Goal: Information Seeking & Learning: Learn about a topic

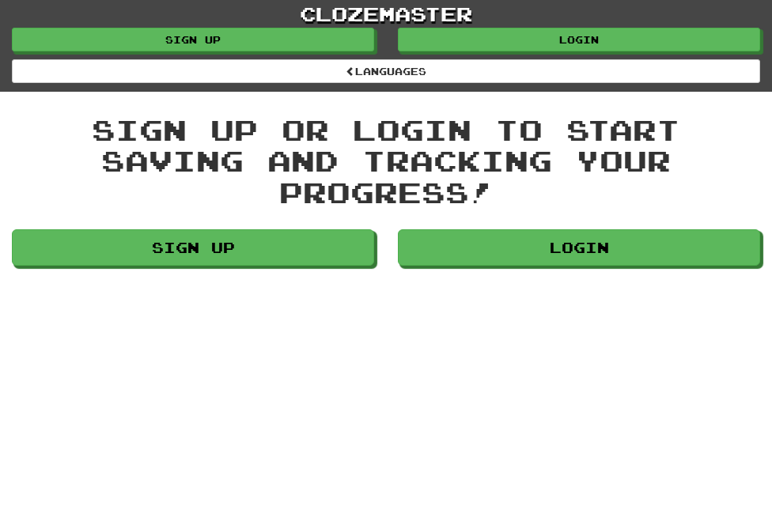
click at [580, 274] on div "clozemaster Languages Sign up Login Languages Sign up or login to start saving …" at bounding box center [386, 255] width 772 height 510
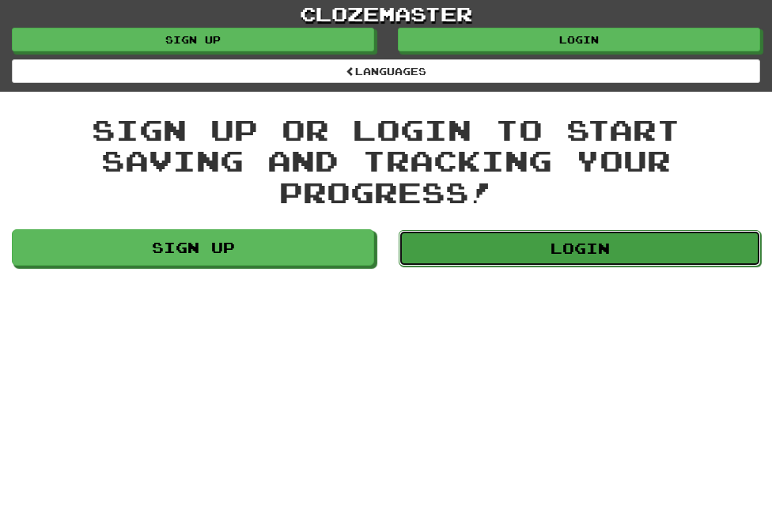
click at [575, 240] on link "Login" at bounding box center [580, 248] width 362 height 36
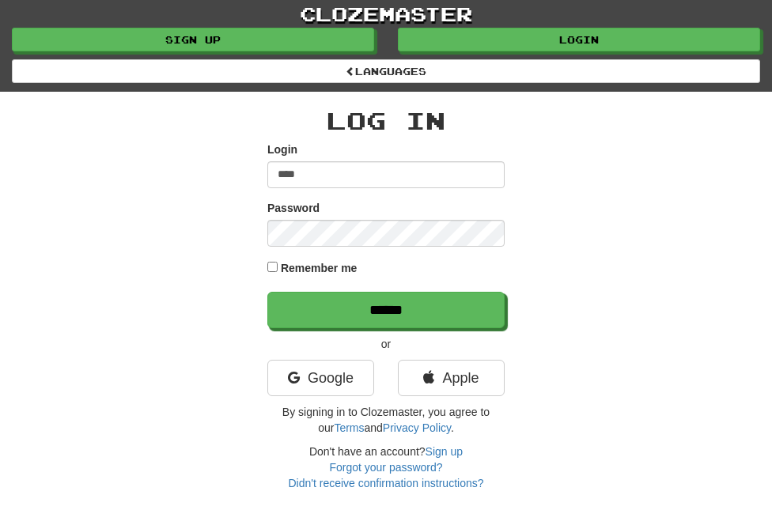
type input "**********"
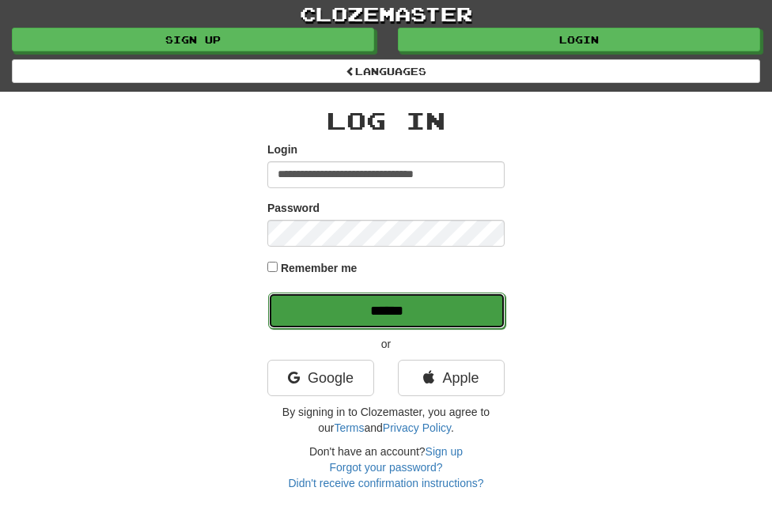
click at [370, 295] on input "******" at bounding box center [386, 311] width 237 height 36
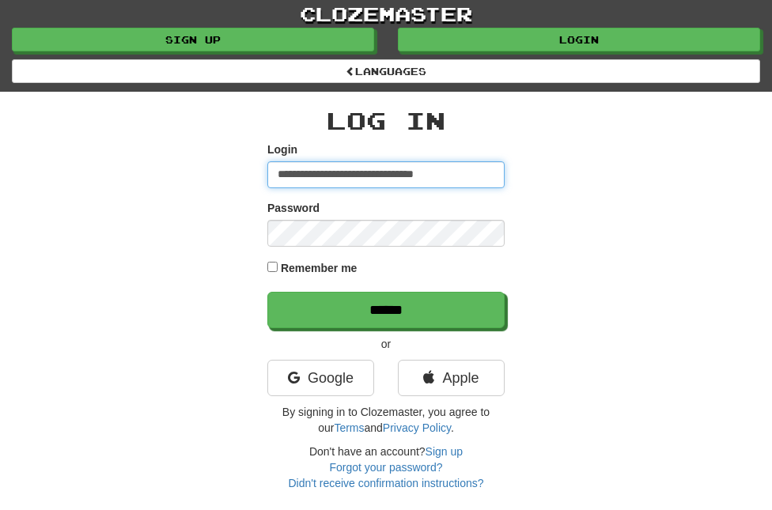
drag, startPoint x: 278, startPoint y: 171, endPoint x: 778, endPoint y: 172, distance: 499.7
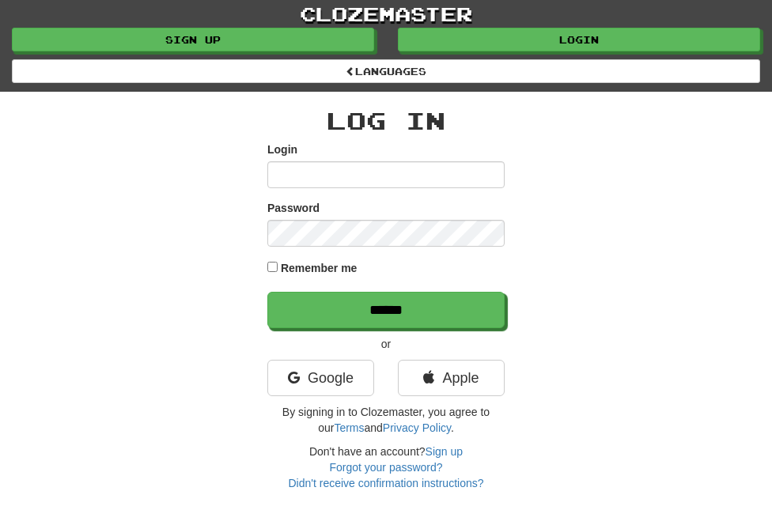
drag, startPoint x: 468, startPoint y: 266, endPoint x: 457, endPoint y: 267, distance: 11.1
click at [457, 267] on div "Remember me" at bounding box center [385, 269] width 237 height 21
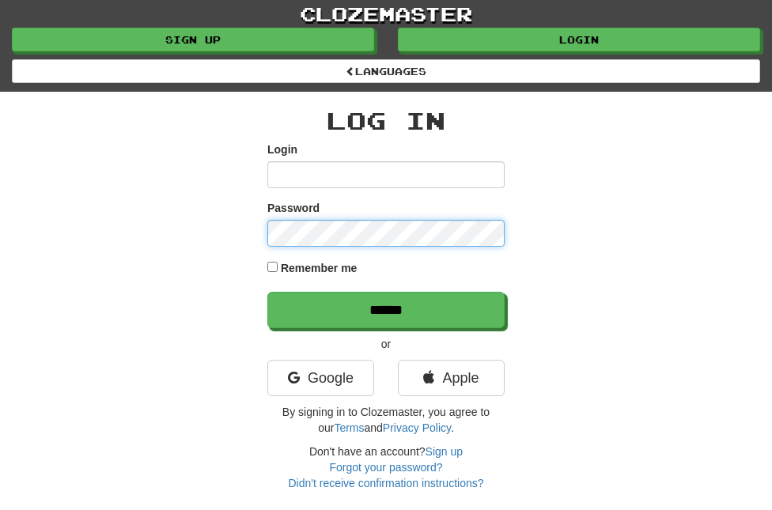
click at [119, 196] on div "Log In Login Password Remember me ****** or Google Apple By signing in to Cloze…" at bounding box center [385, 291] width 593 height 399
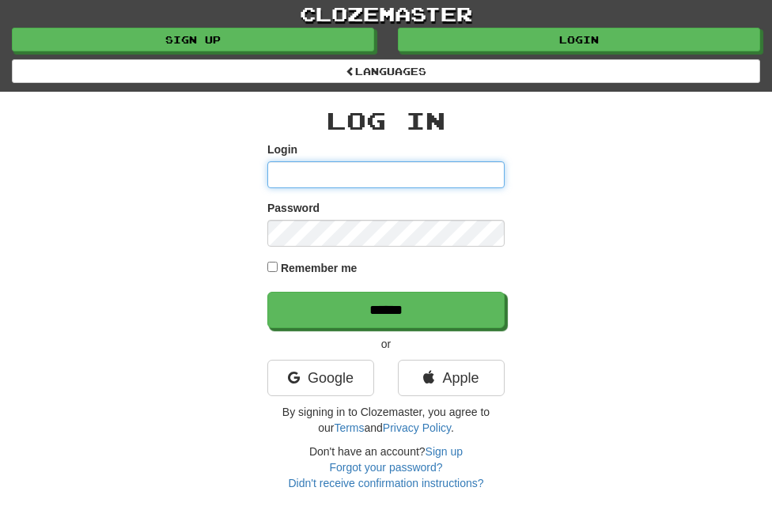
click at [285, 167] on input "Login" at bounding box center [385, 174] width 237 height 27
type input "**********"
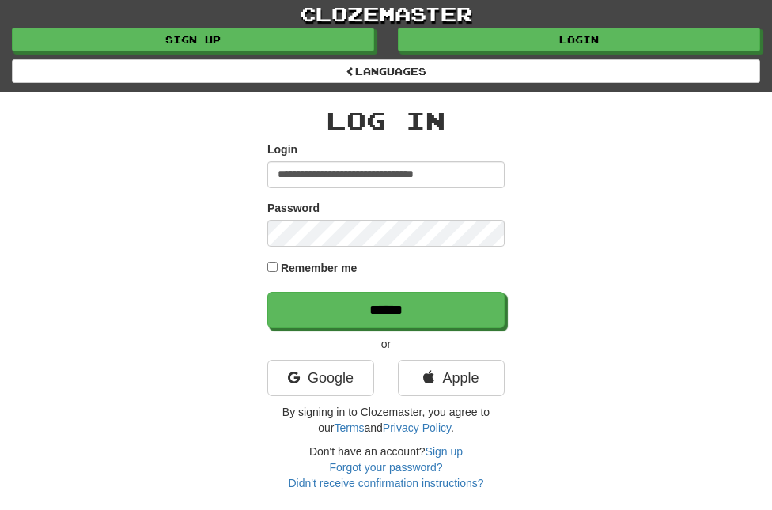
click at [297, 218] on div "Password" at bounding box center [385, 223] width 237 height 47
click at [329, 279] on form "**********" at bounding box center [385, 235] width 237 height 187
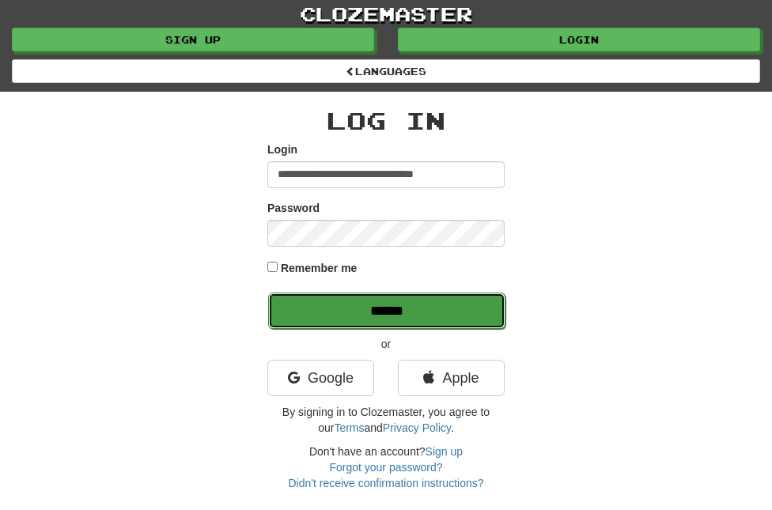
click at [331, 299] on input "******" at bounding box center [386, 311] width 237 height 36
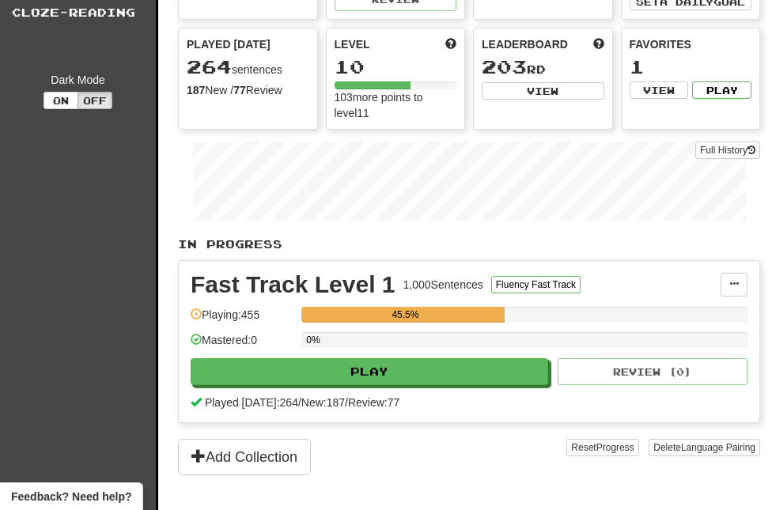
scroll to position [185, 0]
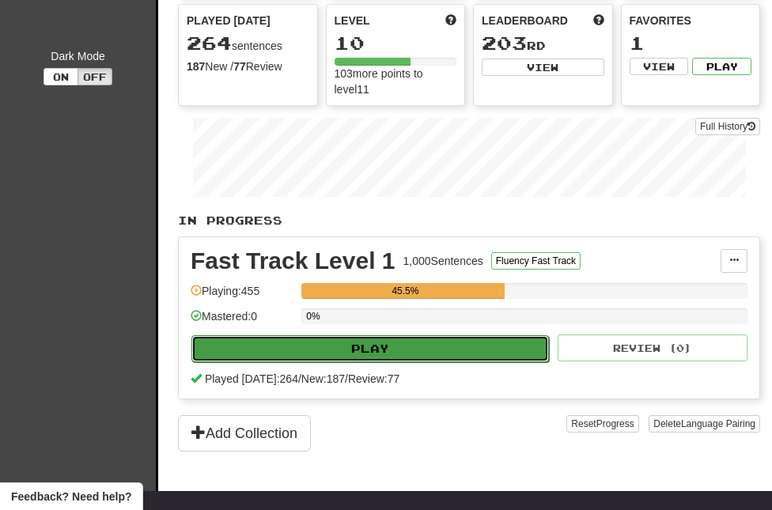
click at [419, 353] on button "Play" at bounding box center [369, 348] width 357 height 27
select select "**"
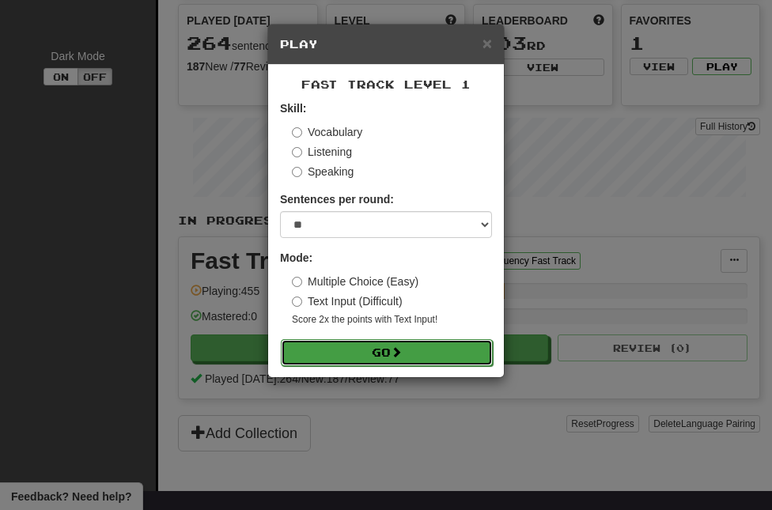
click at [341, 340] on button "Go" at bounding box center [387, 352] width 212 height 27
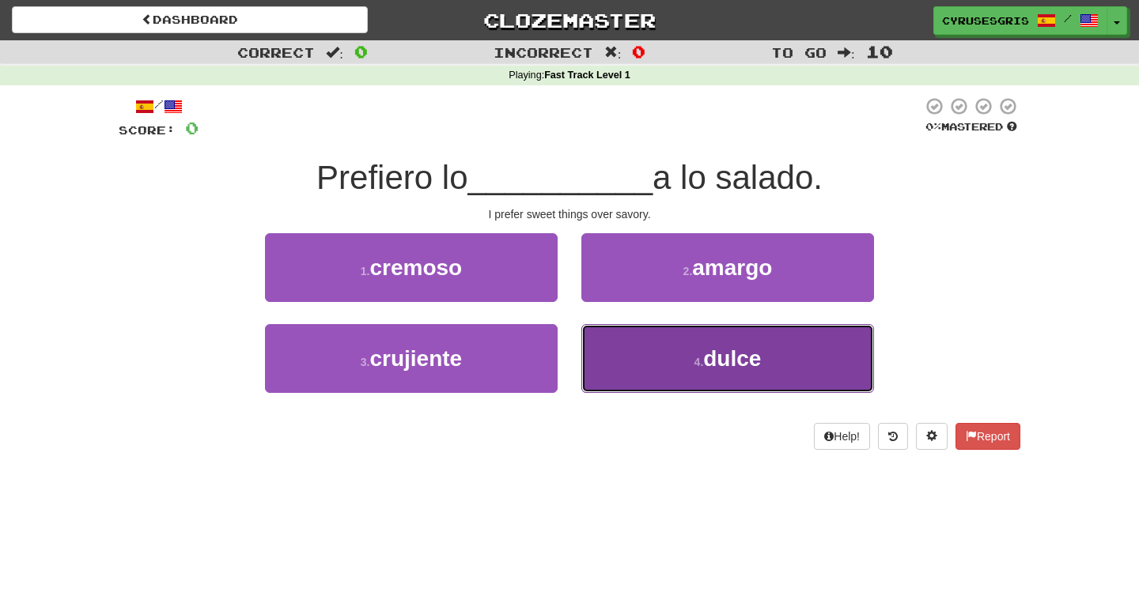
click at [739, 351] on span "dulce" at bounding box center [732, 358] width 58 height 25
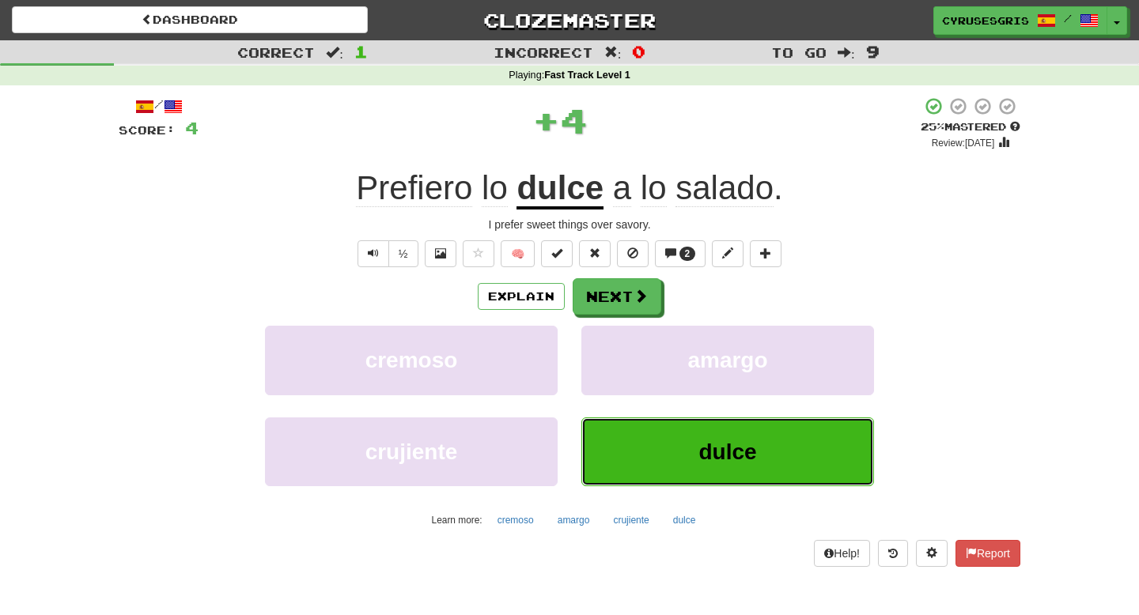
drag, startPoint x: 772, startPoint y: 420, endPoint x: 669, endPoint y: 301, distance: 157.0
click at [671, 306] on div "Explain Next cremoso amargo crujiente dulce Learn more: cremoso amargo crujient…" at bounding box center [569, 405] width 901 height 254
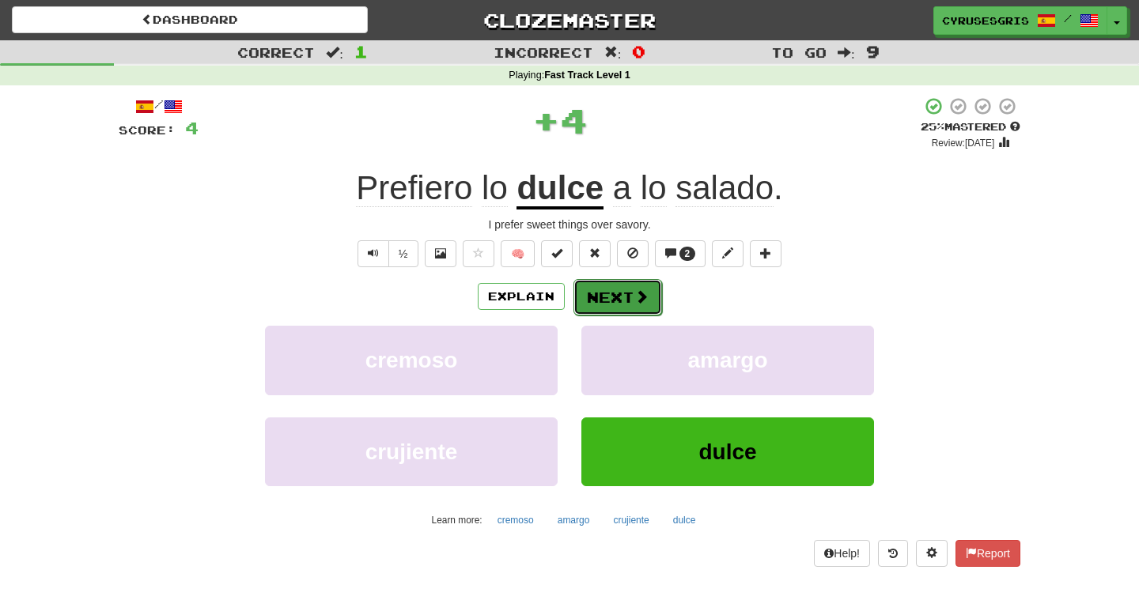
click at [633, 312] on button "Next" at bounding box center [617, 297] width 89 height 36
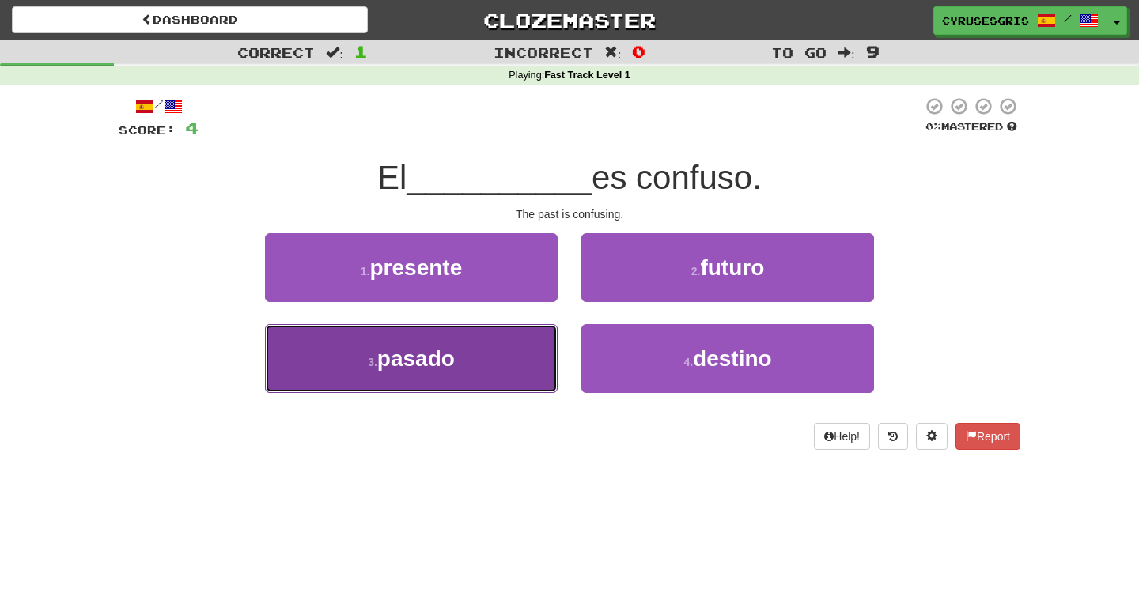
click at [512, 357] on button "3 . pasado" at bounding box center [411, 358] width 293 height 69
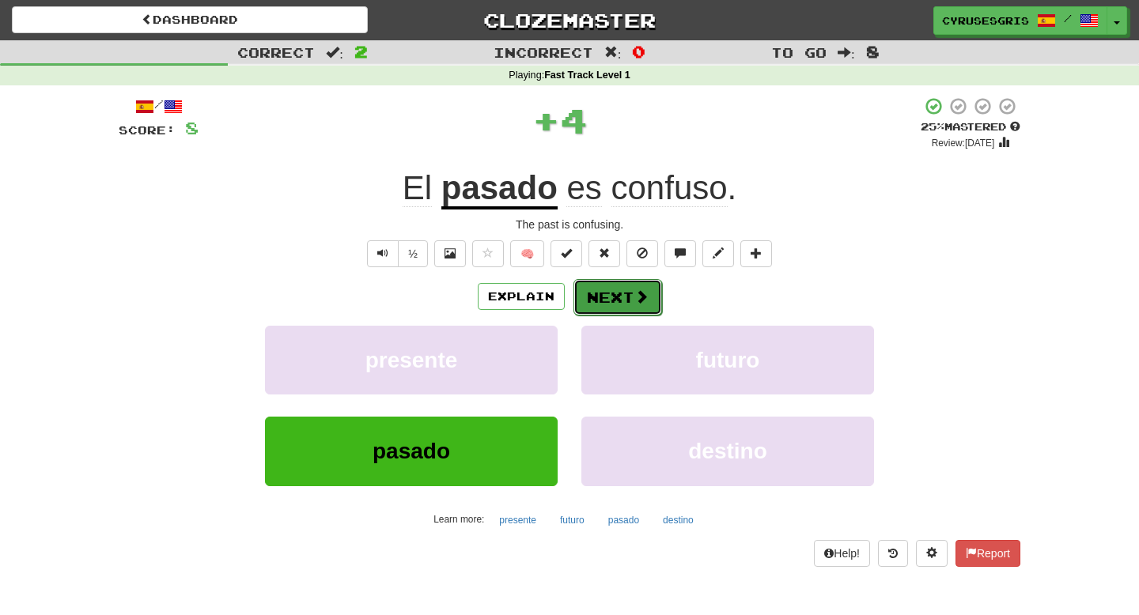
click at [650, 310] on button "Next" at bounding box center [617, 297] width 89 height 36
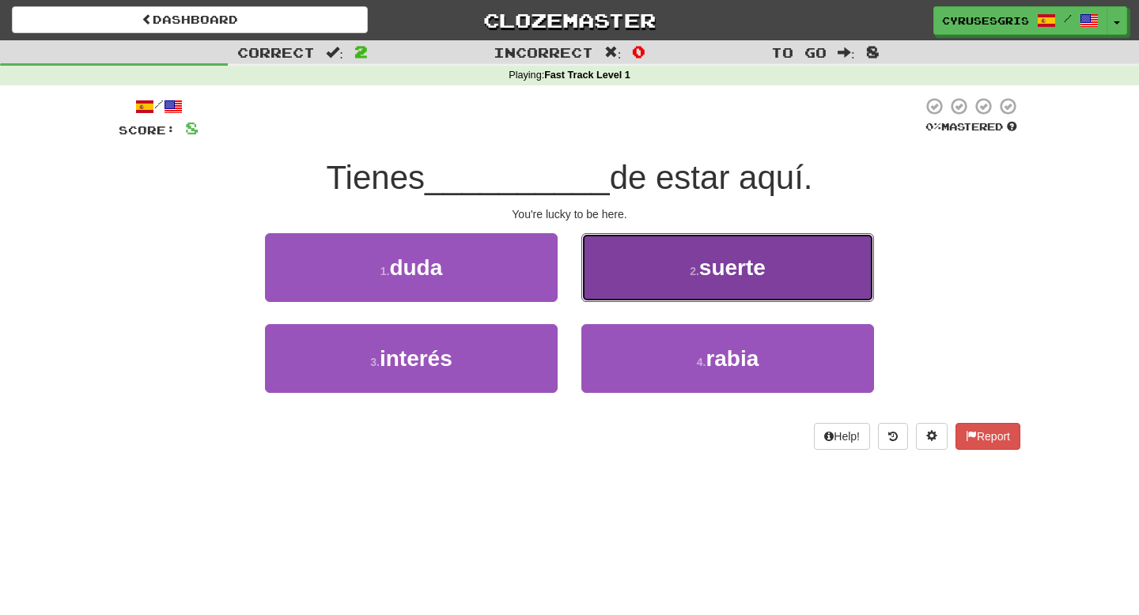
click at [671, 276] on button "2 . suerte" at bounding box center [727, 267] width 293 height 69
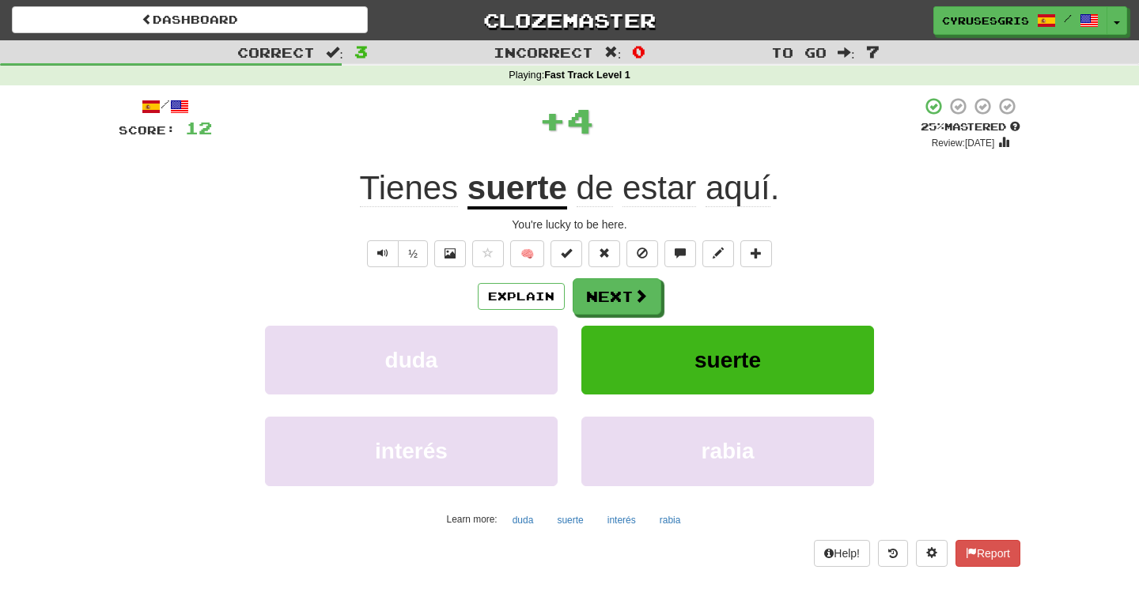
click at [538, 207] on u "suerte" at bounding box center [517, 189] width 100 height 40
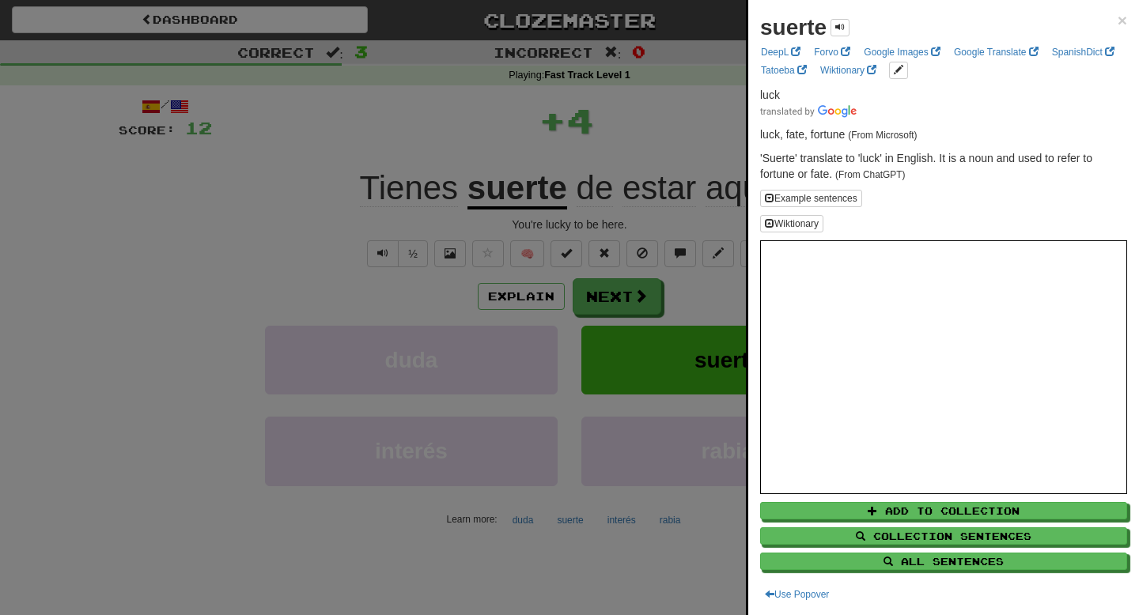
click at [573, 135] on div at bounding box center [569, 307] width 1139 height 615
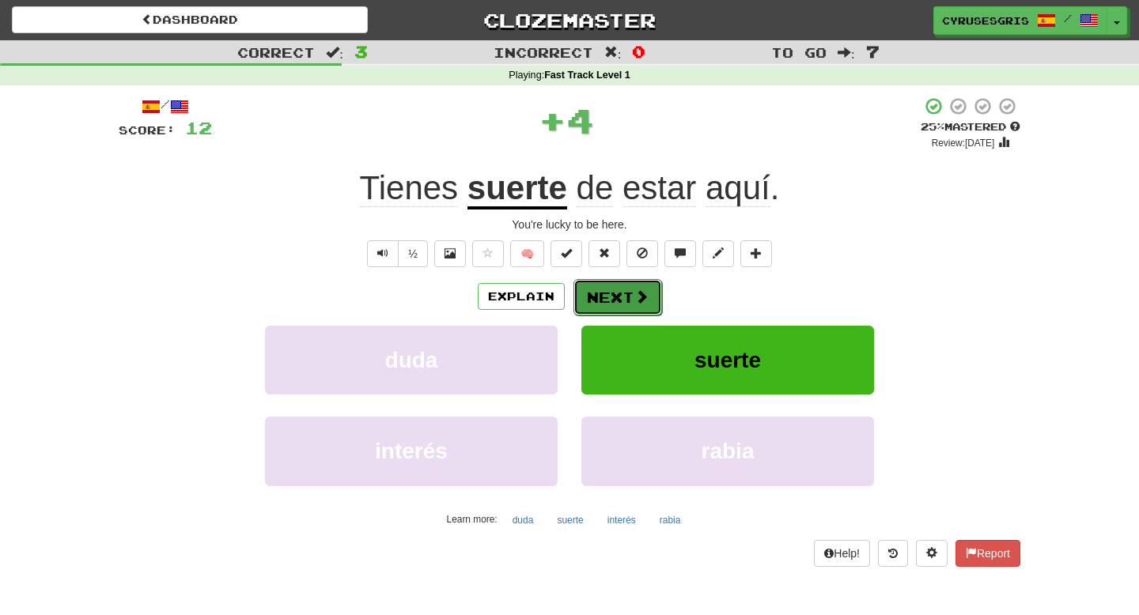
click at [610, 290] on button "Next" at bounding box center [617, 297] width 89 height 36
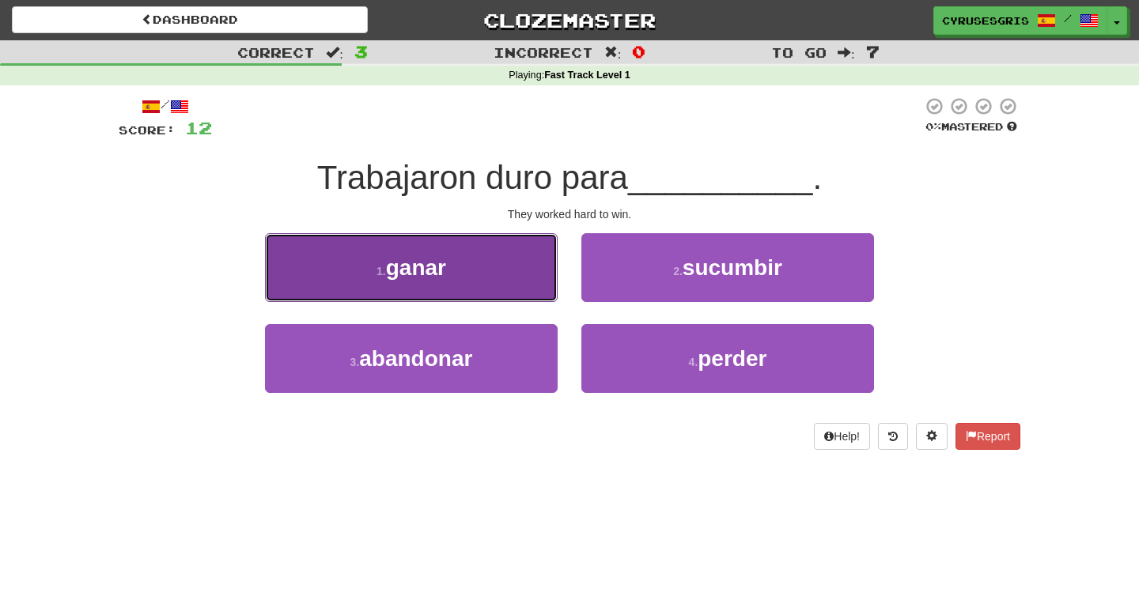
click at [546, 264] on button "1 . ganar" at bounding box center [411, 267] width 293 height 69
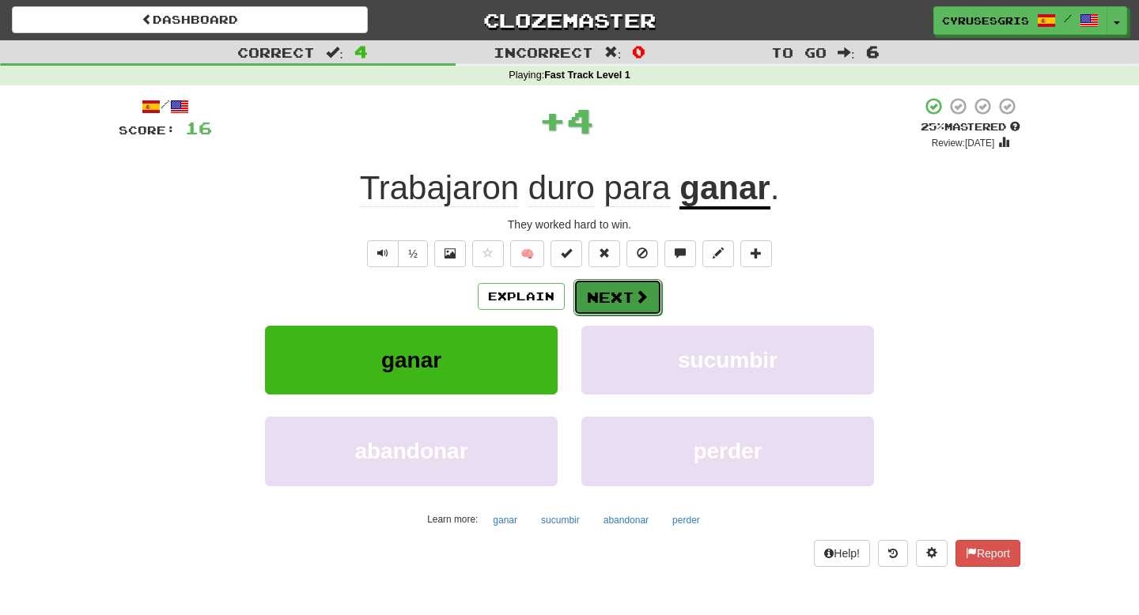
click at [604, 293] on button "Next" at bounding box center [617, 297] width 89 height 36
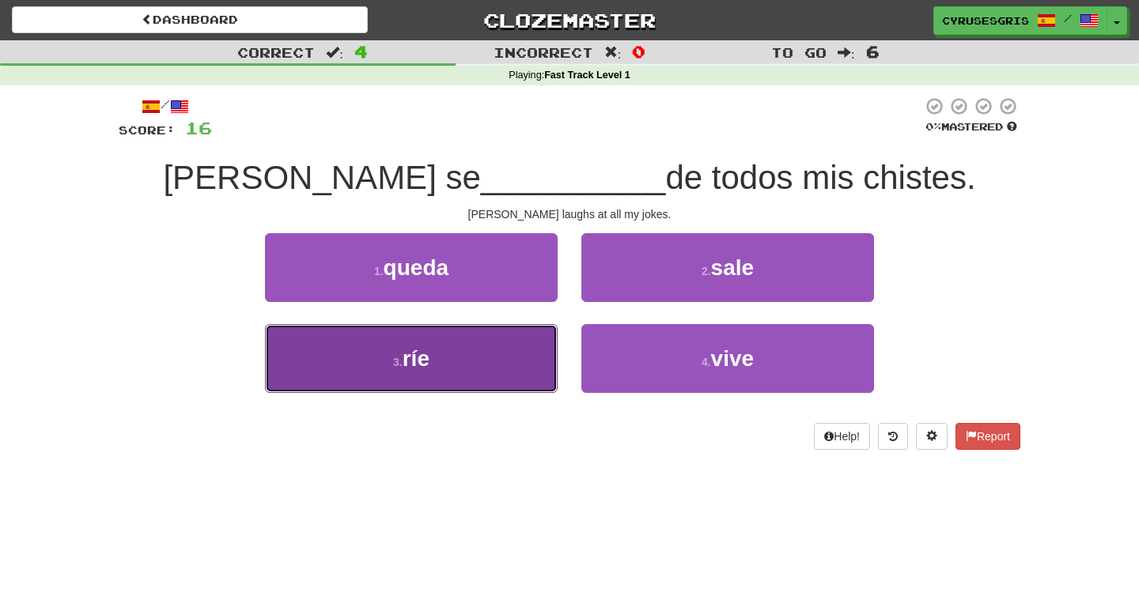
click at [509, 353] on button "3 . ríe" at bounding box center [411, 358] width 293 height 69
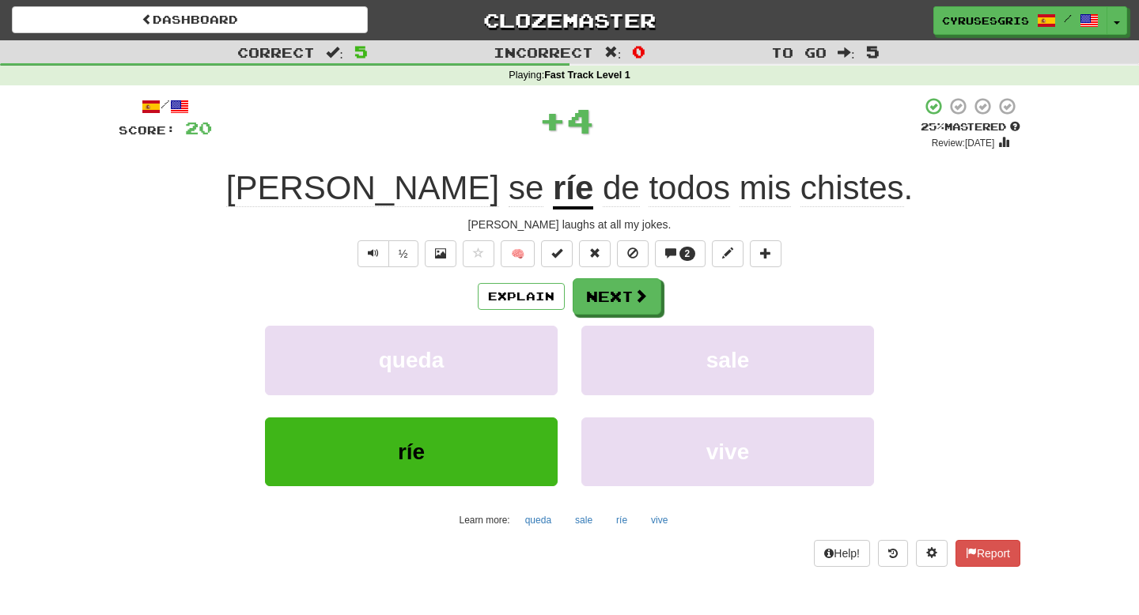
click at [553, 206] on u "ríe" at bounding box center [573, 189] width 40 height 40
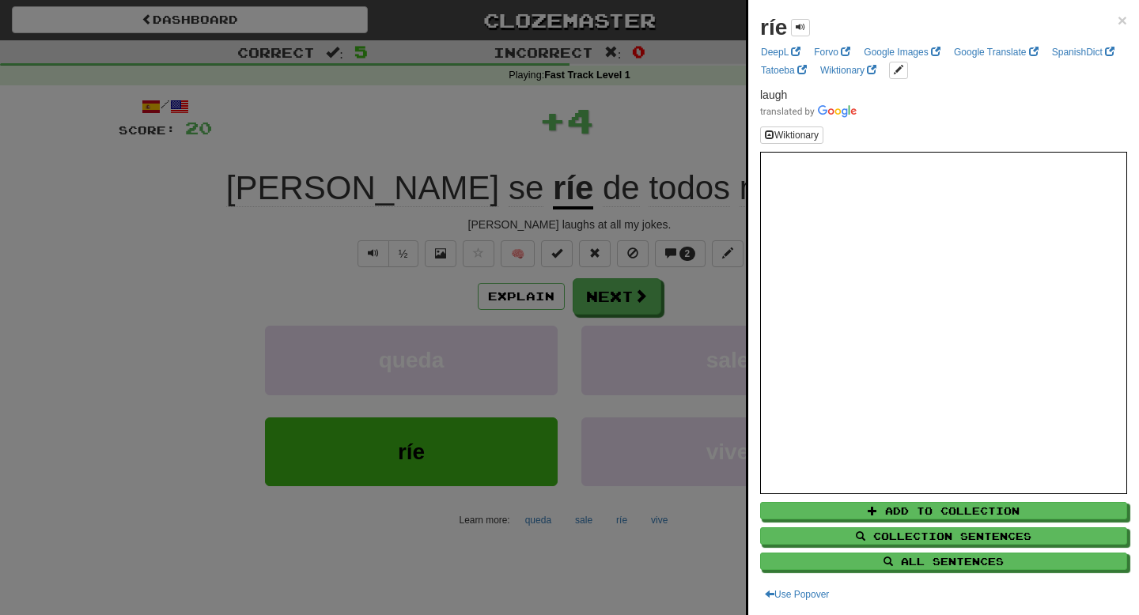
click at [537, 191] on div at bounding box center [569, 307] width 1139 height 615
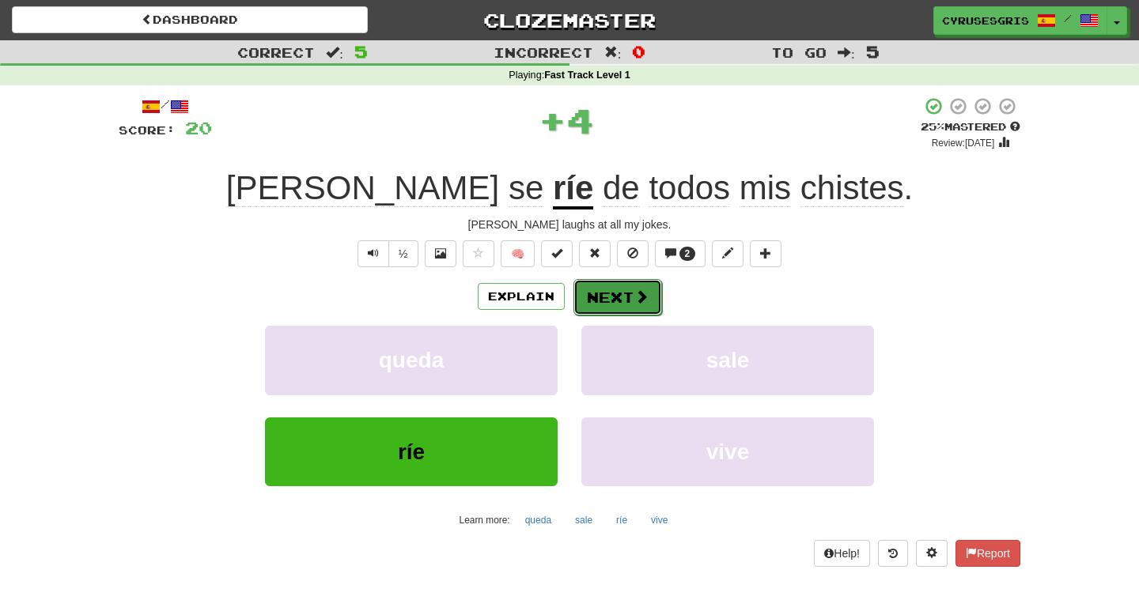
click at [606, 315] on button "Next" at bounding box center [617, 297] width 89 height 36
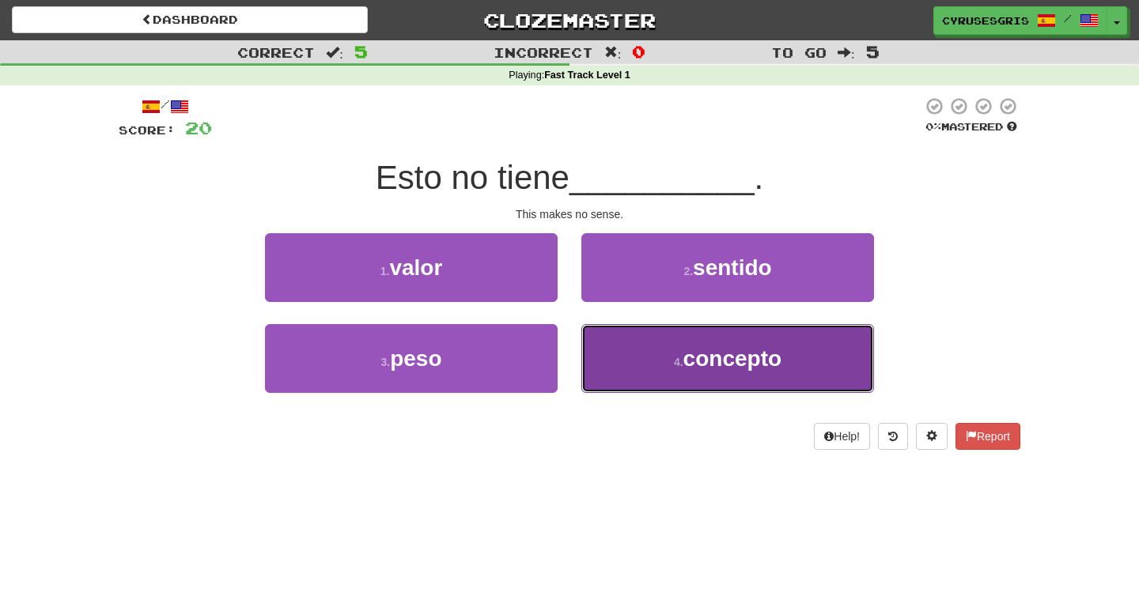
click at [651, 352] on button "4 . concepto" at bounding box center [727, 358] width 293 height 69
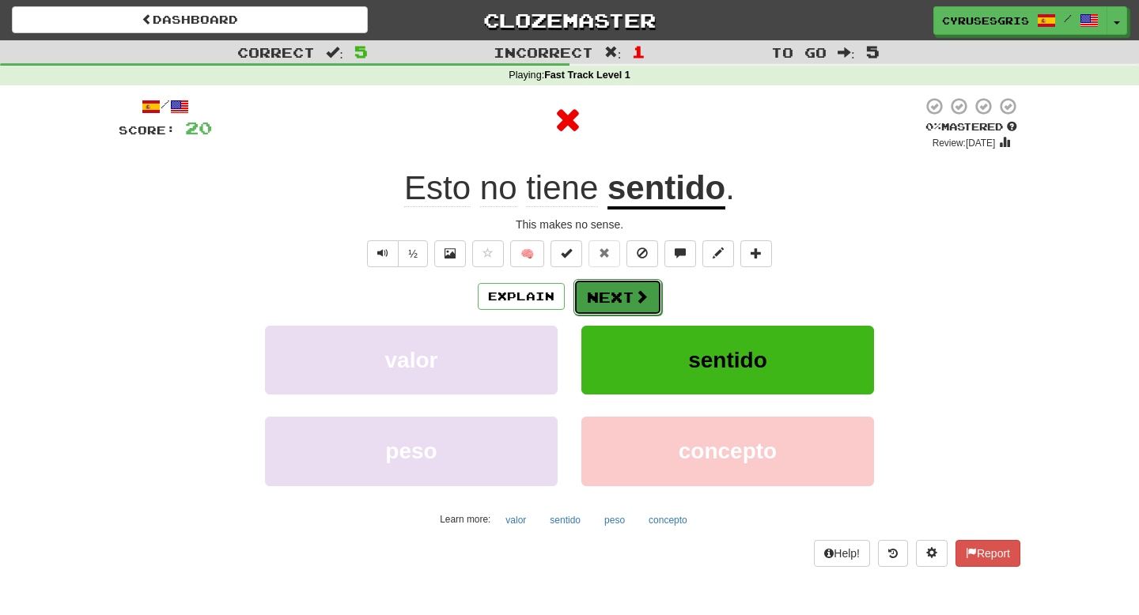
click at [622, 291] on button "Next" at bounding box center [617, 297] width 89 height 36
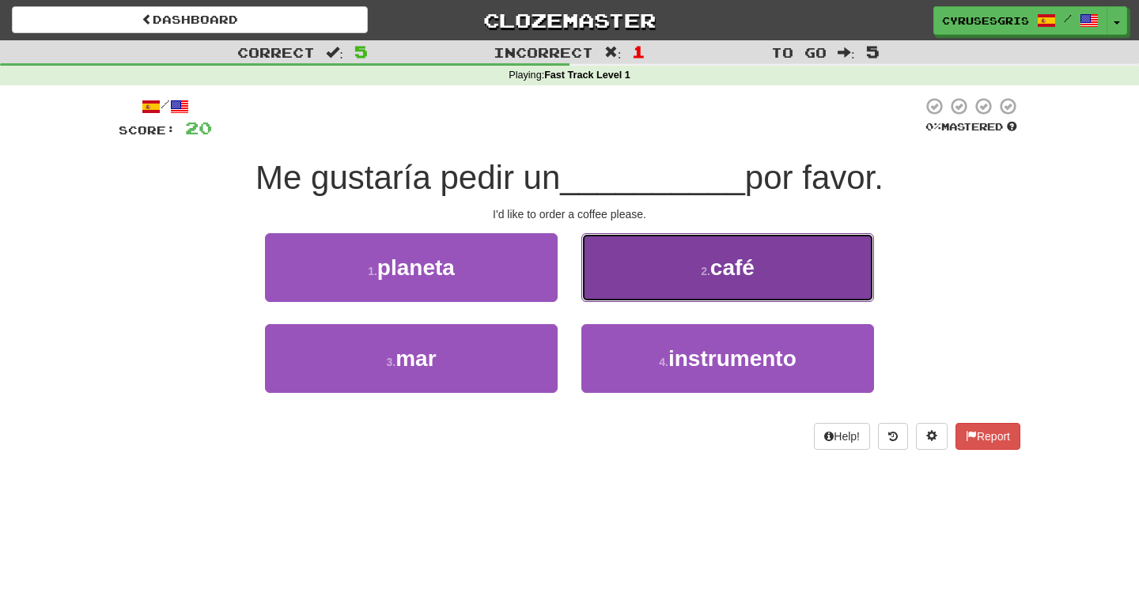
click at [630, 289] on button "2 . café" at bounding box center [727, 267] width 293 height 69
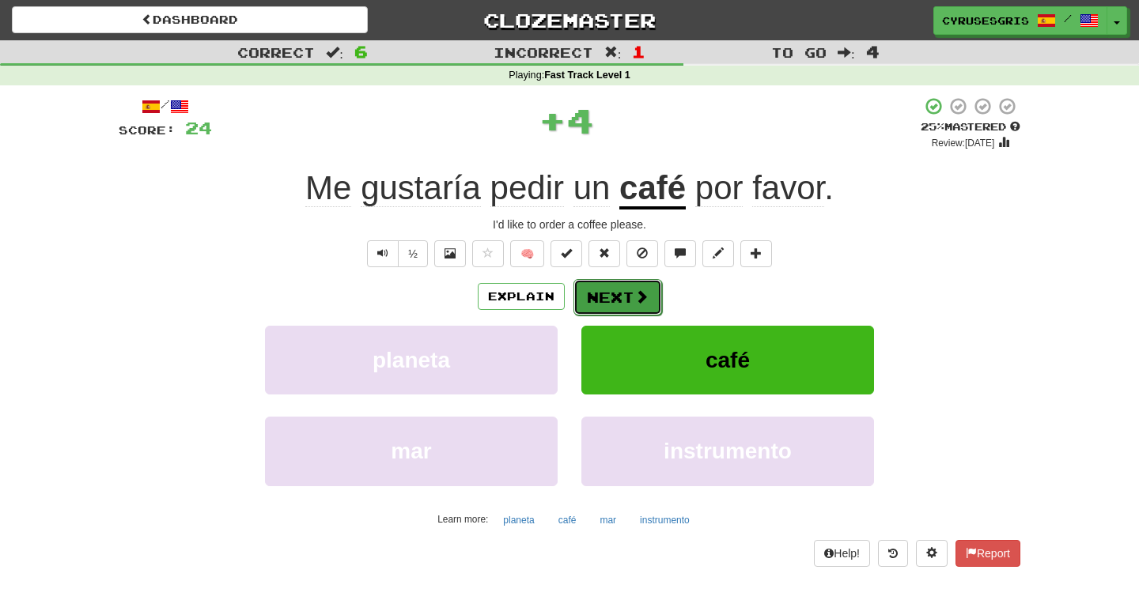
click at [619, 295] on button "Next" at bounding box center [617, 297] width 89 height 36
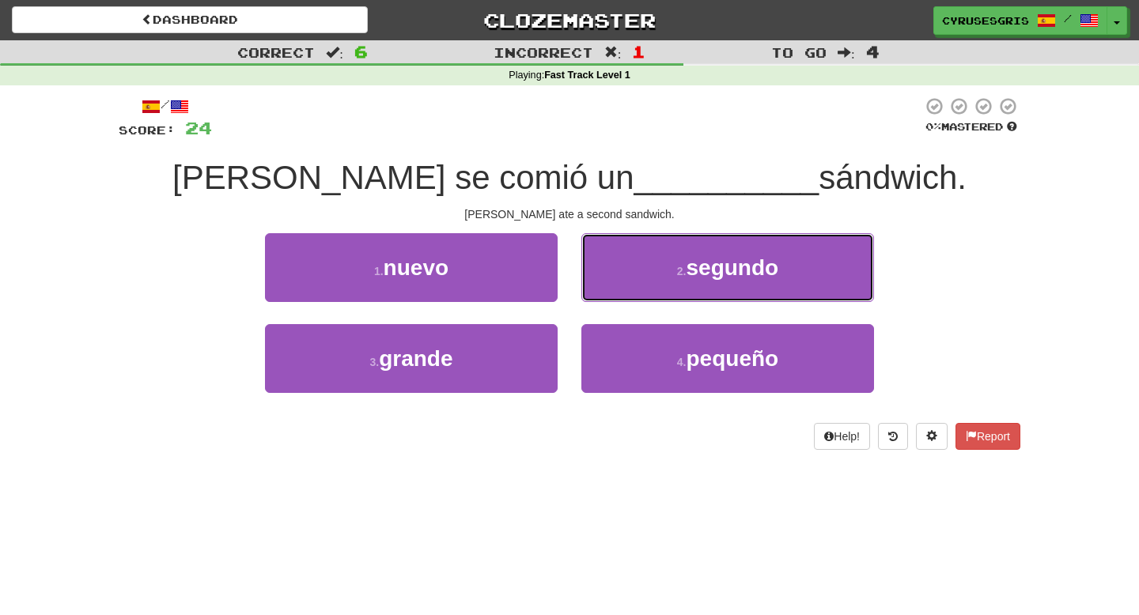
click at [619, 295] on button "2 . segundo" at bounding box center [727, 267] width 293 height 69
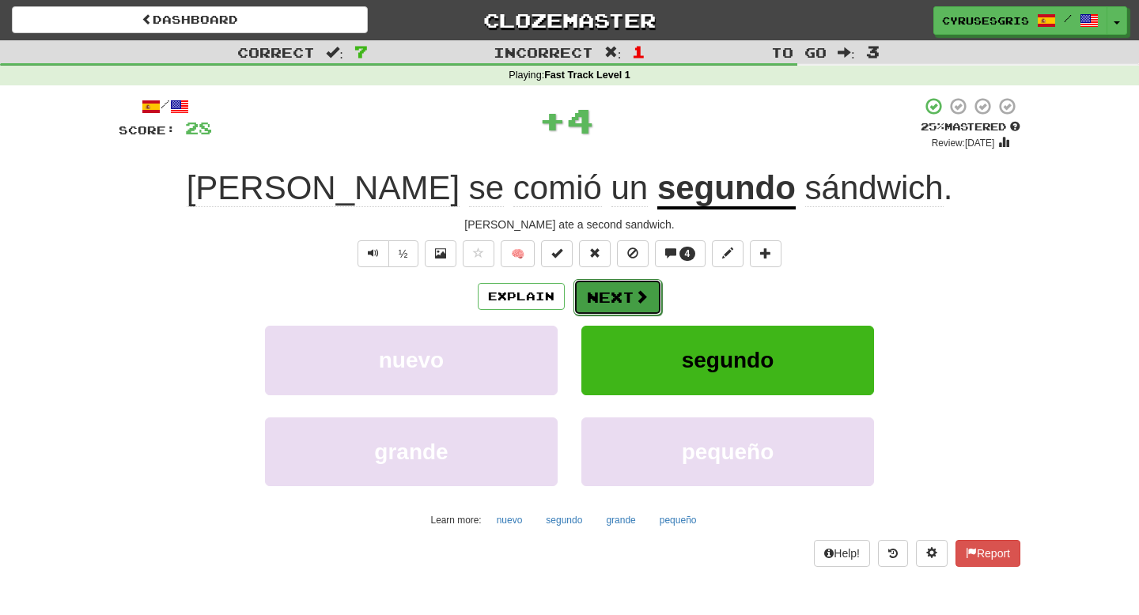
click at [616, 300] on button "Next" at bounding box center [617, 297] width 89 height 36
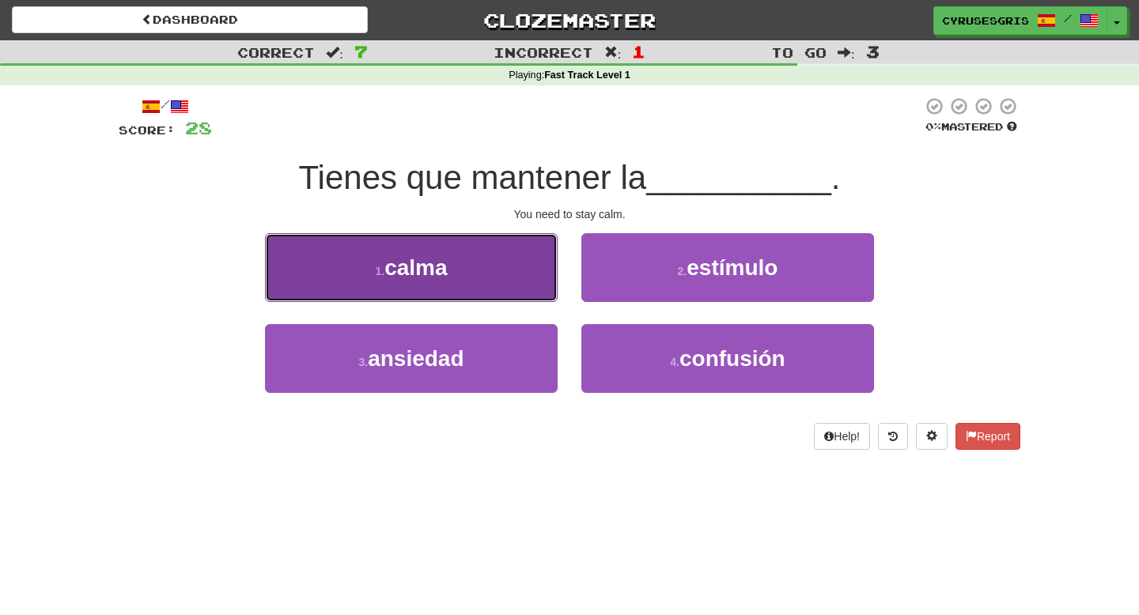
click at [517, 293] on button "1 . calma" at bounding box center [411, 267] width 293 height 69
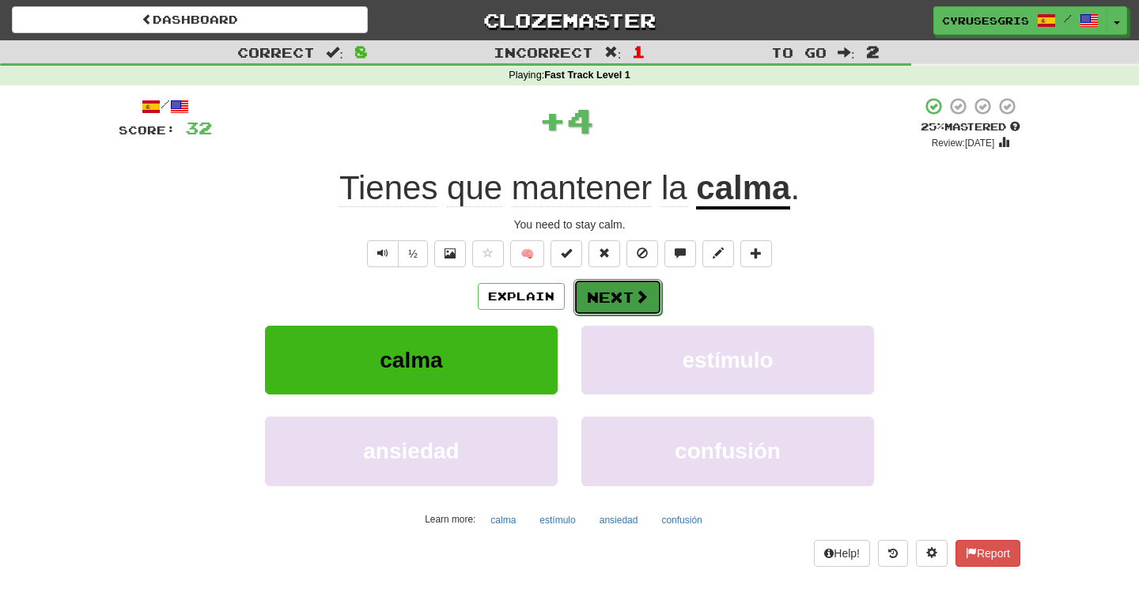
click at [644, 295] on span at bounding box center [641, 296] width 14 height 14
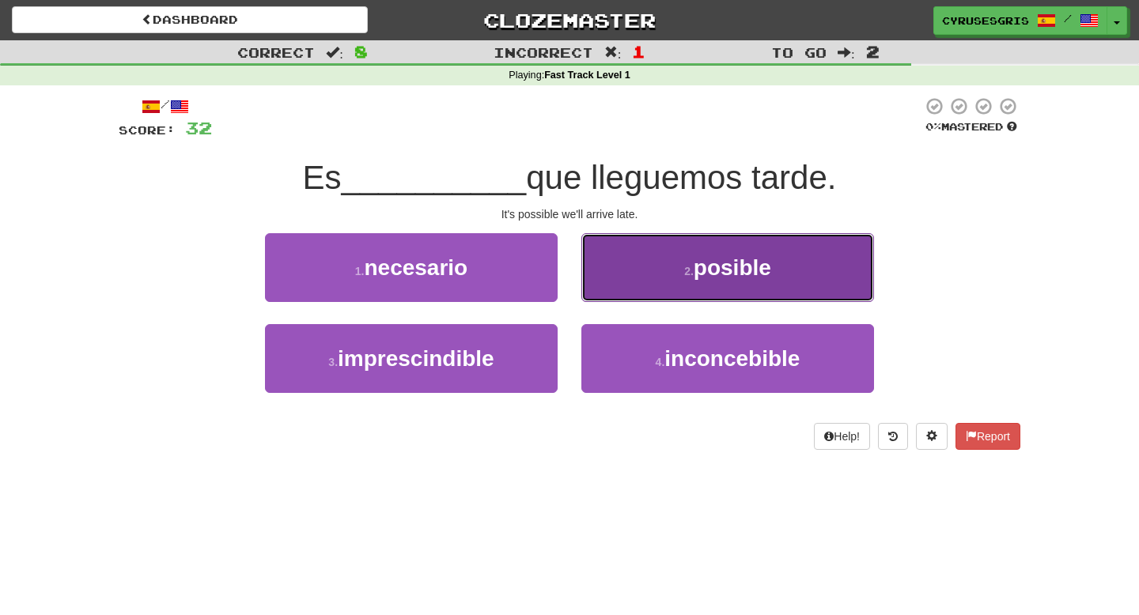
click at [661, 285] on button "2 . posible" at bounding box center [727, 267] width 293 height 69
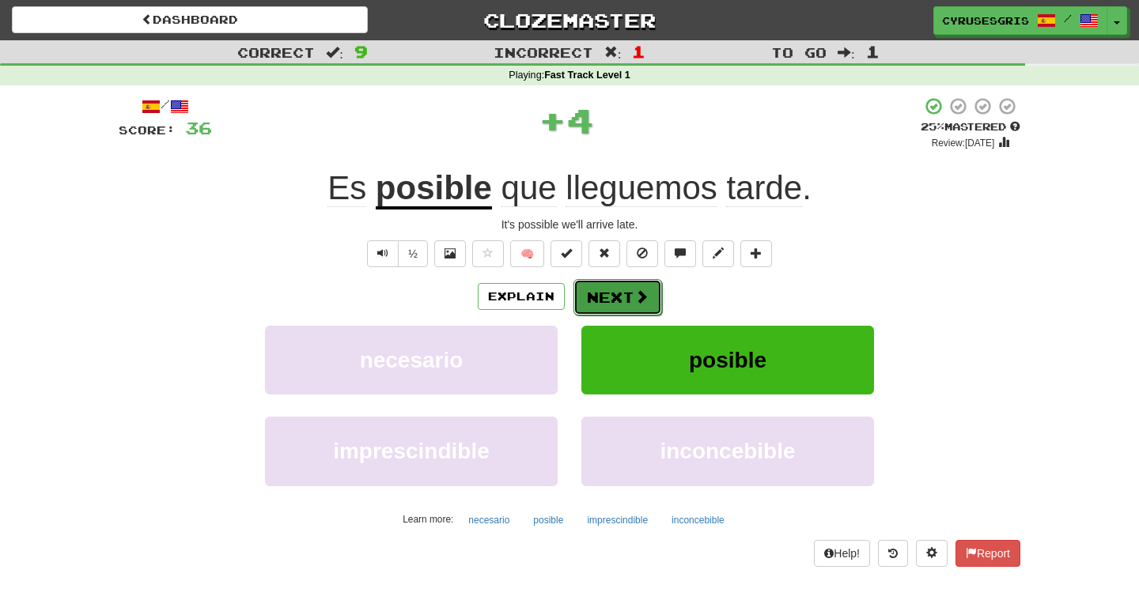
click at [605, 295] on button "Next" at bounding box center [617, 297] width 89 height 36
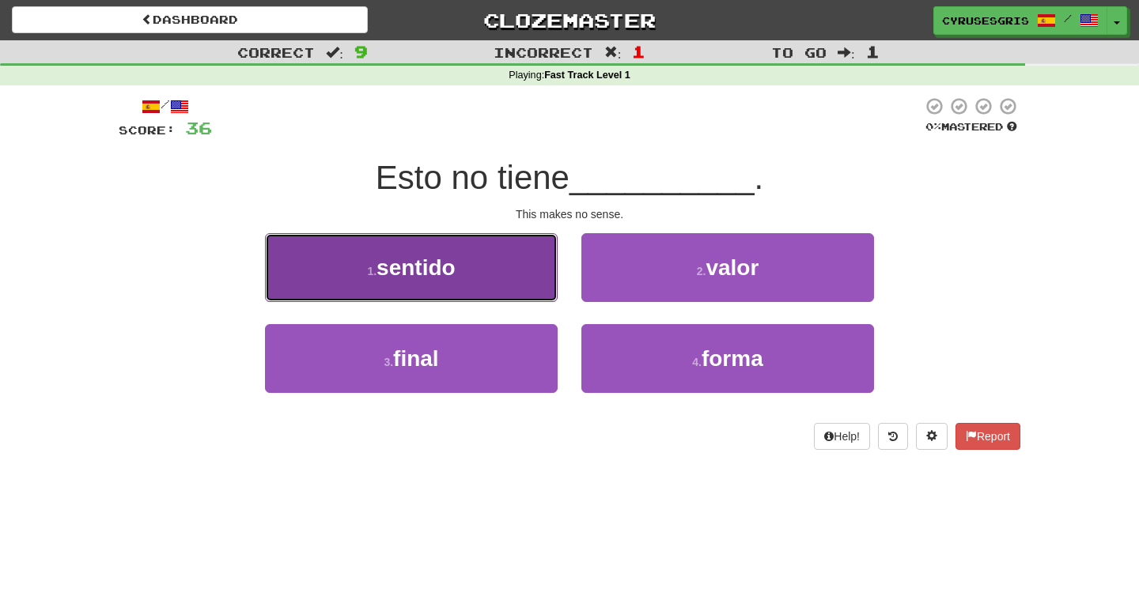
click at [537, 283] on button "1 . sentido" at bounding box center [411, 267] width 293 height 69
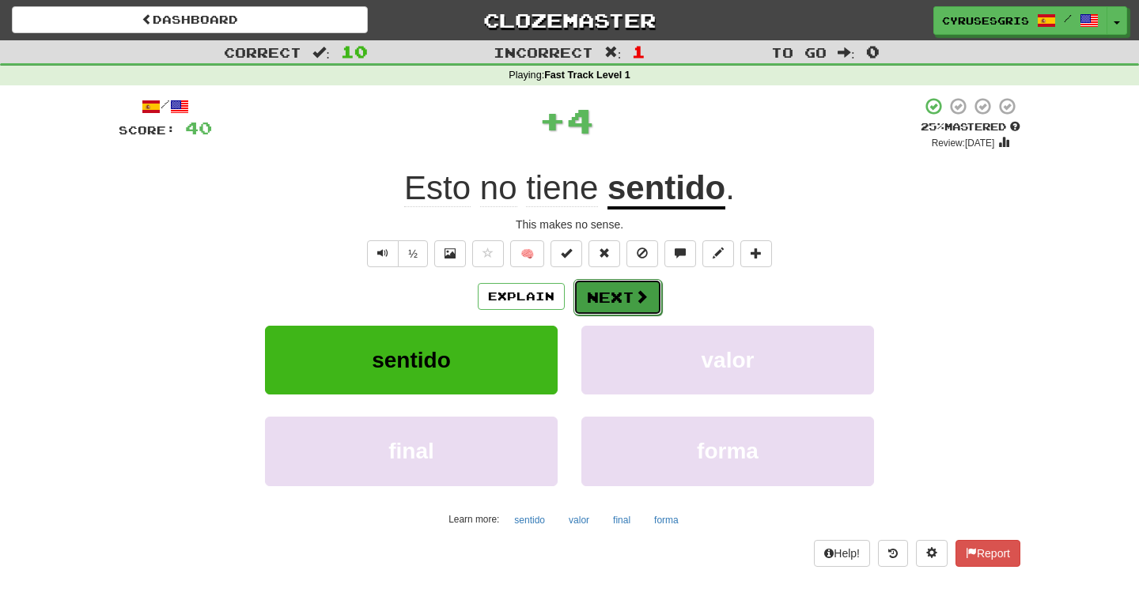
click at [604, 297] on button "Next" at bounding box center [617, 297] width 89 height 36
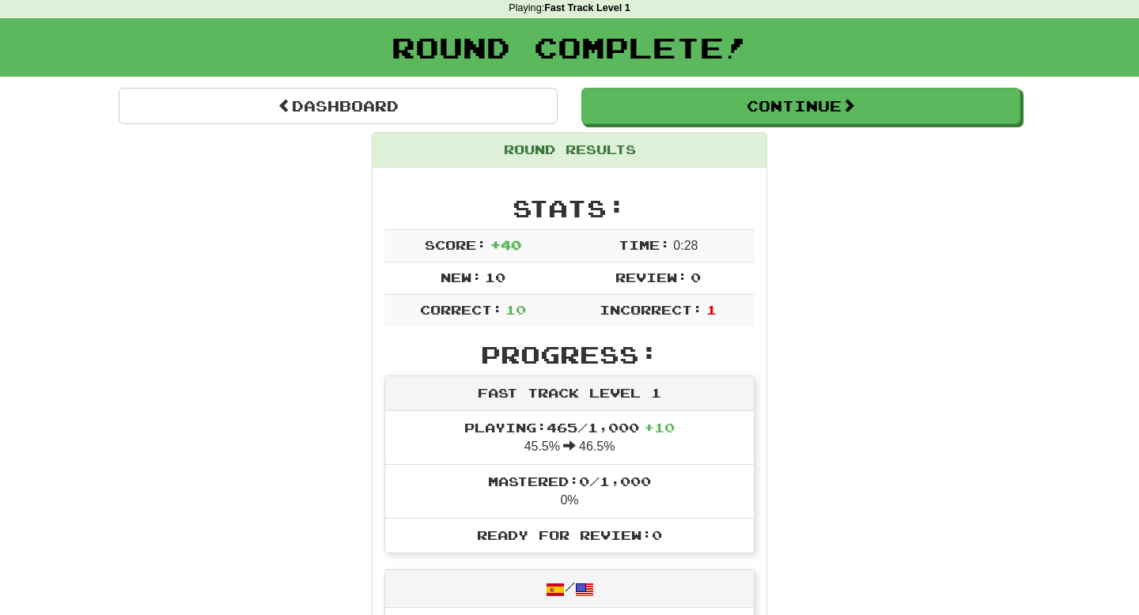
scroll to position [70, 0]
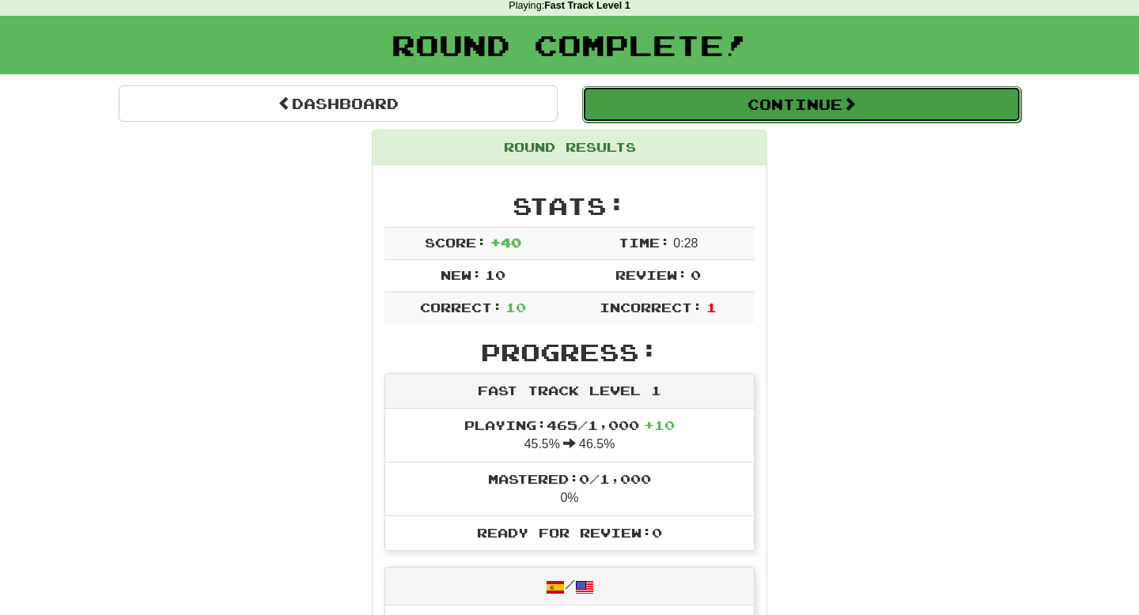
click at [754, 113] on button "Continue" at bounding box center [801, 104] width 439 height 36
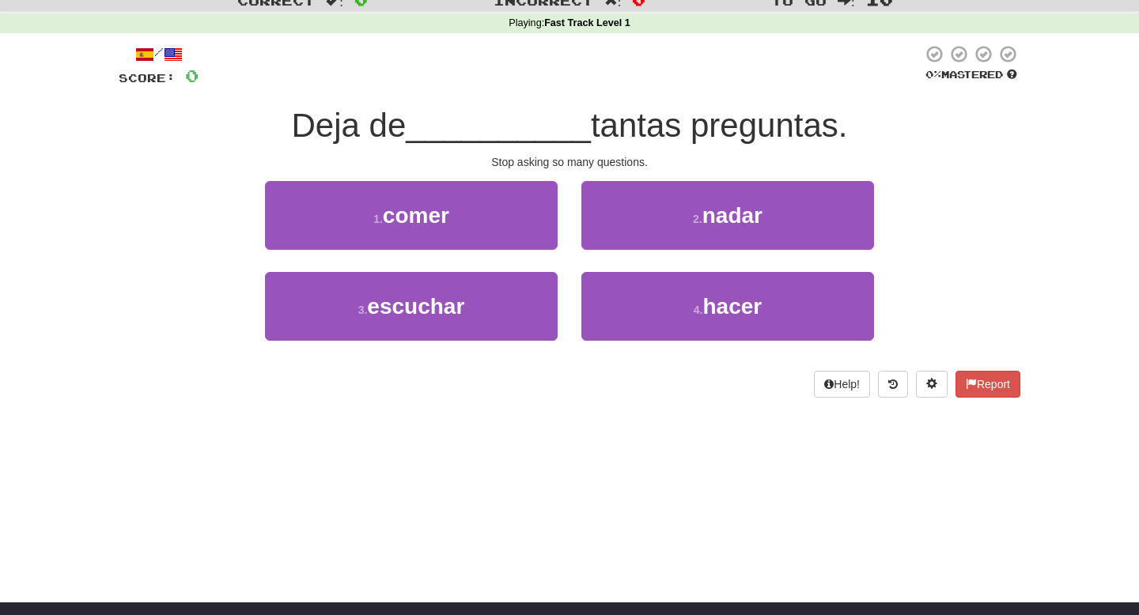
scroll to position [49, 0]
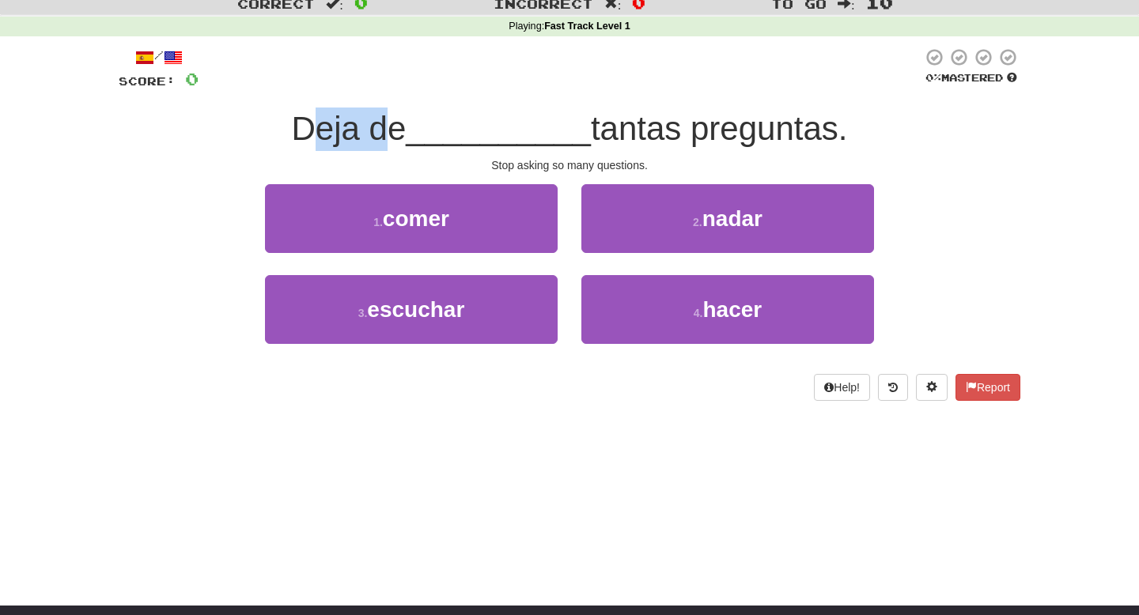
drag, startPoint x: 304, startPoint y: 122, endPoint x: 387, endPoint y: 127, distance: 84.0
click at [387, 127] on span "Deja de" at bounding box center [349, 128] width 115 height 37
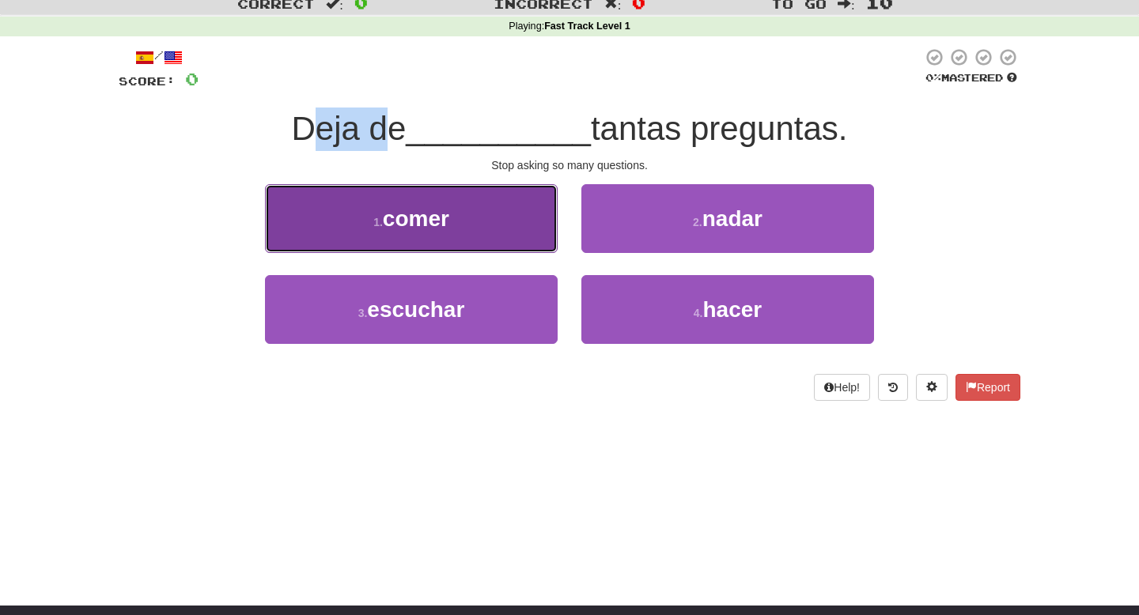
click at [508, 213] on button "1 . comer" at bounding box center [411, 218] width 293 height 69
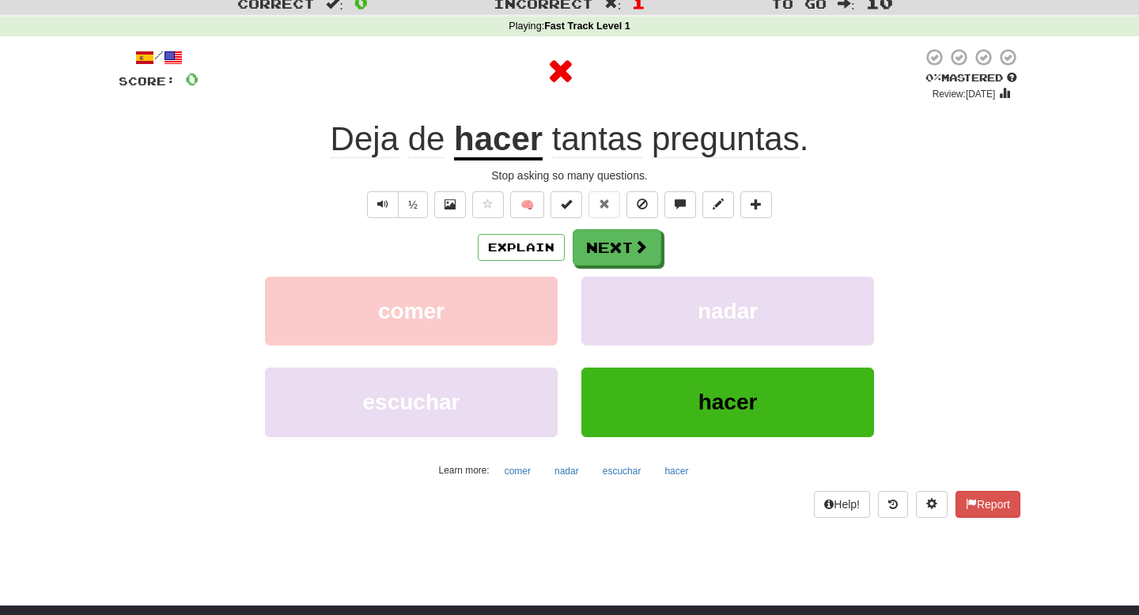
click at [520, 158] on u "hacer" at bounding box center [498, 140] width 89 height 40
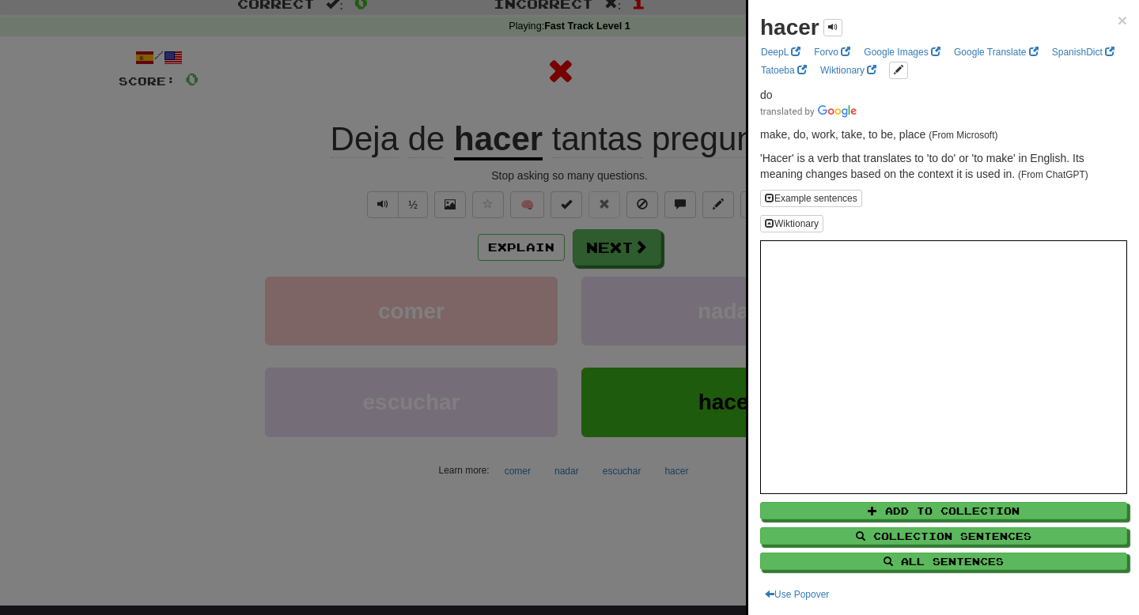
click at [452, 174] on div at bounding box center [569, 307] width 1139 height 615
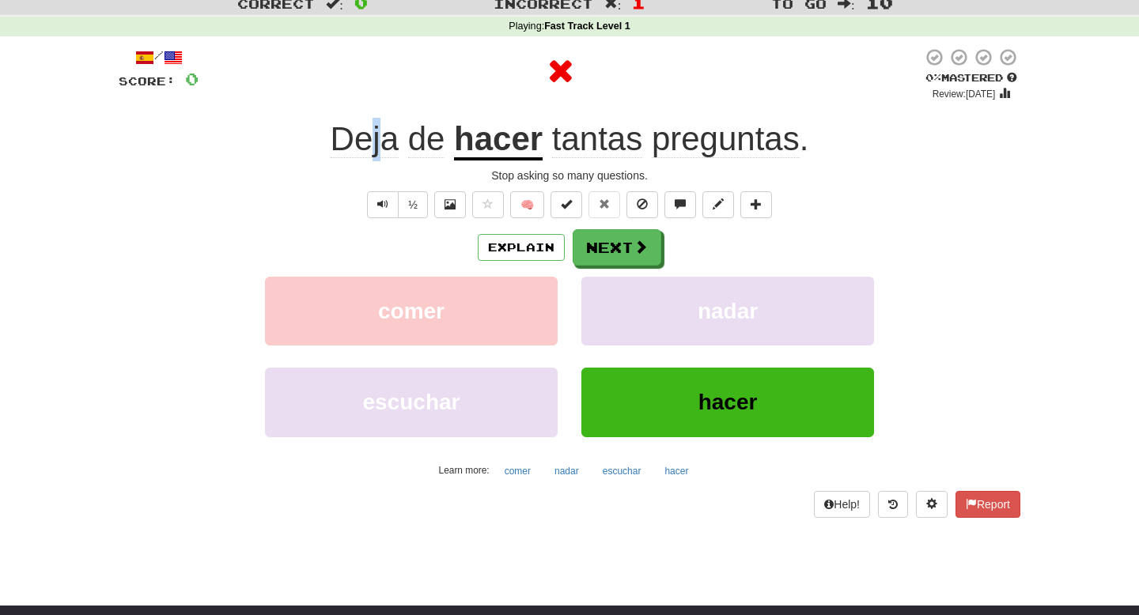
click at [373, 138] on span "Deja" at bounding box center [365, 139] width 68 height 38
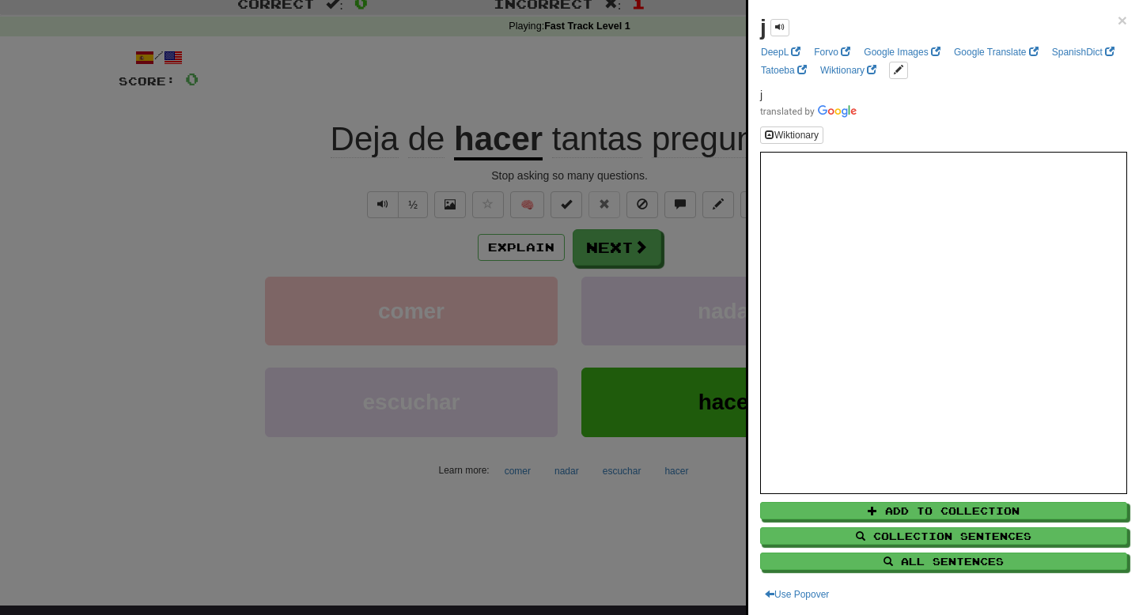
click at [388, 142] on div at bounding box center [569, 307] width 1139 height 615
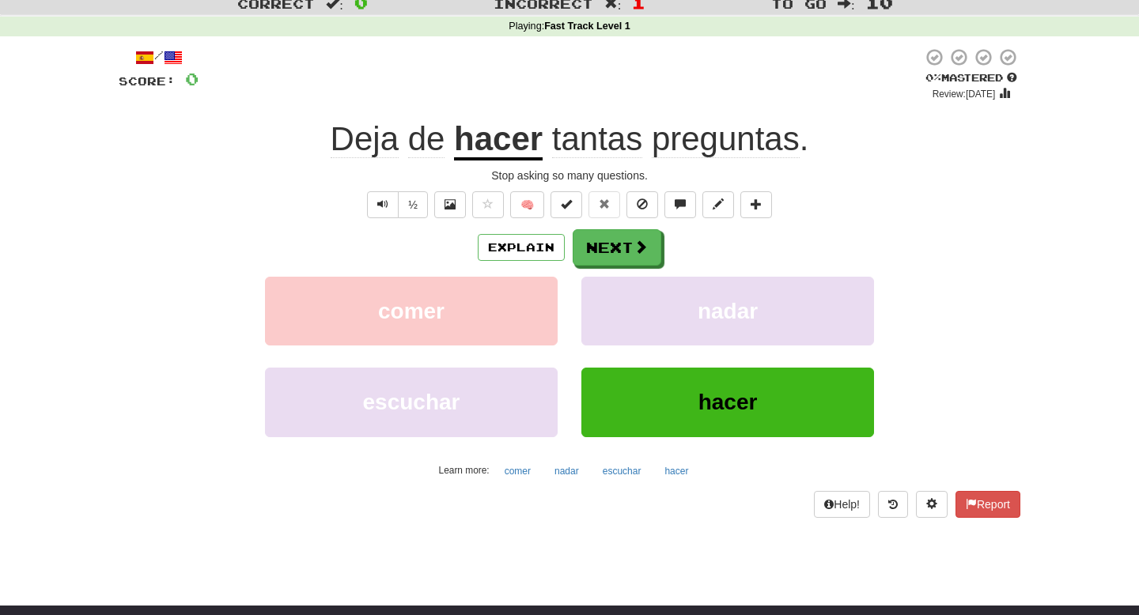
click at [371, 142] on span "Deja" at bounding box center [365, 139] width 68 height 38
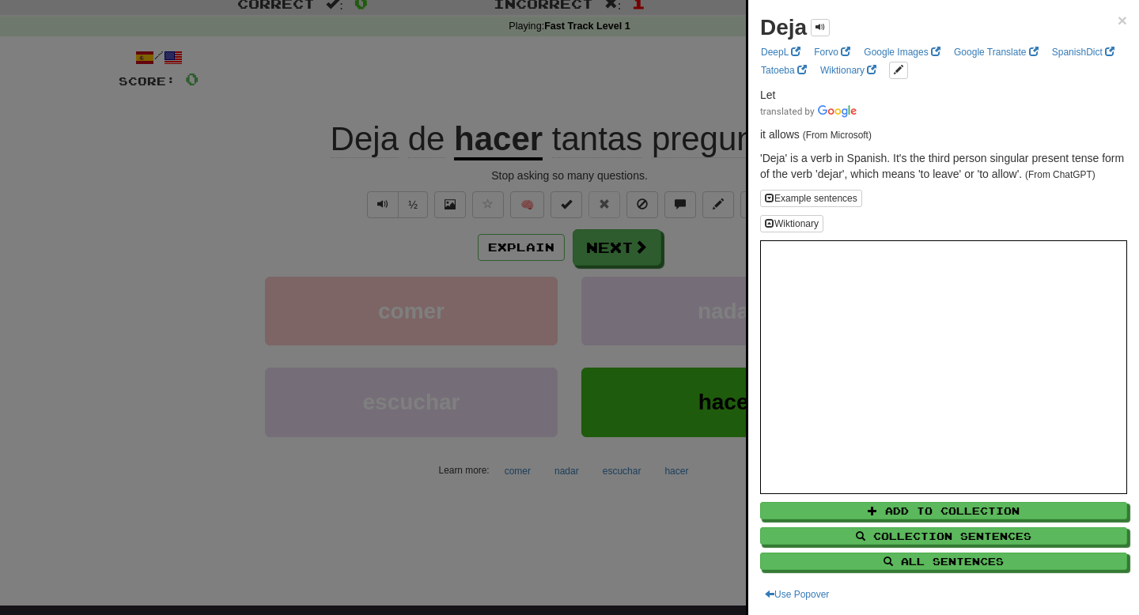
click at [472, 141] on div at bounding box center [569, 307] width 1139 height 615
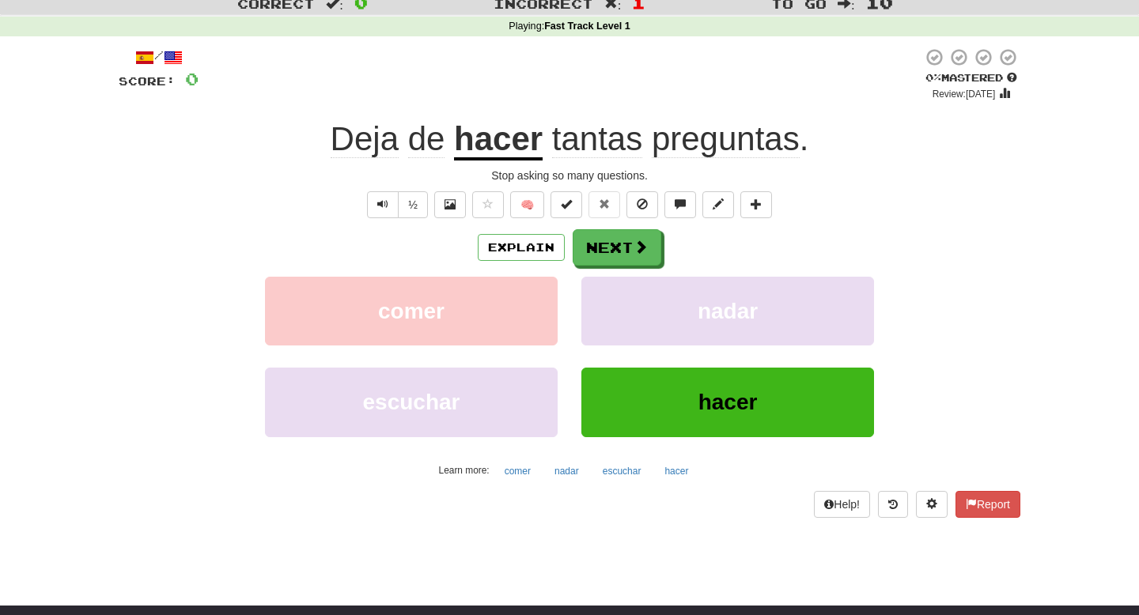
click at [428, 142] on span "de" at bounding box center [426, 139] width 37 height 38
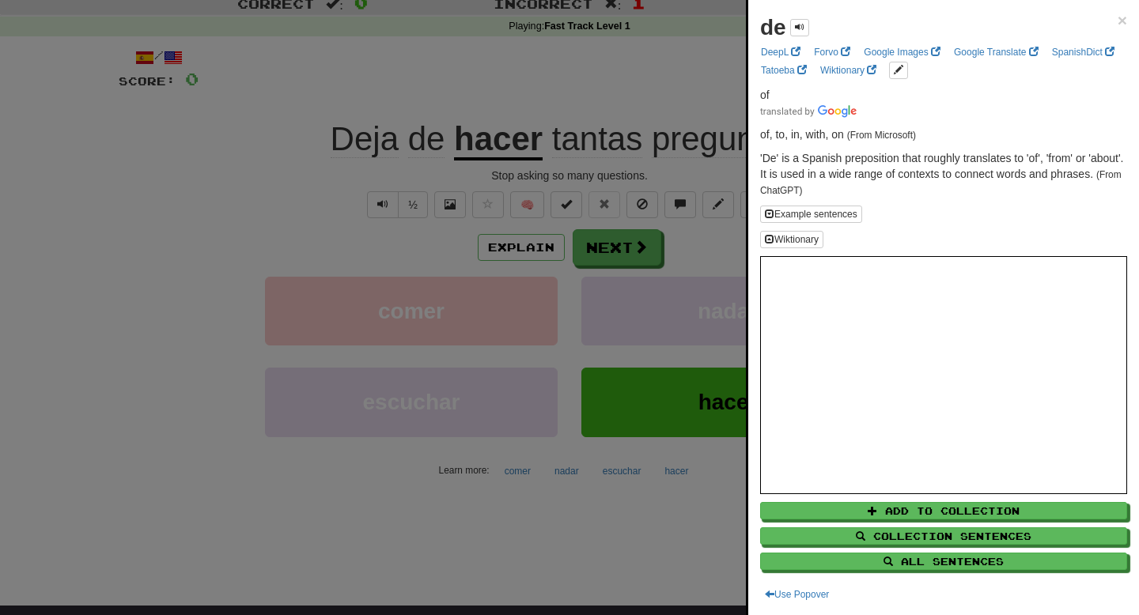
click at [428, 142] on div at bounding box center [569, 307] width 1139 height 615
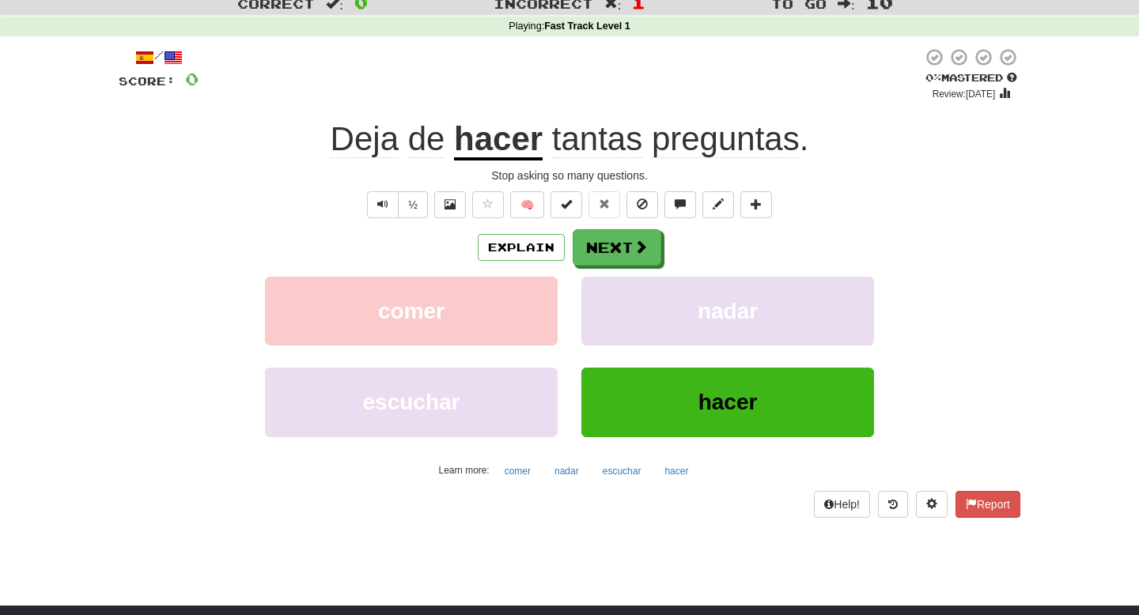
click at [523, 266] on div "Explain Next comer nadar escuchar hacer Learn more: comer nadar escuchar hacer" at bounding box center [569, 356] width 901 height 254
click at [523, 257] on button "Explain" at bounding box center [521, 247] width 87 height 27
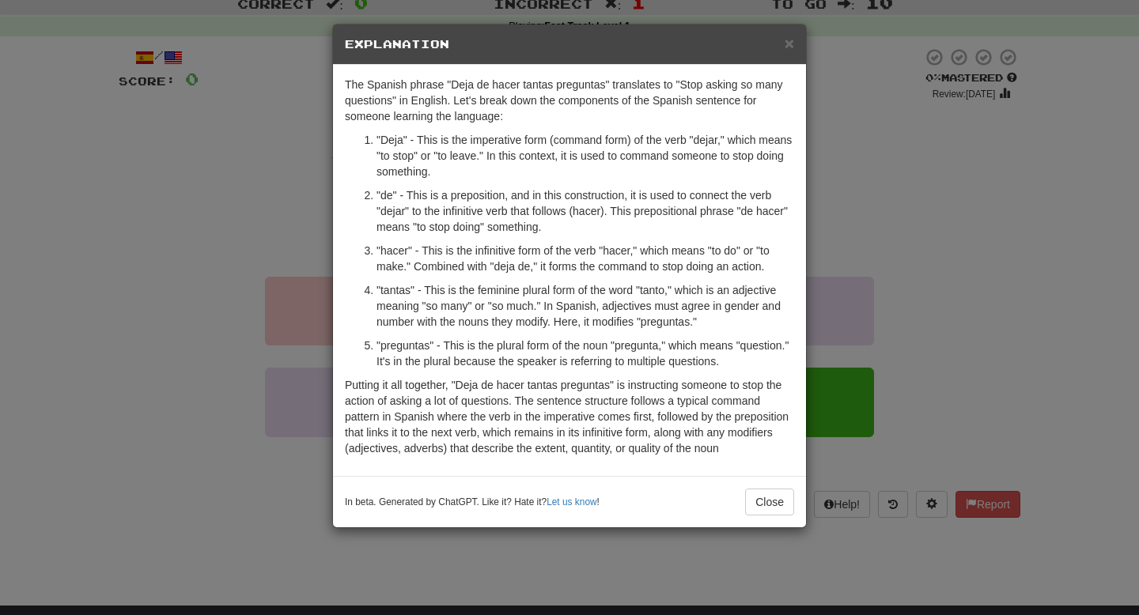
click at [771, 231] on div "× Explanation The Spanish phrase "Deja de hacer tantas preguntas" translates to…" at bounding box center [569, 307] width 1139 height 615
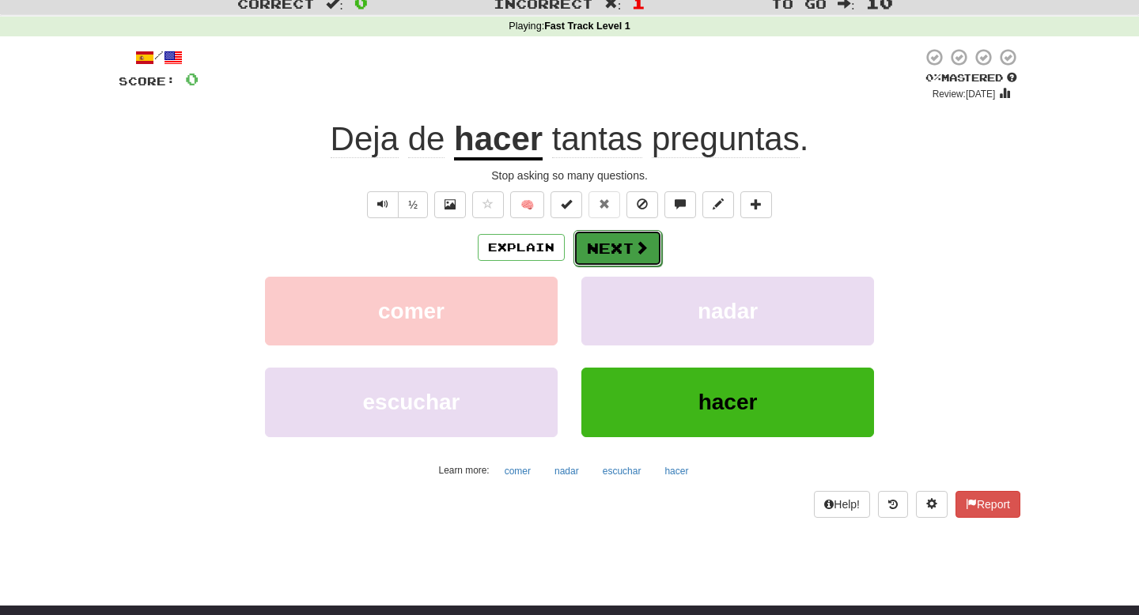
click at [599, 258] on button "Next" at bounding box center [617, 248] width 89 height 36
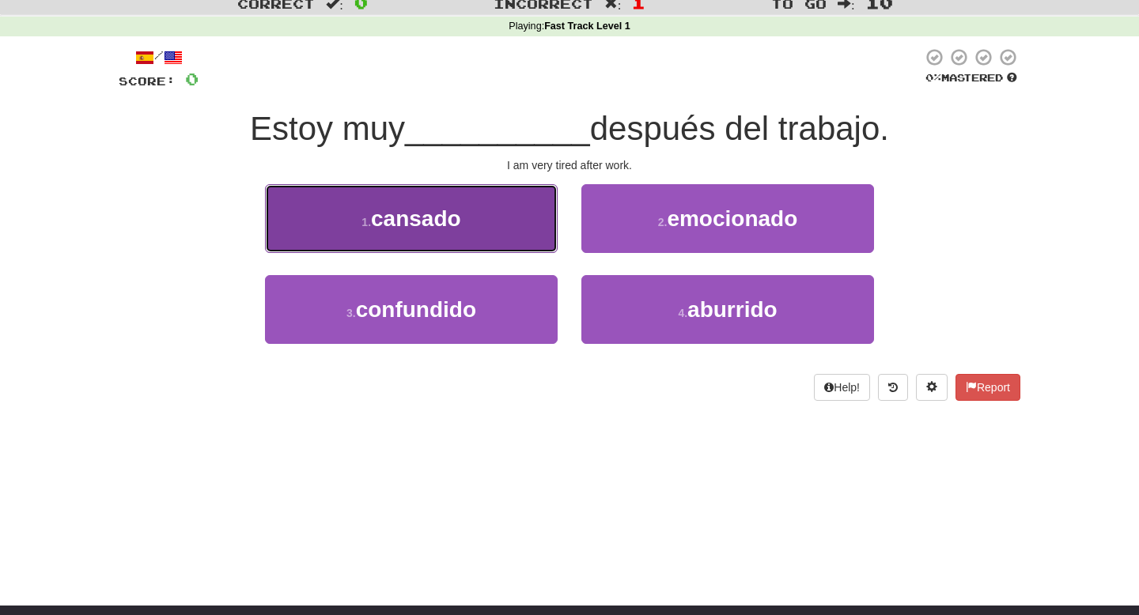
click at [500, 202] on button "1 . cansado" at bounding box center [411, 218] width 293 height 69
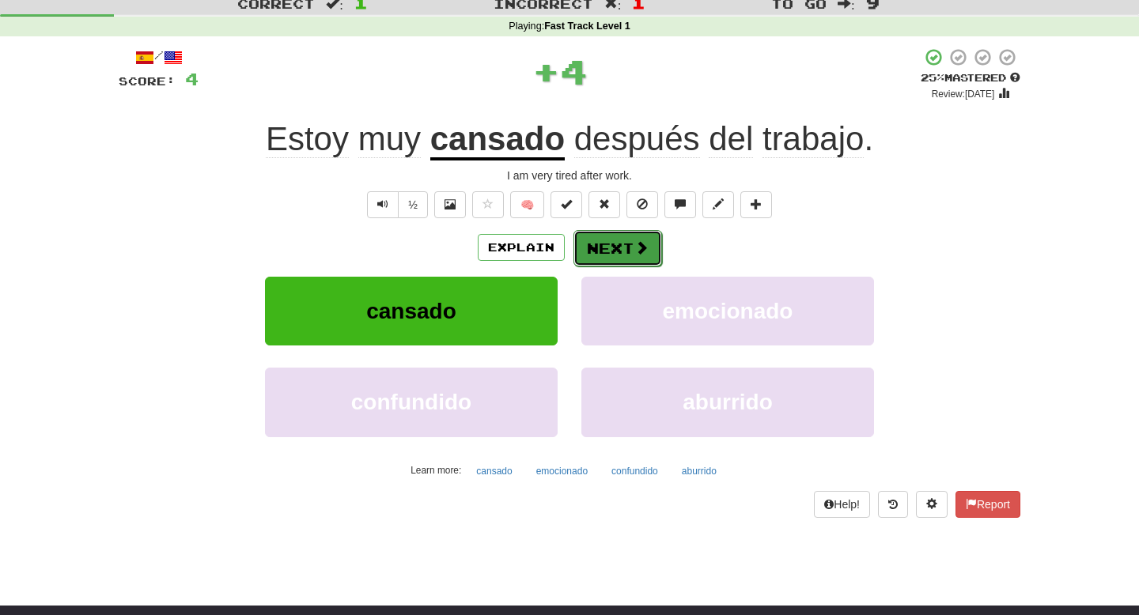
click at [625, 256] on button "Next" at bounding box center [617, 248] width 89 height 36
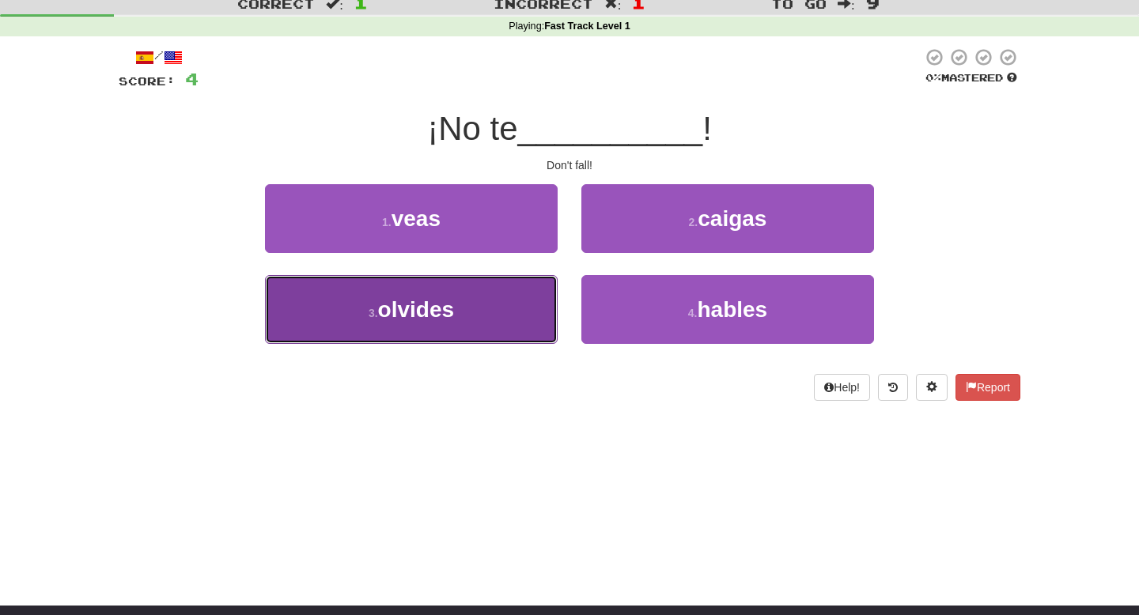
click at [531, 327] on button "3 . olvides" at bounding box center [411, 309] width 293 height 69
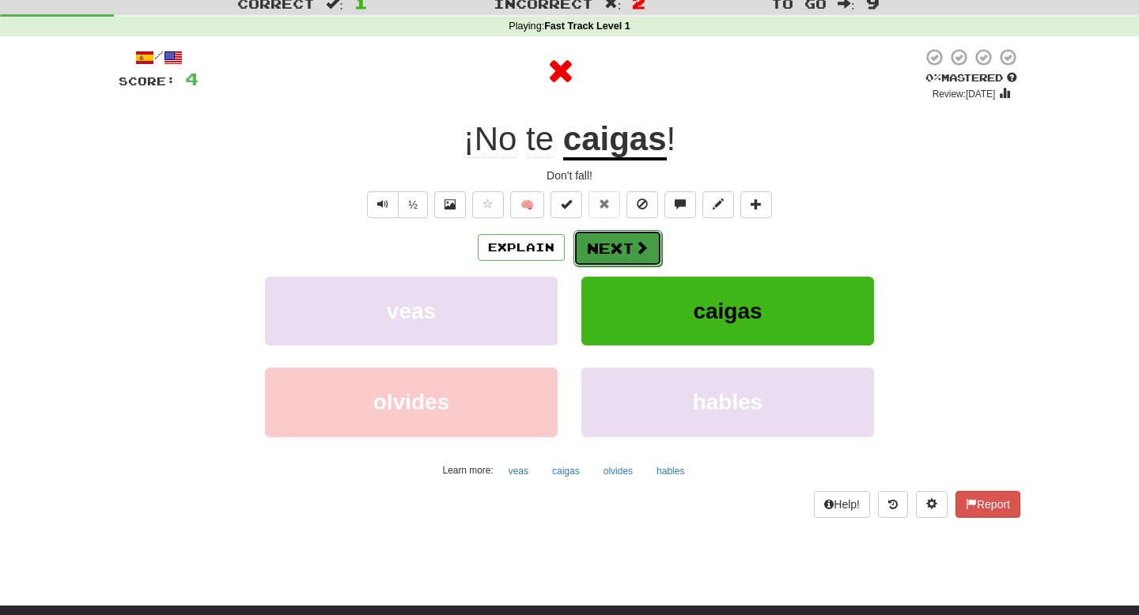
click at [631, 253] on button "Next" at bounding box center [617, 248] width 89 height 36
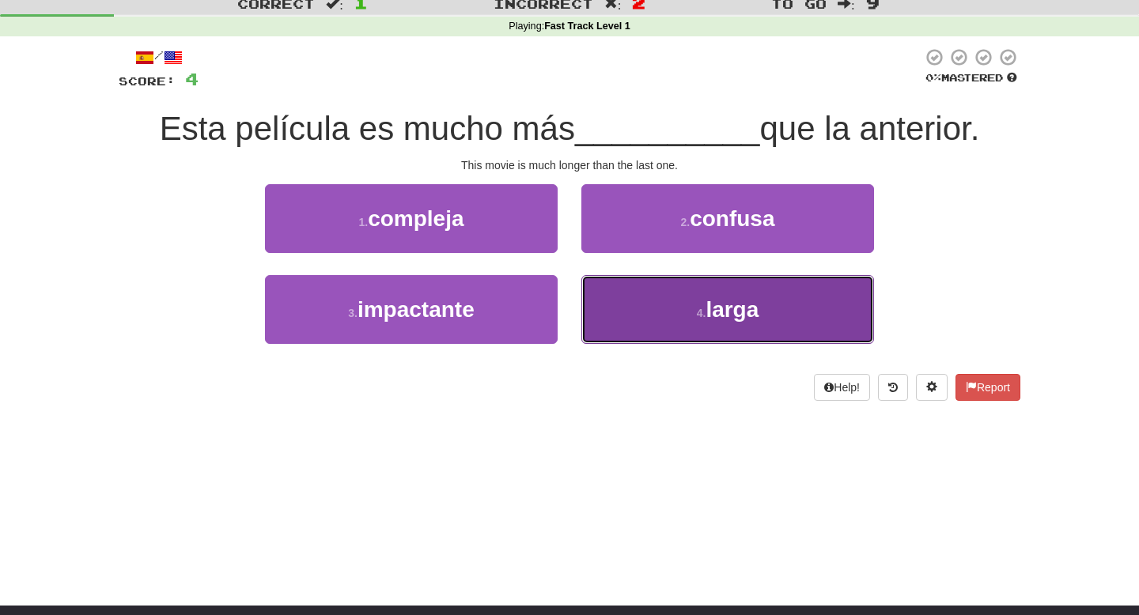
click at [656, 294] on button "4 . larga" at bounding box center [727, 309] width 293 height 69
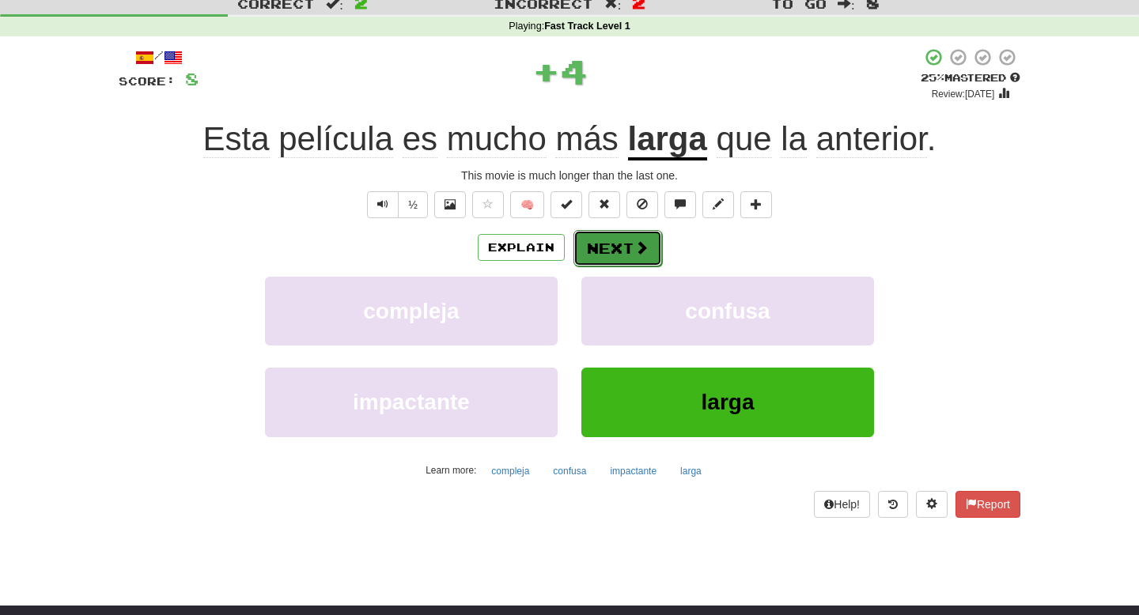
click at [632, 251] on button "Next" at bounding box center [617, 248] width 89 height 36
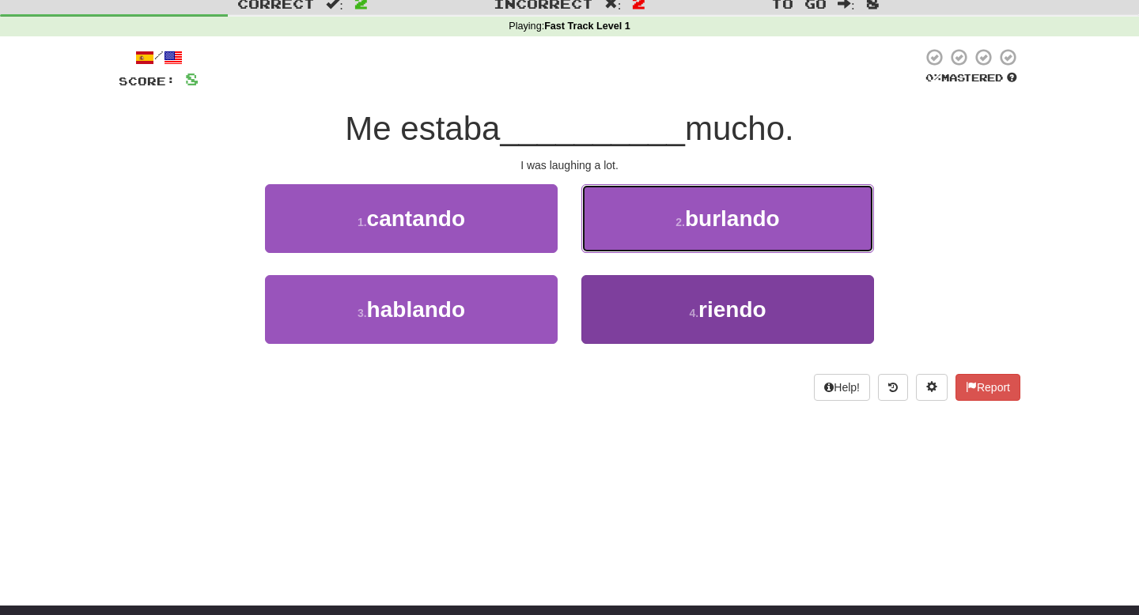
drag, startPoint x: 627, startPoint y: 238, endPoint x: 612, endPoint y: 297, distance: 60.4
click at [614, 297] on div "1 . cantando 2 . burlando 3 . hablando 4 . riendo" at bounding box center [569, 275] width 925 height 183
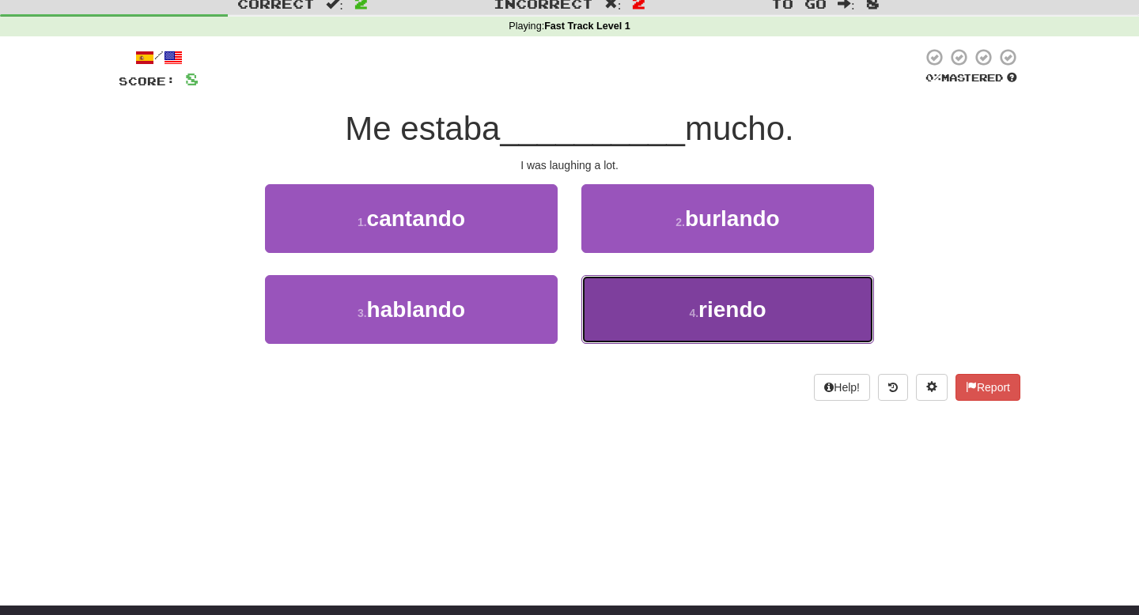
click at [612, 297] on button "4 . riendo" at bounding box center [727, 309] width 293 height 69
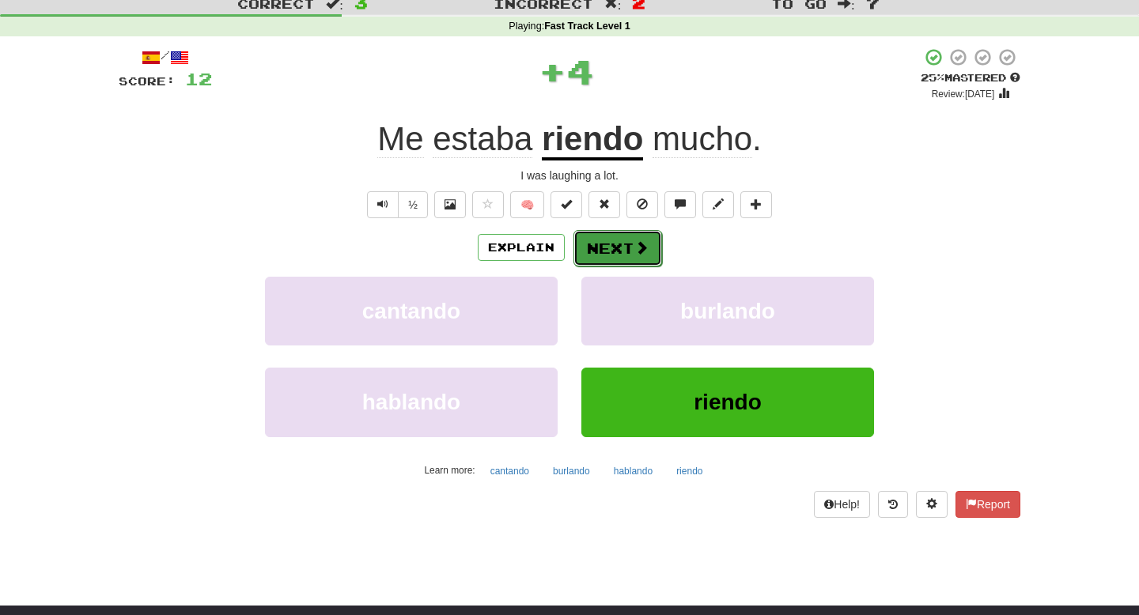
click at [594, 263] on button "Next" at bounding box center [617, 248] width 89 height 36
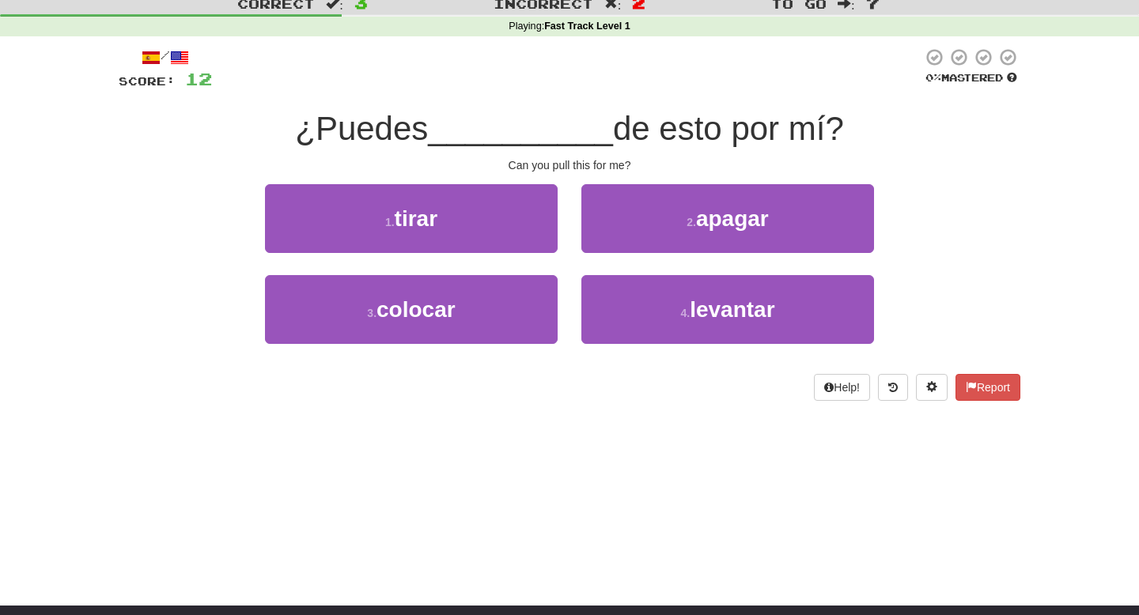
scroll to position [0, 0]
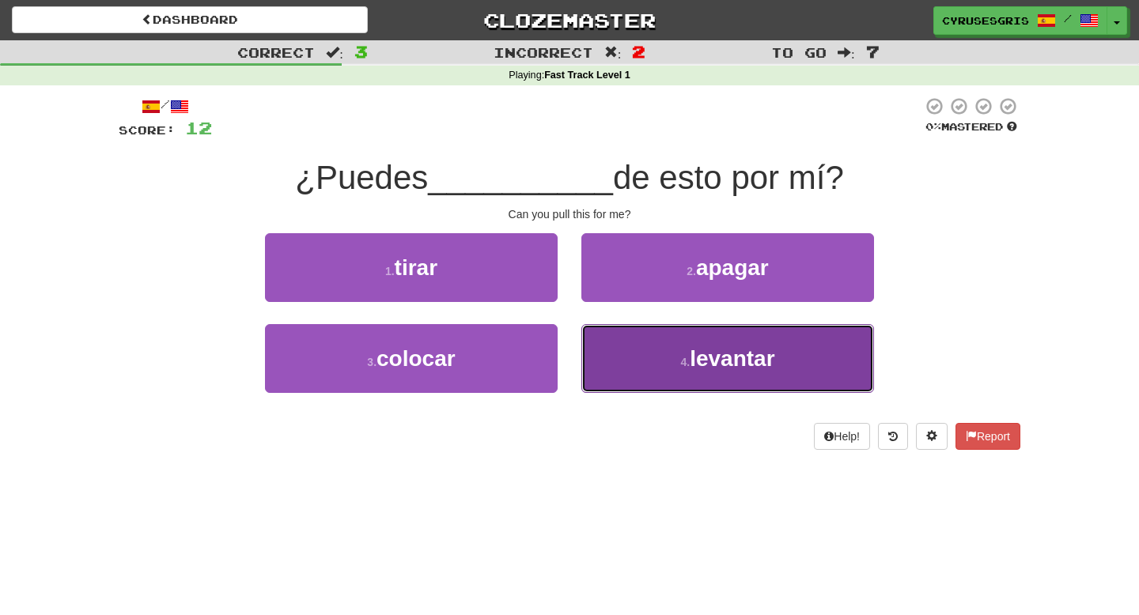
click at [612, 357] on button "4 . levantar" at bounding box center [727, 358] width 293 height 69
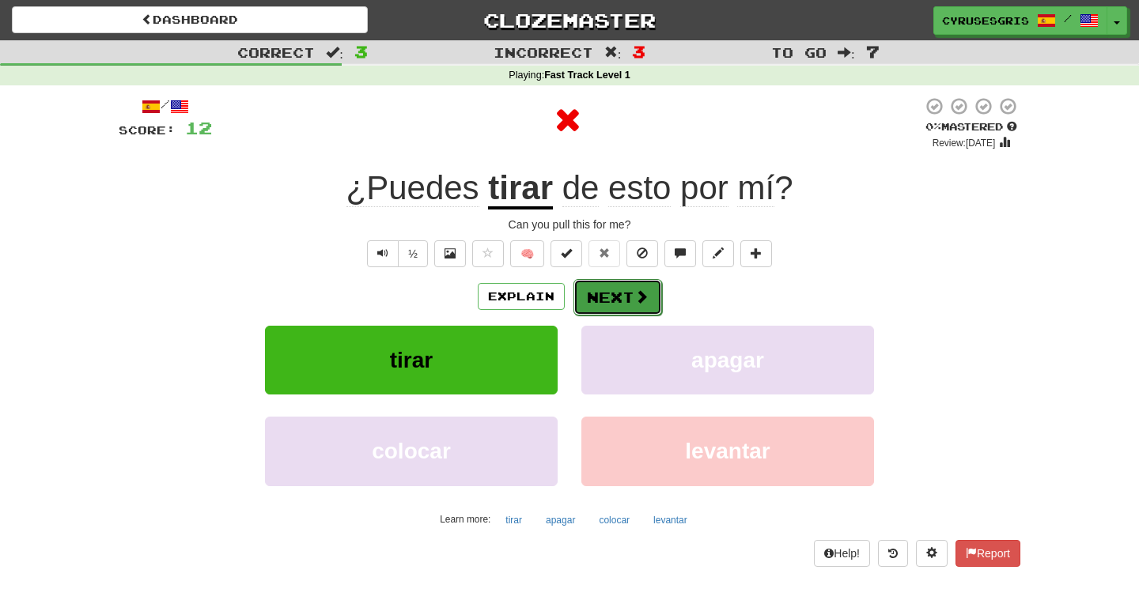
click at [602, 304] on button "Next" at bounding box center [617, 297] width 89 height 36
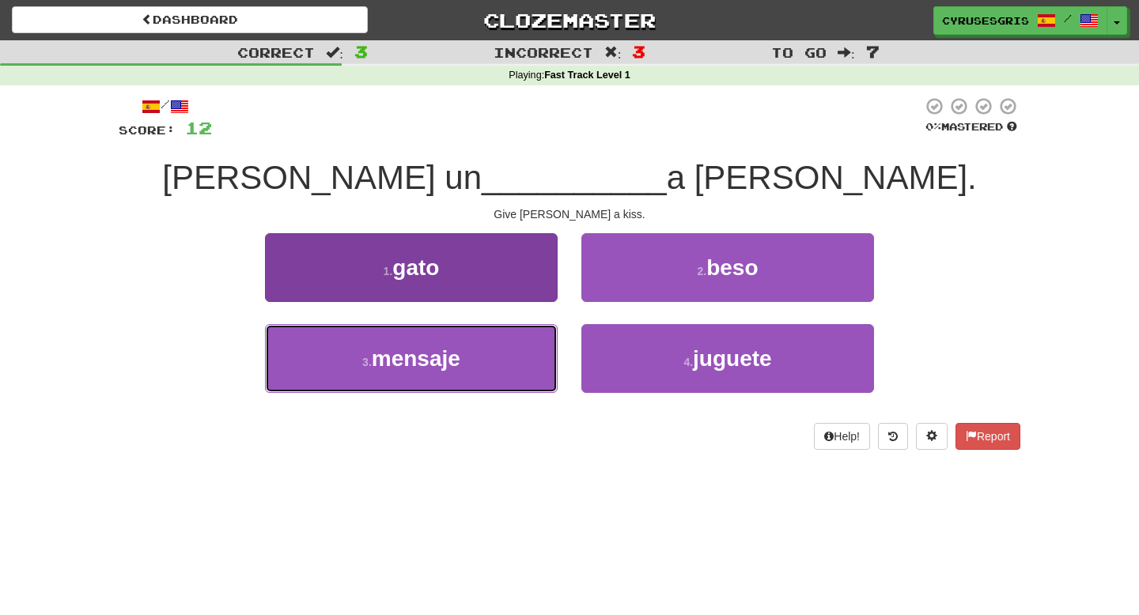
click at [527, 361] on button "3 . mensaje" at bounding box center [411, 358] width 293 height 69
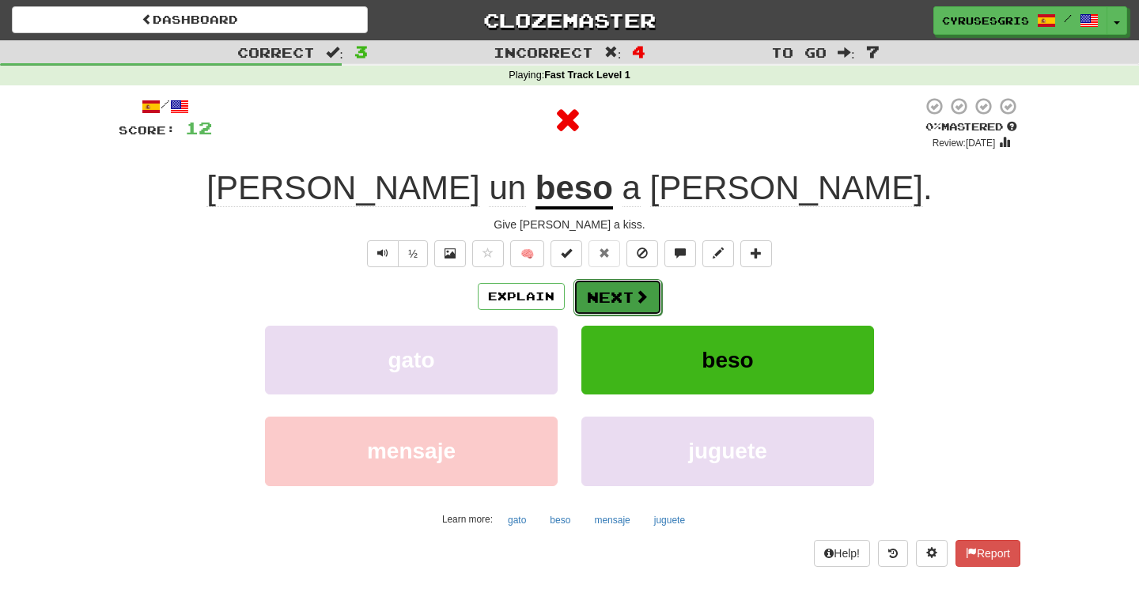
click at [595, 301] on button "Next" at bounding box center [617, 297] width 89 height 36
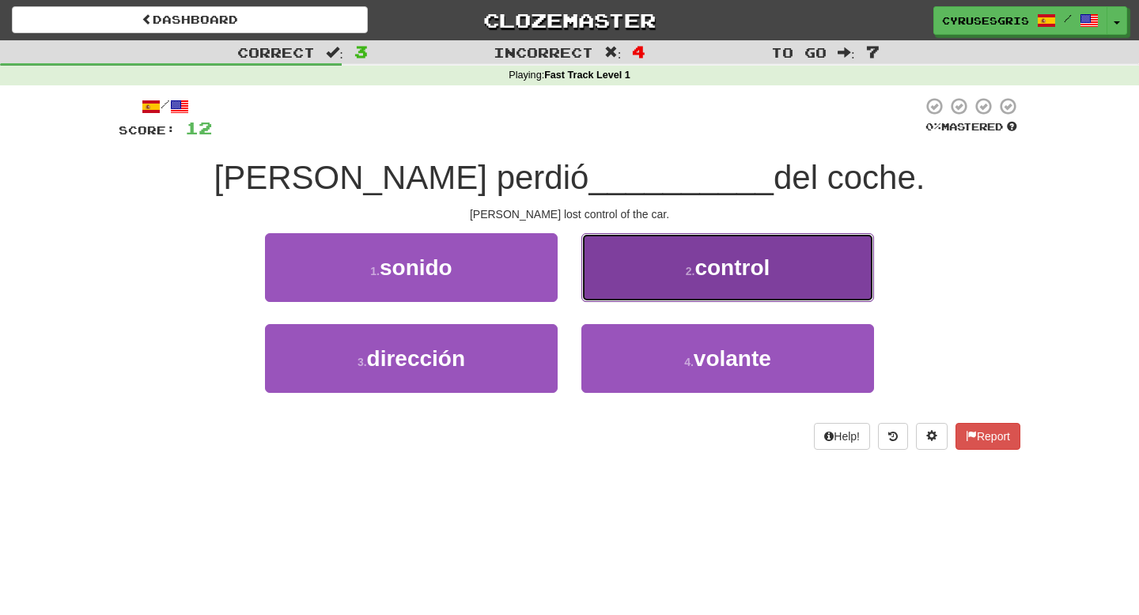
click at [626, 279] on button "2 . control" at bounding box center [727, 267] width 293 height 69
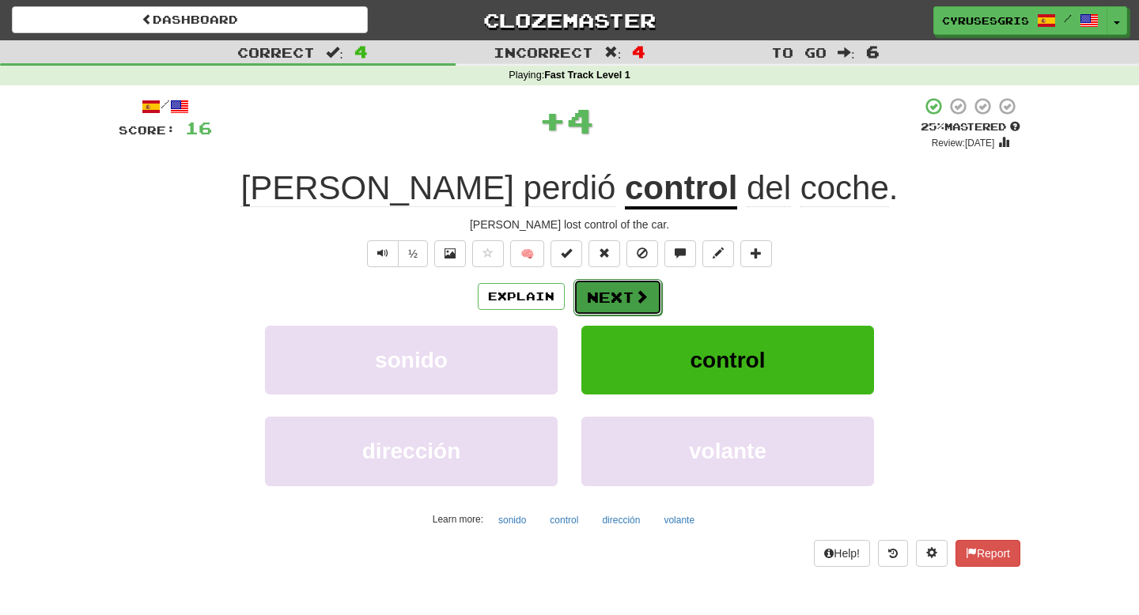
click at [603, 285] on button "Next" at bounding box center [617, 297] width 89 height 36
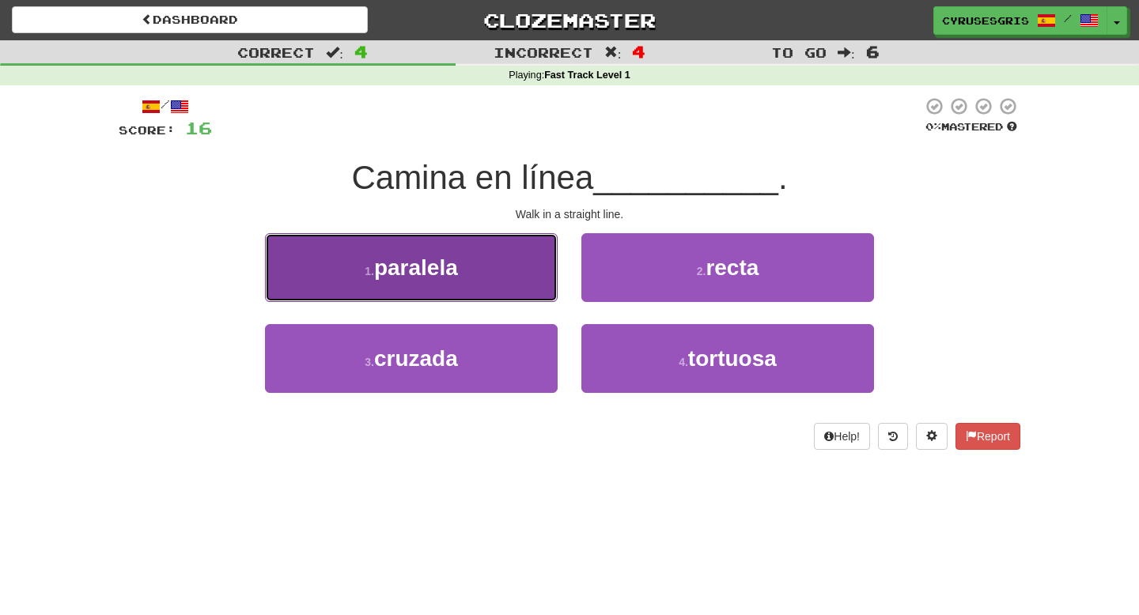
click at [519, 273] on button "1 . paralela" at bounding box center [411, 267] width 293 height 69
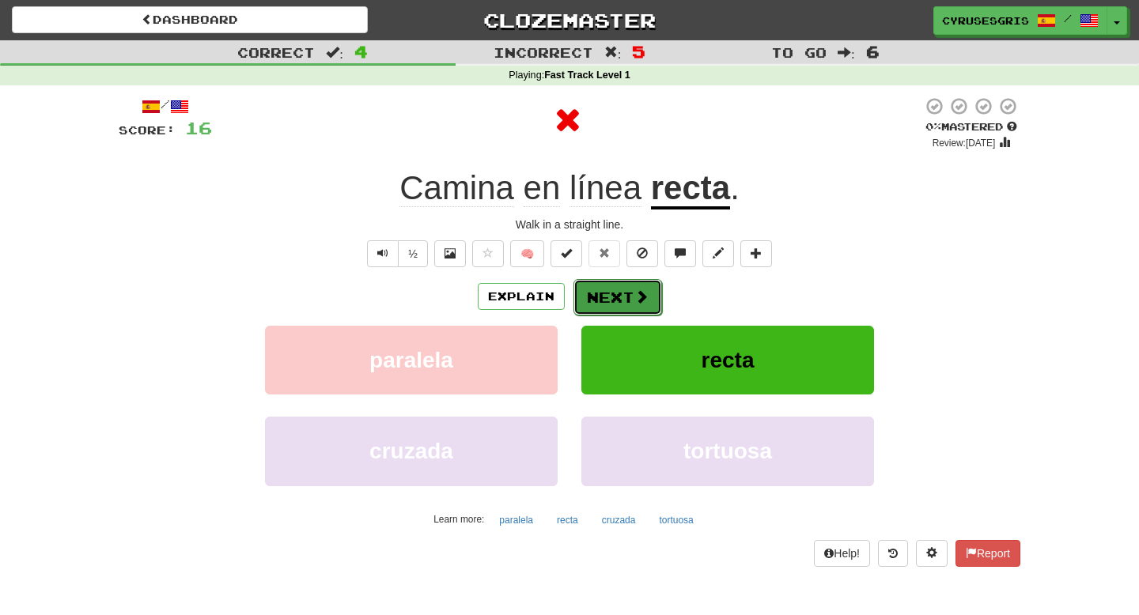
click at [622, 298] on button "Next" at bounding box center [617, 297] width 89 height 36
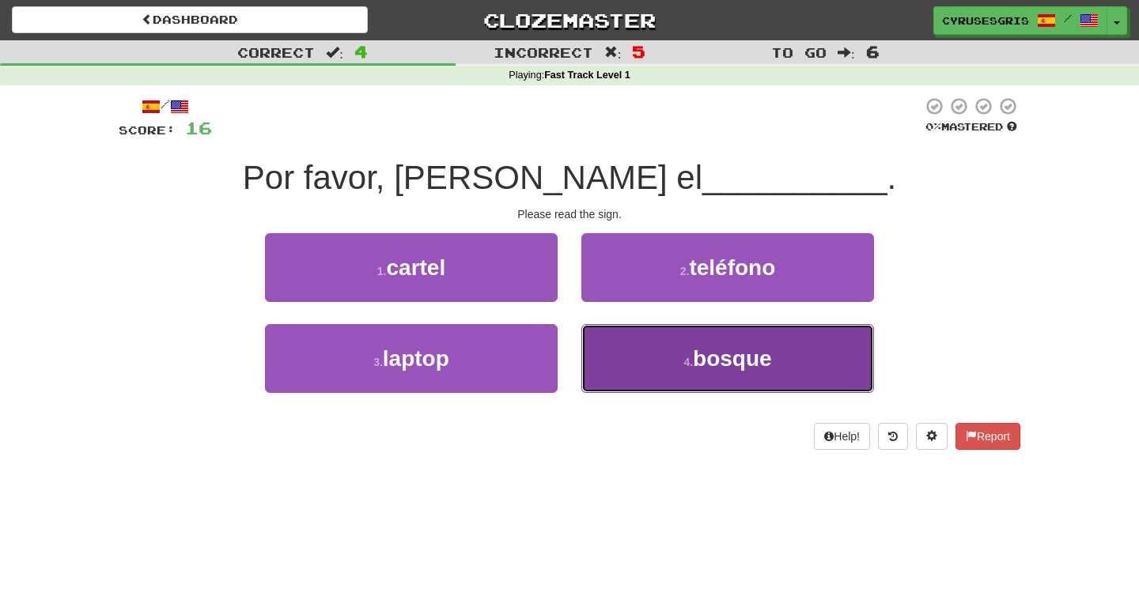
click at [610, 331] on button "4 . bosque" at bounding box center [727, 358] width 293 height 69
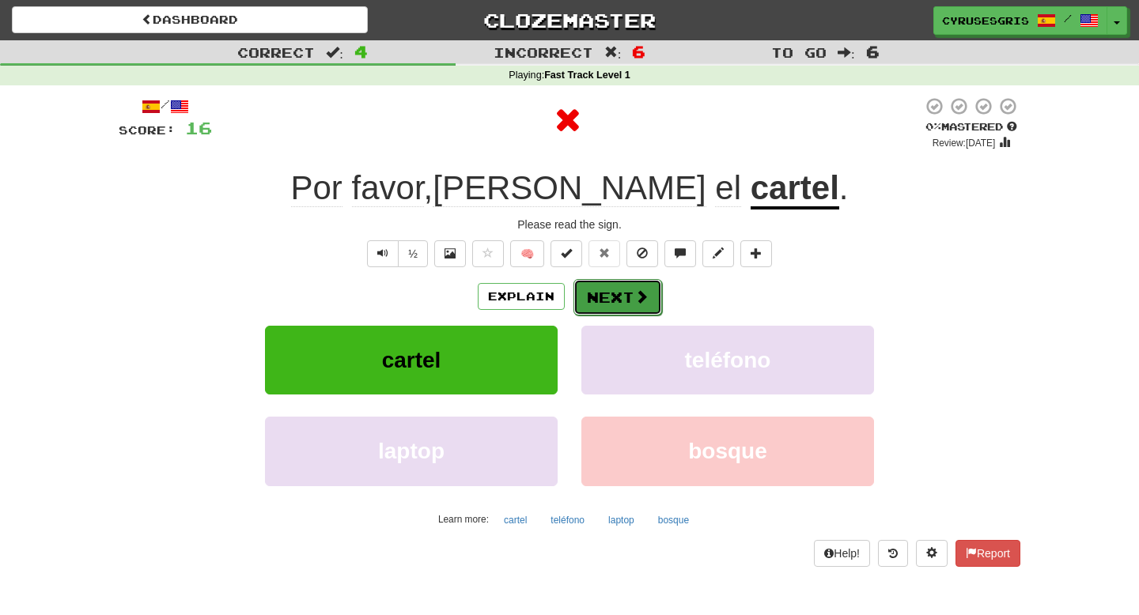
click at [600, 296] on button "Next" at bounding box center [617, 297] width 89 height 36
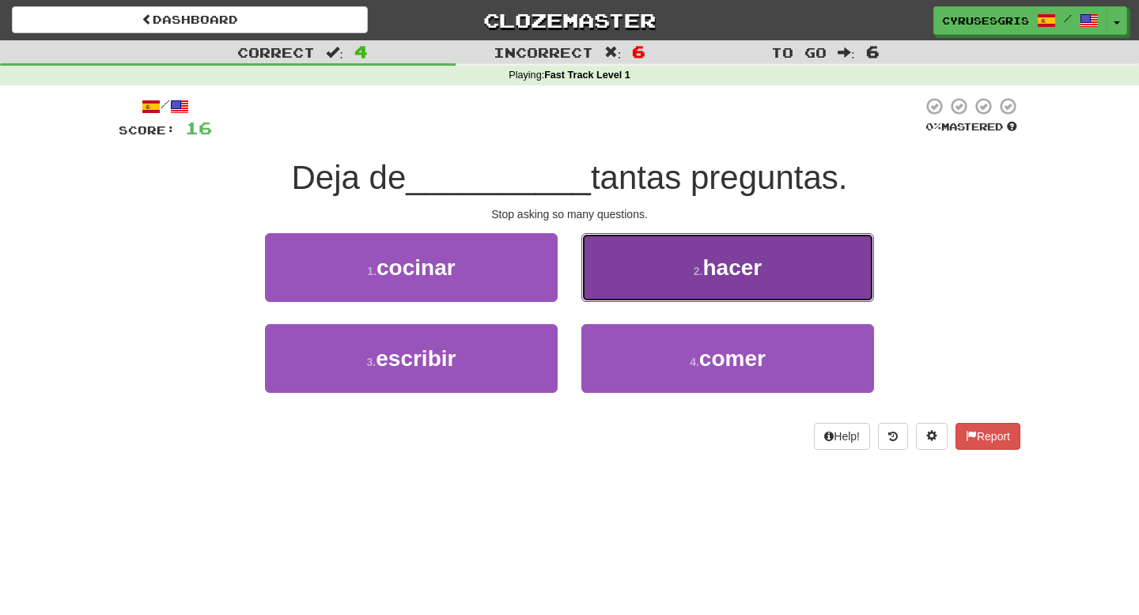
click at [623, 282] on button "2 . hacer" at bounding box center [727, 267] width 293 height 69
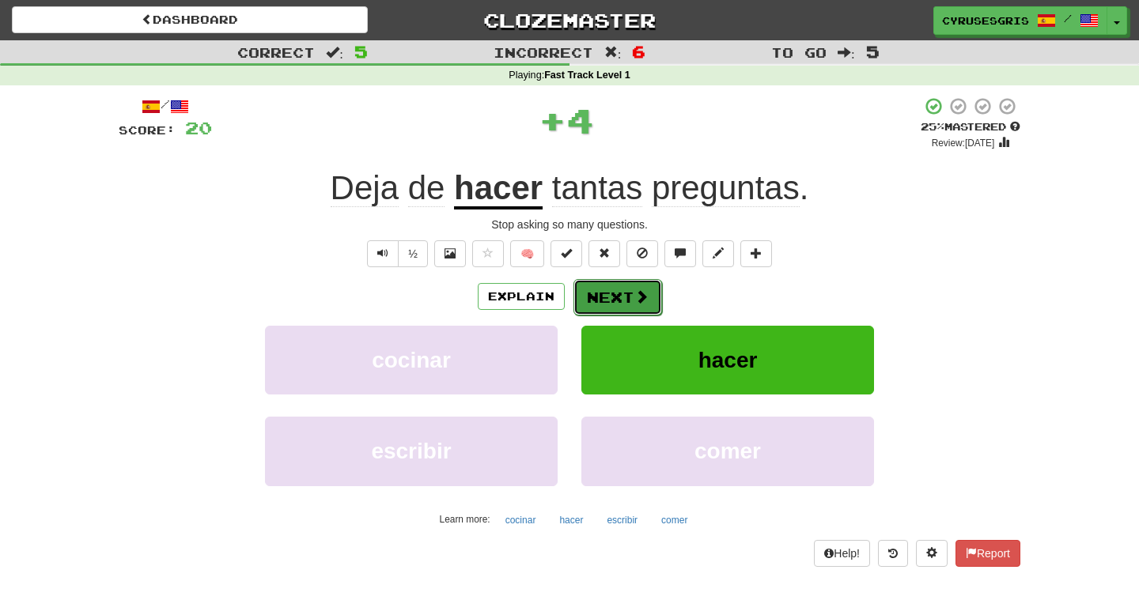
click at [617, 308] on button "Next" at bounding box center [617, 297] width 89 height 36
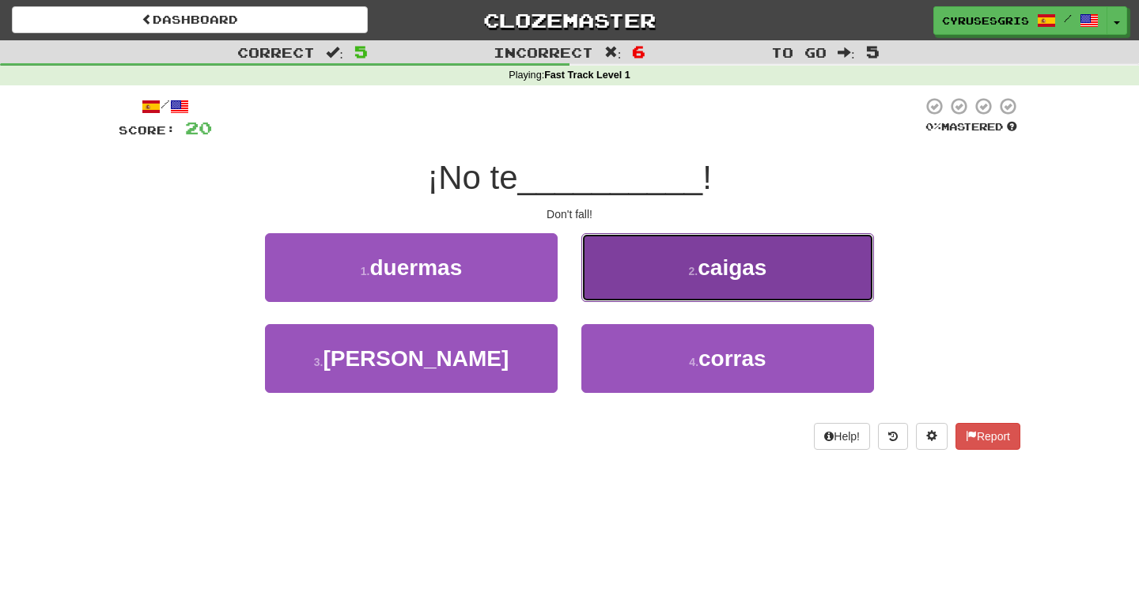
click at [610, 289] on button "2 . caigas" at bounding box center [727, 267] width 293 height 69
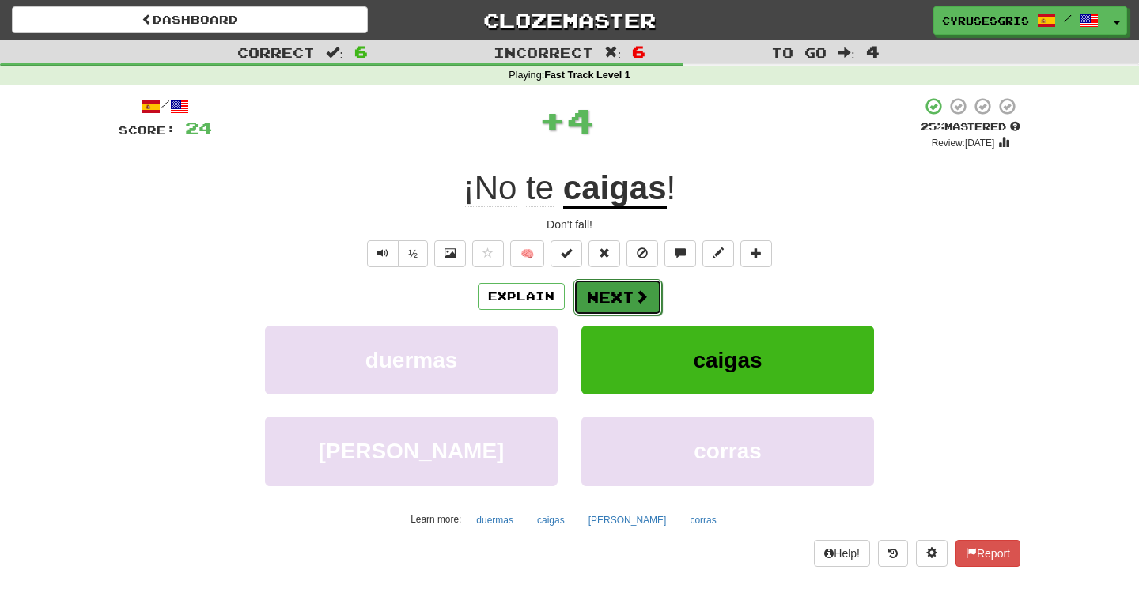
click at [609, 295] on button "Next" at bounding box center [617, 297] width 89 height 36
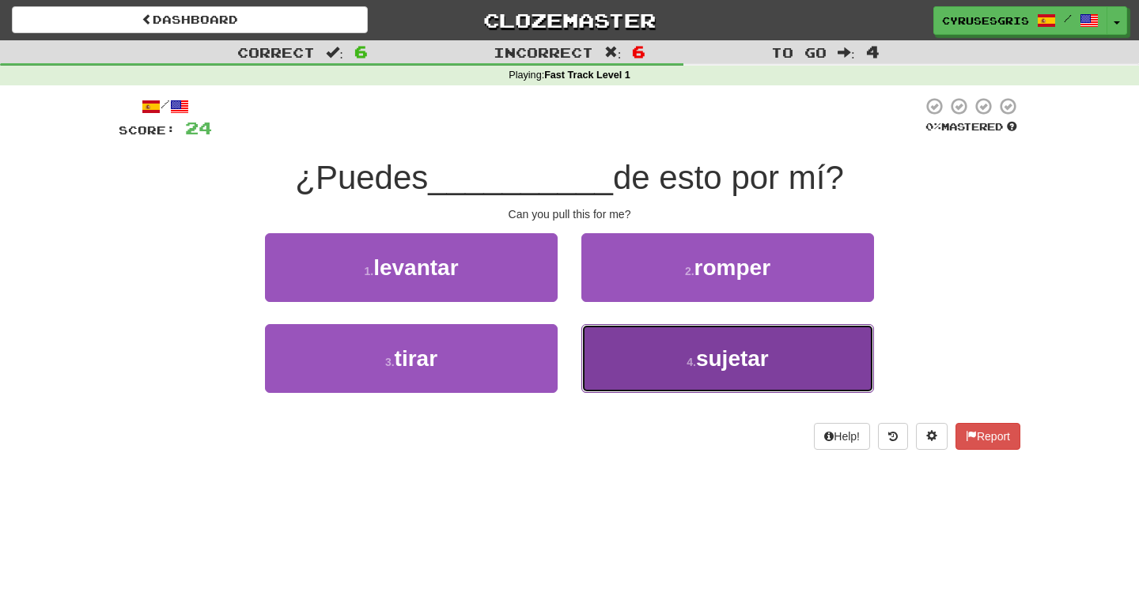
click at [632, 331] on button "4 . sujetar" at bounding box center [727, 358] width 293 height 69
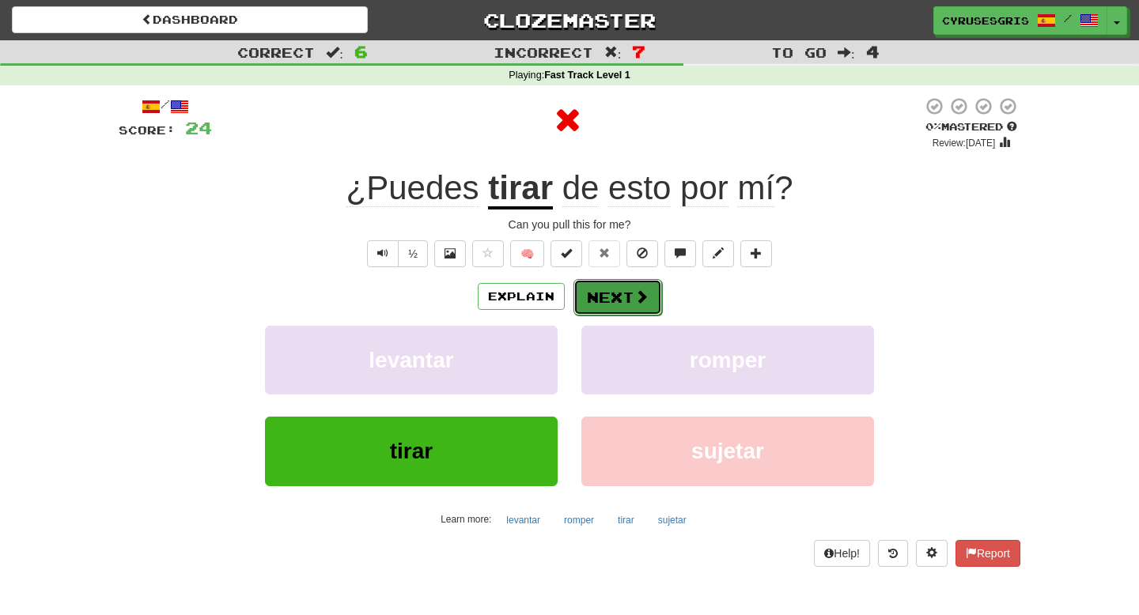
click at [611, 296] on button "Next" at bounding box center [617, 297] width 89 height 36
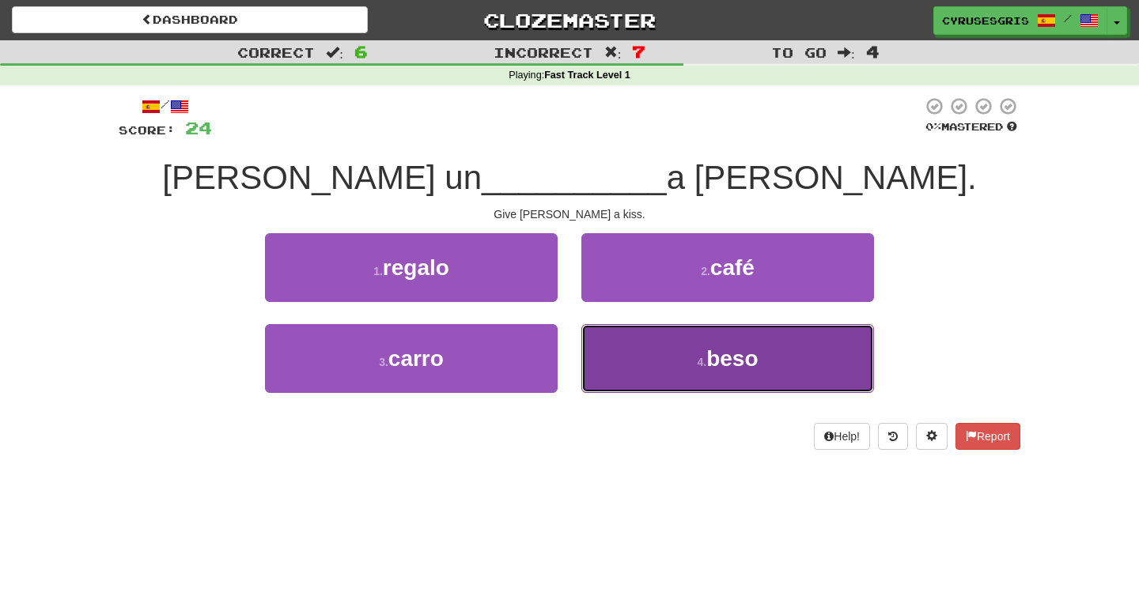
click at [630, 342] on button "4 . beso" at bounding box center [727, 358] width 293 height 69
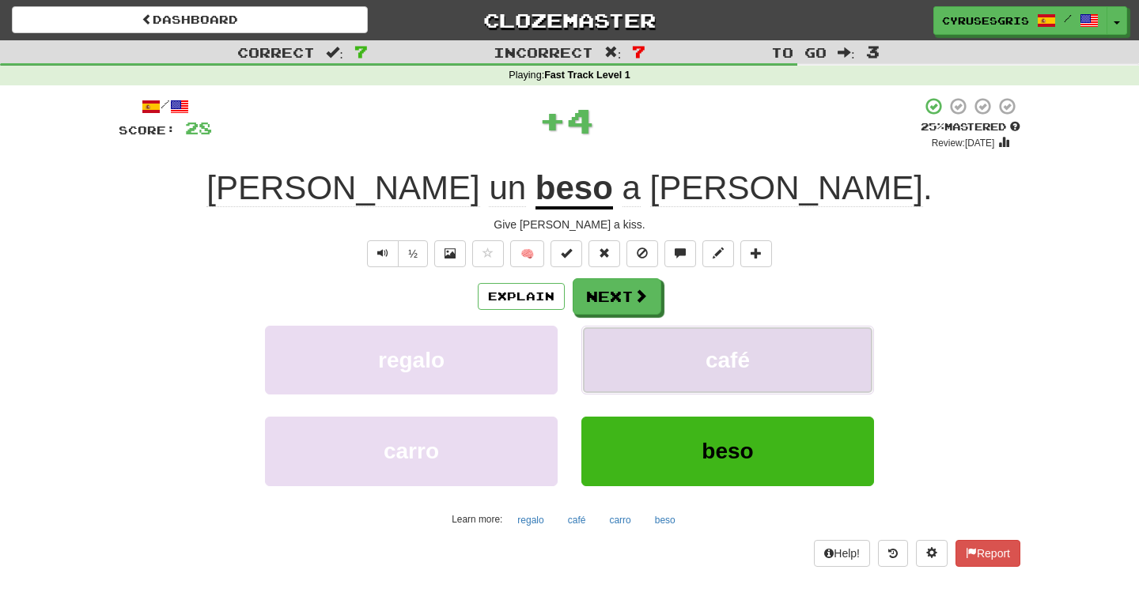
click at [631, 326] on button "café" at bounding box center [727, 360] width 293 height 69
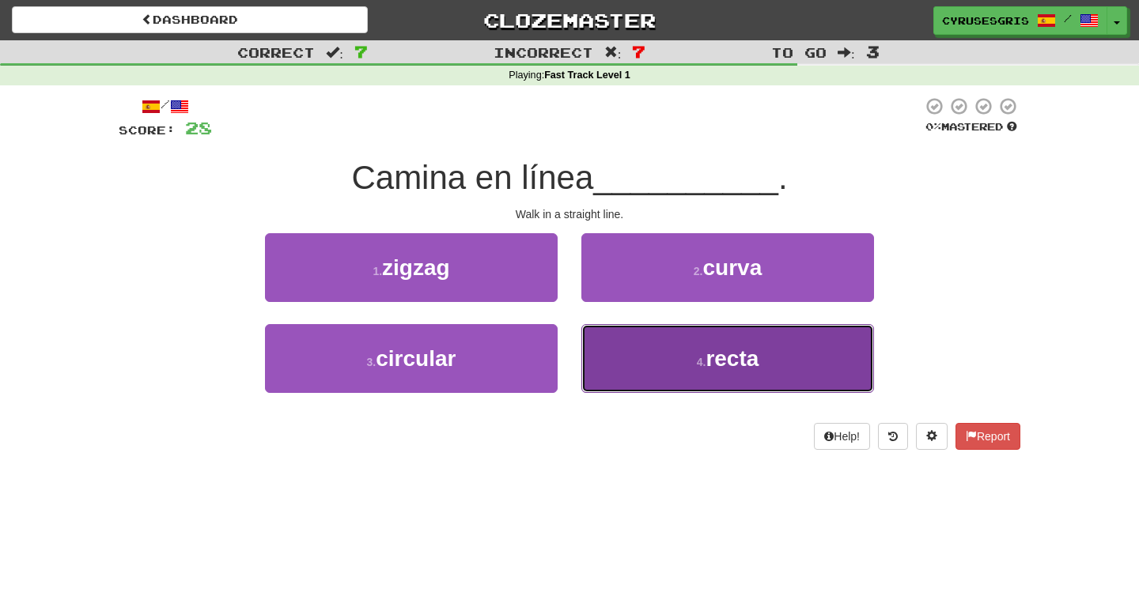
click at [618, 349] on button "4 . recta" at bounding box center [727, 358] width 293 height 69
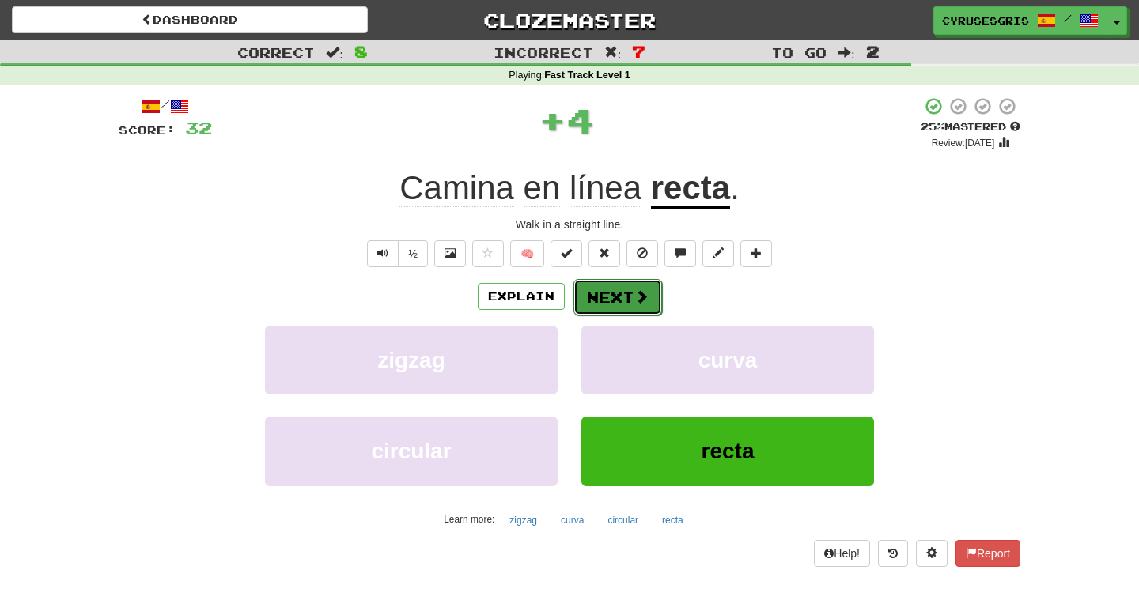
click at [618, 293] on button "Next" at bounding box center [617, 297] width 89 height 36
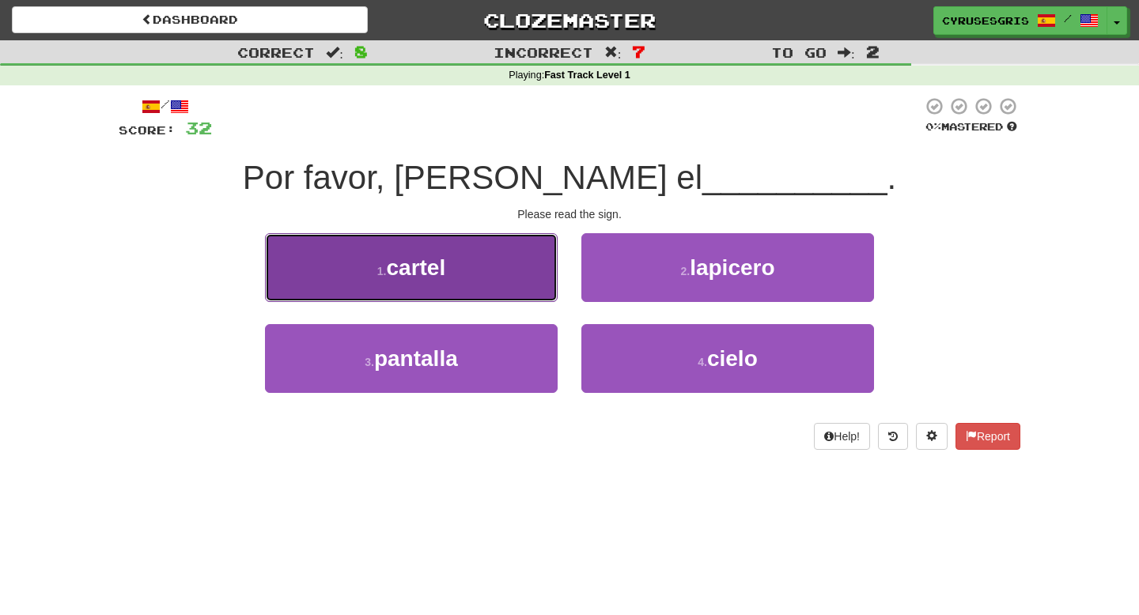
click at [524, 281] on button "1 . cartel" at bounding box center [411, 267] width 293 height 69
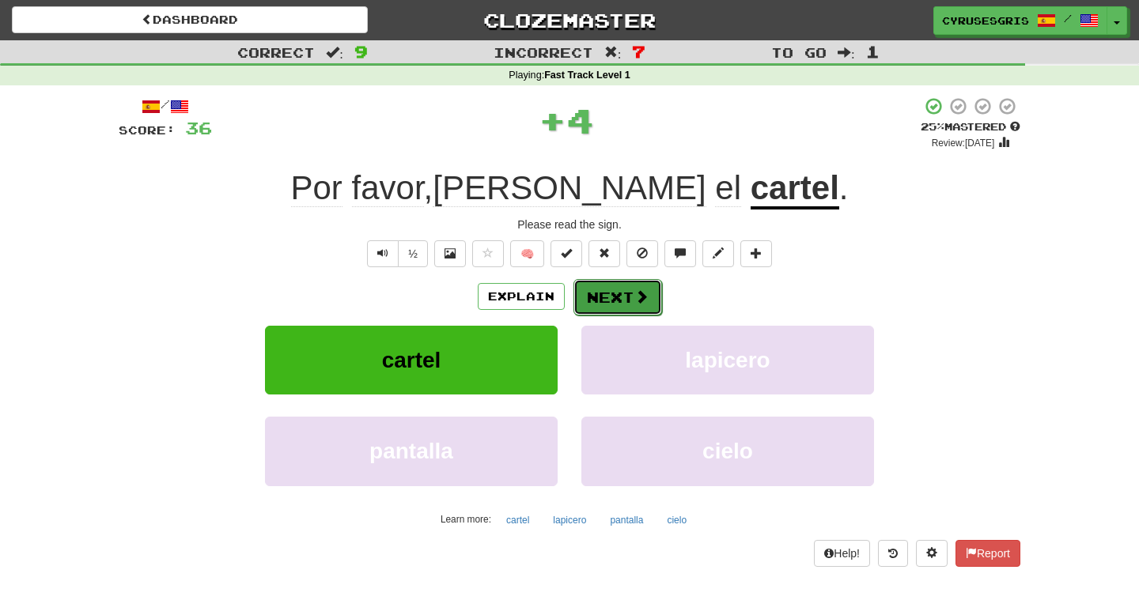
click at [613, 304] on button "Next" at bounding box center [617, 297] width 89 height 36
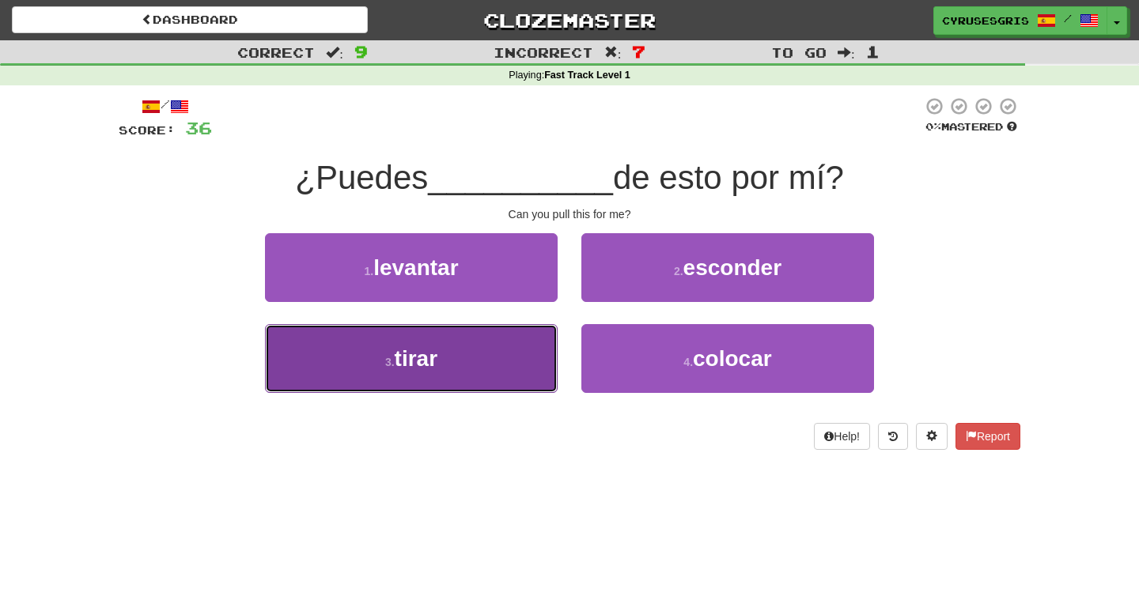
click at [516, 340] on button "3 . tirar" at bounding box center [411, 358] width 293 height 69
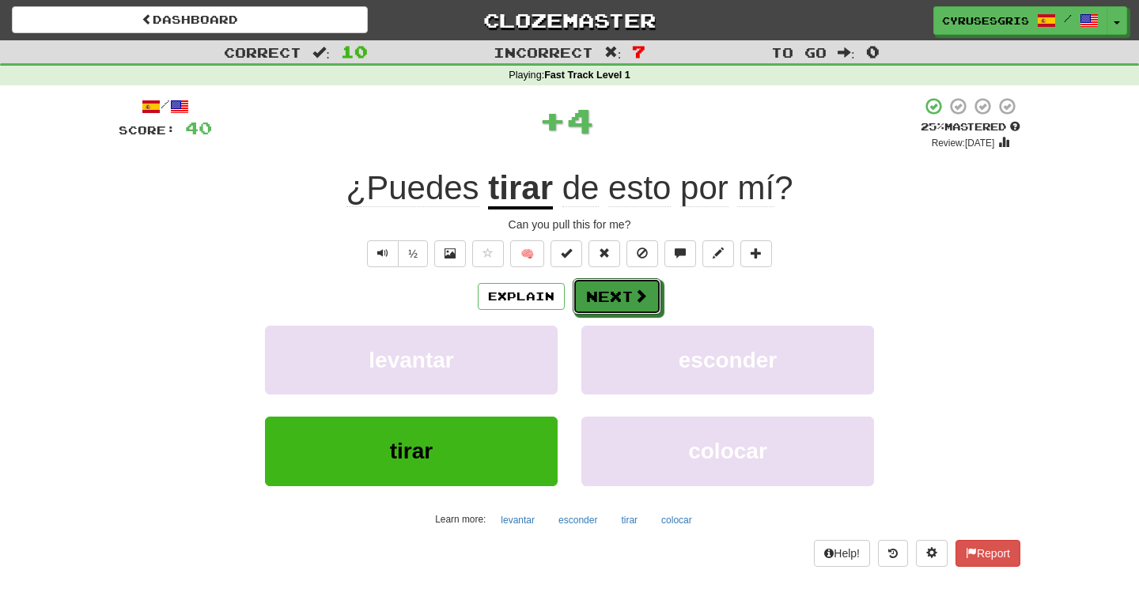
click at [606, 300] on button "Next" at bounding box center [616, 296] width 89 height 36
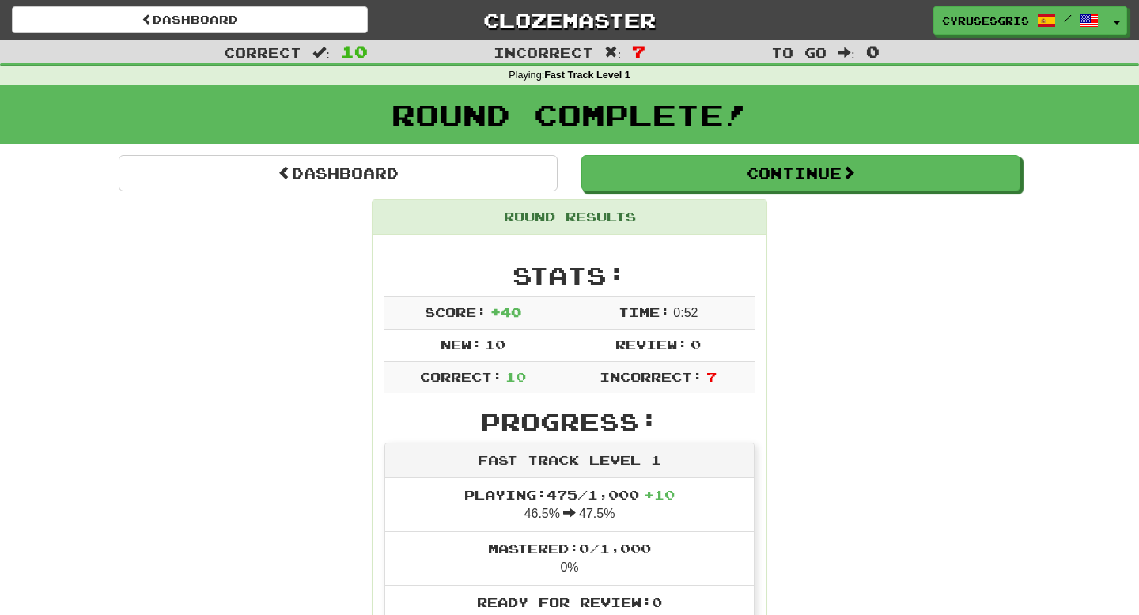
scroll to position [18, 0]
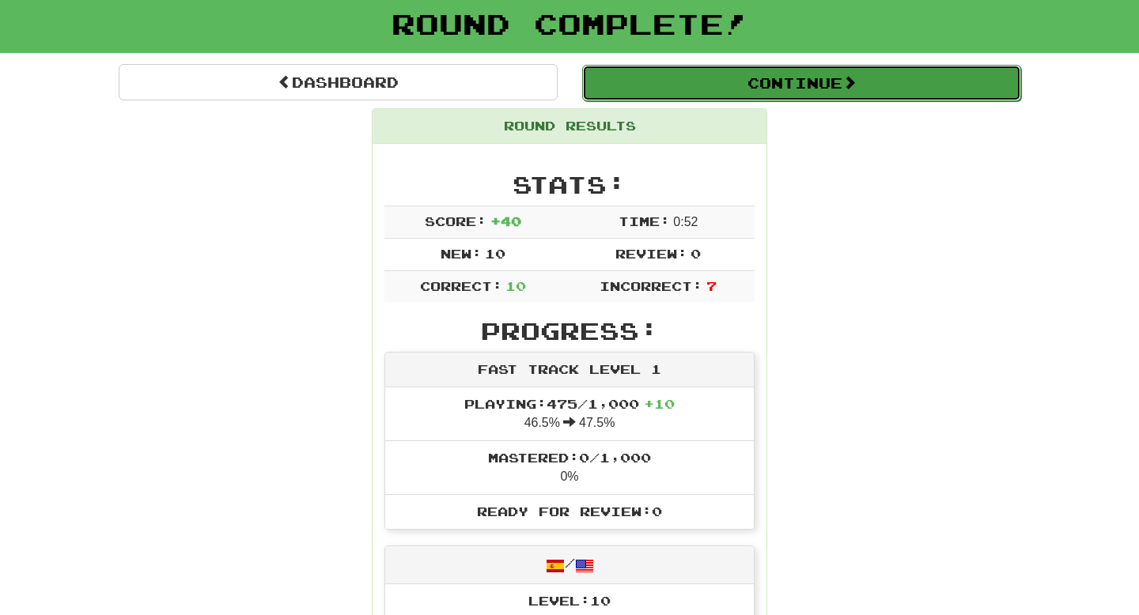
click at [763, 84] on button "Continue" at bounding box center [801, 83] width 439 height 36
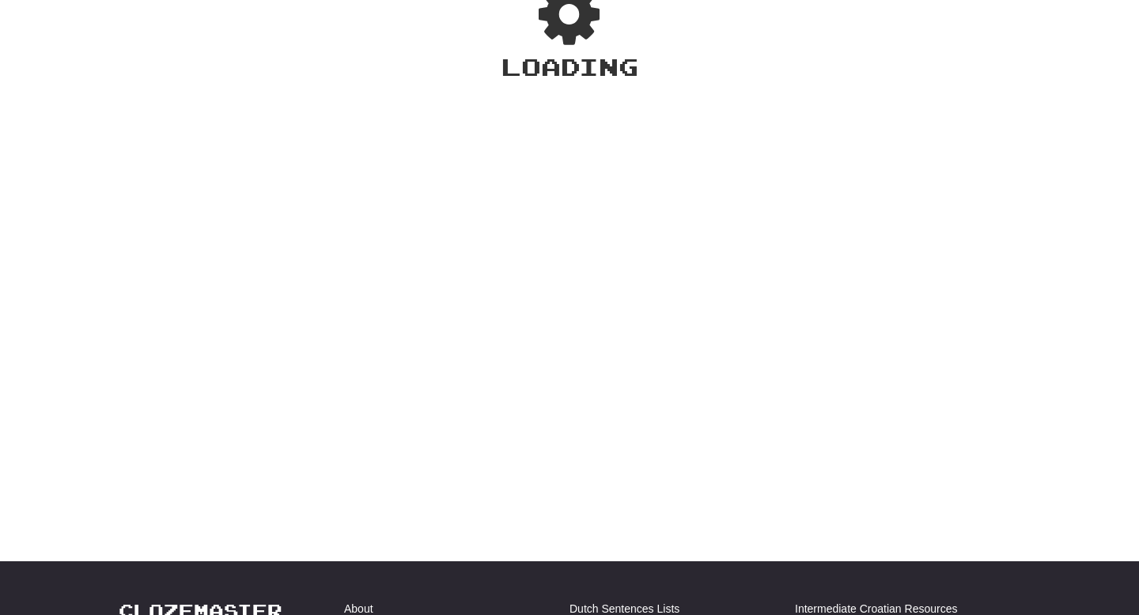
scroll to position [0, 0]
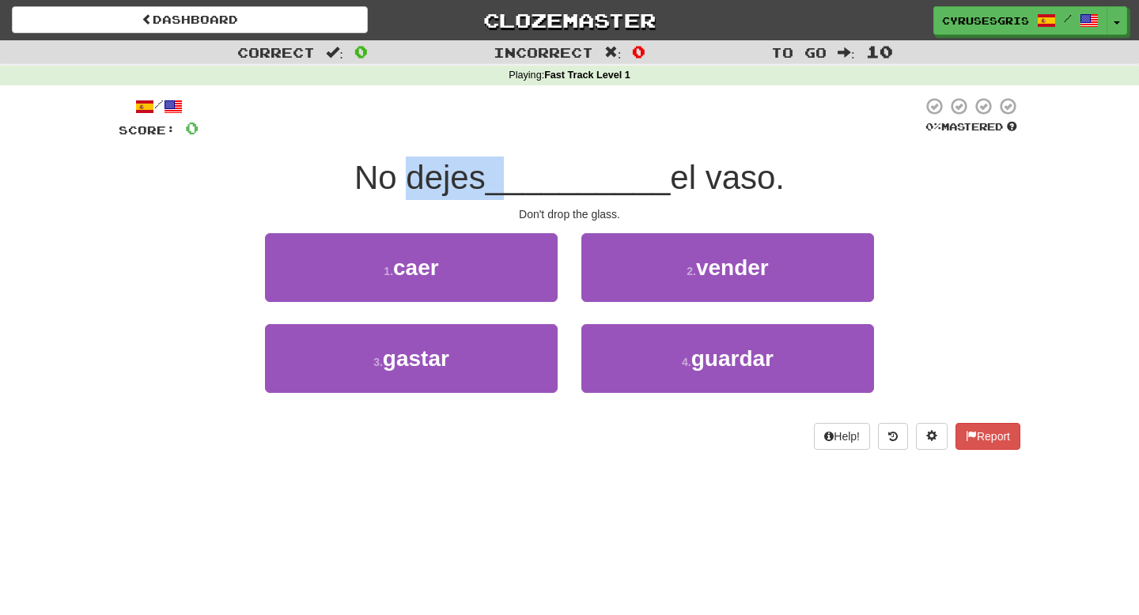
drag, startPoint x: 407, startPoint y: 185, endPoint x: 513, endPoint y: 185, distance: 106.0
click at [512, 185] on div "No dejes __________ el vaso." at bounding box center [569, 178] width 901 height 43
click at [486, 168] on span "No dejes" at bounding box center [419, 177] width 131 height 37
drag, startPoint x: 360, startPoint y: 188, endPoint x: 453, endPoint y: 187, distance: 93.3
click at [454, 187] on span "No dejes" at bounding box center [419, 177] width 131 height 37
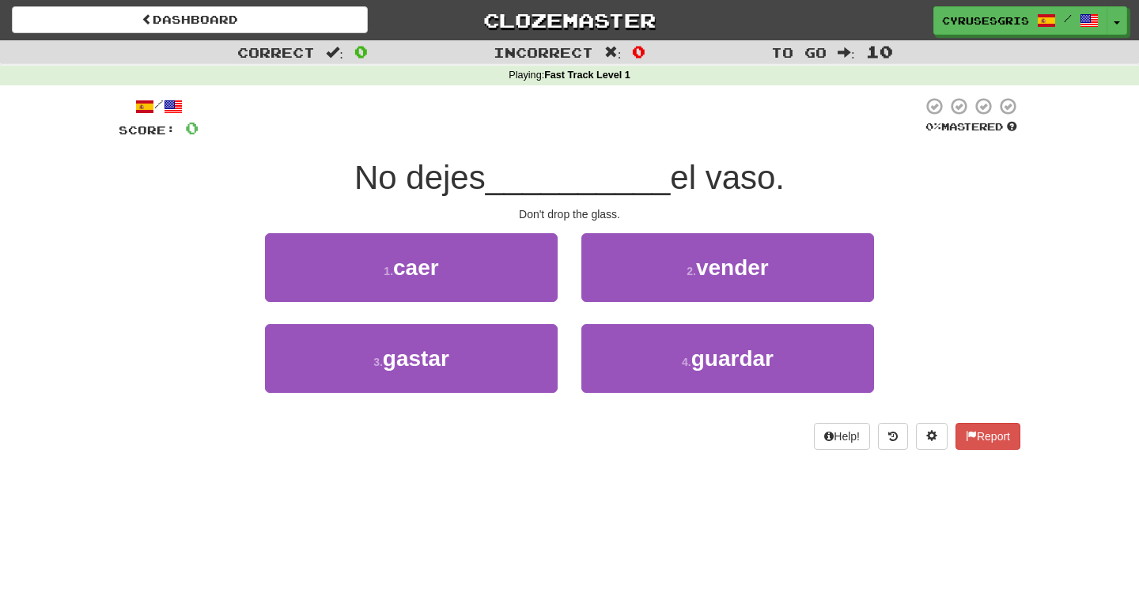
click at [486, 187] on span "No dejes" at bounding box center [419, 177] width 131 height 37
drag, startPoint x: 424, startPoint y: 186, endPoint x: 473, endPoint y: 186, distance: 49.0
click at [473, 186] on span "No dejes" at bounding box center [419, 177] width 131 height 37
click at [482, 174] on span "No dejes" at bounding box center [419, 177] width 131 height 37
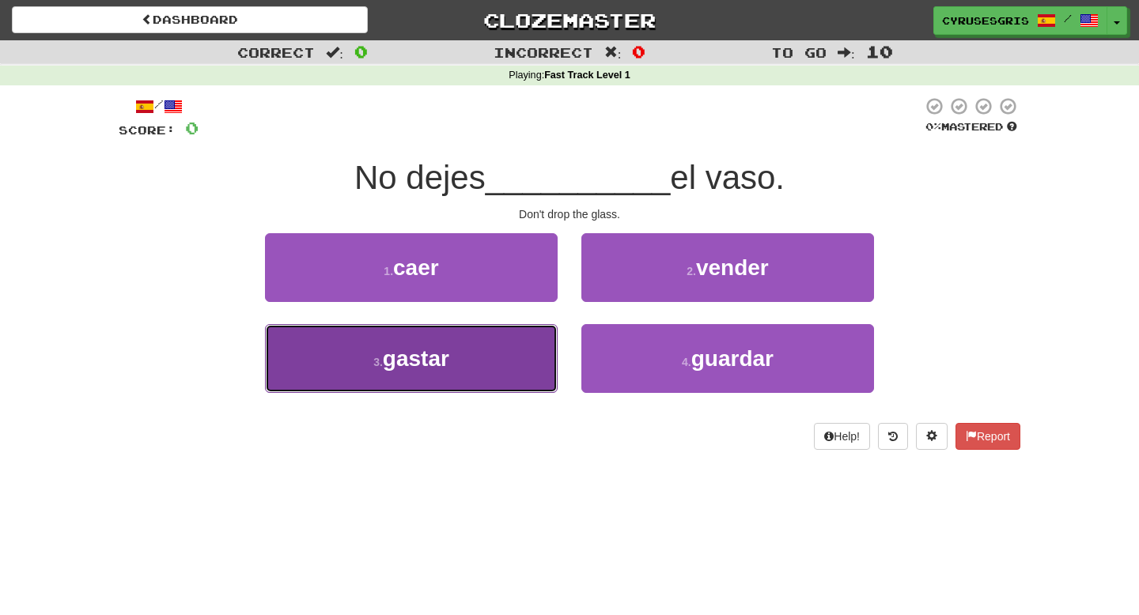
click at [533, 349] on button "3 . gastar" at bounding box center [411, 358] width 293 height 69
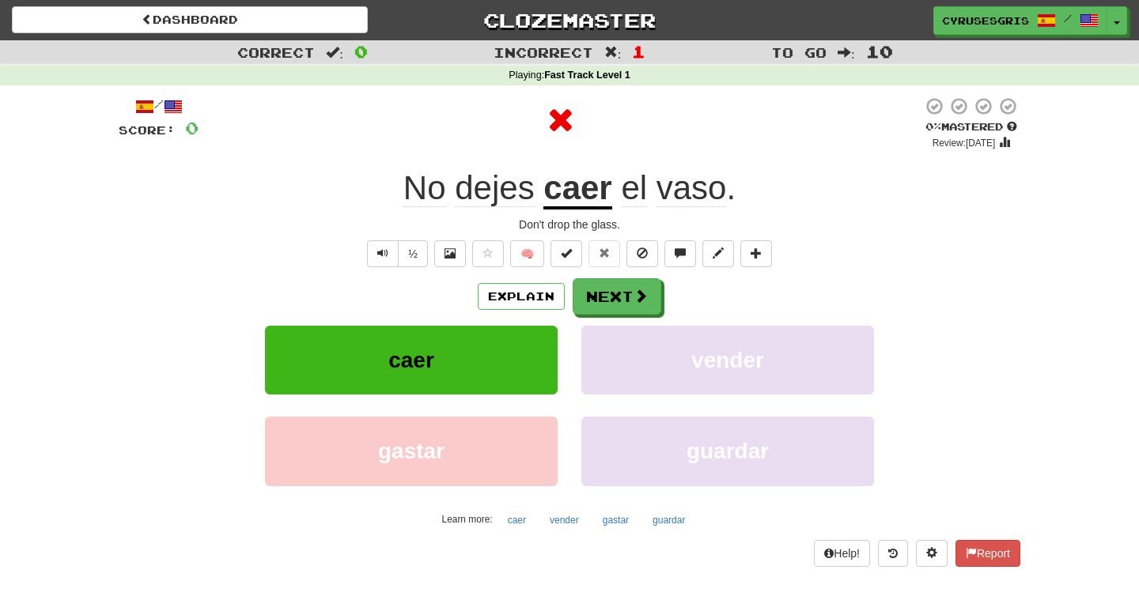
click at [572, 212] on div "/ Score: 0 0 % Mastered Review: 2025-10-15 No dejes caer el vaso . Don't drop t…" at bounding box center [569, 331] width 901 height 470
click at [493, 195] on span "dejes" at bounding box center [494, 188] width 79 height 38
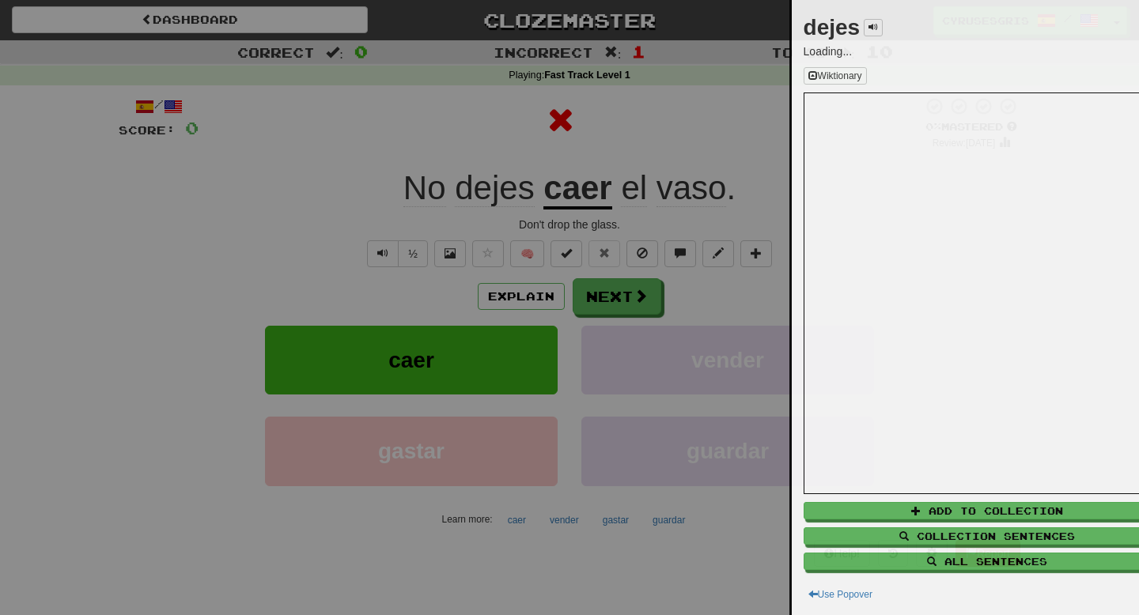
click at [377, 244] on div at bounding box center [569, 307] width 1139 height 615
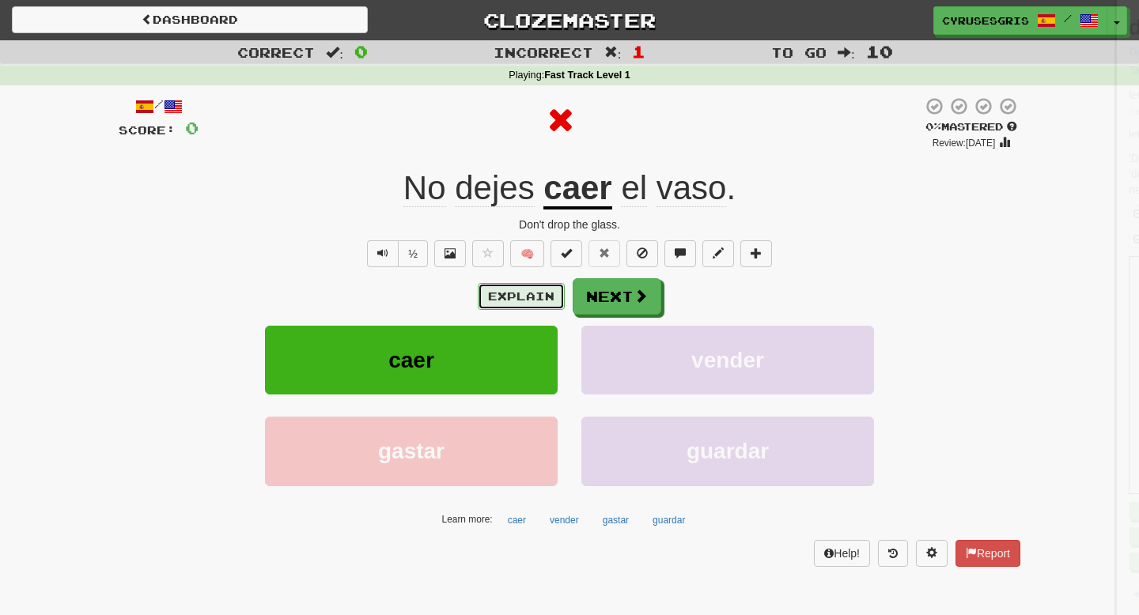
click at [505, 290] on button "Explain" at bounding box center [521, 296] width 87 height 27
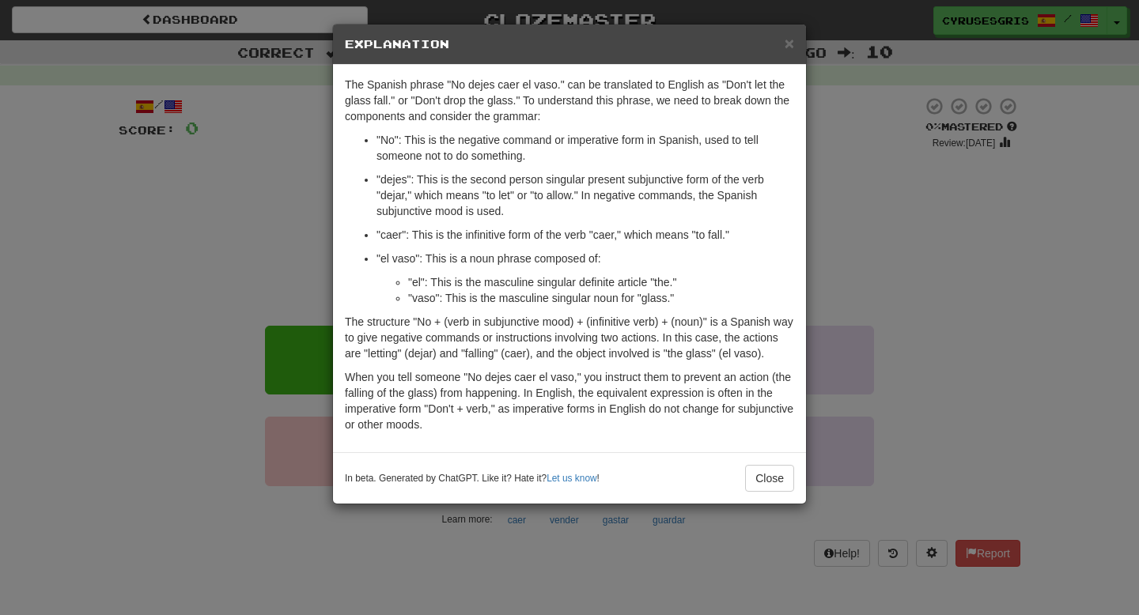
click at [771, 214] on div "× Explanation The Spanish phrase "No dejes caer el vaso." can be translated to …" at bounding box center [569, 307] width 1139 height 615
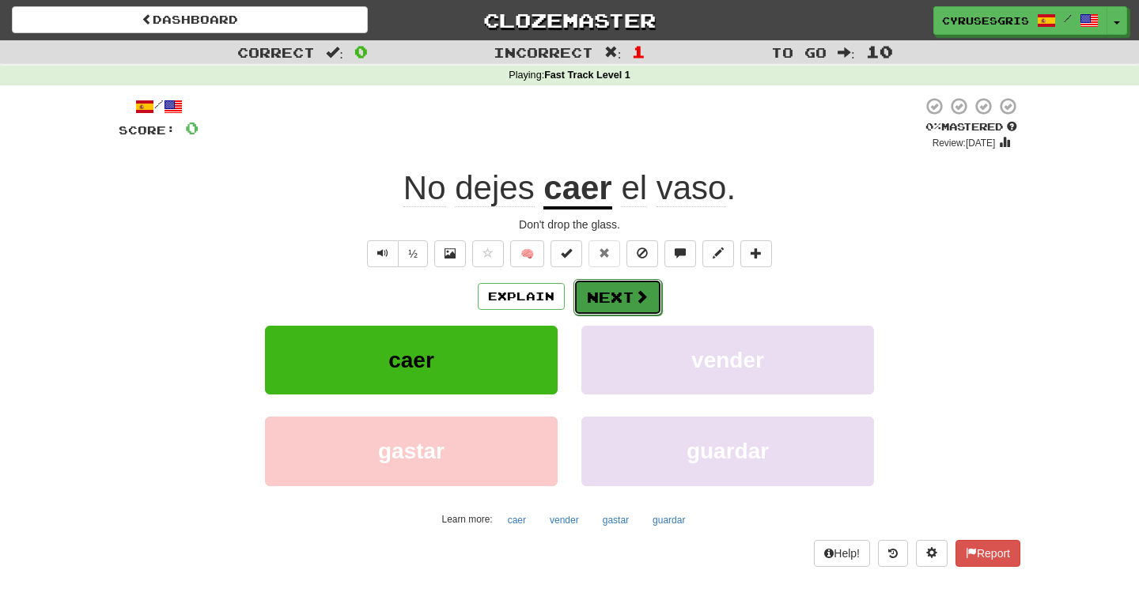
click at [617, 304] on button "Next" at bounding box center [617, 297] width 89 height 36
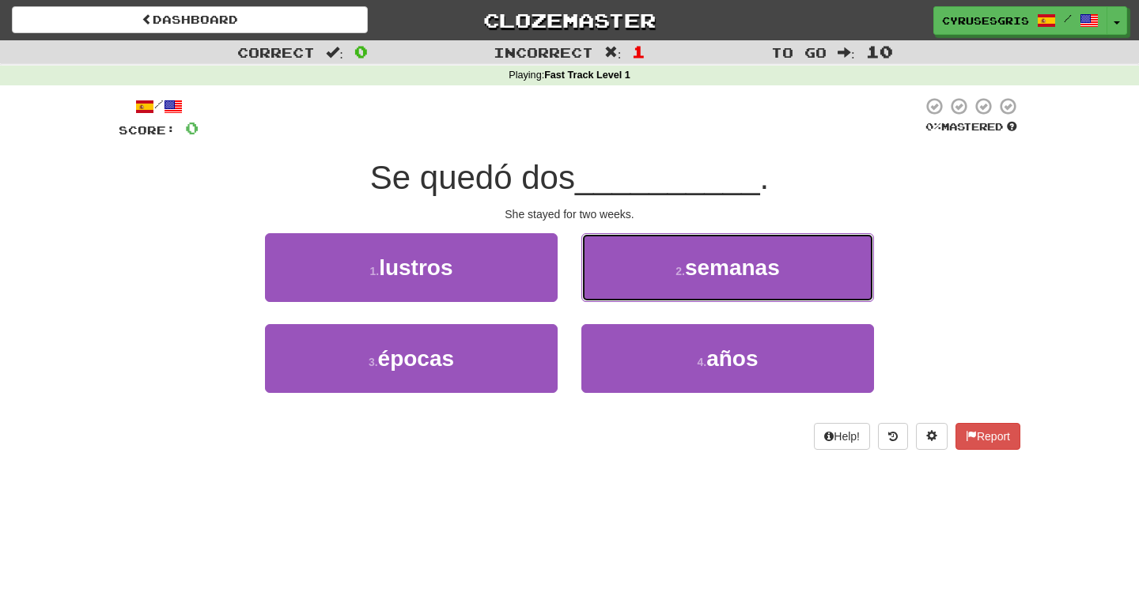
drag, startPoint x: 643, startPoint y: 280, endPoint x: 501, endPoint y: 465, distance: 233.0
click at [506, 459] on div "/ Score: 0 0 % Mastered Se quedó dos __________ . She stayed for two weeks. 1 .…" at bounding box center [569, 278] width 901 height 387
click at [501, 465] on div "/ Score: 0 0 % Mastered Se quedó dos __________ . She stayed for two weeks. 1 .…" at bounding box center [569, 278] width 901 height 387
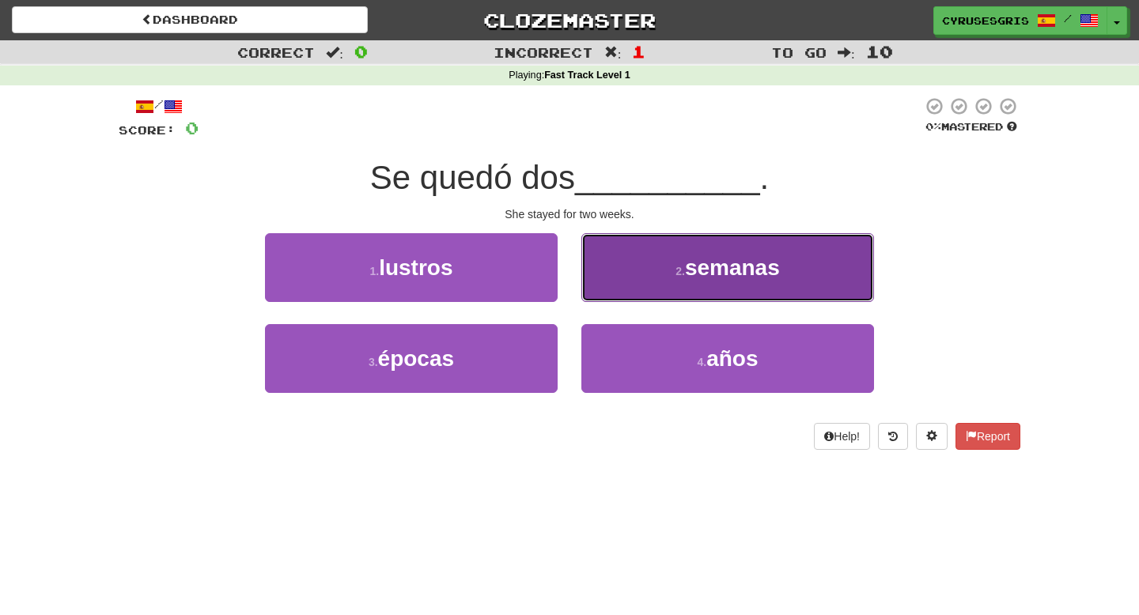
click at [646, 277] on button "2 . semanas" at bounding box center [727, 267] width 293 height 69
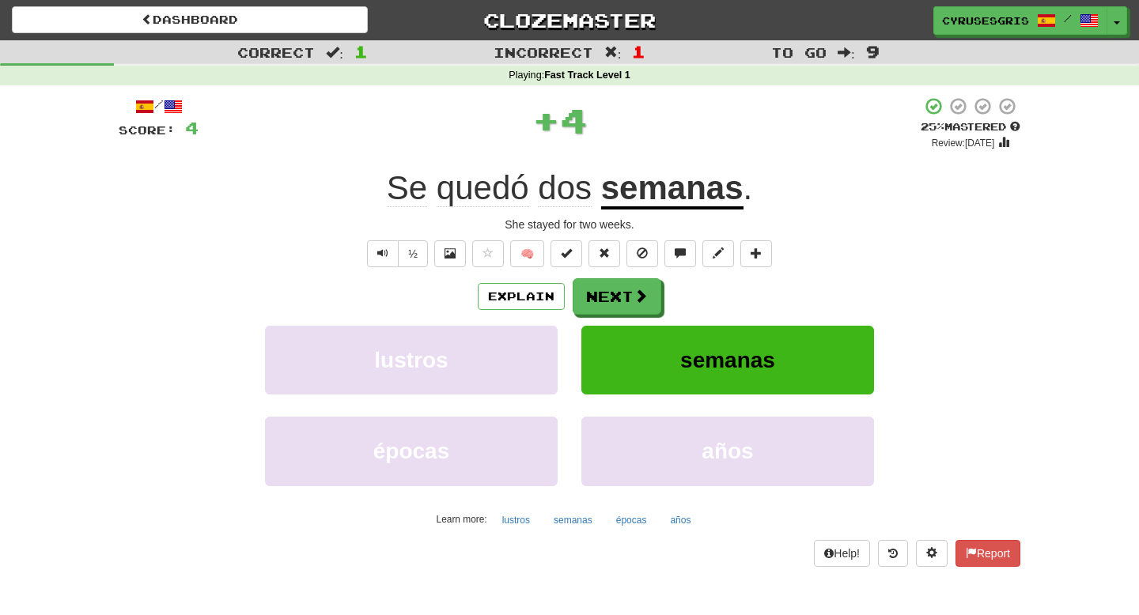
click at [656, 200] on u "semanas" at bounding box center [672, 189] width 142 height 40
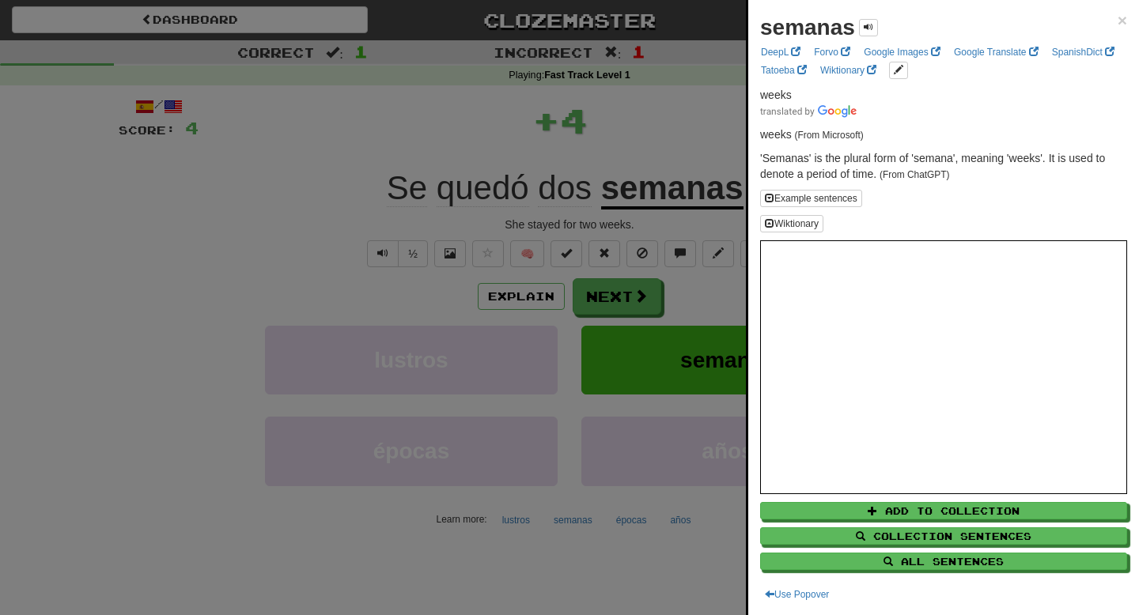
click at [515, 287] on div at bounding box center [569, 307] width 1139 height 615
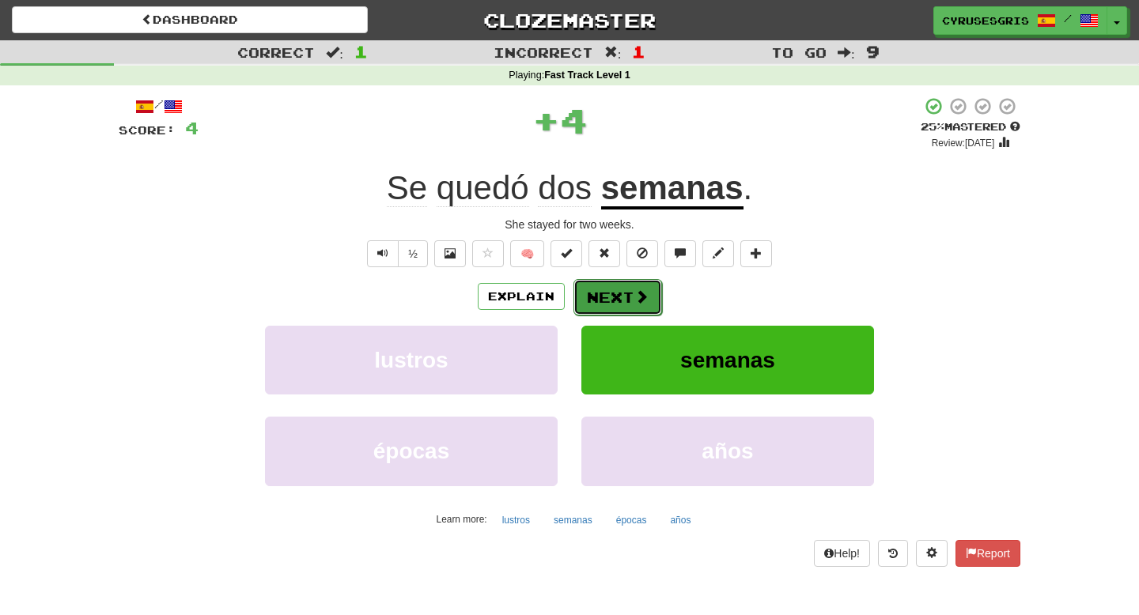
click at [612, 287] on button "Next" at bounding box center [617, 297] width 89 height 36
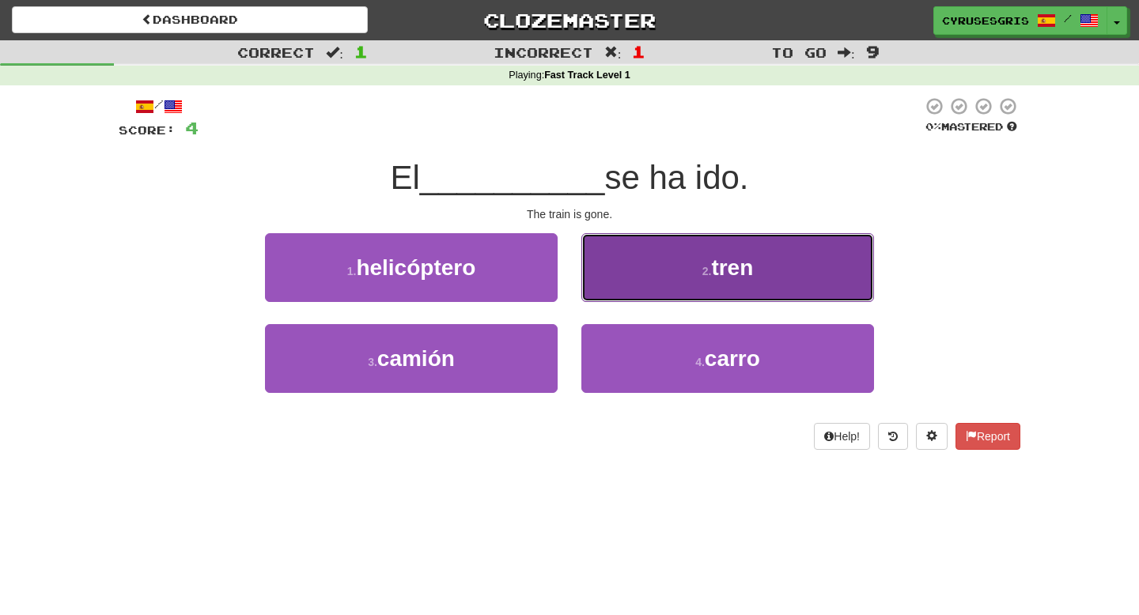
click at [621, 269] on button "2 . tren" at bounding box center [727, 267] width 293 height 69
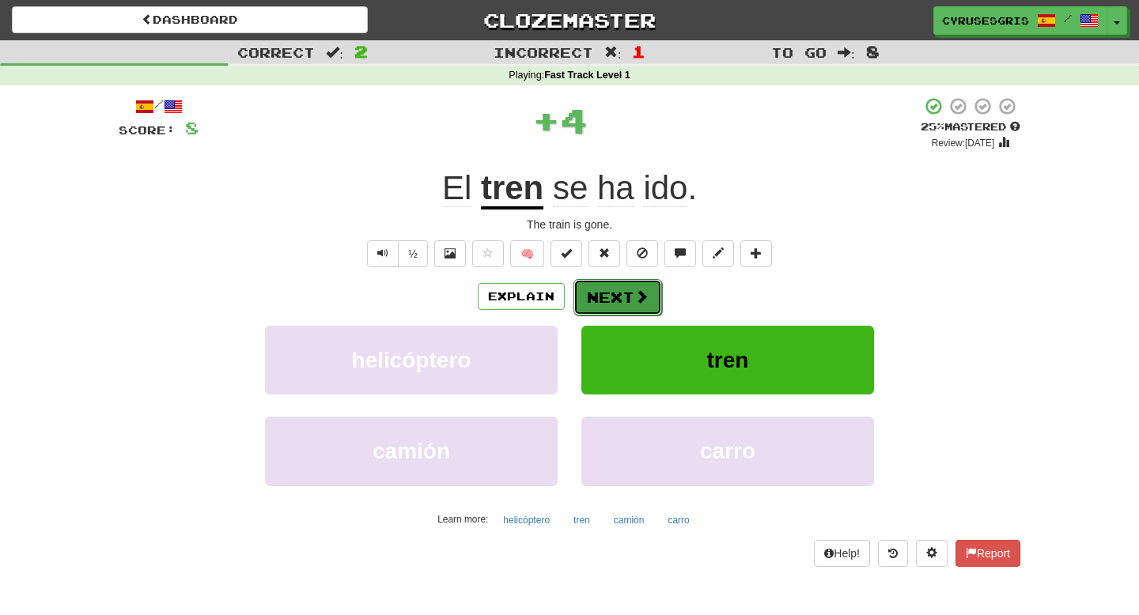
click at [620, 281] on button "Next" at bounding box center [617, 297] width 89 height 36
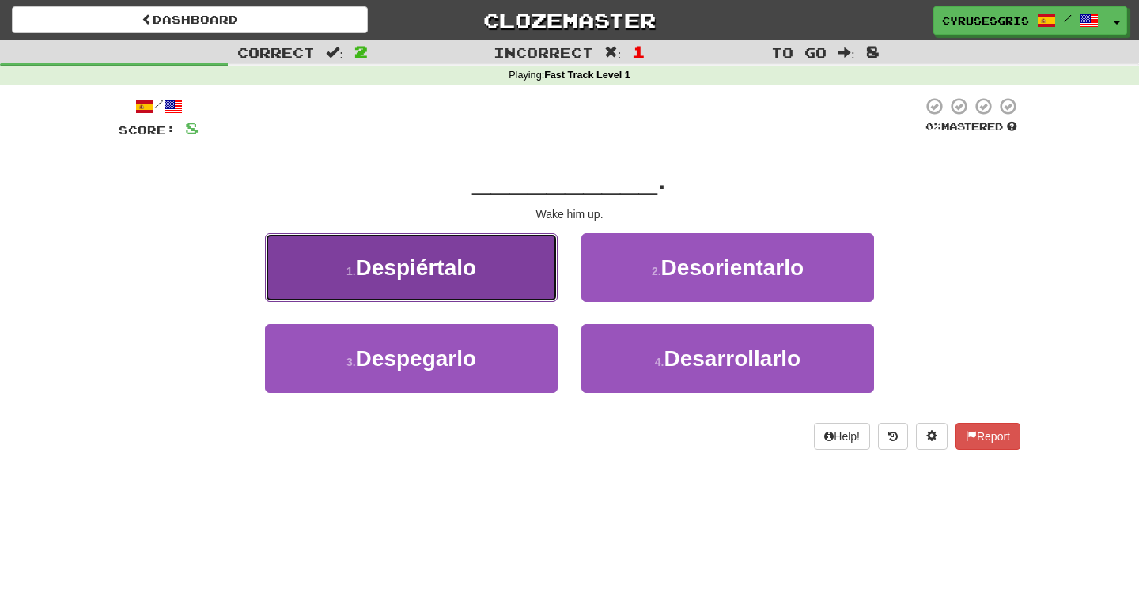
click at [524, 273] on button "1 . Despiértalo" at bounding box center [411, 267] width 293 height 69
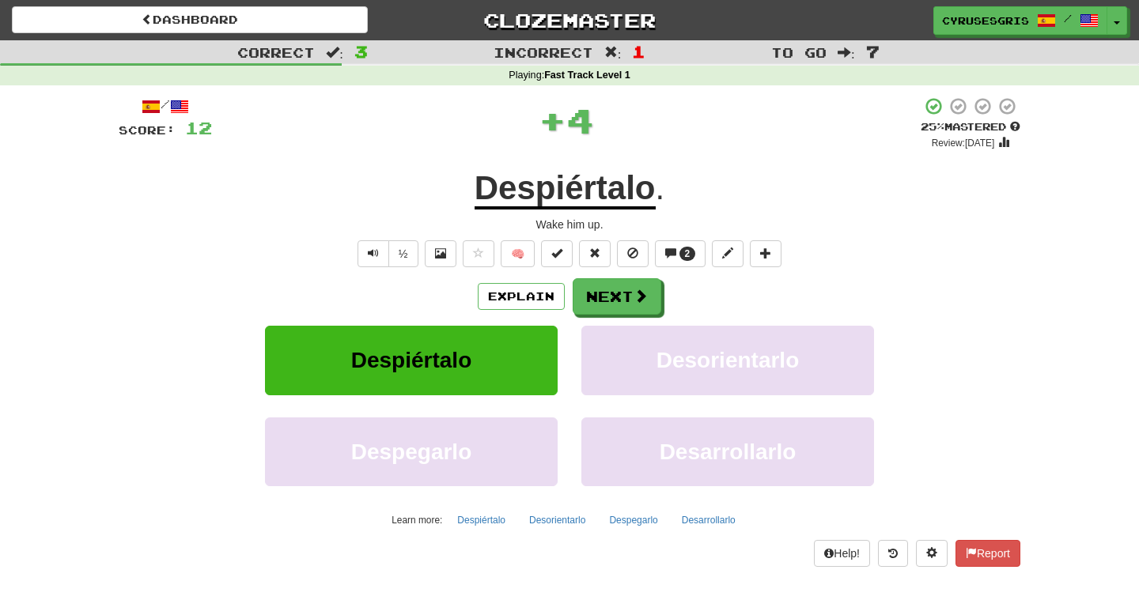
click at [662, 283] on div "Explain Next" at bounding box center [569, 296] width 901 height 36
click at [637, 295] on span at bounding box center [641, 296] width 14 height 14
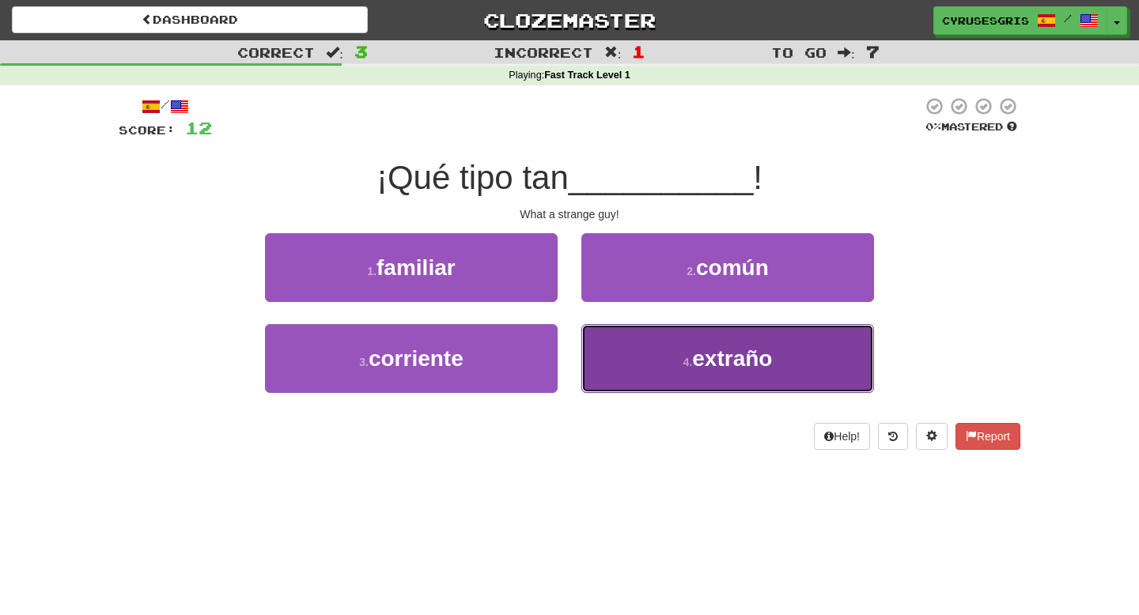
click at [622, 343] on button "4 . extraño" at bounding box center [727, 358] width 293 height 69
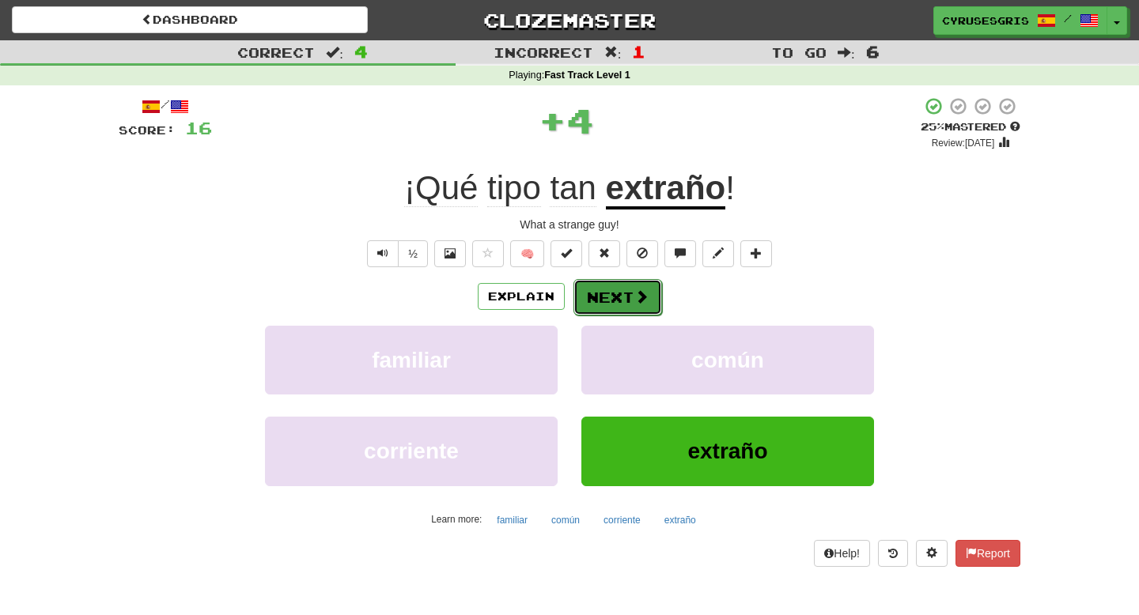
click at [631, 312] on button "Next" at bounding box center [617, 297] width 89 height 36
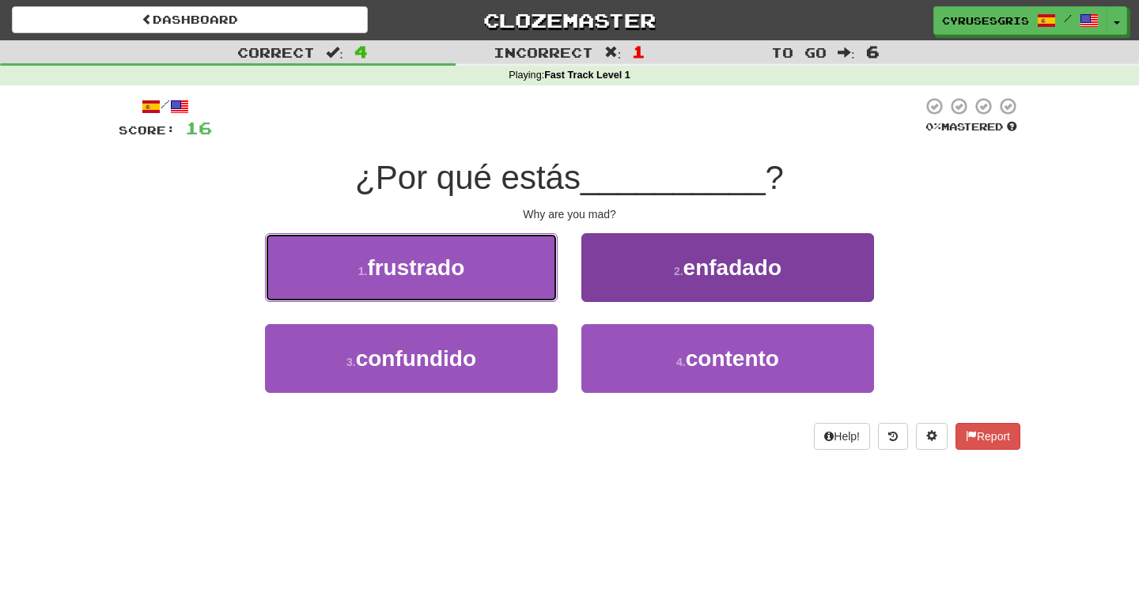
drag, startPoint x: 550, startPoint y: 284, endPoint x: 632, endPoint y: 285, distance: 82.2
click at [631, 285] on div "1 . frustrado 2 . enfadado" at bounding box center [569, 278] width 949 height 91
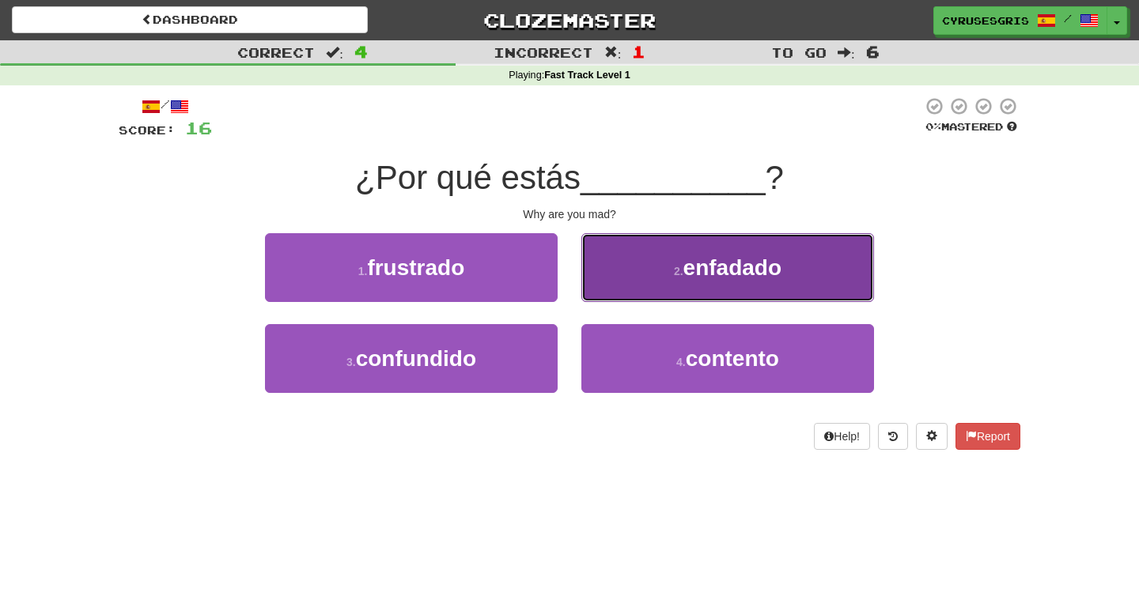
click at [632, 285] on button "2 . enfadado" at bounding box center [727, 267] width 293 height 69
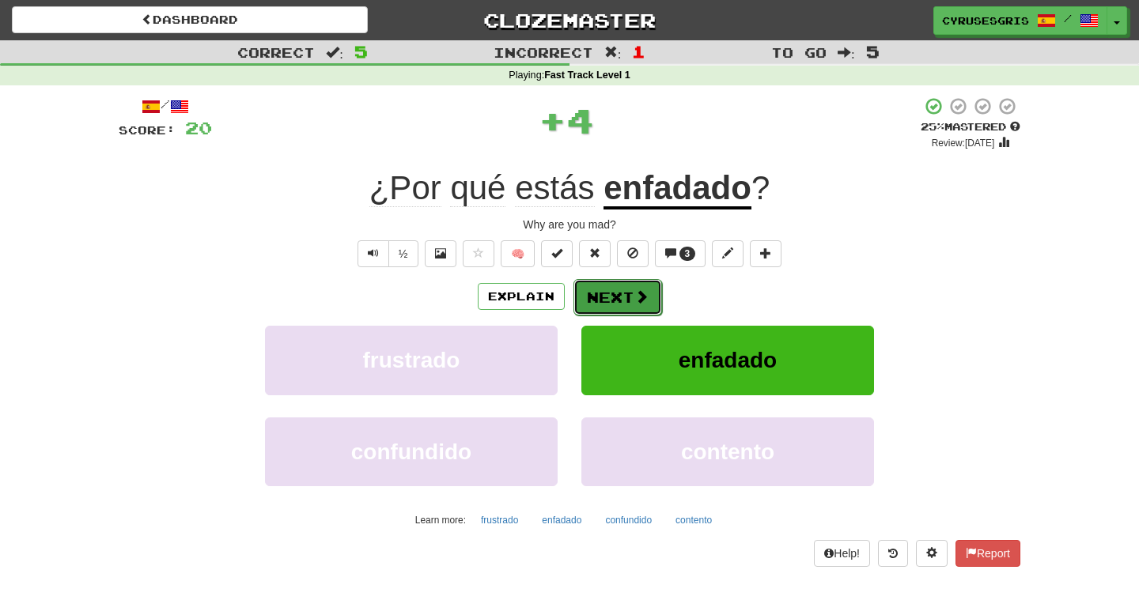
click at [629, 286] on button "Next" at bounding box center [617, 297] width 89 height 36
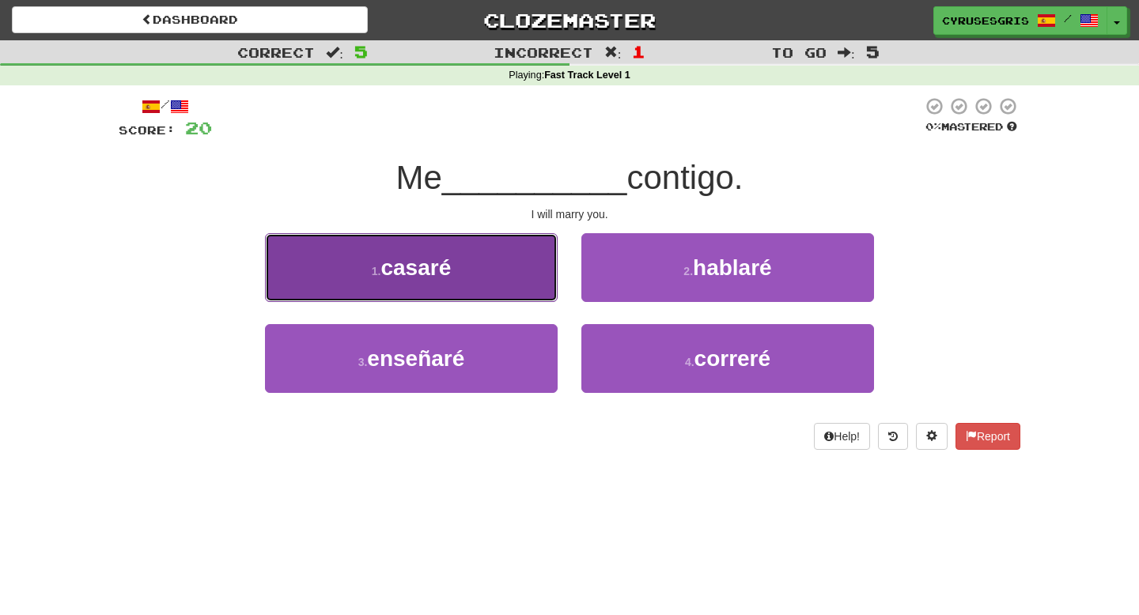
click at [489, 278] on button "1 . casaré" at bounding box center [411, 267] width 293 height 69
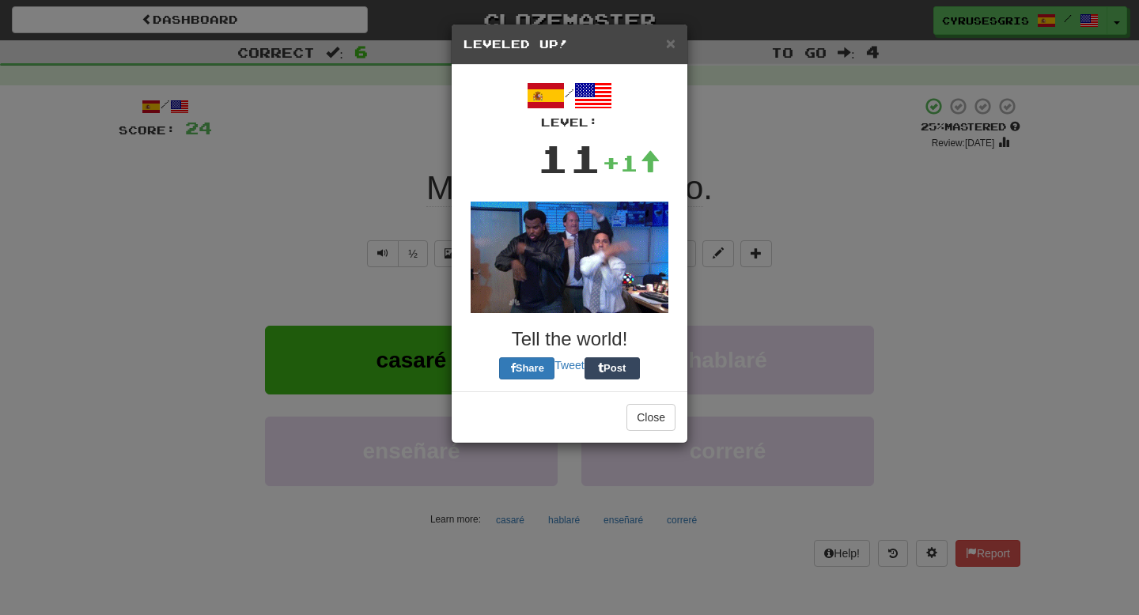
click at [537, 181] on div "/ Level: 11 +1 Tell the world! Share Tweet Post" at bounding box center [569, 228] width 212 height 303
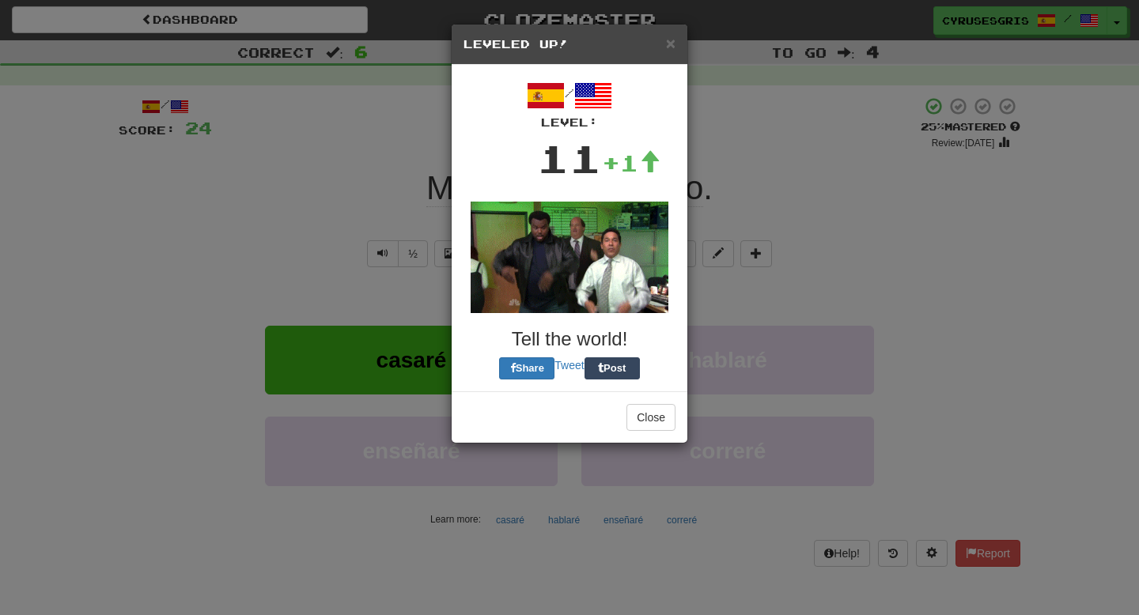
click at [441, 227] on div "× Leveled Up! / Level: 11 +1 Tell the world! Share Tweet Post Close" at bounding box center [569, 307] width 1139 height 615
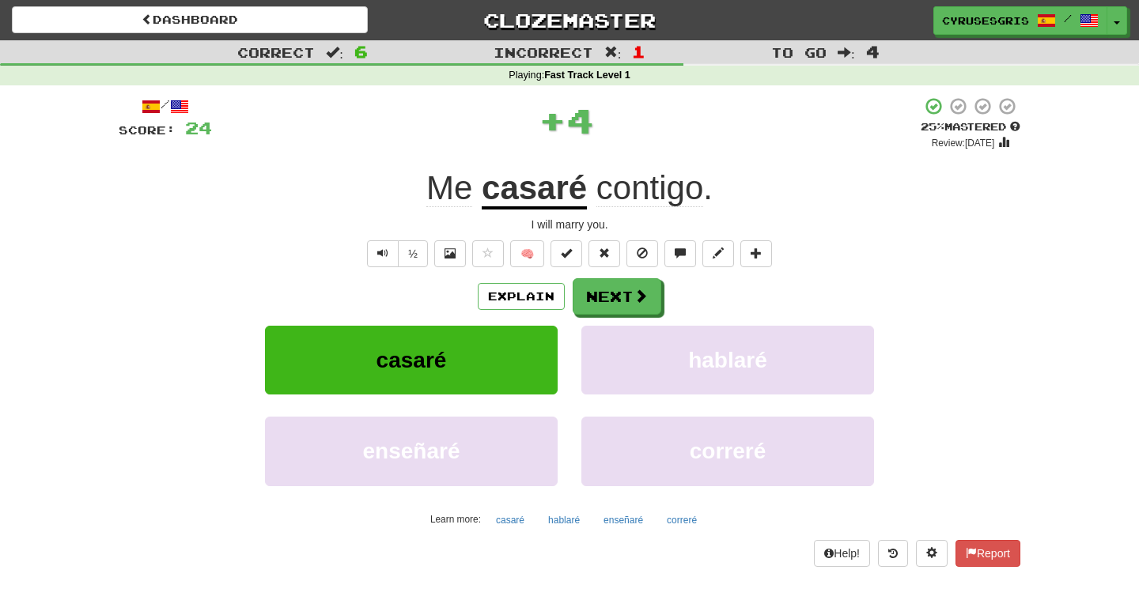
click at [506, 198] on u "casaré" at bounding box center [534, 189] width 105 height 40
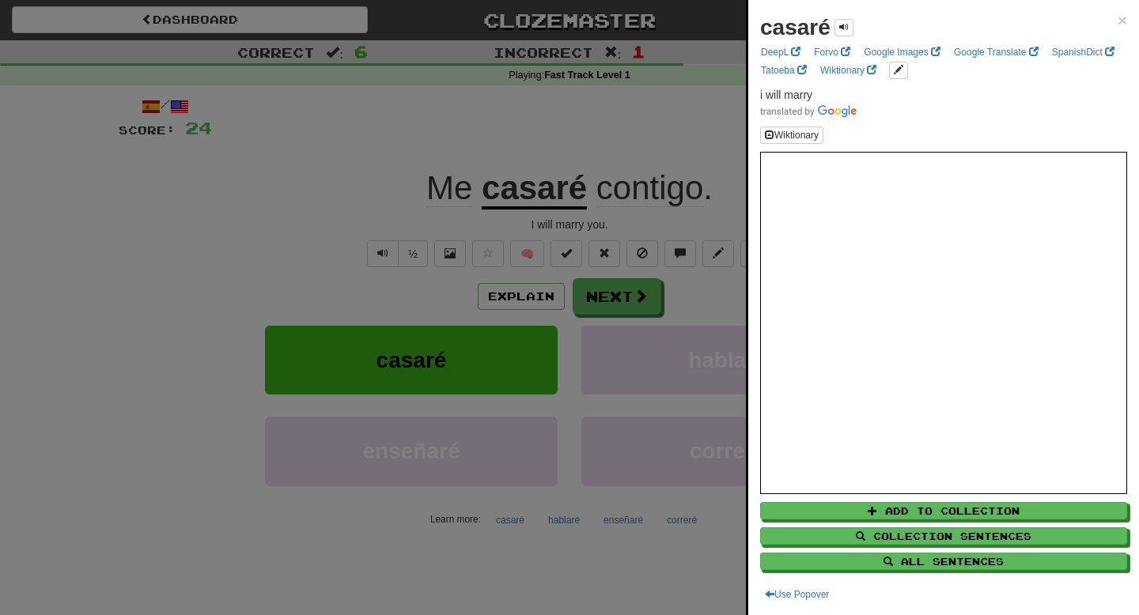
click at [599, 281] on div at bounding box center [569, 307] width 1139 height 615
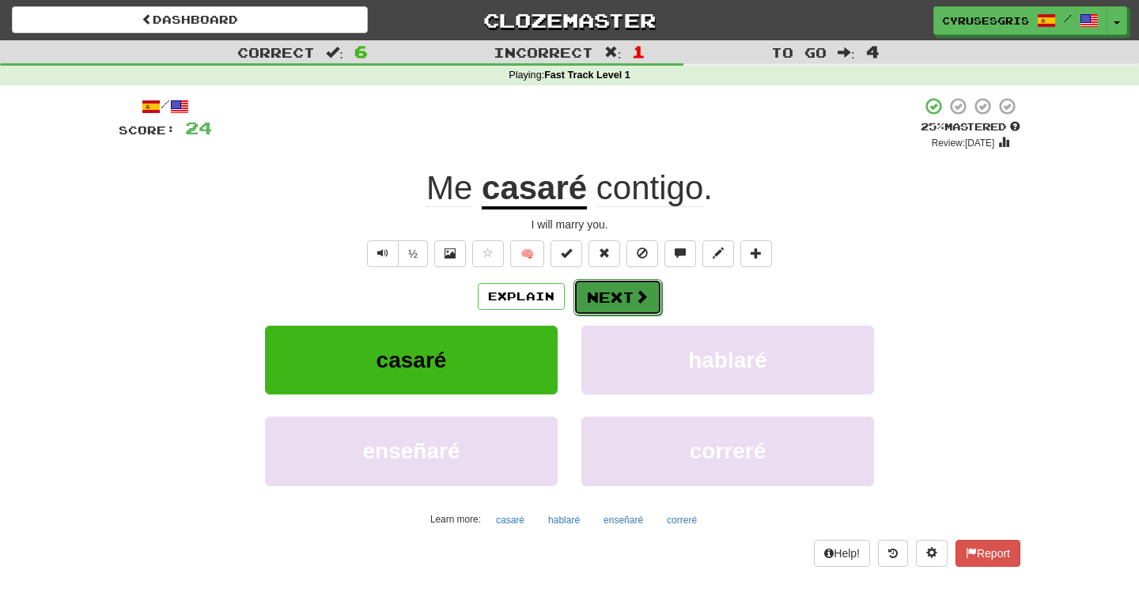
click at [600, 307] on button "Next" at bounding box center [617, 297] width 89 height 36
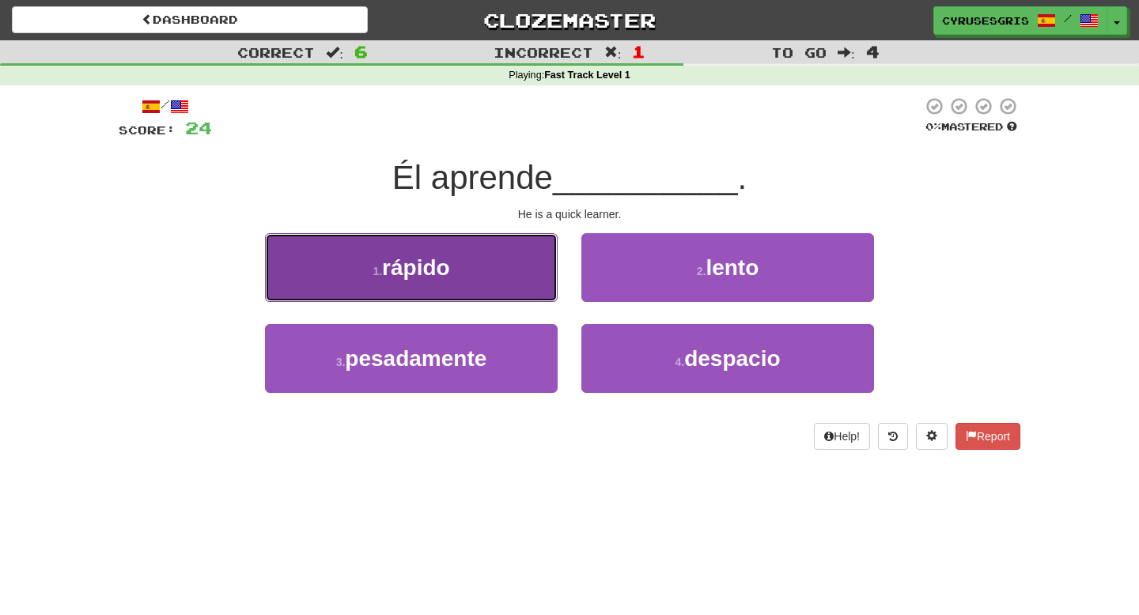
click at [517, 283] on button "1 . rápido" at bounding box center [411, 267] width 293 height 69
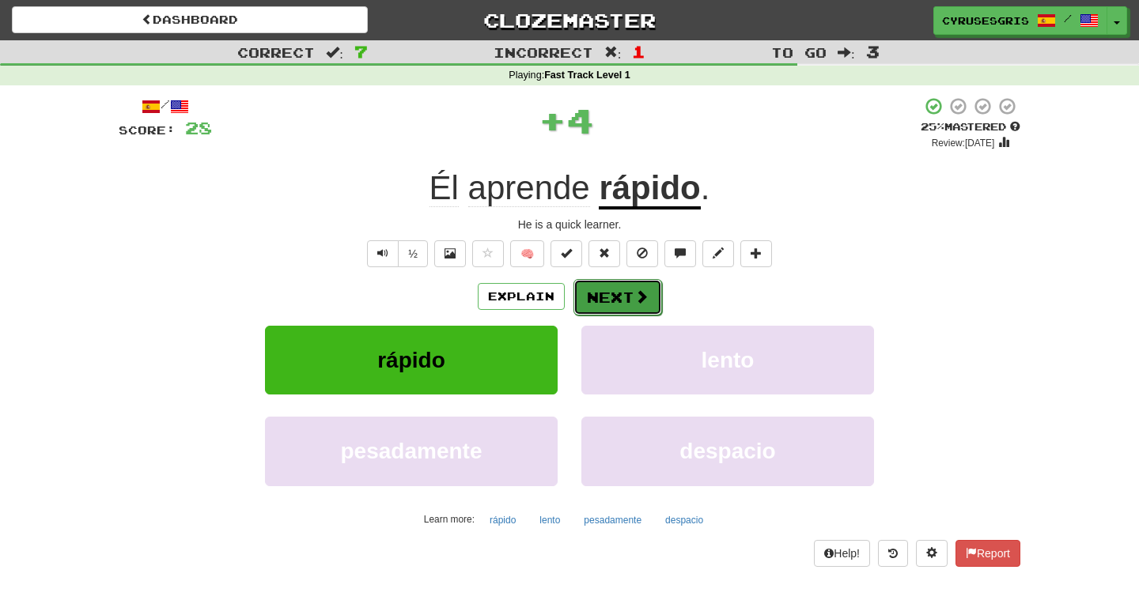
click at [614, 297] on button "Next" at bounding box center [617, 297] width 89 height 36
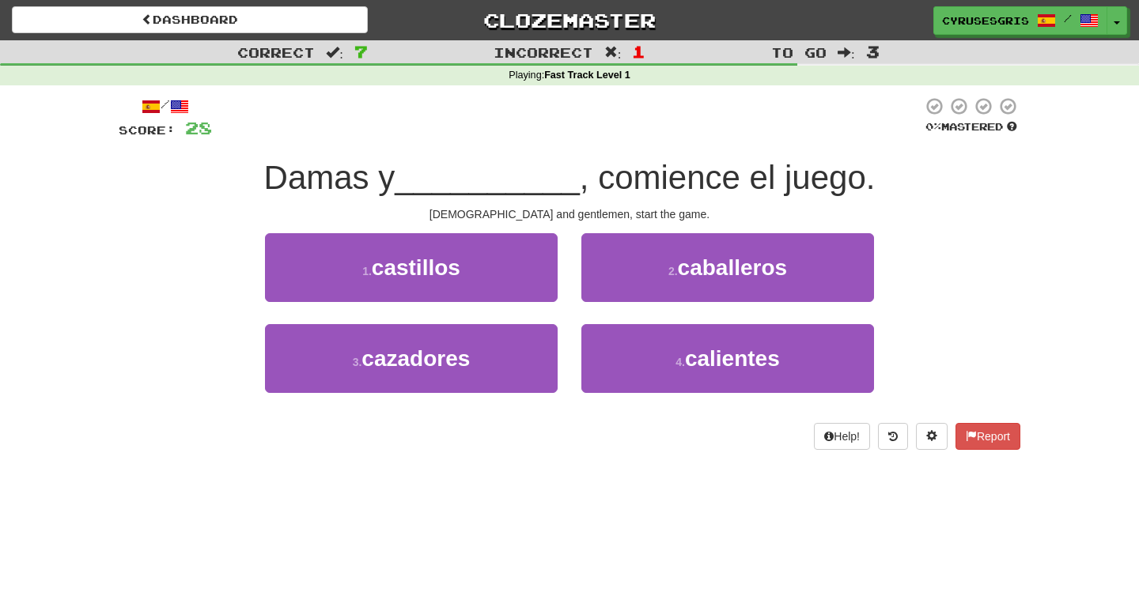
scroll to position [9, 0]
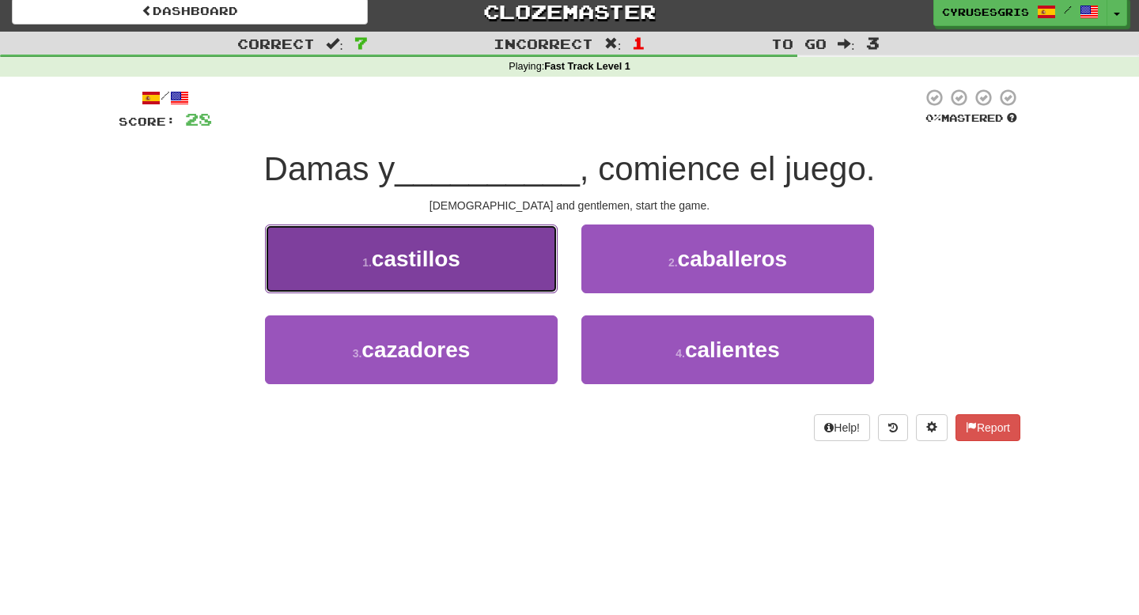
click at [490, 270] on button "1 . castillos" at bounding box center [411, 259] width 293 height 69
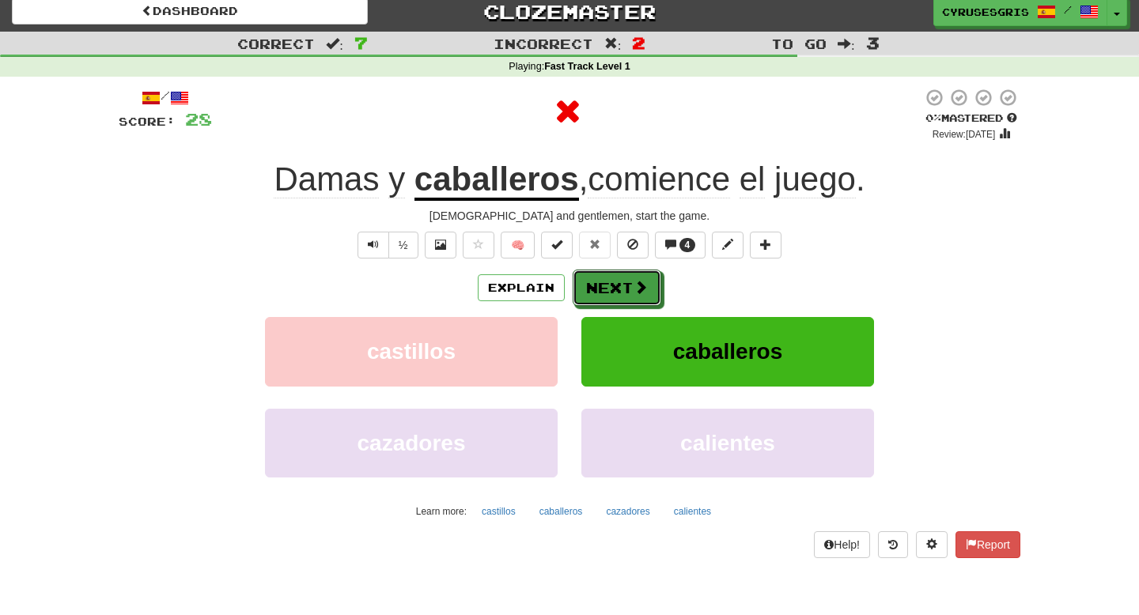
drag, startPoint x: 595, startPoint y: 289, endPoint x: 509, endPoint y: 186, distance: 134.1
click at [509, 186] on div "/ Score: 28 0 % Mastered Review: 2025-10-15 Damas y caballeros , comience el ju…" at bounding box center [569, 323] width 901 height 470
click at [599, 275] on button "Next" at bounding box center [617, 288] width 89 height 36
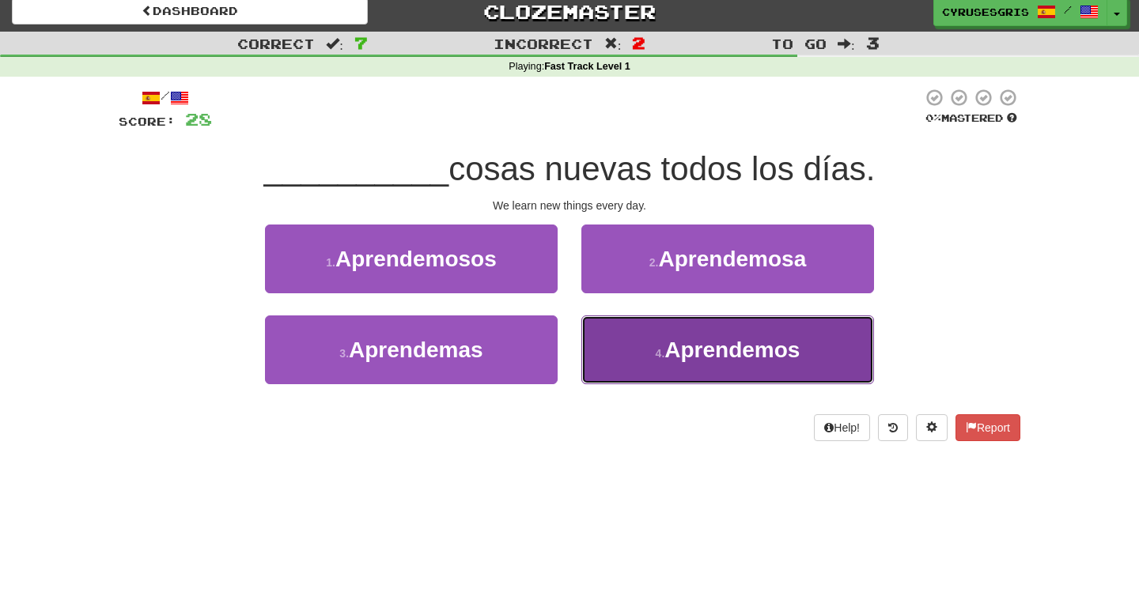
click at [675, 358] on span "Aprendemos" at bounding box center [731, 350] width 135 height 25
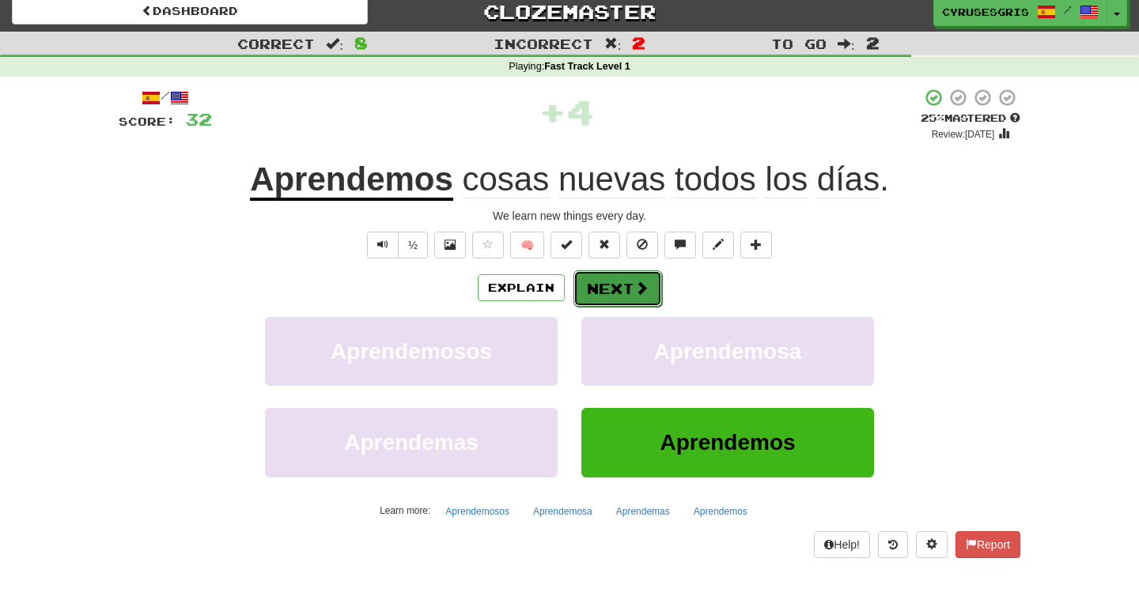
click at [611, 289] on button "Next" at bounding box center [617, 288] width 89 height 36
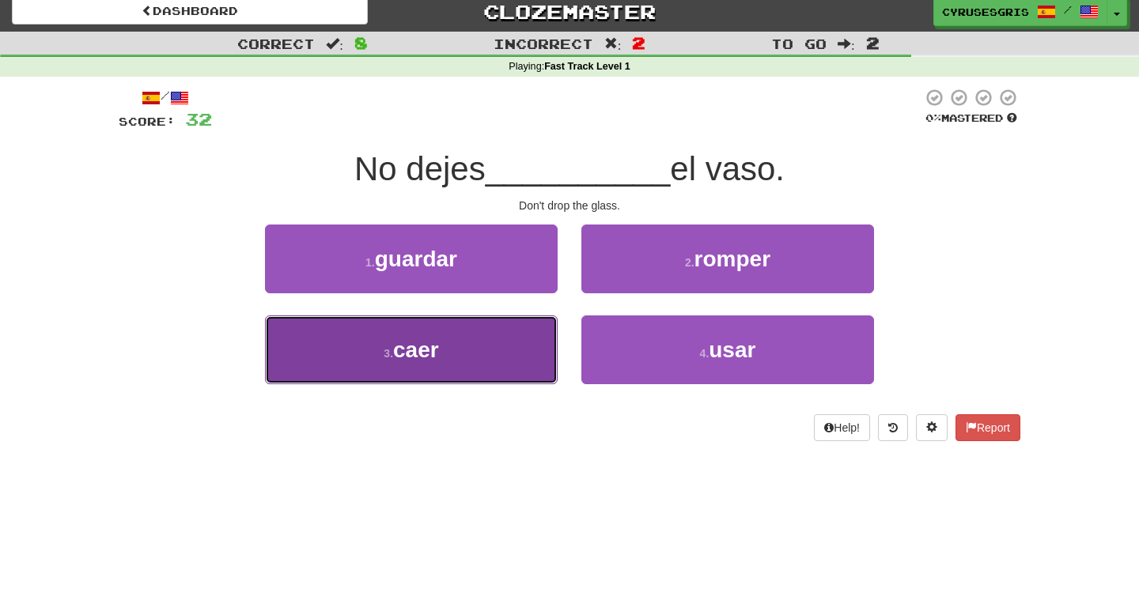
click at [535, 349] on button "3 . caer" at bounding box center [411, 350] width 293 height 69
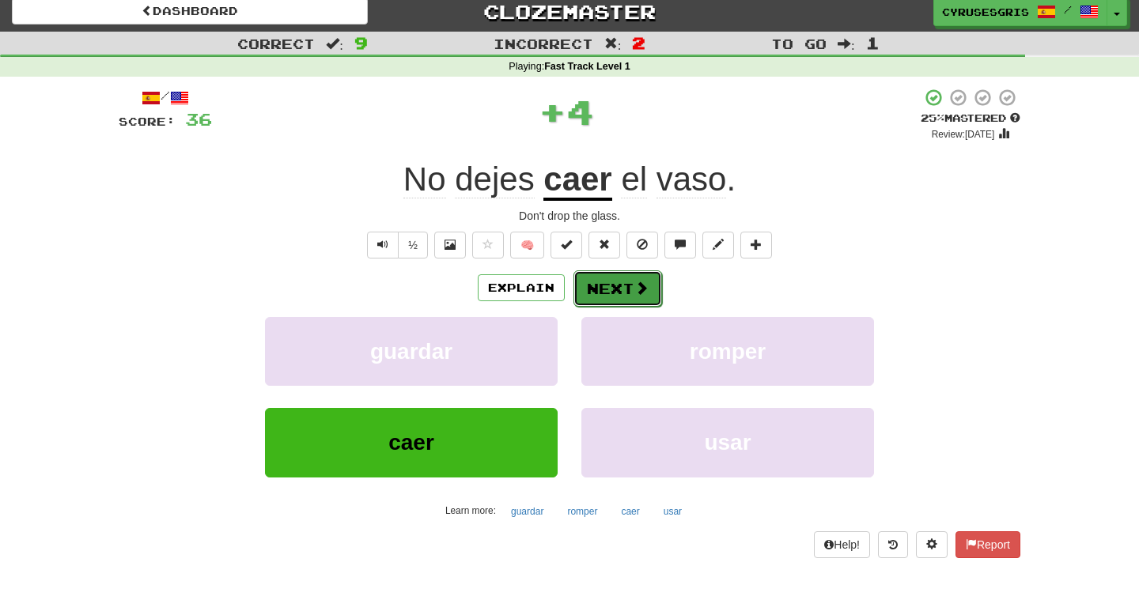
click at [610, 298] on button "Next" at bounding box center [617, 288] width 89 height 36
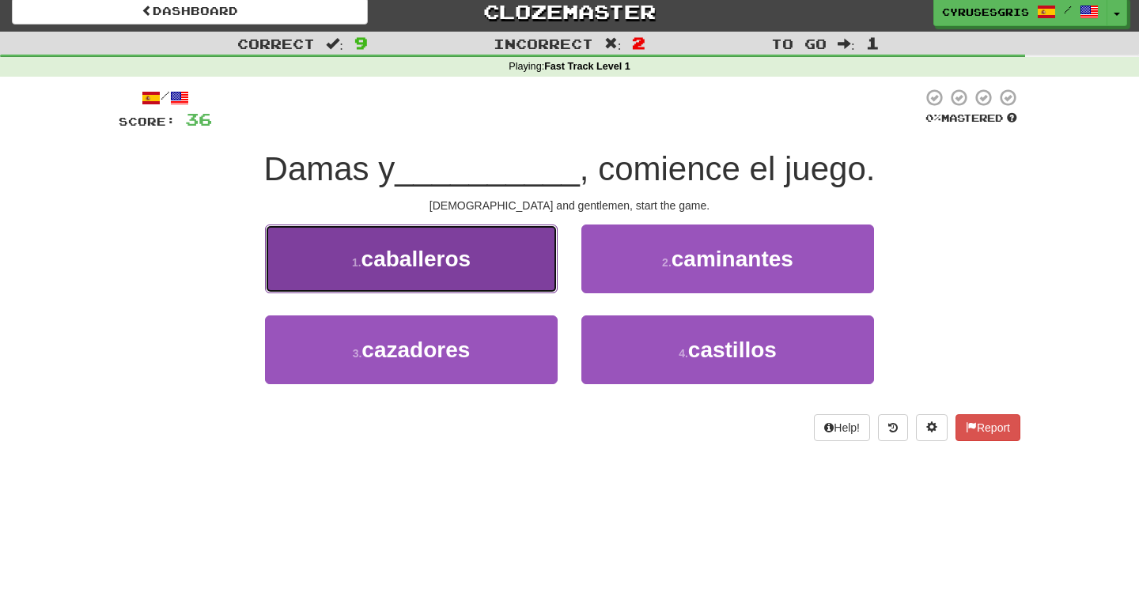
click at [545, 281] on button "1 . caballeros" at bounding box center [411, 259] width 293 height 69
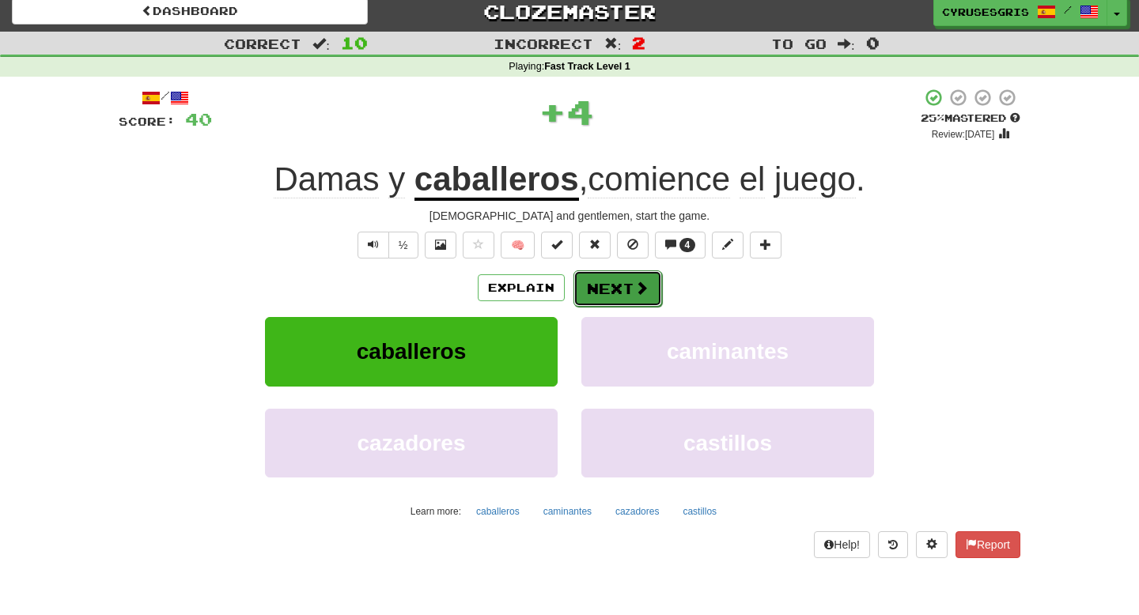
click at [595, 286] on button "Next" at bounding box center [617, 288] width 89 height 36
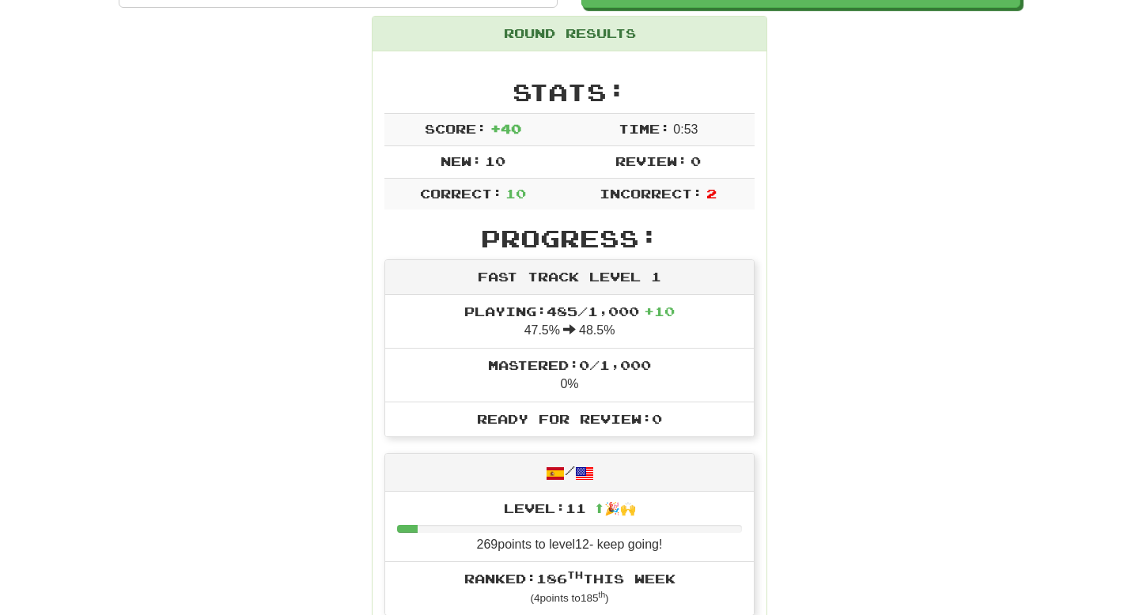
scroll to position [105, 0]
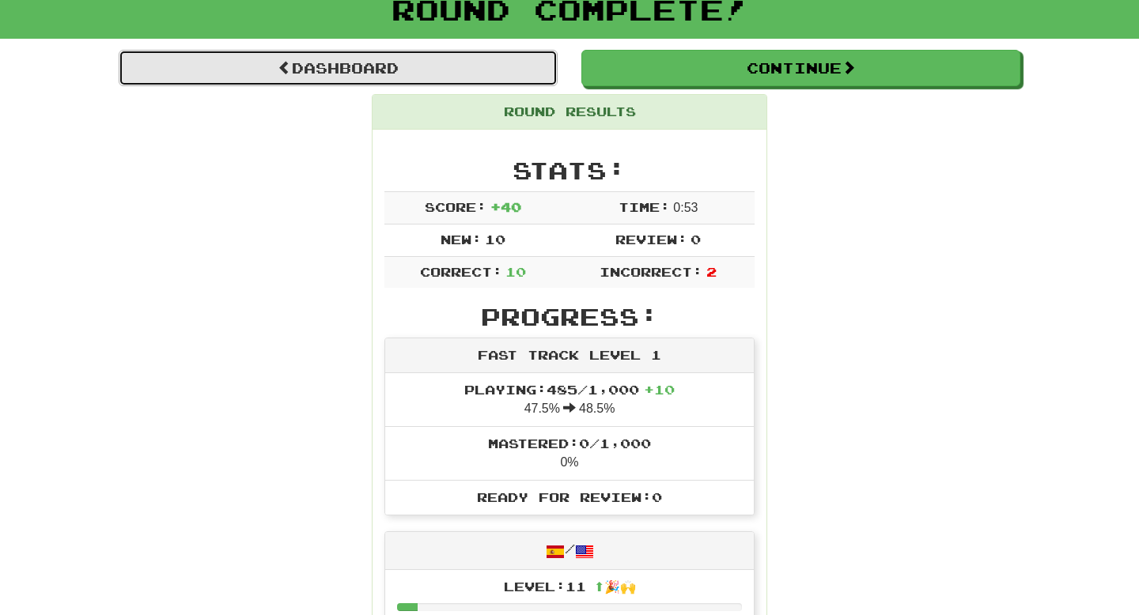
click at [459, 81] on link "Dashboard" at bounding box center [338, 68] width 439 height 36
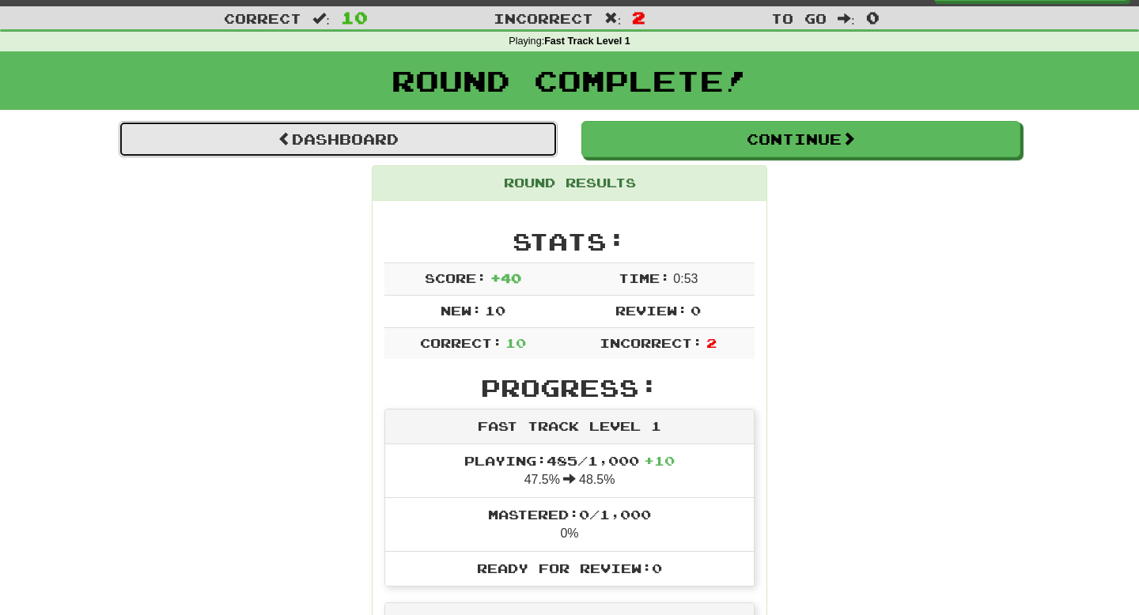
scroll to position [0, 0]
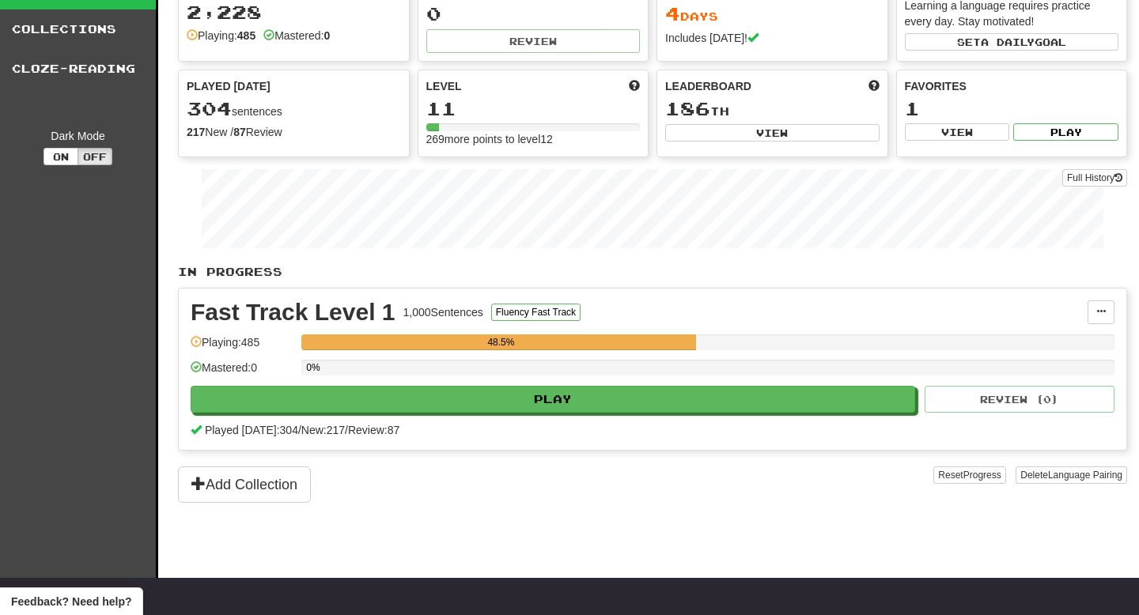
scroll to position [80, 0]
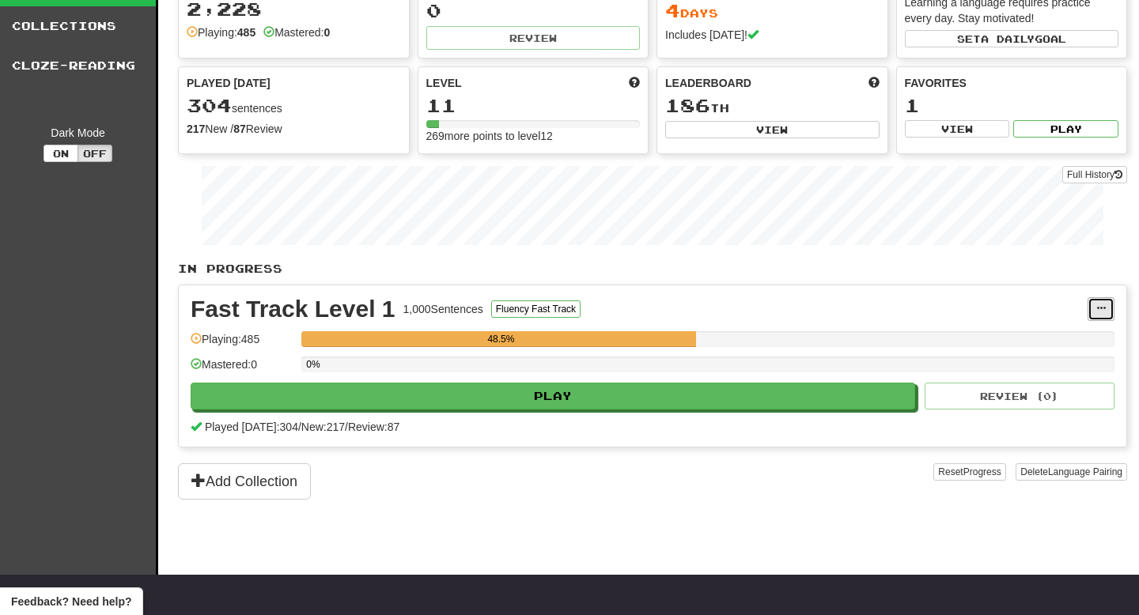
click at [1105, 312] on button at bounding box center [1100, 309] width 27 height 24
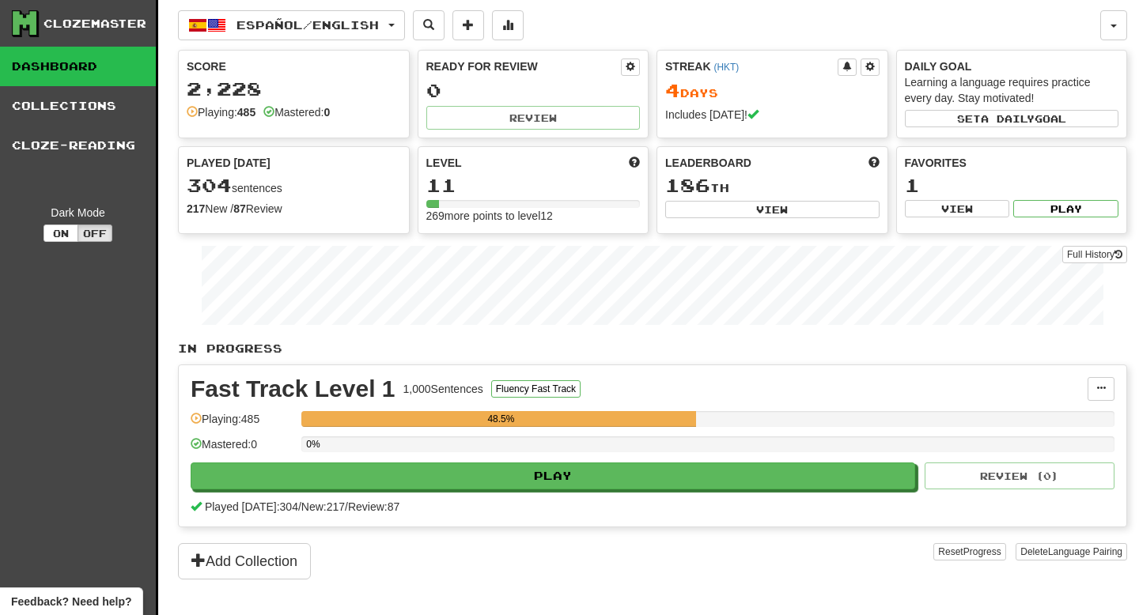
click at [754, 493] on div "Fast Track Level 1 1,000 Sentences Fluency Fast Track Manage Sentences Unpin fr…" at bounding box center [652, 445] width 947 height 161
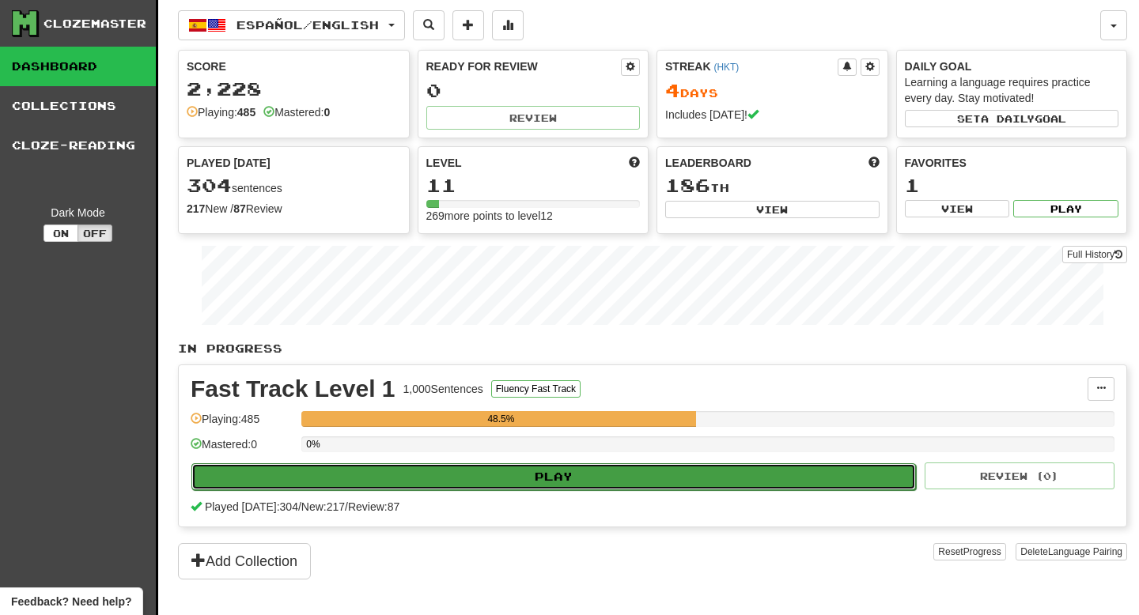
click at [754, 465] on button "Play" at bounding box center [553, 476] width 724 height 27
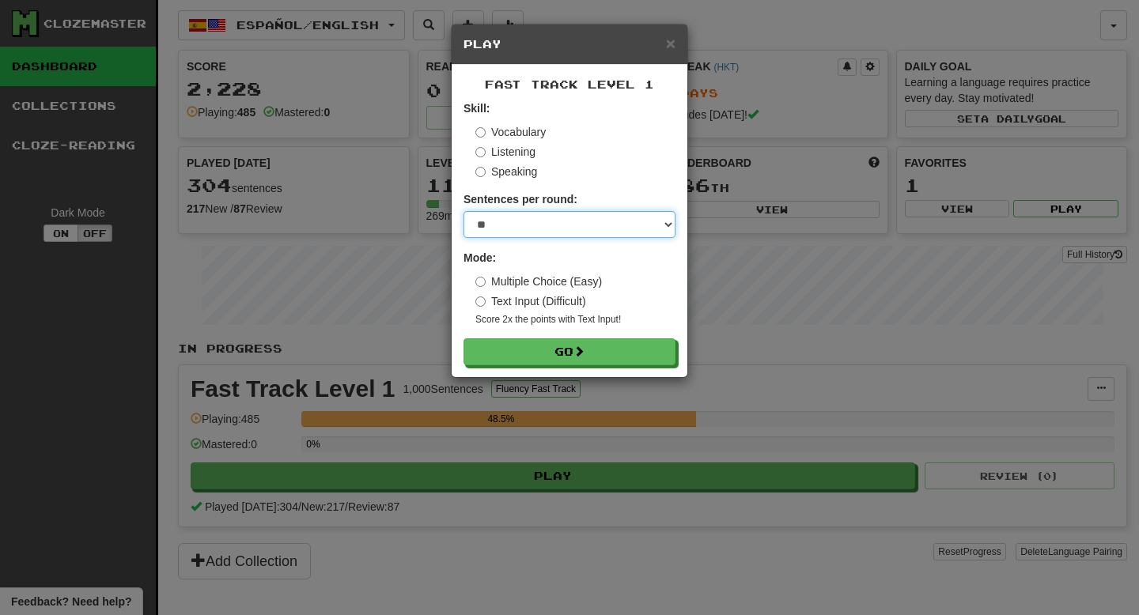
click at [622, 229] on select "* ** ** ** ** ** *** ********" at bounding box center [569, 224] width 212 height 27
select select "**"
click at [463, 211] on select "* ** ** ** ** ** *** ********" at bounding box center [569, 224] width 212 height 27
click at [614, 220] on select "* ** ** ** ** ** *** ********" at bounding box center [569, 224] width 212 height 27
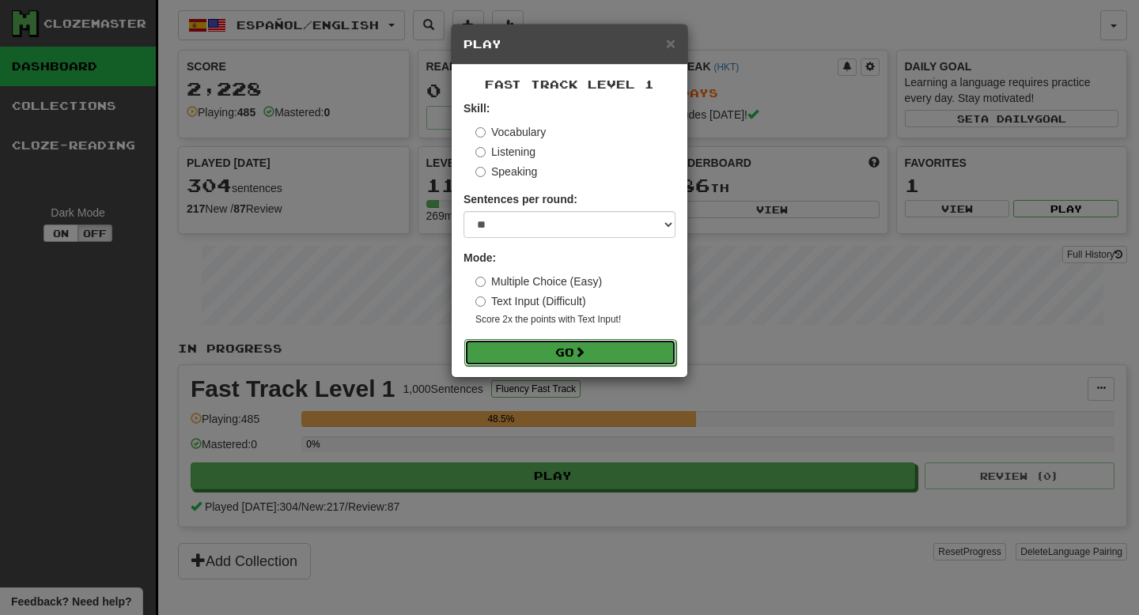
click at [655, 359] on button "Go" at bounding box center [570, 352] width 212 height 27
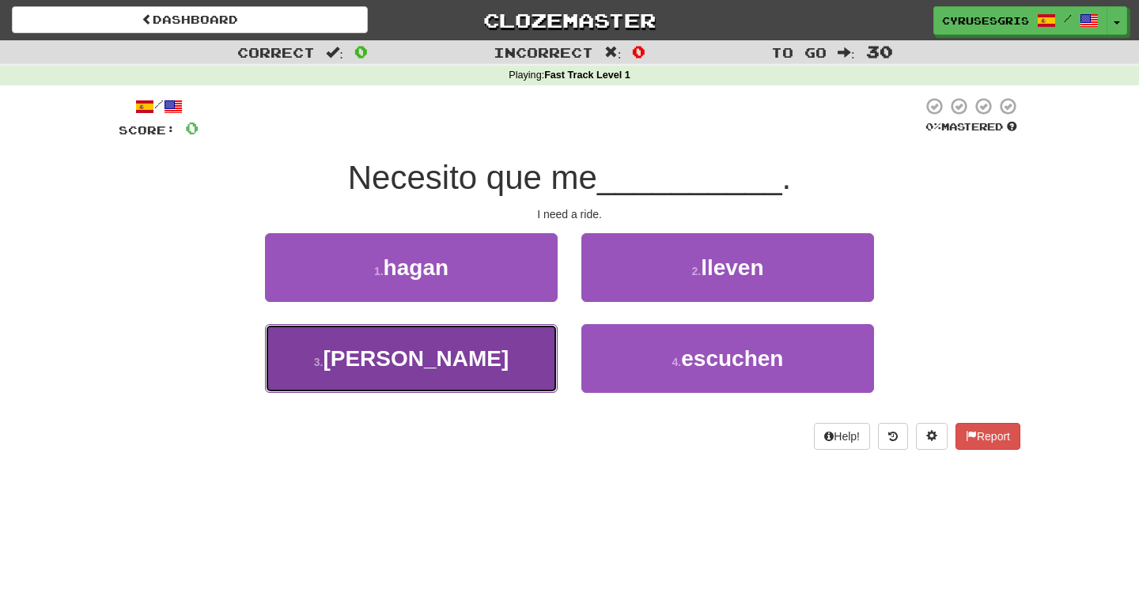
click at [509, 365] on button "3 . laven" at bounding box center [411, 358] width 293 height 69
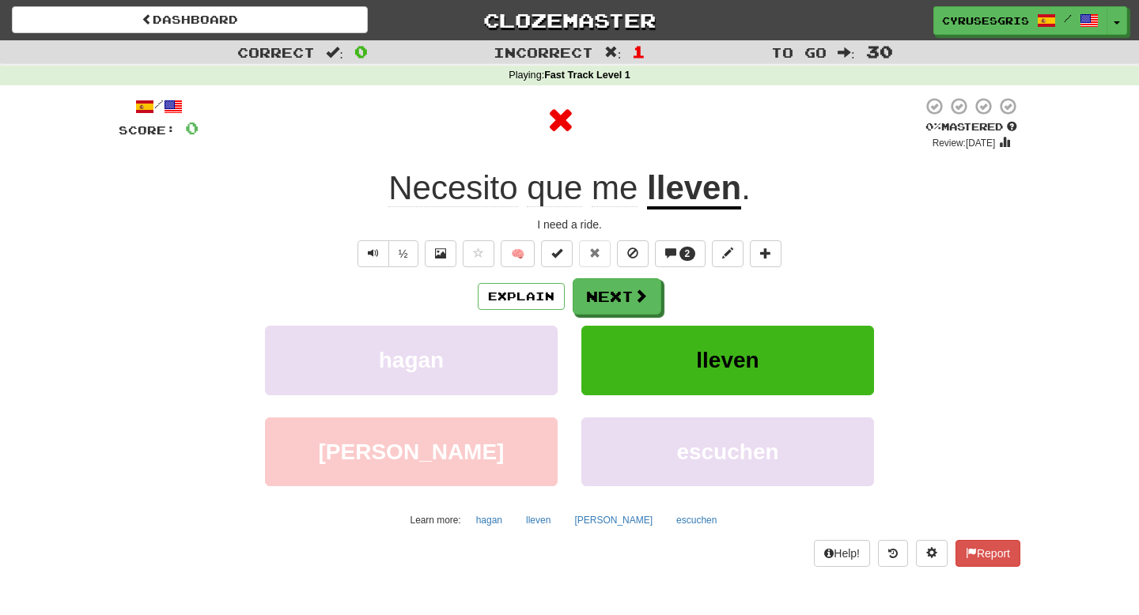
click at [697, 198] on u "lleven" at bounding box center [694, 189] width 94 height 40
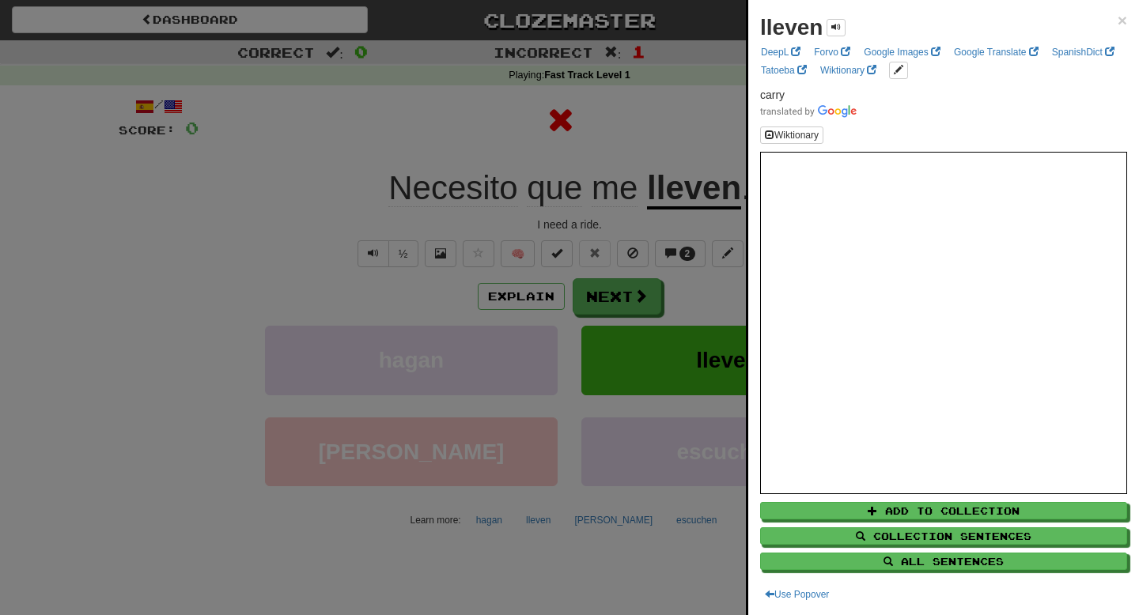
click at [649, 235] on div at bounding box center [569, 307] width 1139 height 615
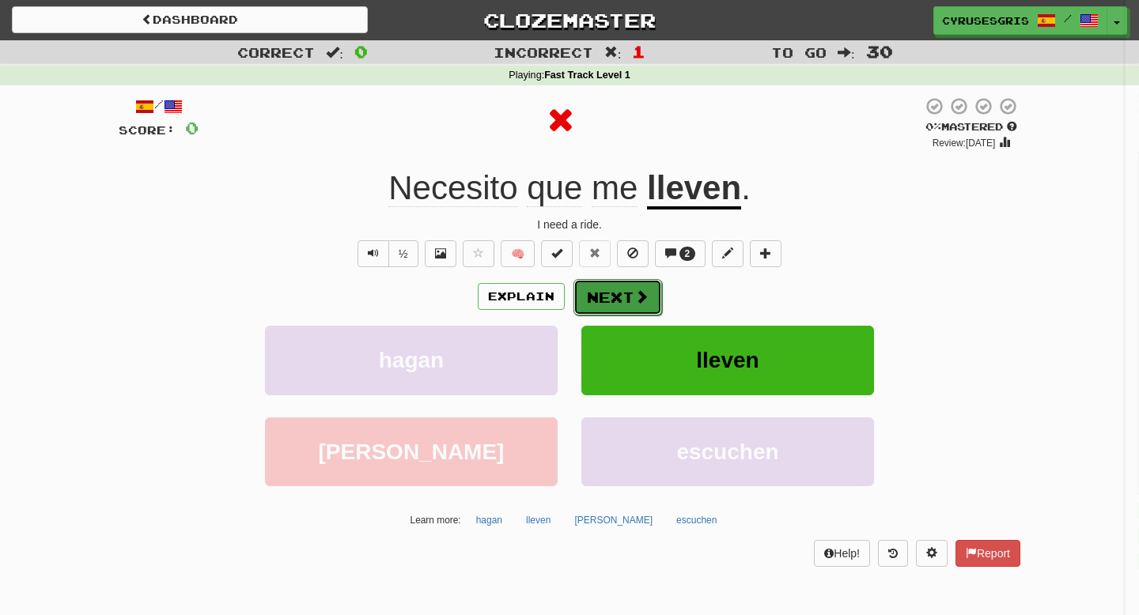
click at [641, 299] on span at bounding box center [641, 296] width 14 height 14
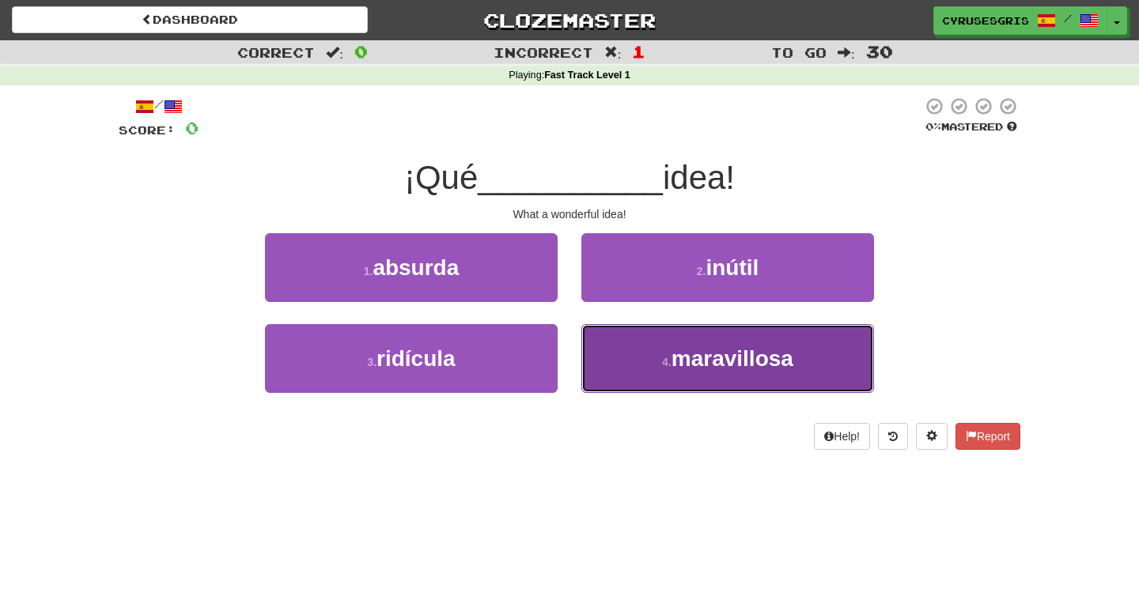
click at [621, 343] on button "4 . maravillosa" at bounding box center [727, 358] width 293 height 69
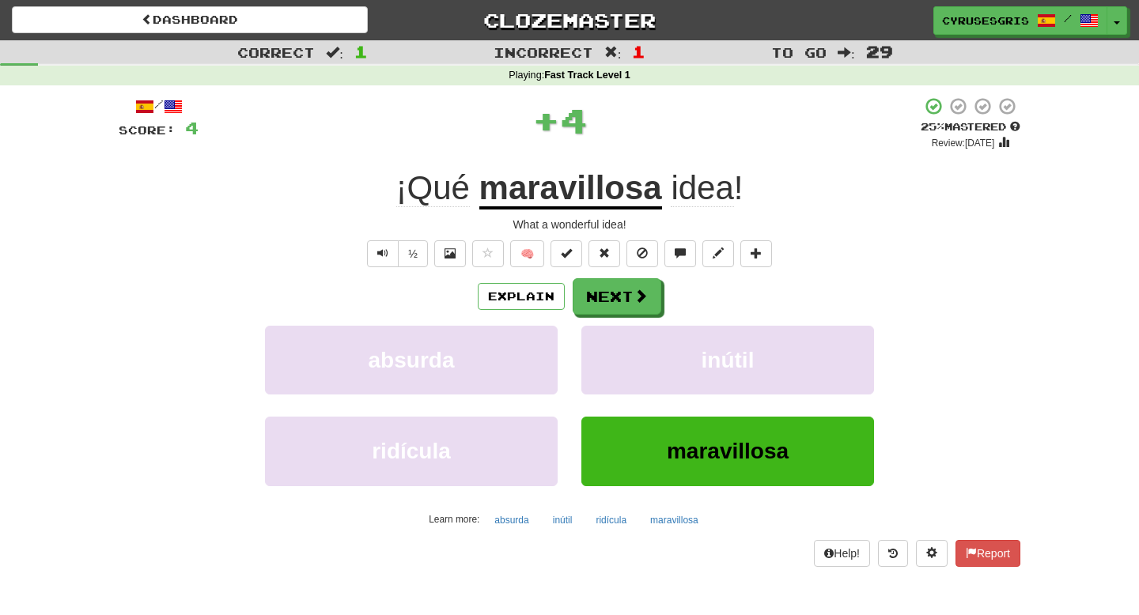
click at [585, 207] on u "maravillosa" at bounding box center [570, 189] width 183 height 40
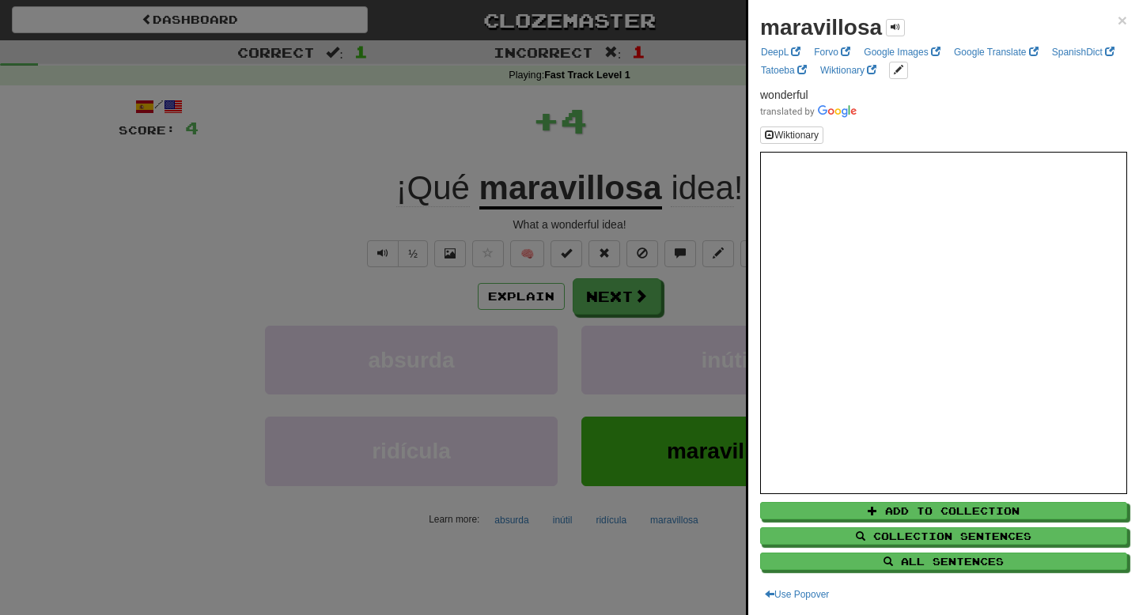
click at [593, 269] on div at bounding box center [569, 307] width 1139 height 615
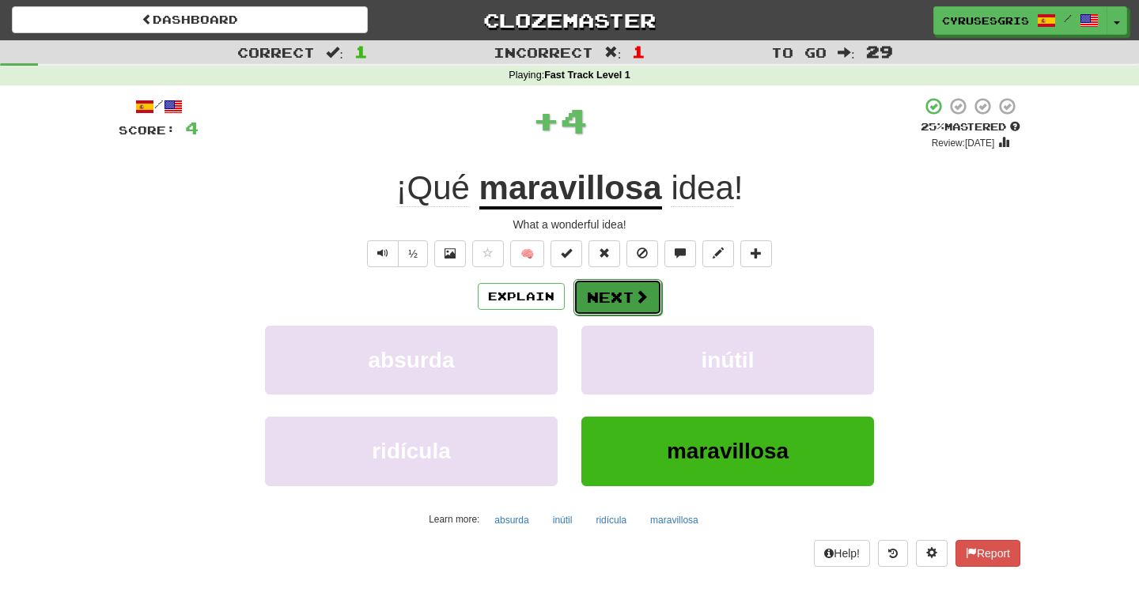
click at [594, 304] on button "Next" at bounding box center [617, 297] width 89 height 36
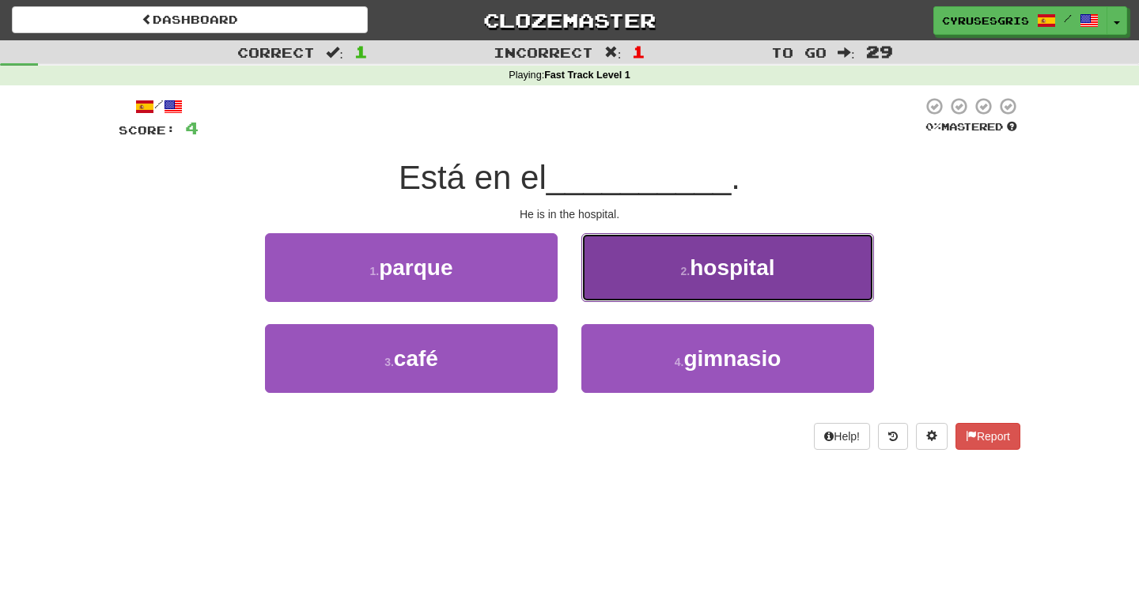
click at [616, 289] on button "2 . hospital" at bounding box center [727, 267] width 293 height 69
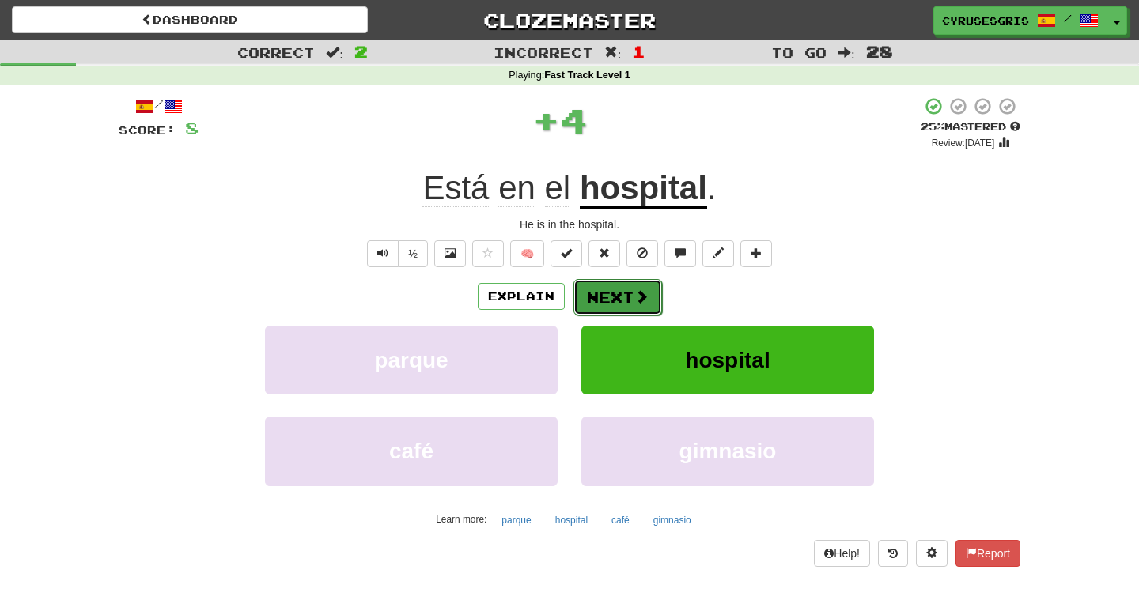
click at [616, 293] on button "Next" at bounding box center [617, 297] width 89 height 36
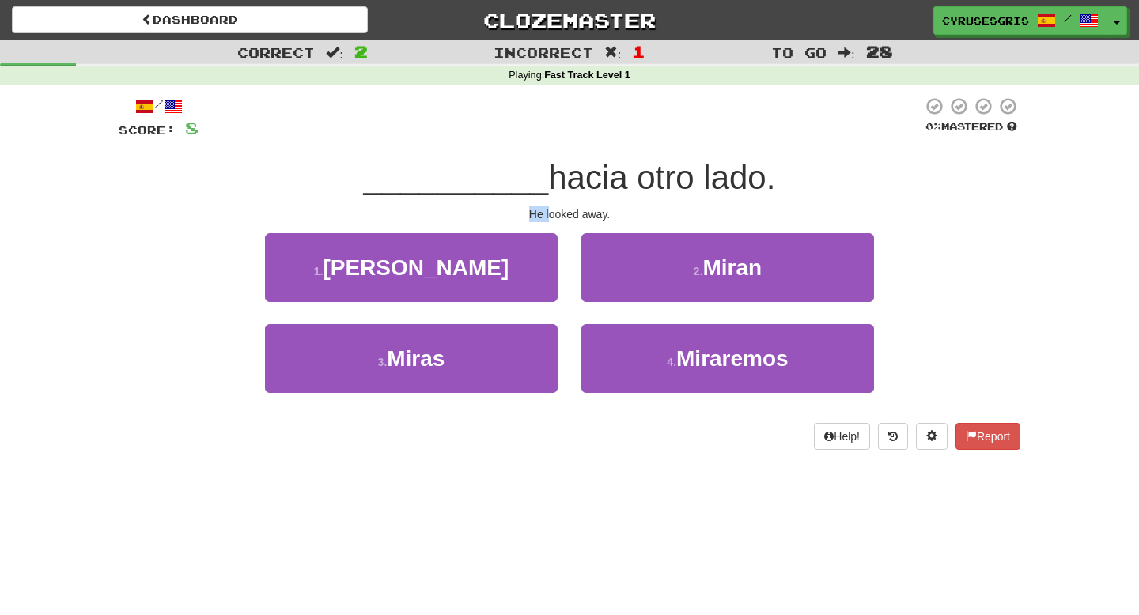
drag, startPoint x: 527, startPoint y: 208, endPoint x: 550, endPoint y: 208, distance: 22.1
click at [550, 208] on div "He looked away." at bounding box center [569, 214] width 901 height 16
click at [733, 176] on span "hacia otro lado." at bounding box center [661, 177] width 227 height 37
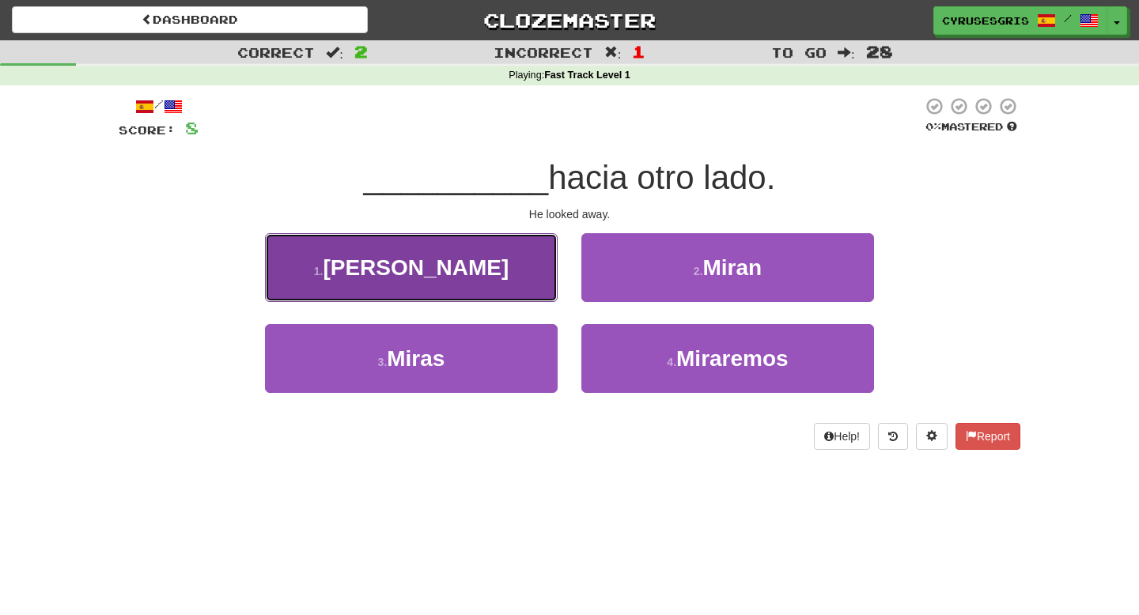
click at [507, 282] on button "1 . Miró" at bounding box center [411, 267] width 293 height 69
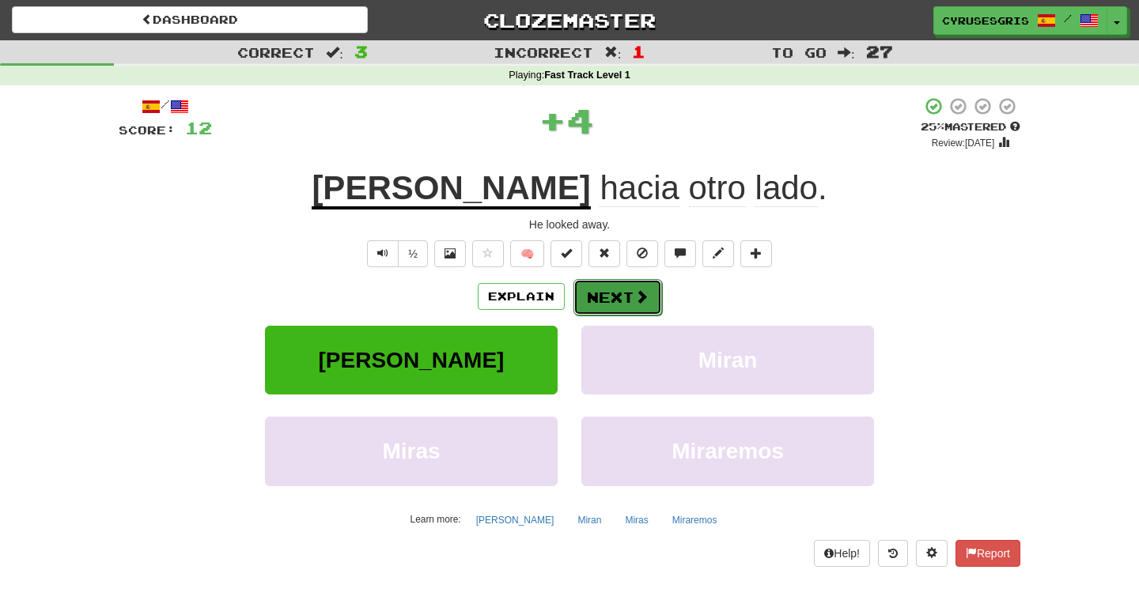
click at [598, 282] on button "Next" at bounding box center [617, 297] width 89 height 36
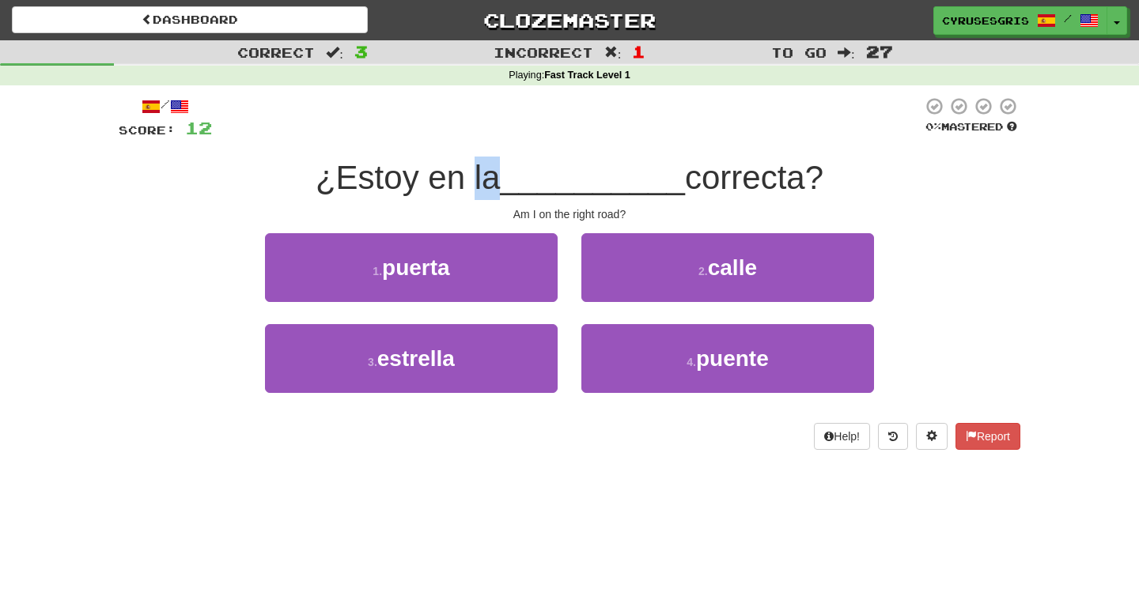
drag, startPoint x: 474, startPoint y: 178, endPoint x: 493, endPoint y: 178, distance: 19.8
click at [492, 178] on span "¿Estoy en la" at bounding box center [408, 177] width 184 height 37
click at [527, 461] on div "/ Score: 12 0 % Mastered ¿Estoy en la __________ correcta? Am I on the right ro…" at bounding box center [569, 278] width 901 height 387
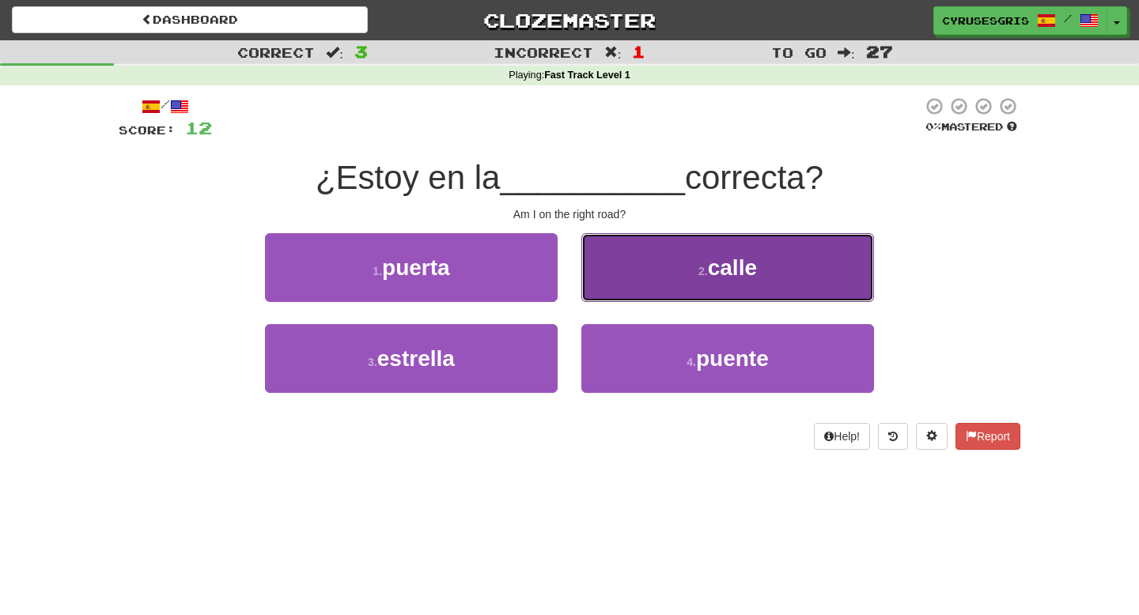
click at [667, 251] on button "2 . calle" at bounding box center [727, 267] width 293 height 69
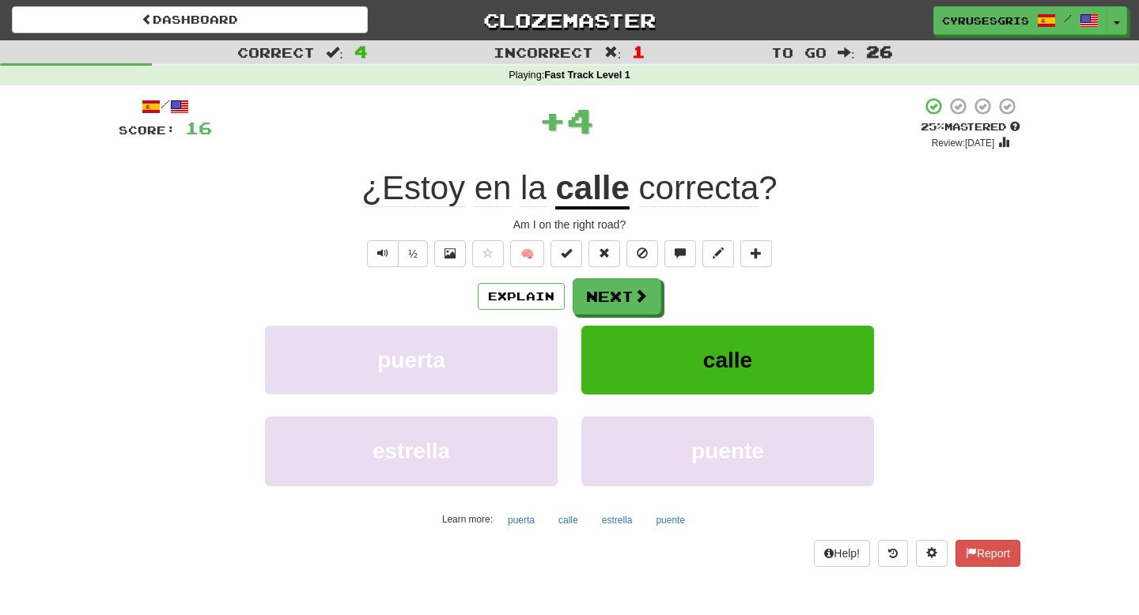
click at [599, 179] on u "calle" at bounding box center [592, 189] width 74 height 40
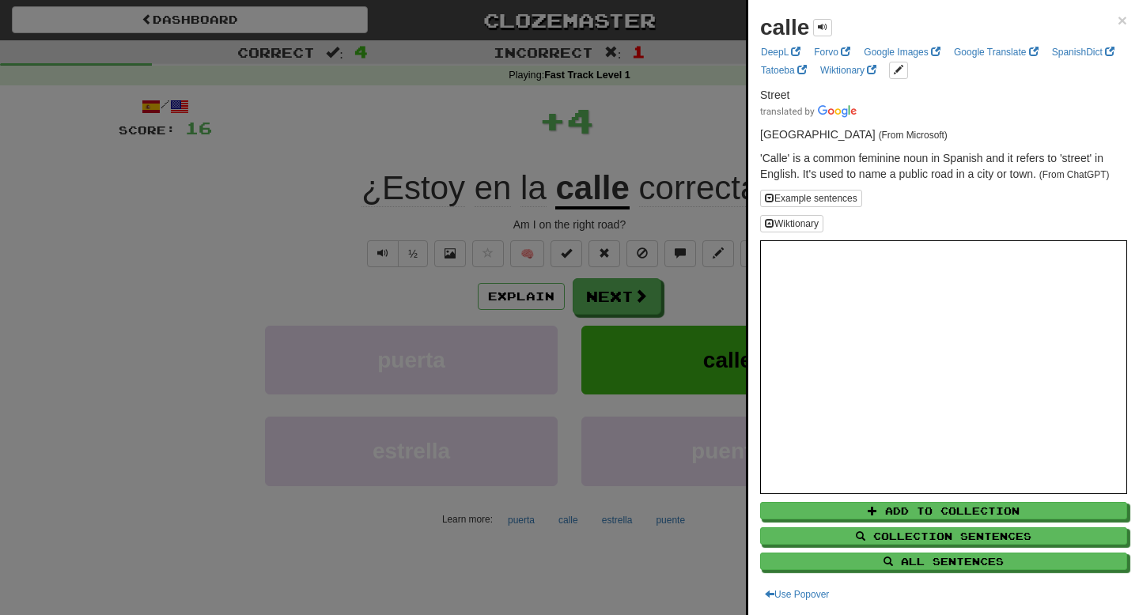
click at [595, 242] on div at bounding box center [569, 307] width 1139 height 615
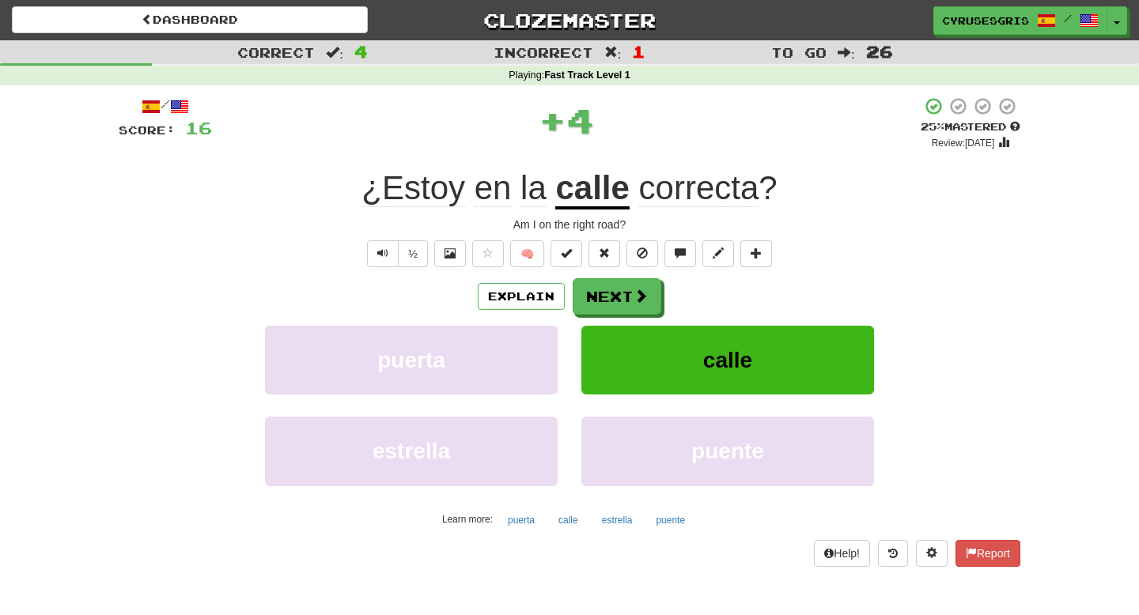
click at [599, 316] on div "Explain Next puerta calle estrella puente Learn more: puerta calle estrella pue…" at bounding box center [569, 405] width 901 height 254
click at [615, 289] on button "Next" at bounding box center [617, 297] width 89 height 36
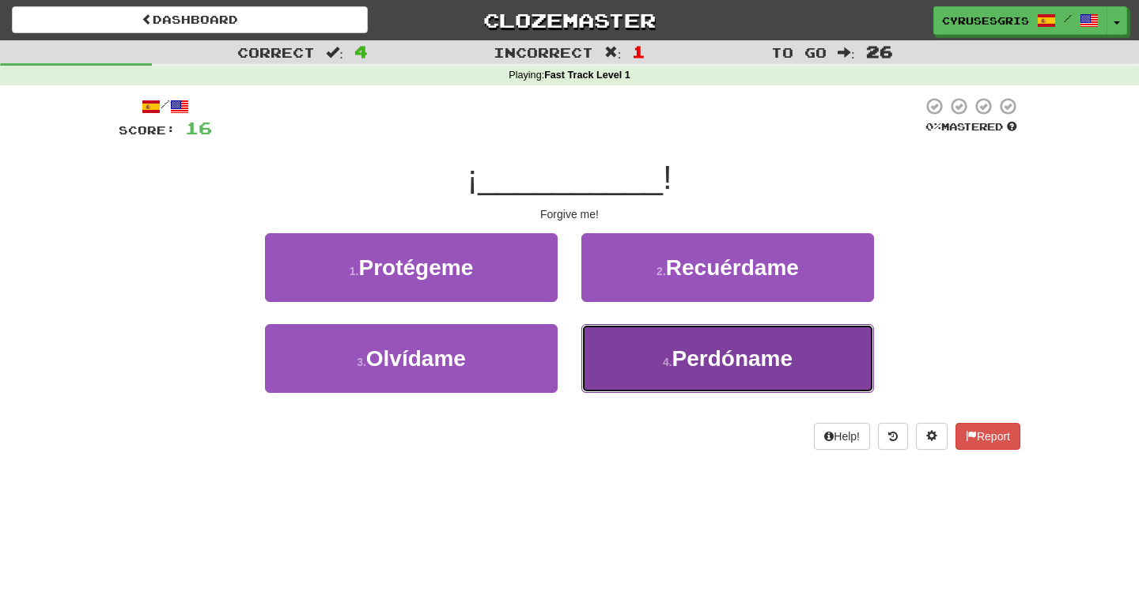
click at [613, 332] on button "4 . Perdóname" at bounding box center [727, 358] width 293 height 69
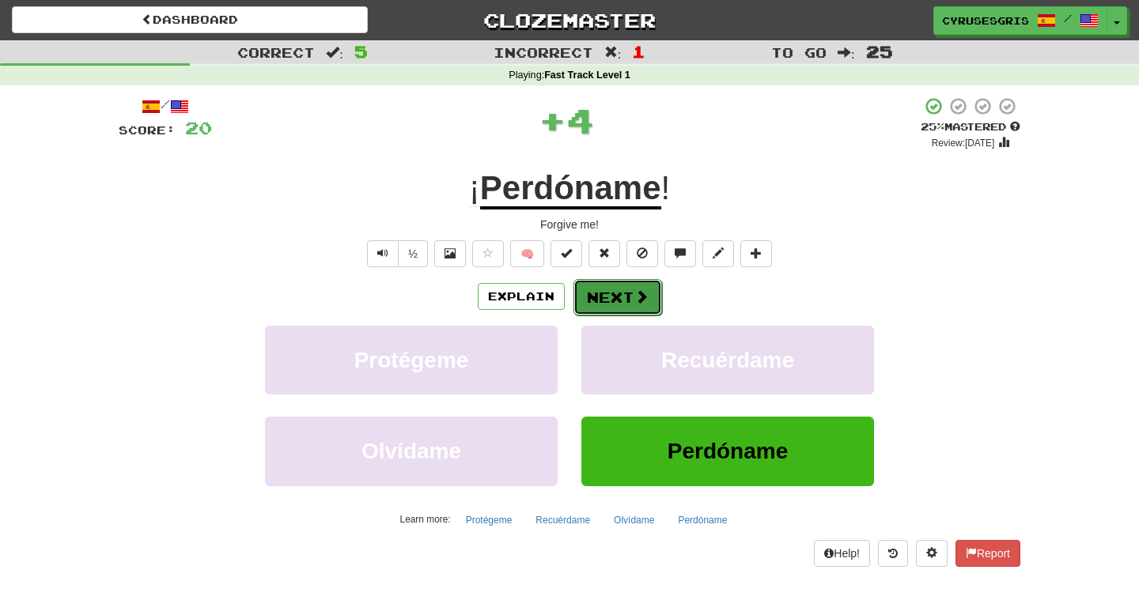
click at [603, 294] on button "Next" at bounding box center [617, 297] width 89 height 36
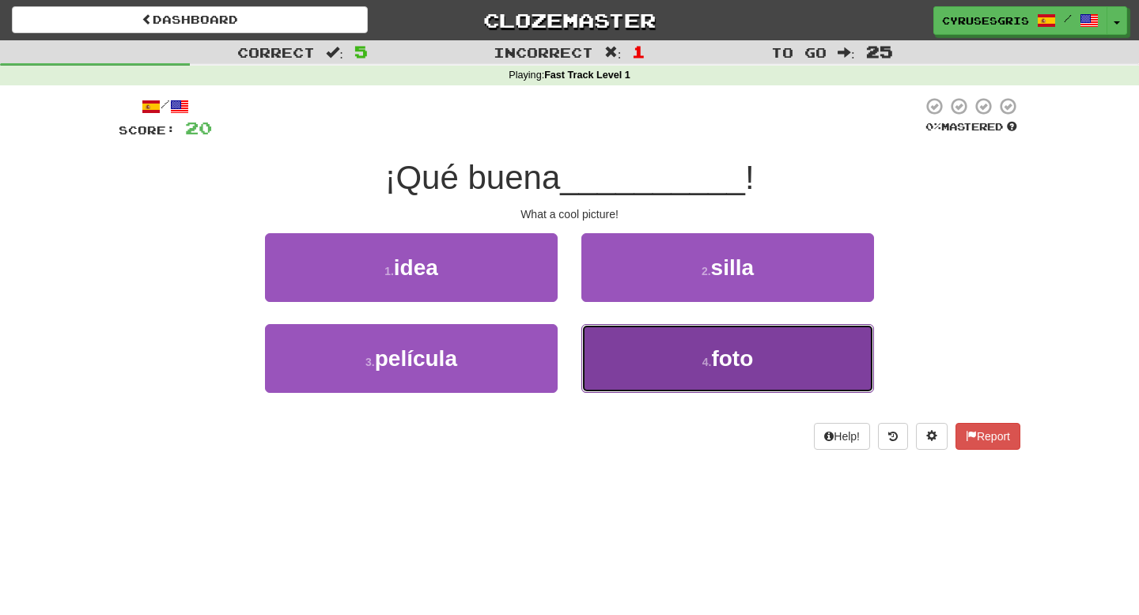
click at [746, 337] on button "4 . foto" at bounding box center [727, 358] width 293 height 69
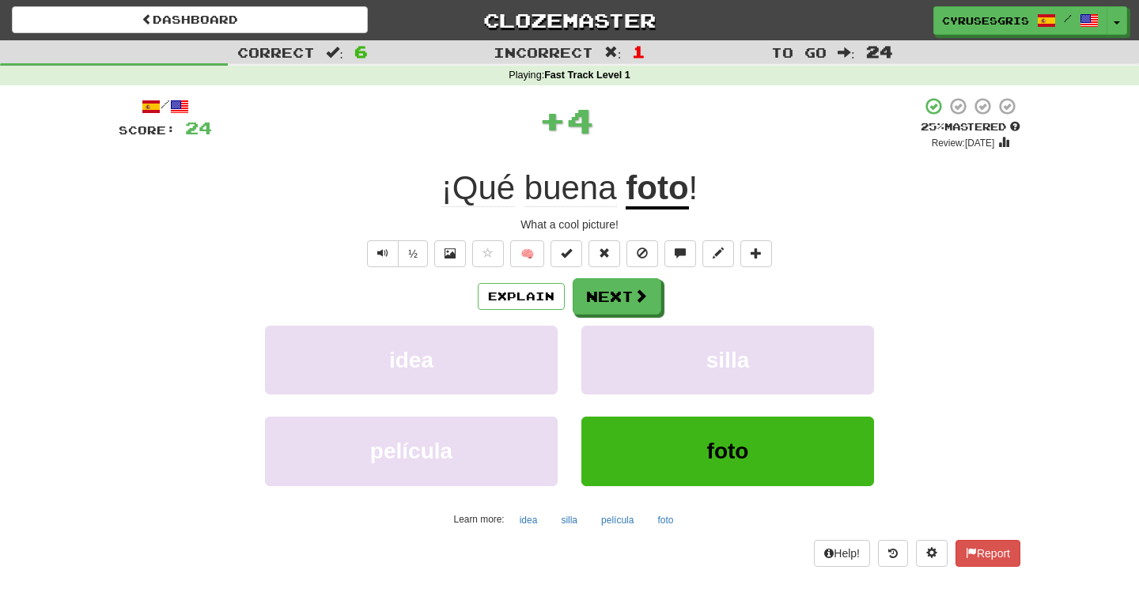
click at [667, 308] on div "Explain Next" at bounding box center [569, 296] width 901 height 36
click at [638, 307] on button "Next" at bounding box center [617, 297] width 89 height 36
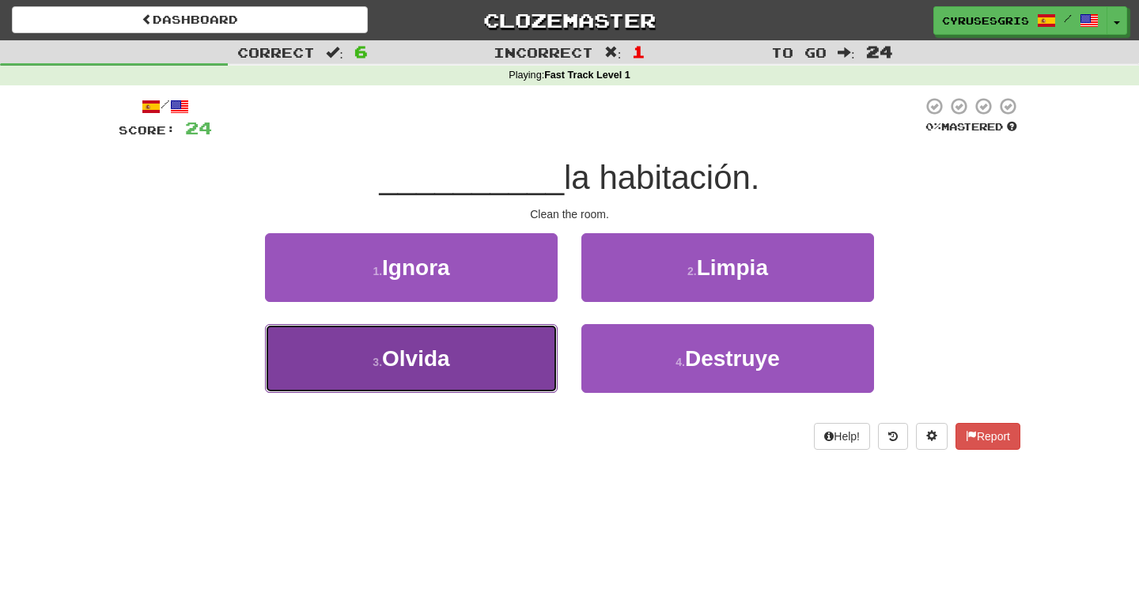
click at [504, 343] on button "3 . Olvida" at bounding box center [411, 358] width 293 height 69
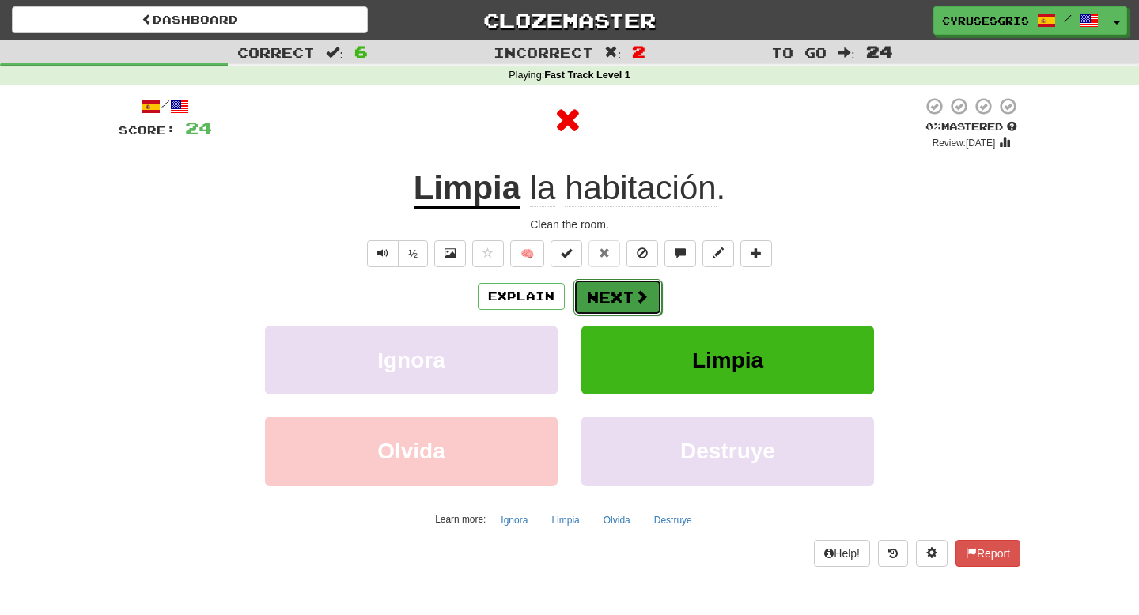
click at [590, 294] on button "Next" at bounding box center [617, 297] width 89 height 36
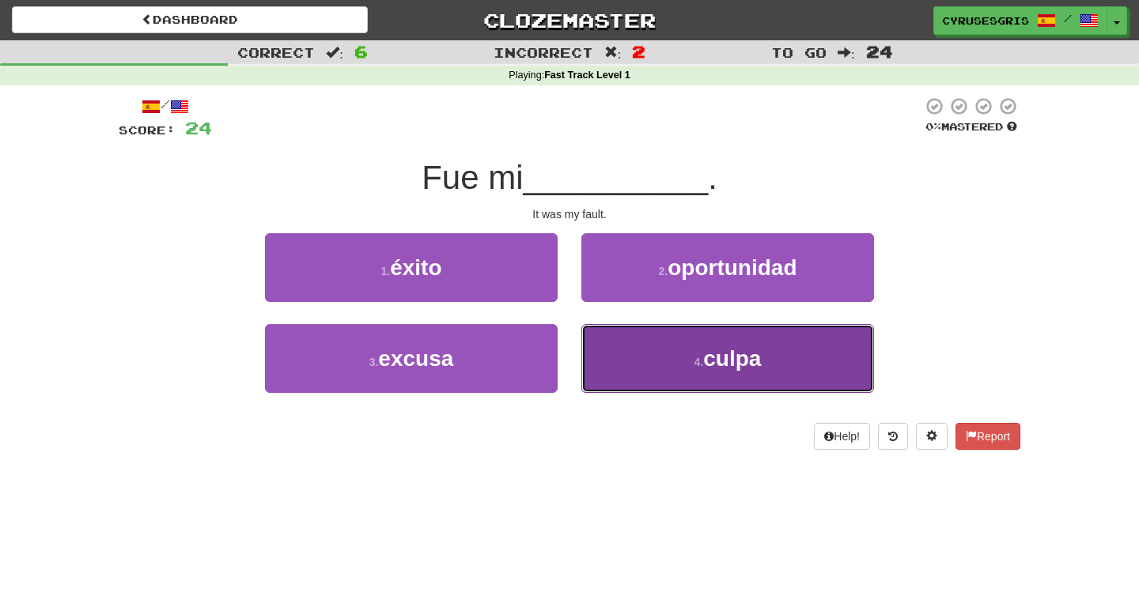
click at [637, 351] on button "4 . culpa" at bounding box center [727, 358] width 293 height 69
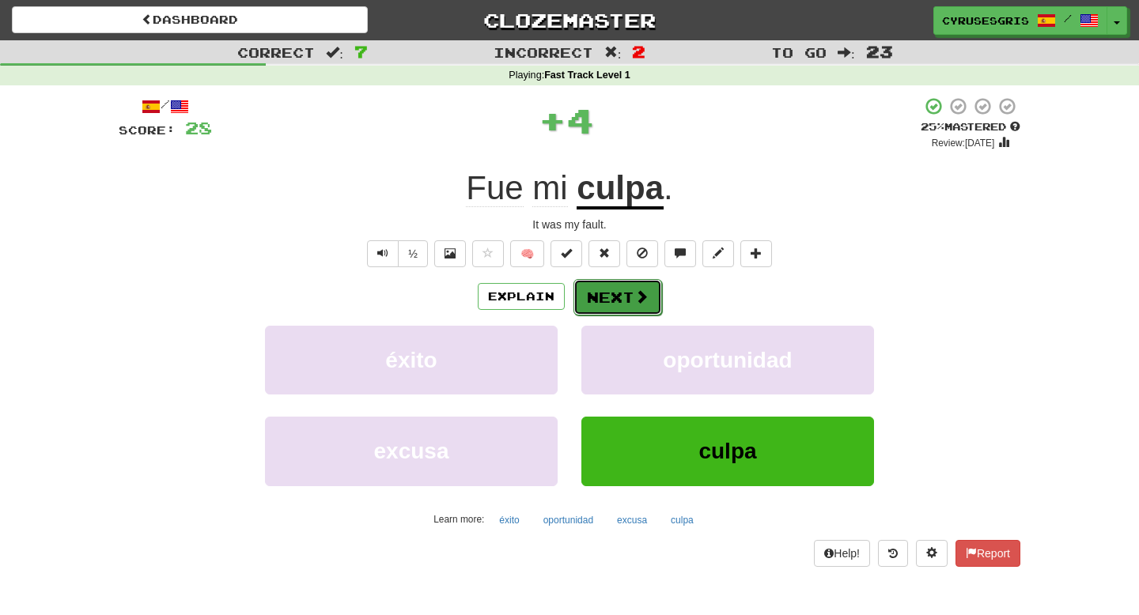
click at [622, 288] on button "Next" at bounding box center [617, 297] width 89 height 36
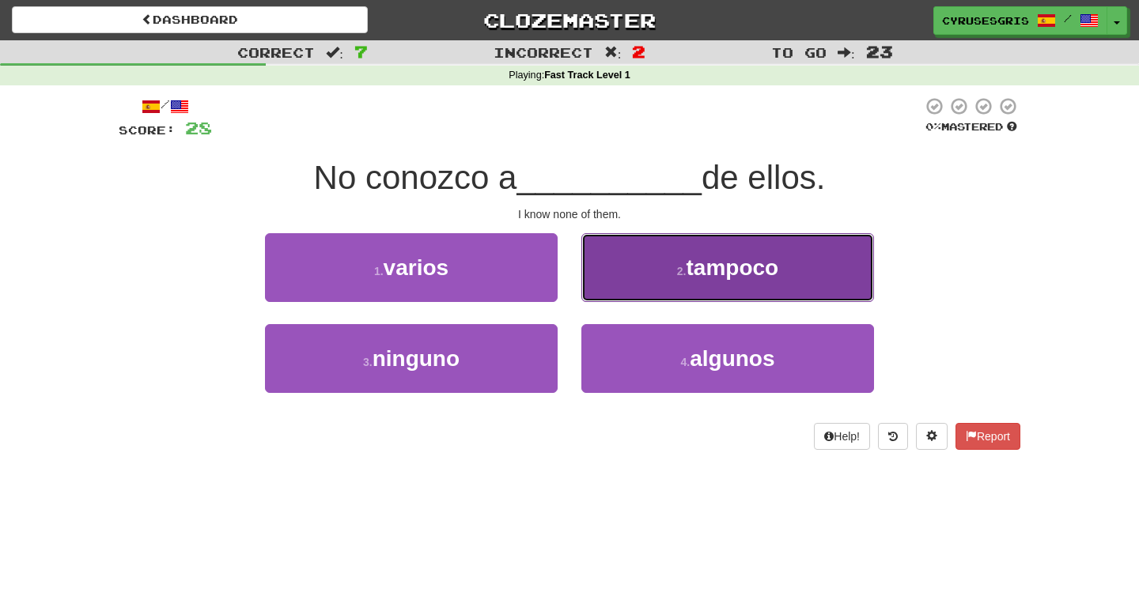
click at [670, 248] on button "2 . tampoco" at bounding box center [727, 267] width 293 height 69
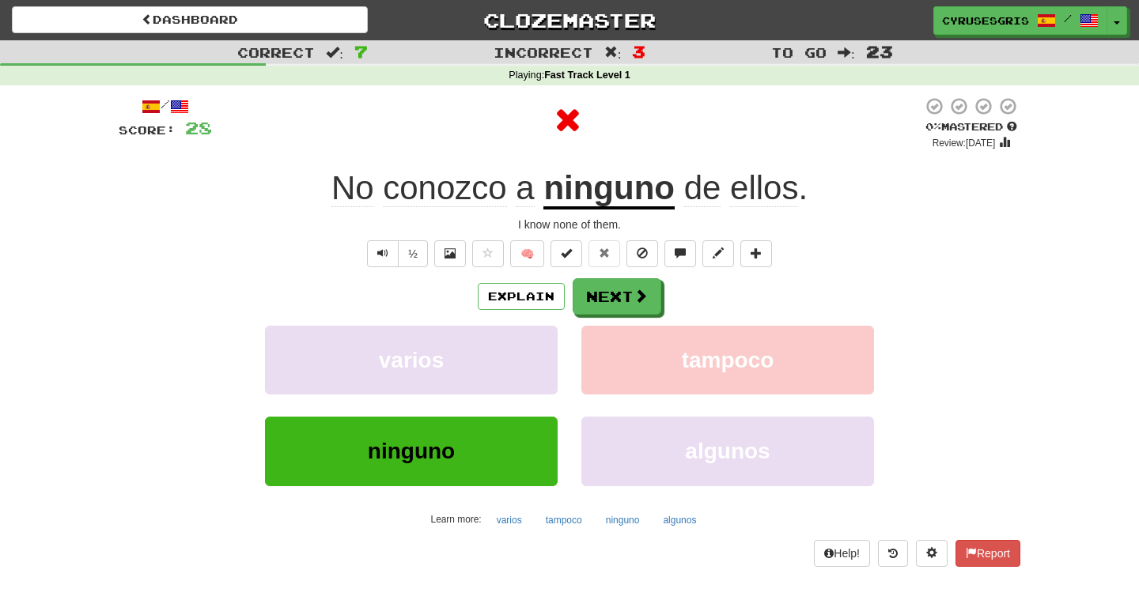
click at [588, 199] on u "ninguno" at bounding box center [608, 189] width 131 height 40
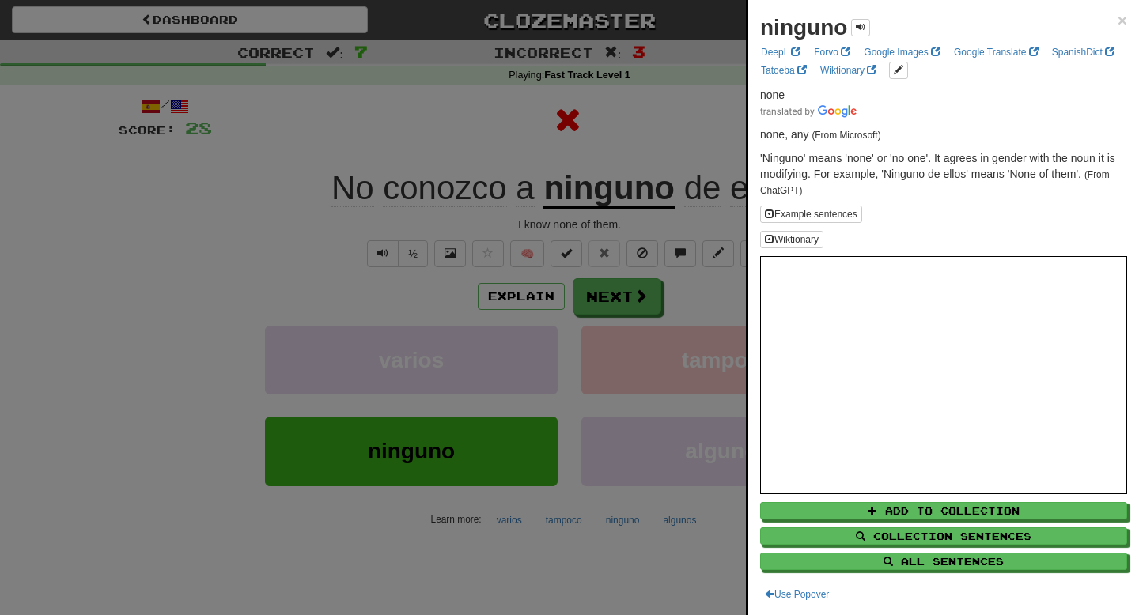
click at [620, 225] on div at bounding box center [569, 307] width 1139 height 615
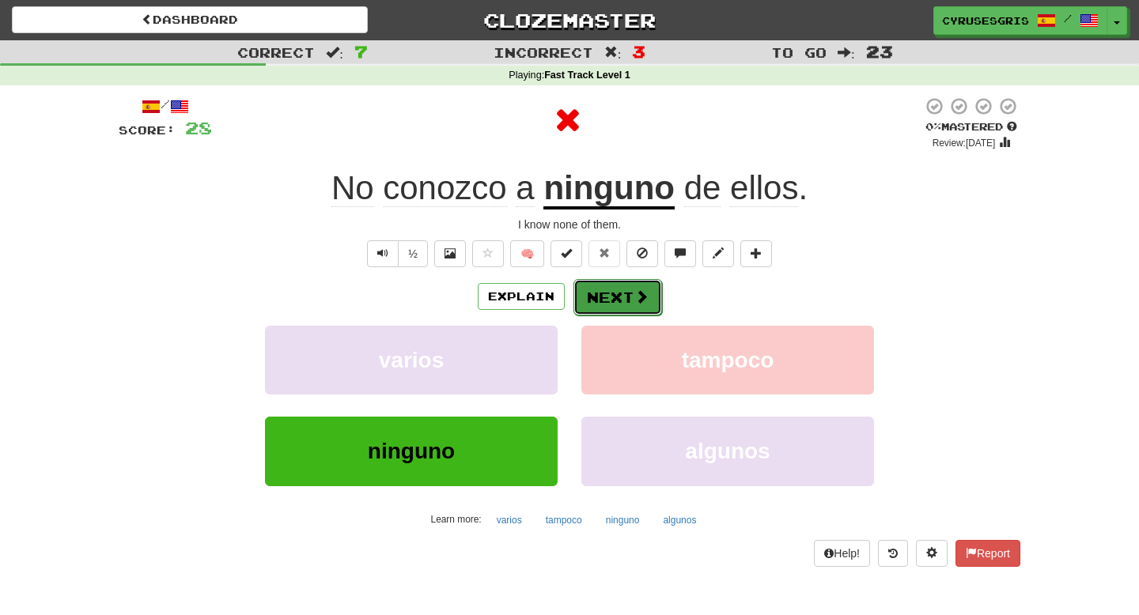
click at [622, 297] on button "Next" at bounding box center [617, 297] width 89 height 36
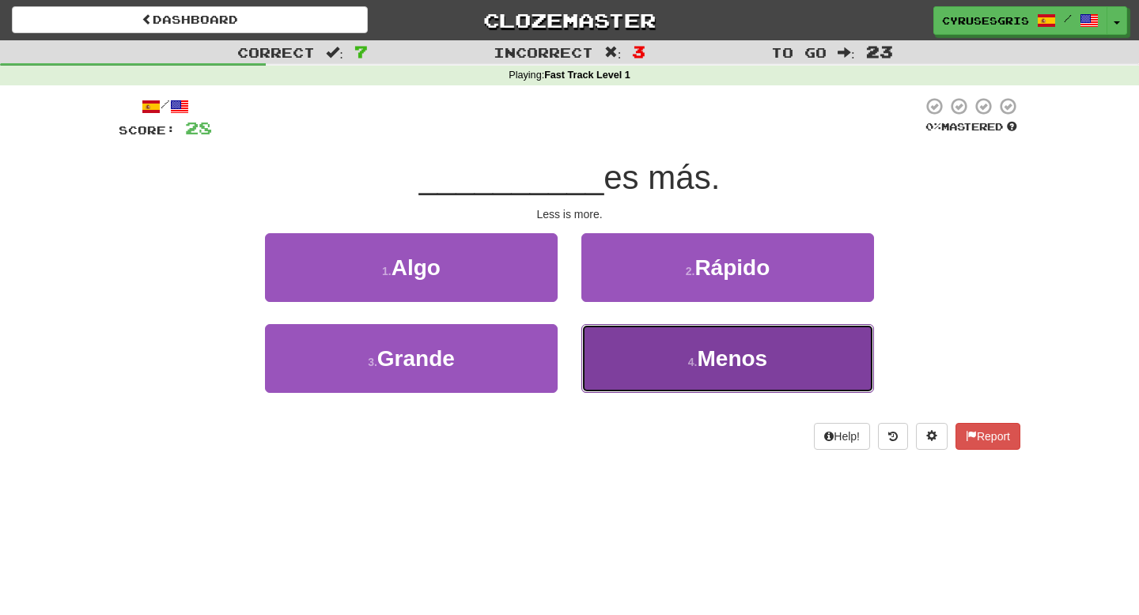
click at [627, 350] on button "4 . Menos" at bounding box center [727, 358] width 293 height 69
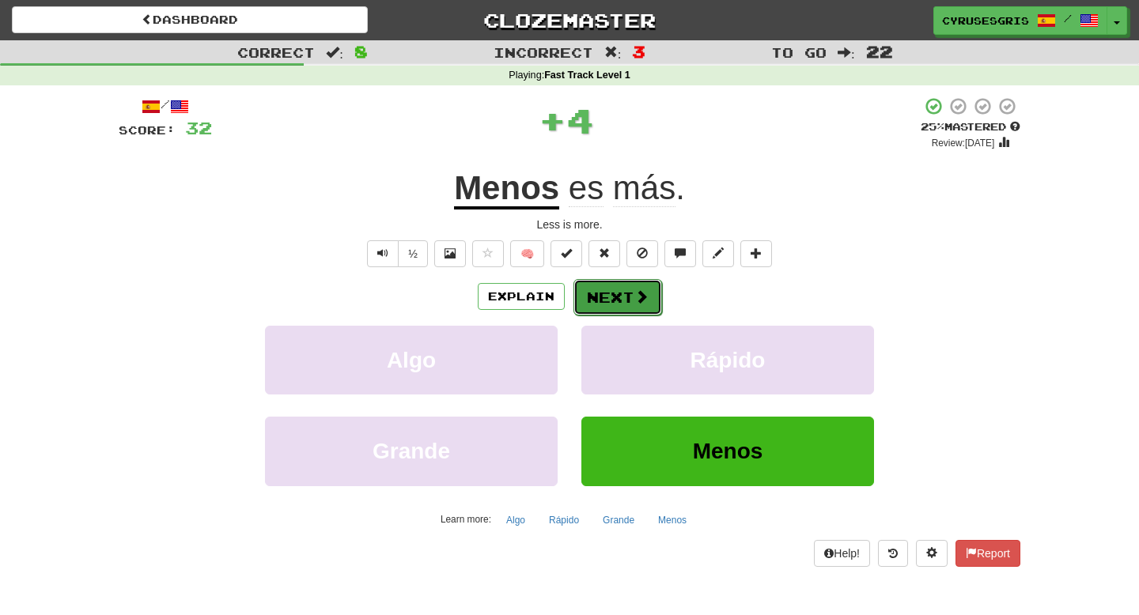
click at [623, 305] on button "Next" at bounding box center [617, 297] width 89 height 36
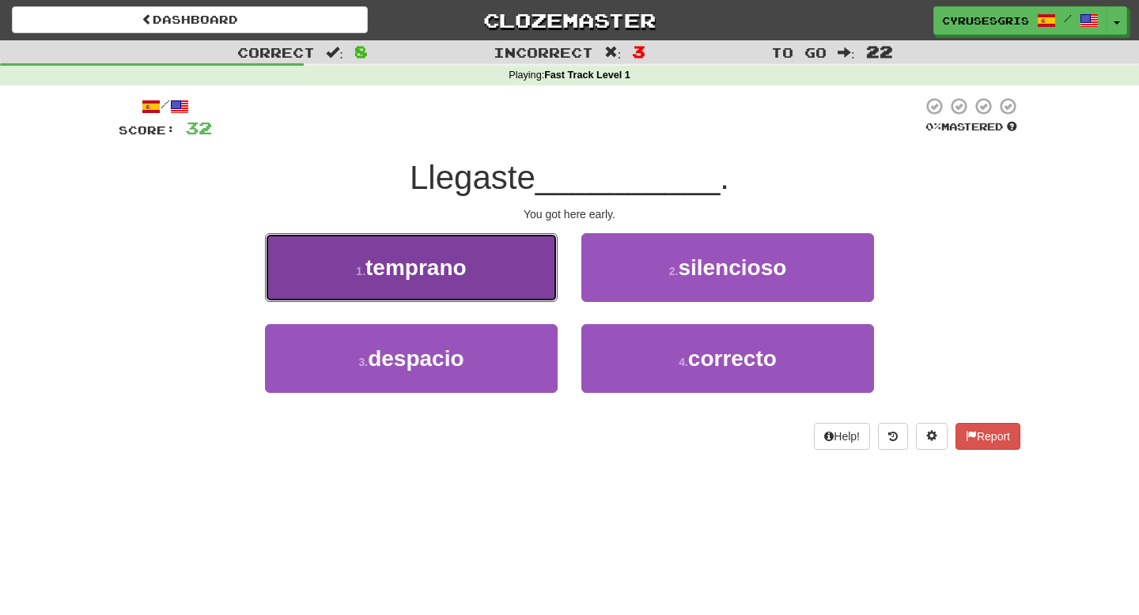
click at [543, 281] on button "1 . temprano" at bounding box center [411, 267] width 293 height 69
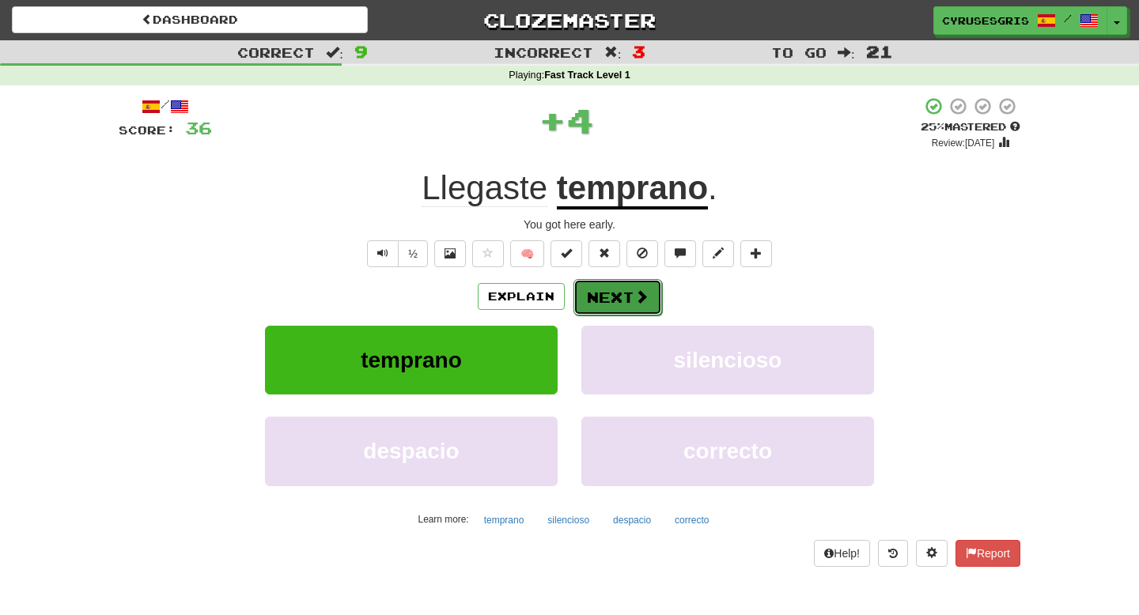
click at [604, 299] on button "Next" at bounding box center [617, 297] width 89 height 36
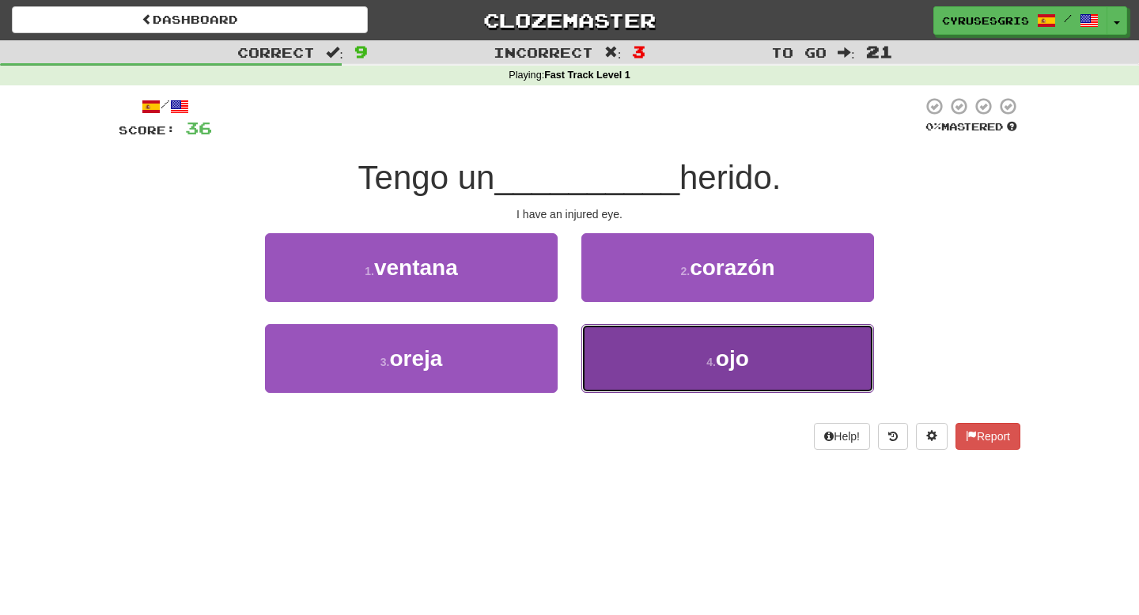
click at [638, 344] on button "4 . ojo" at bounding box center [727, 358] width 293 height 69
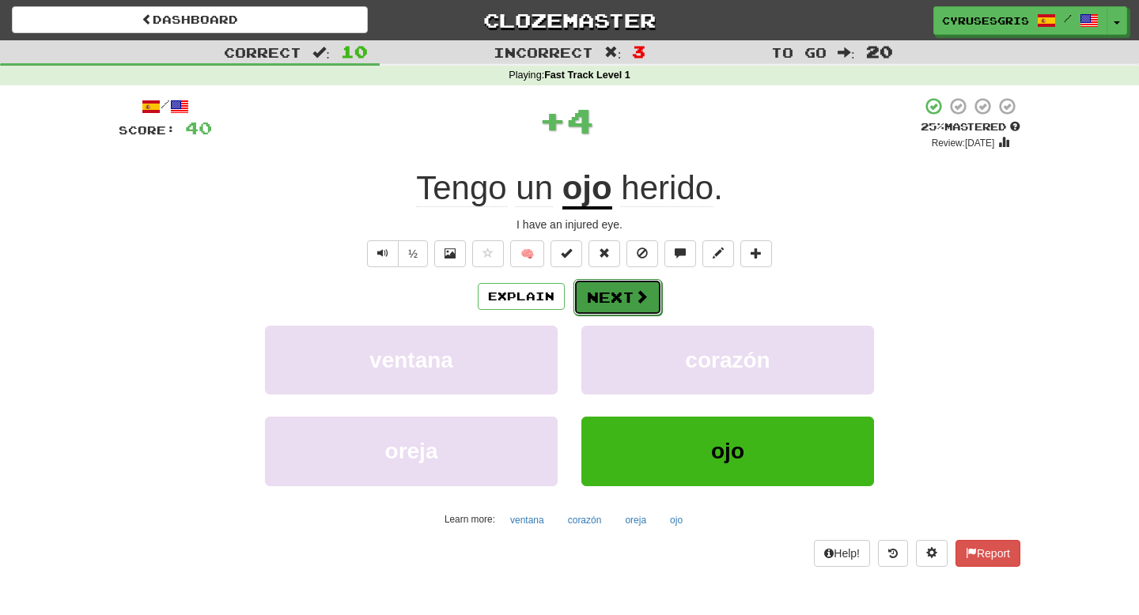
click at [627, 292] on button "Next" at bounding box center [617, 297] width 89 height 36
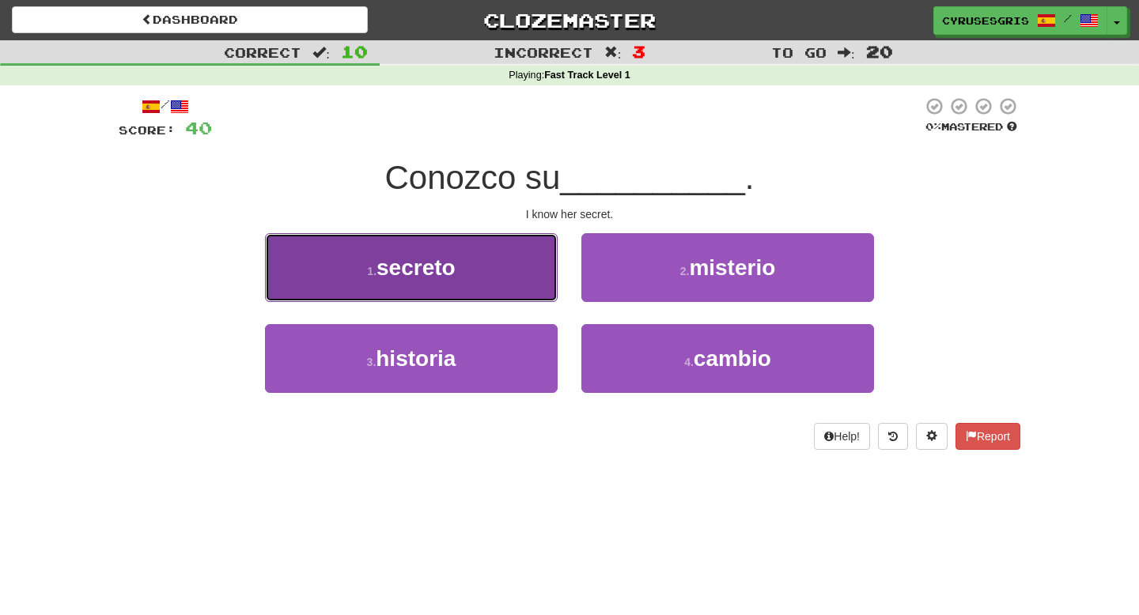
click at [535, 274] on button "1 . secreto" at bounding box center [411, 267] width 293 height 69
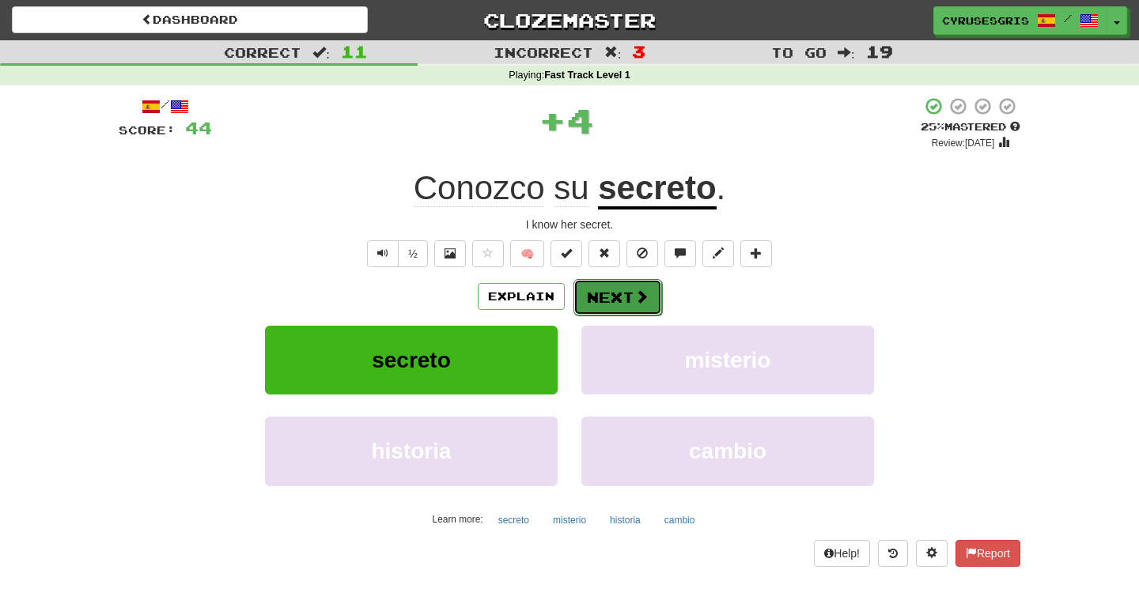
click at [618, 293] on button "Next" at bounding box center [617, 297] width 89 height 36
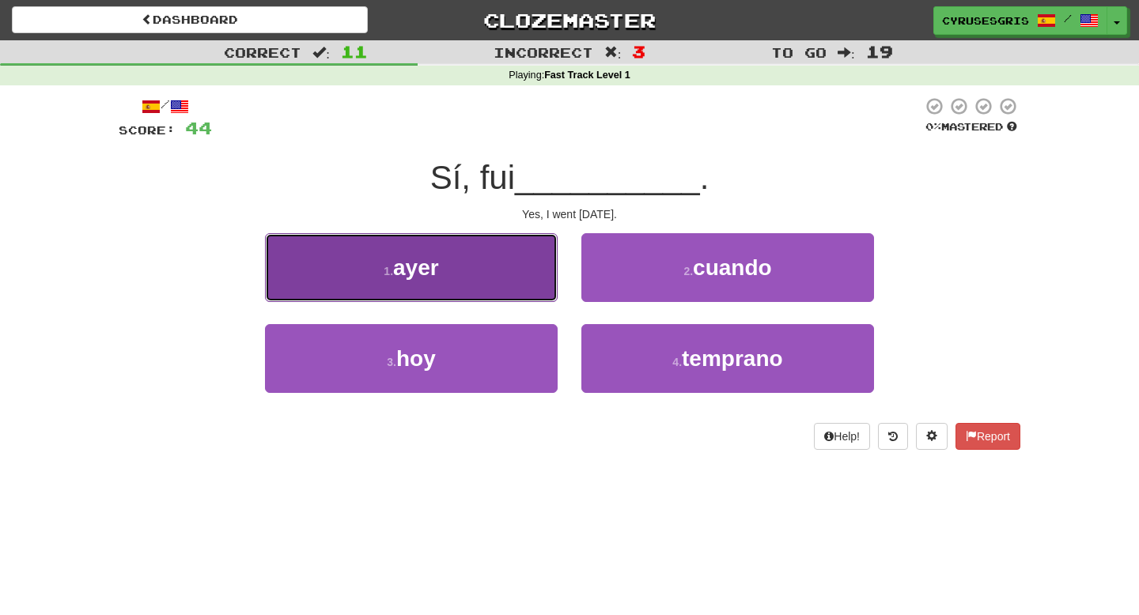
click at [535, 260] on button "1 . ayer" at bounding box center [411, 267] width 293 height 69
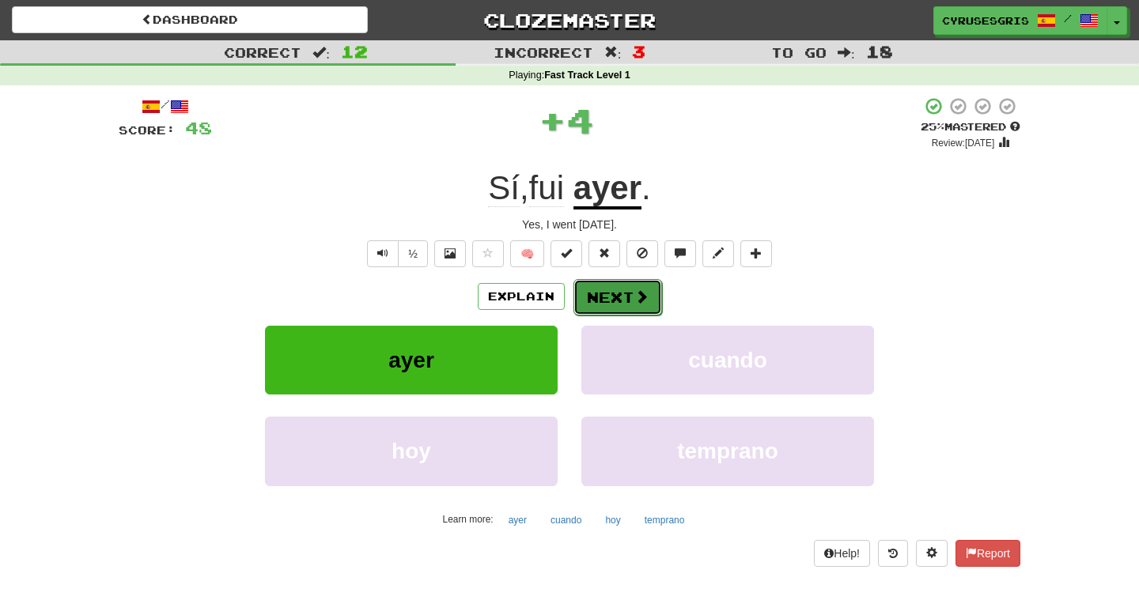
click at [608, 289] on button "Next" at bounding box center [617, 297] width 89 height 36
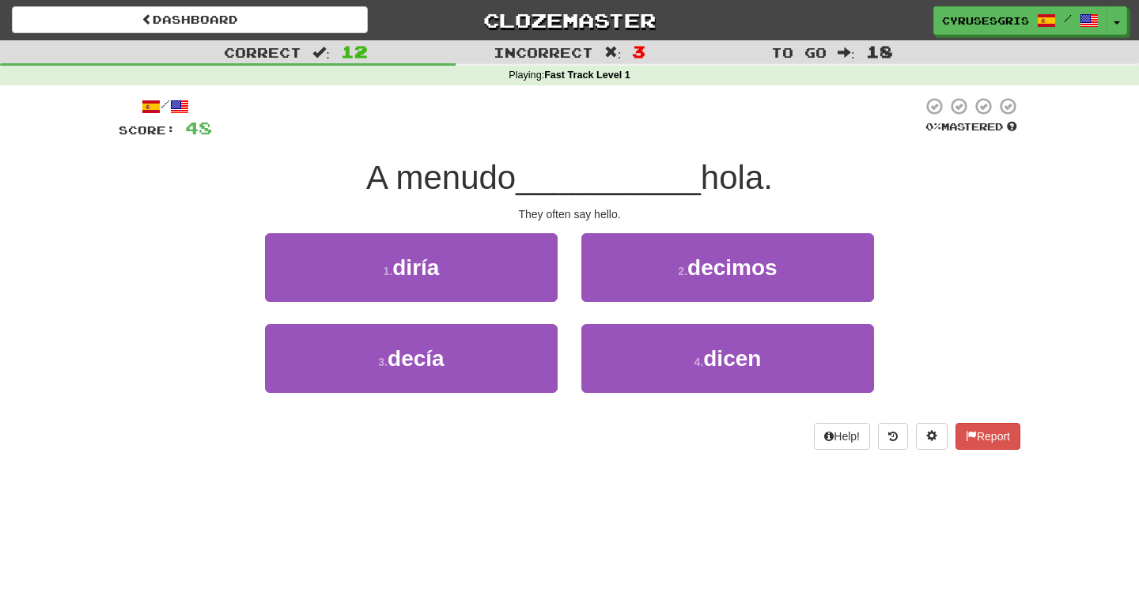
click at [632, 219] on div "They often say hello." at bounding box center [569, 214] width 901 height 16
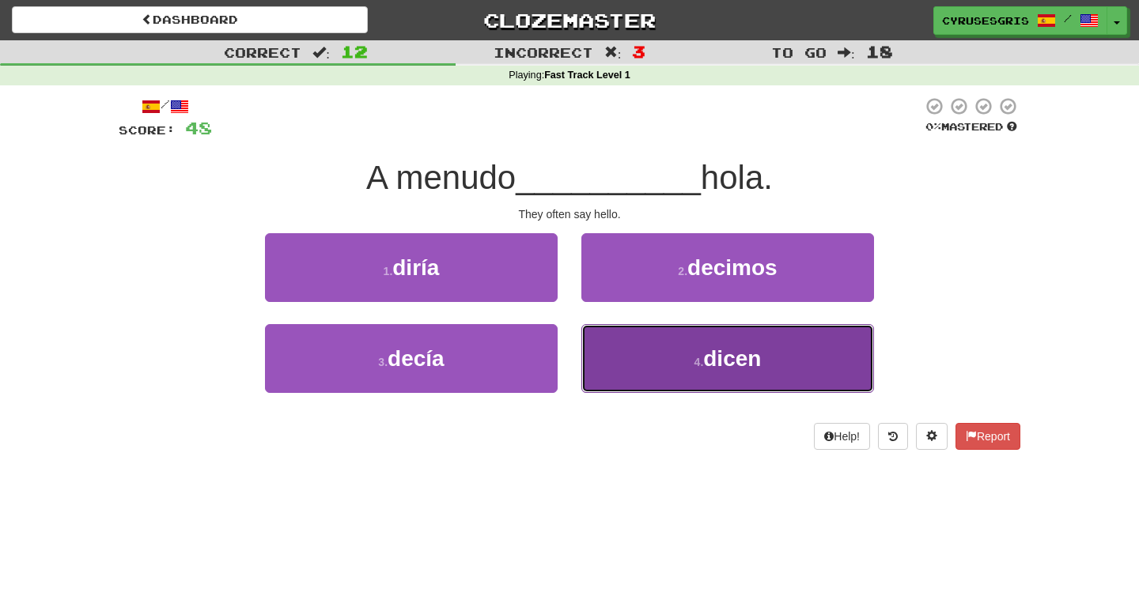
click at [646, 351] on button "4 . dicen" at bounding box center [727, 358] width 293 height 69
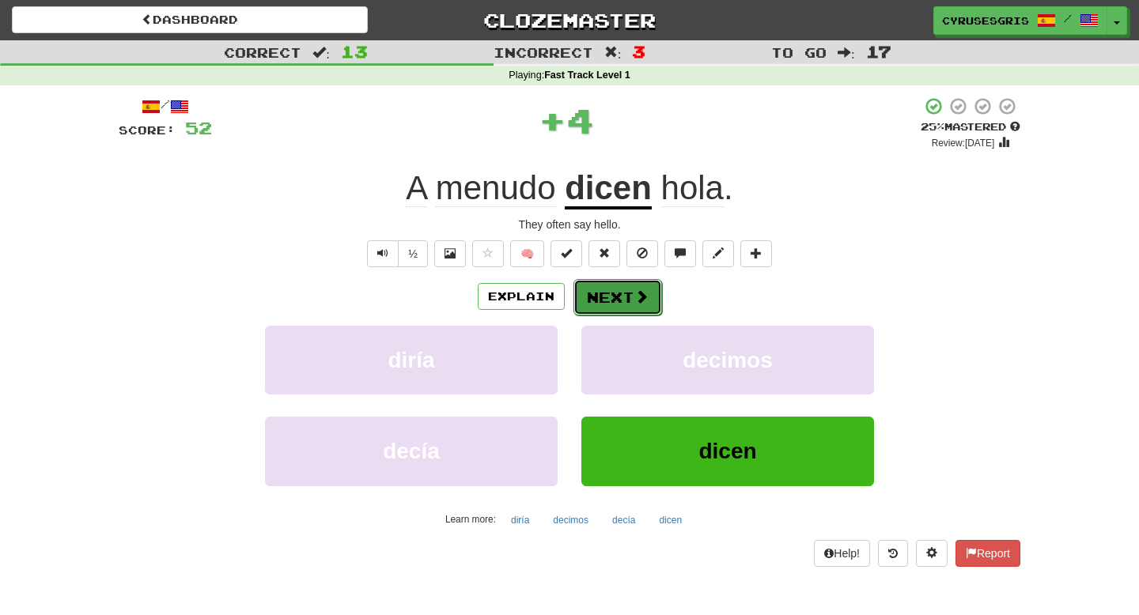
click at [618, 306] on button "Next" at bounding box center [617, 297] width 89 height 36
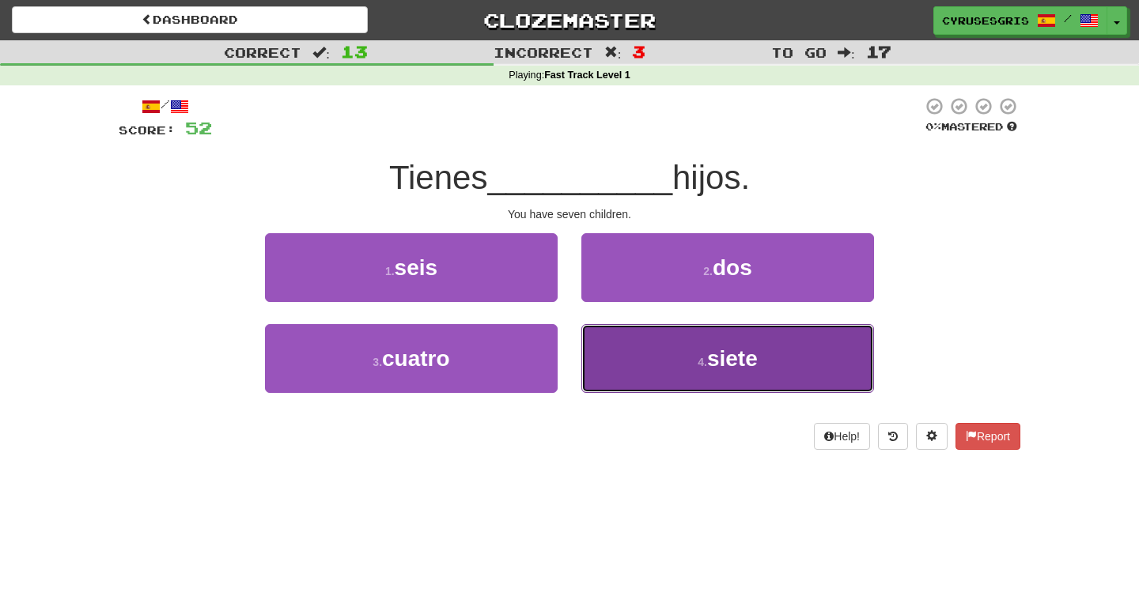
click at [659, 360] on button "4 . siete" at bounding box center [727, 358] width 293 height 69
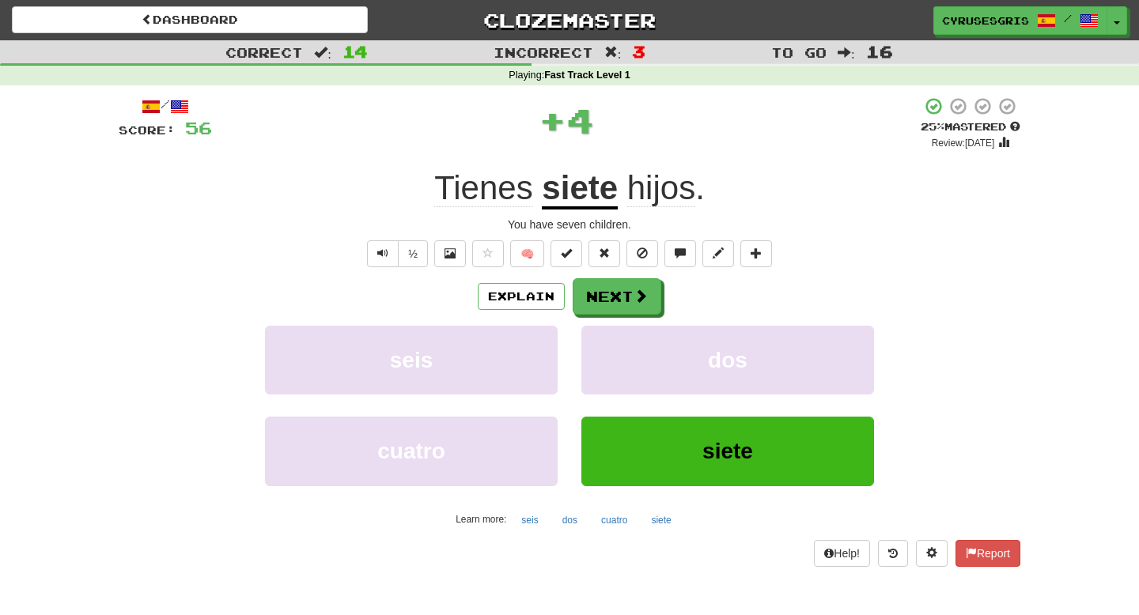
click at [640, 318] on div "Explain Next seis dos cuatro siete Learn more: seis dos cuatro siete" at bounding box center [569, 405] width 901 height 254
click at [635, 293] on span at bounding box center [641, 296] width 14 height 14
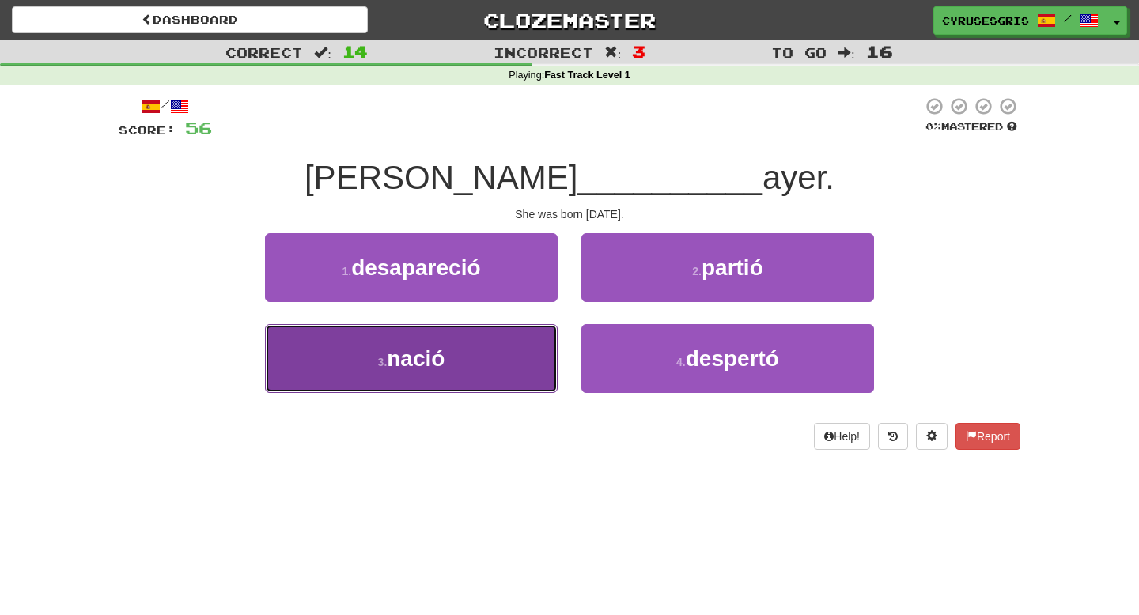
click at [534, 351] on button "3 . nació" at bounding box center [411, 358] width 293 height 69
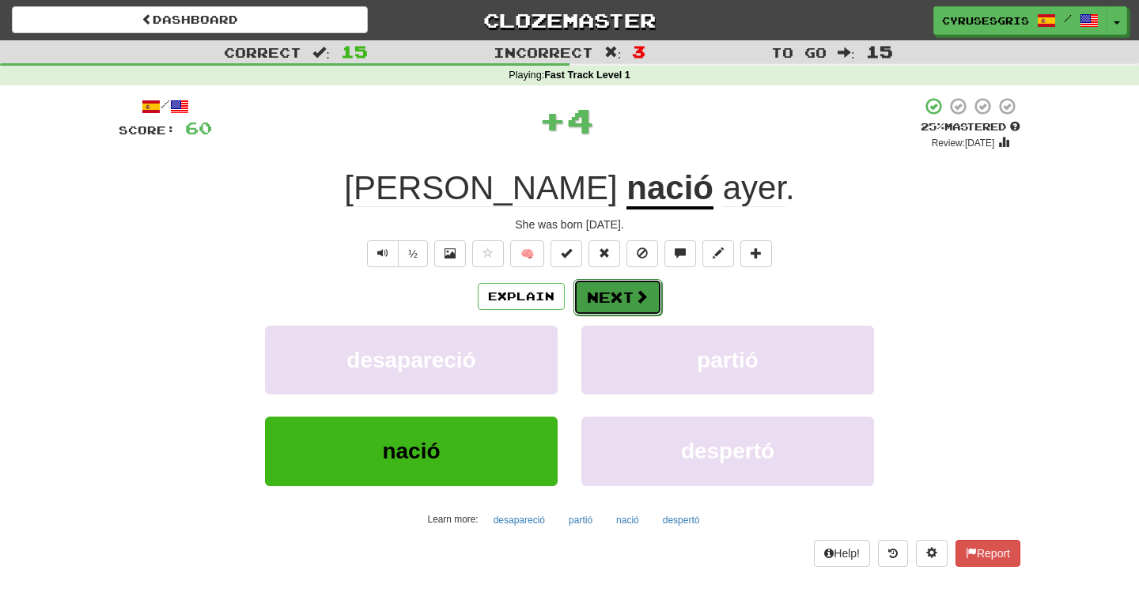
click at [593, 303] on button "Next" at bounding box center [617, 297] width 89 height 36
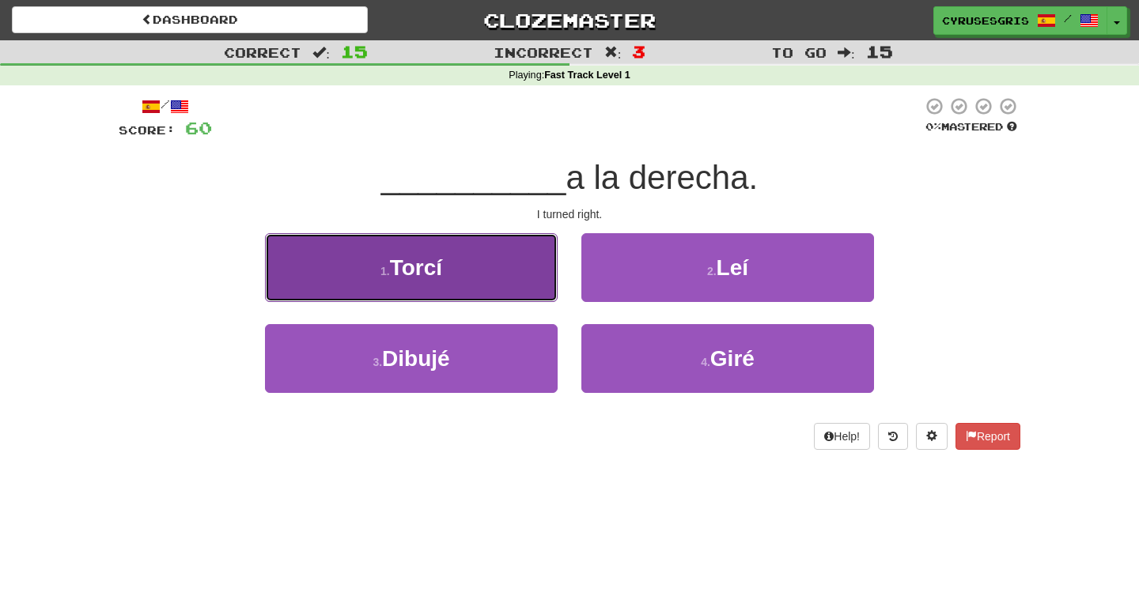
click at [493, 249] on button "1 . Torcí" at bounding box center [411, 267] width 293 height 69
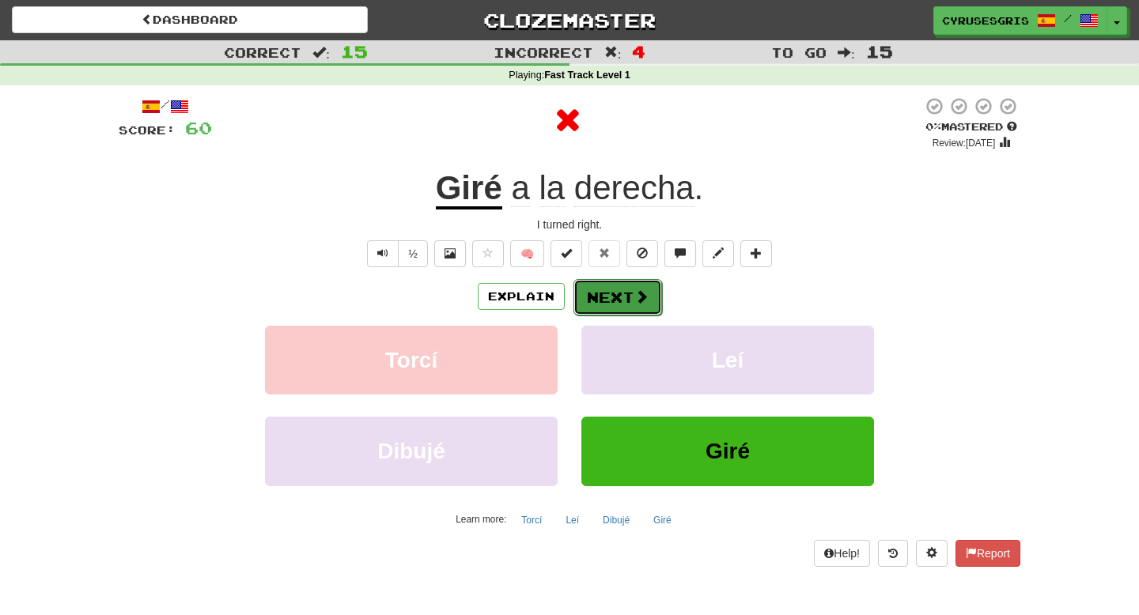
click at [588, 295] on button "Next" at bounding box center [617, 297] width 89 height 36
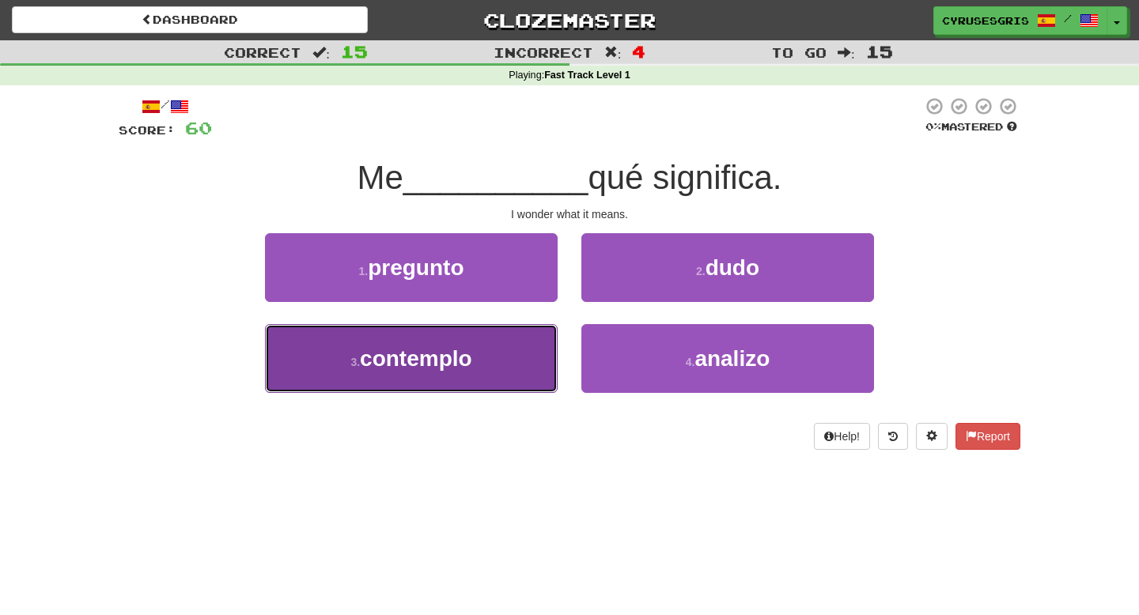
click at [535, 345] on button "3 . contemplo" at bounding box center [411, 358] width 293 height 69
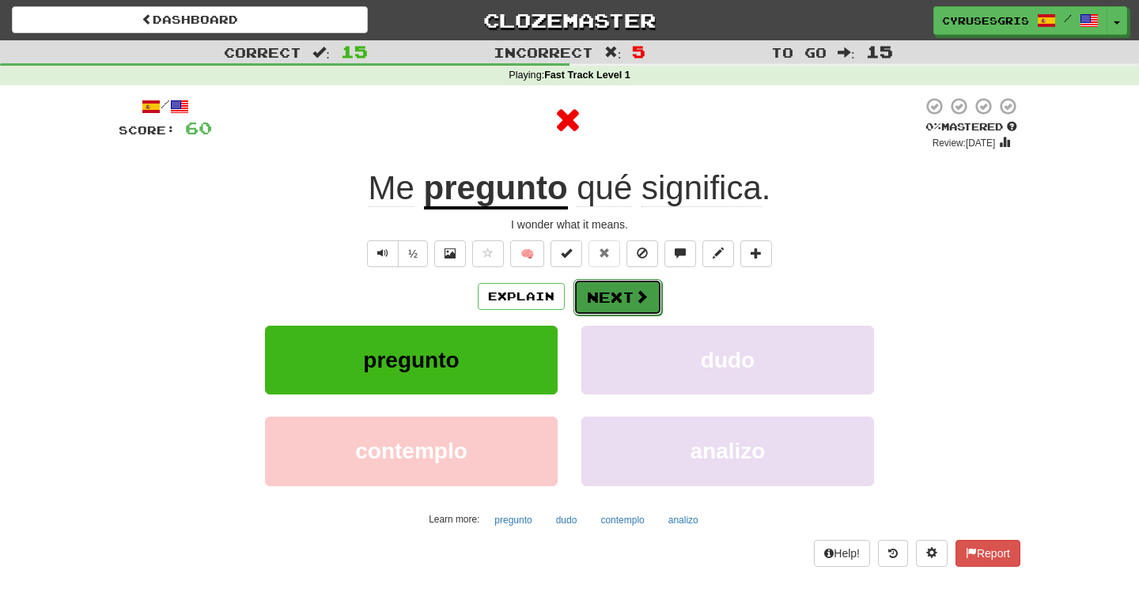
click at [591, 303] on button "Next" at bounding box center [617, 297] width 89 height 36
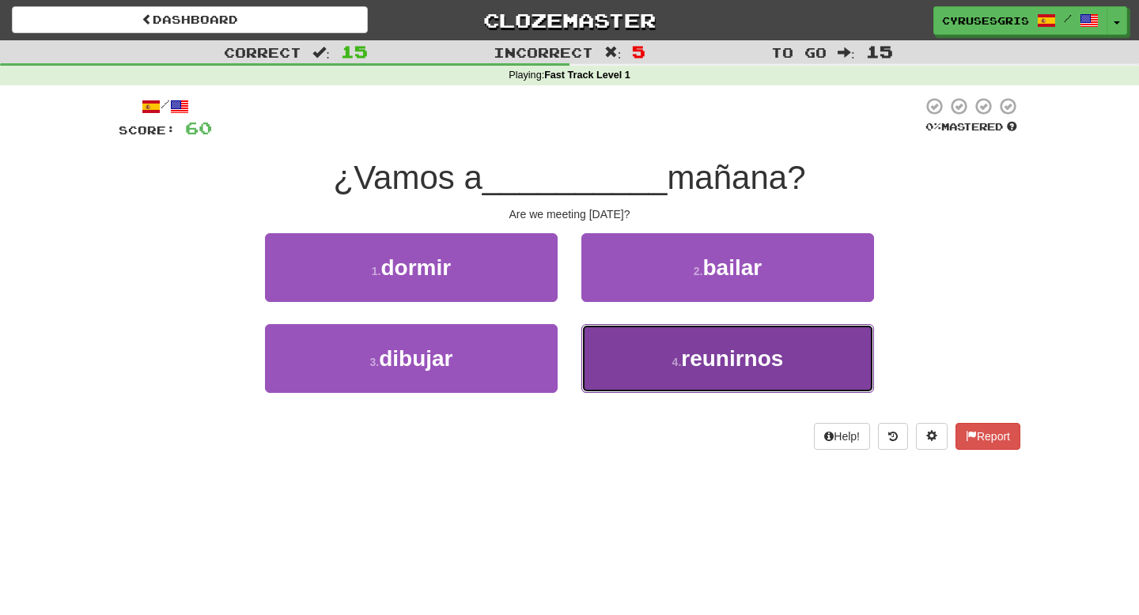
click at [654, 348] on button "4 . reunirnos" at bounding box center [727, 358] width 293 height 69
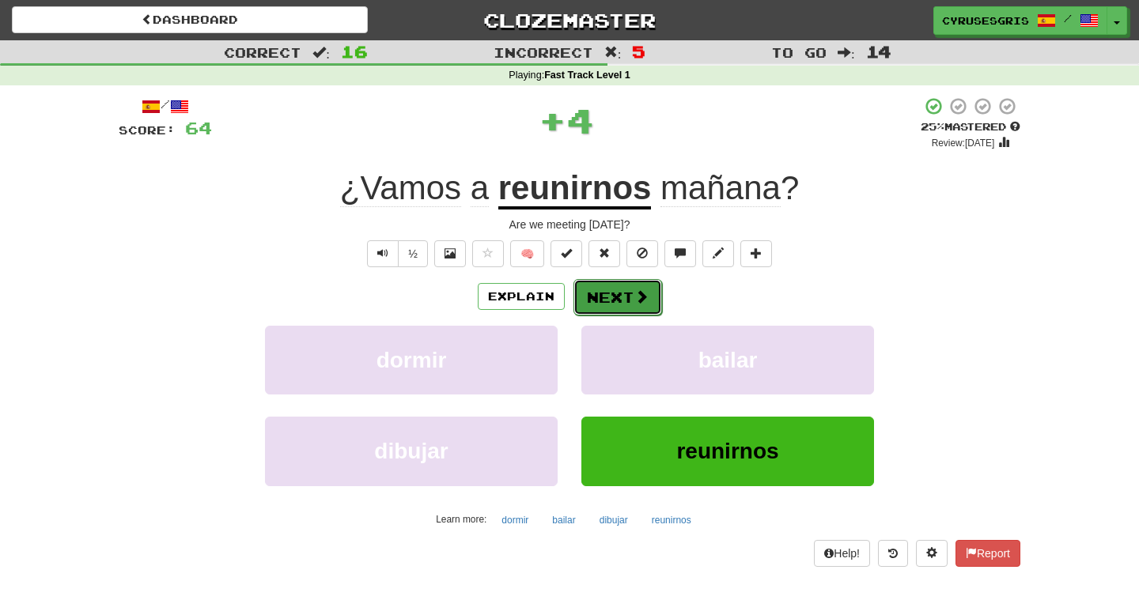
click at [641, 304] on span at bounding box center [641, 296] width 14 height 14
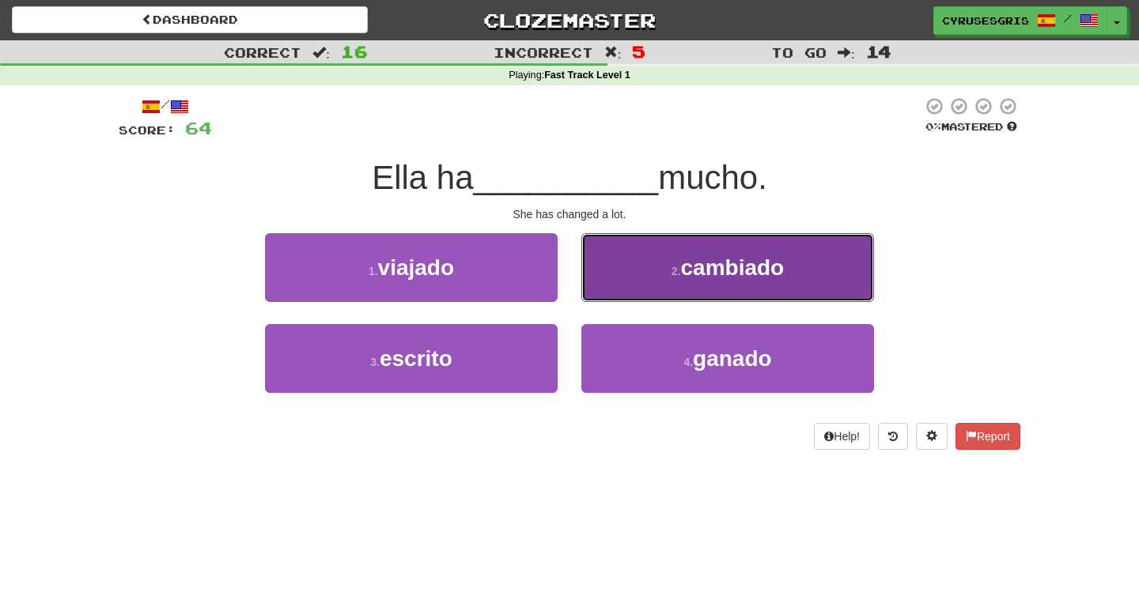
click at [644, 260] on button "2 . cambiado" at bounding box center [727, 267] width 293 height 69
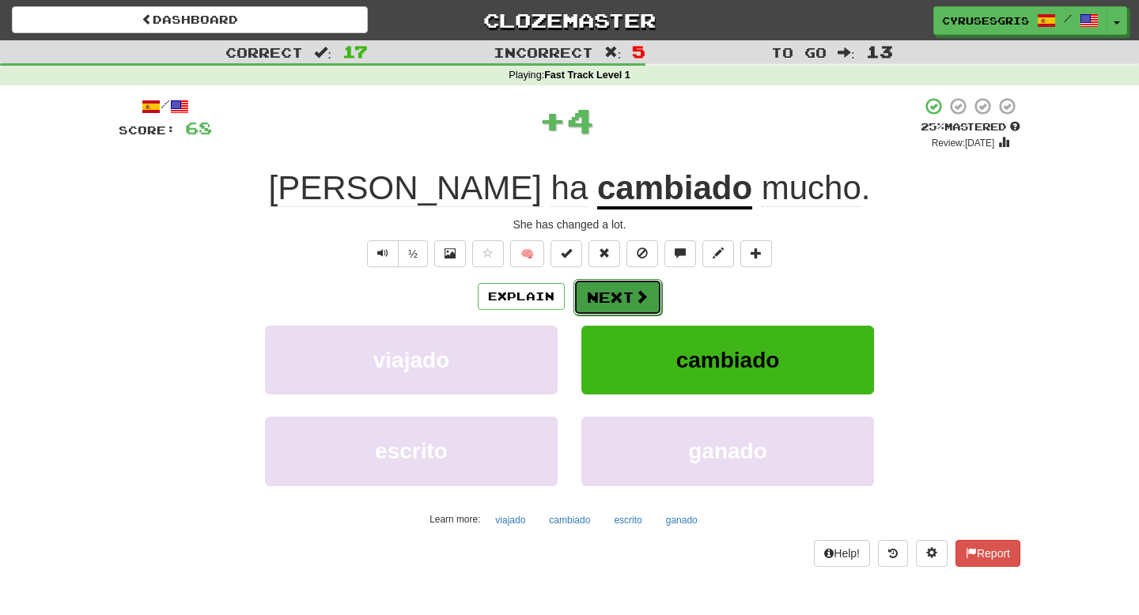
click at [622, 293] on button "Next" at bounding box center [617, 297] width 89 height 36
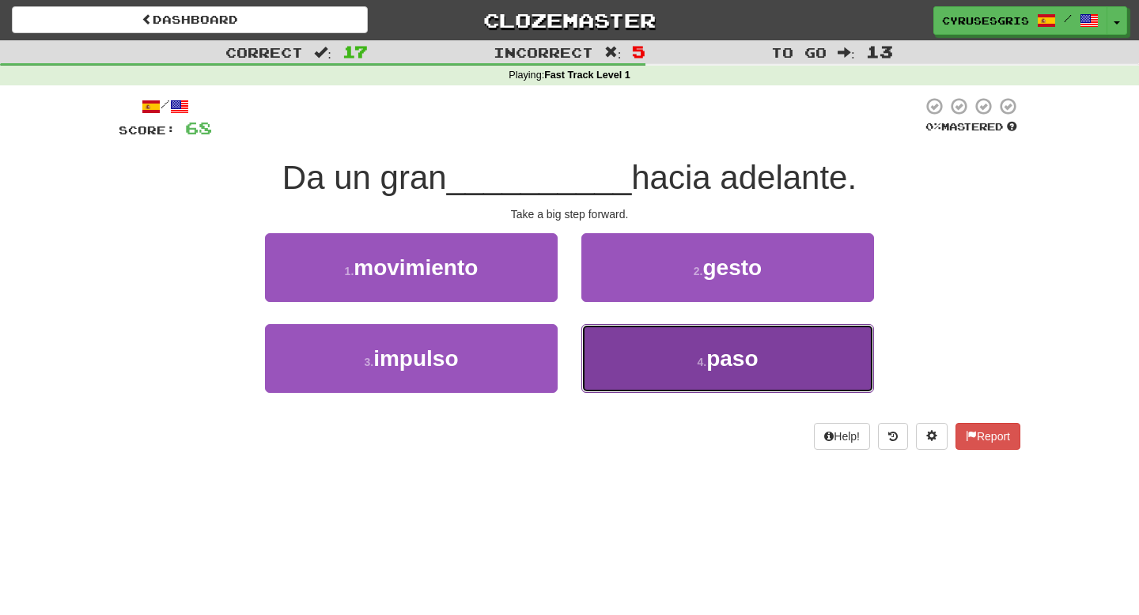
click at [629, 350] on button "4 . paso" at bounding box center [727, 358] width 293 height 69
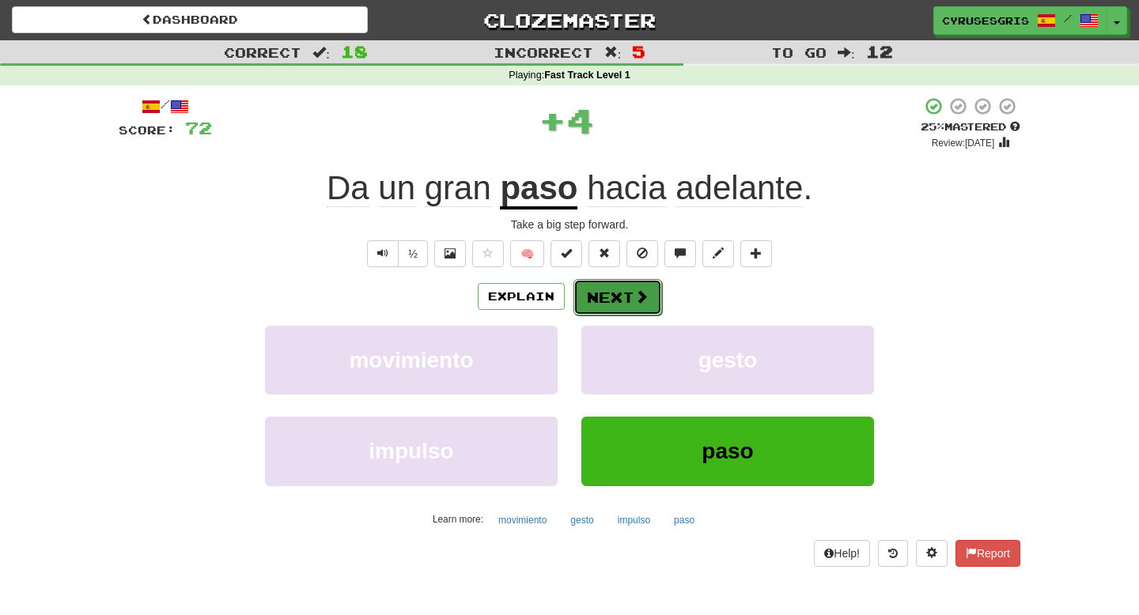
click at [603, 282] on button "Next" at bounding box center [617, 297] width 89 height 36
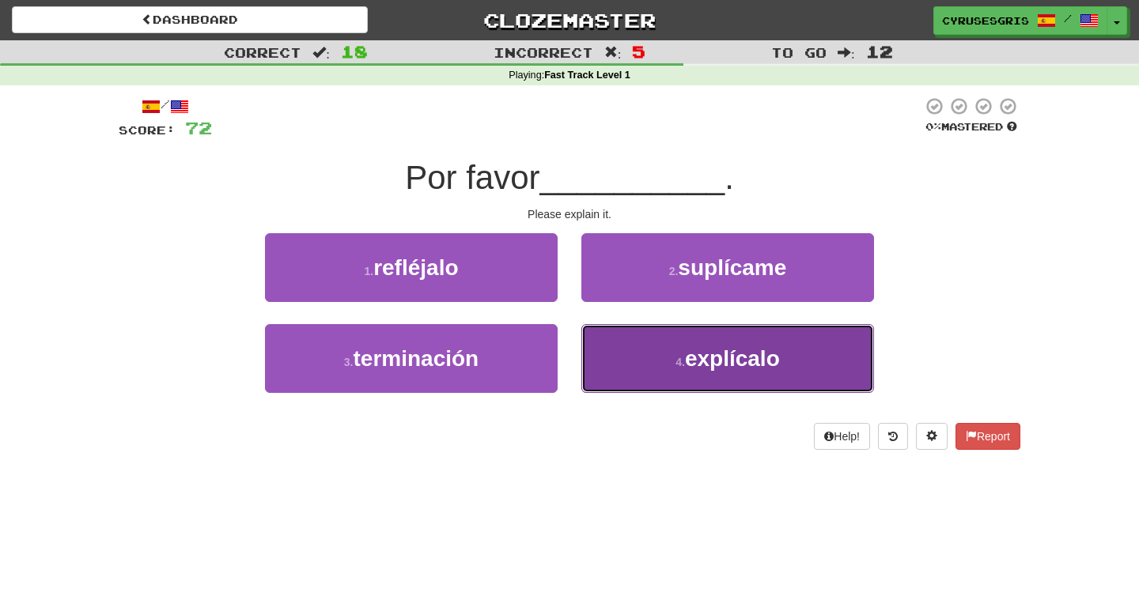
click at [627, 336] on button "4 . explícalo" at bounding box center [727, 358] width 293 height 69
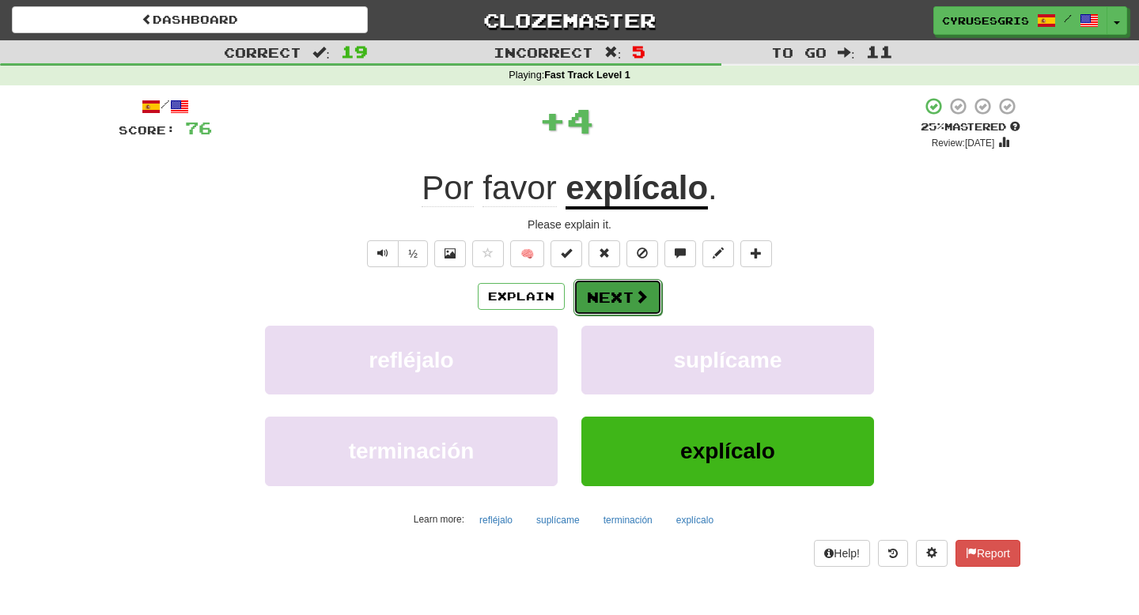
click at [624, 310] on button "Next" at bounding box center [617, 297] width 89 height 36
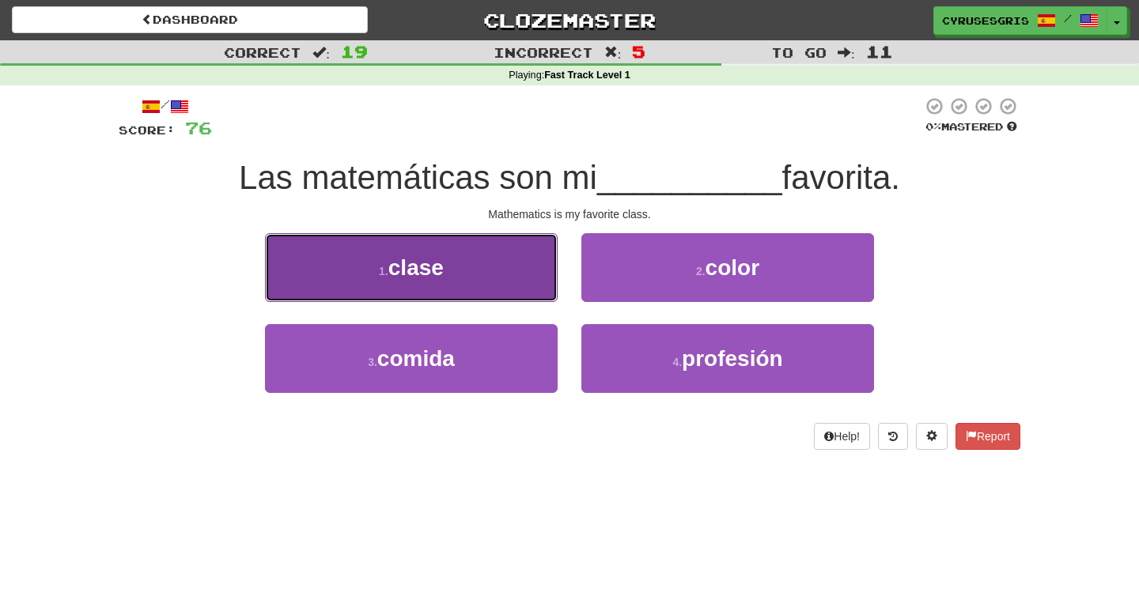
click at [478, 286] on button "1 . clase" at bounding box center [411, 267] width 293 height 69
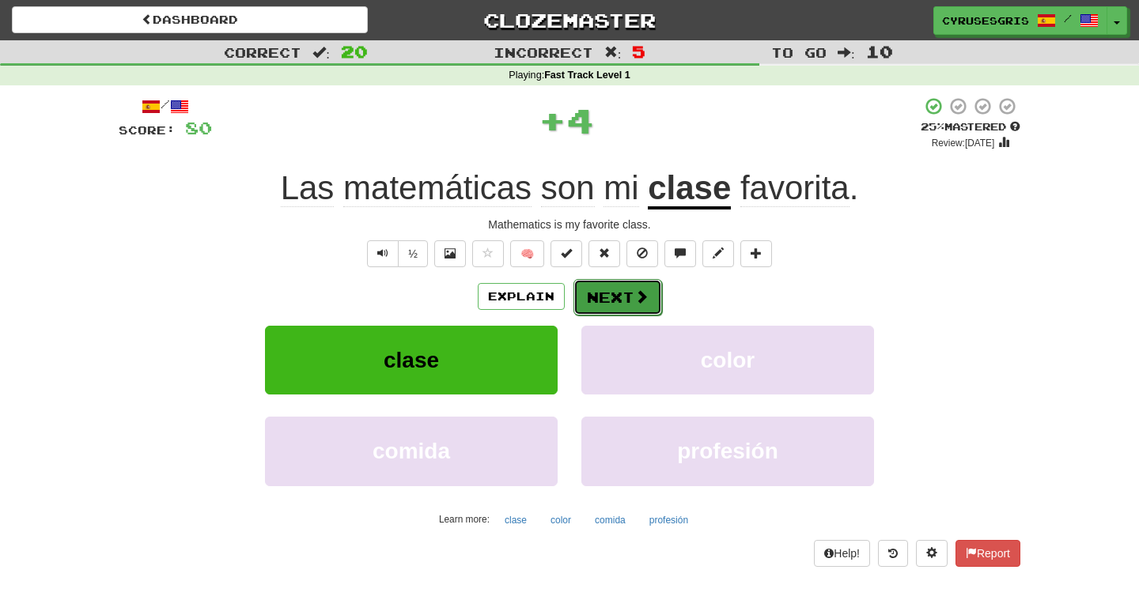
click at [612, 300] on button "Next" at bounding box center [617, 297] width 89 height 36
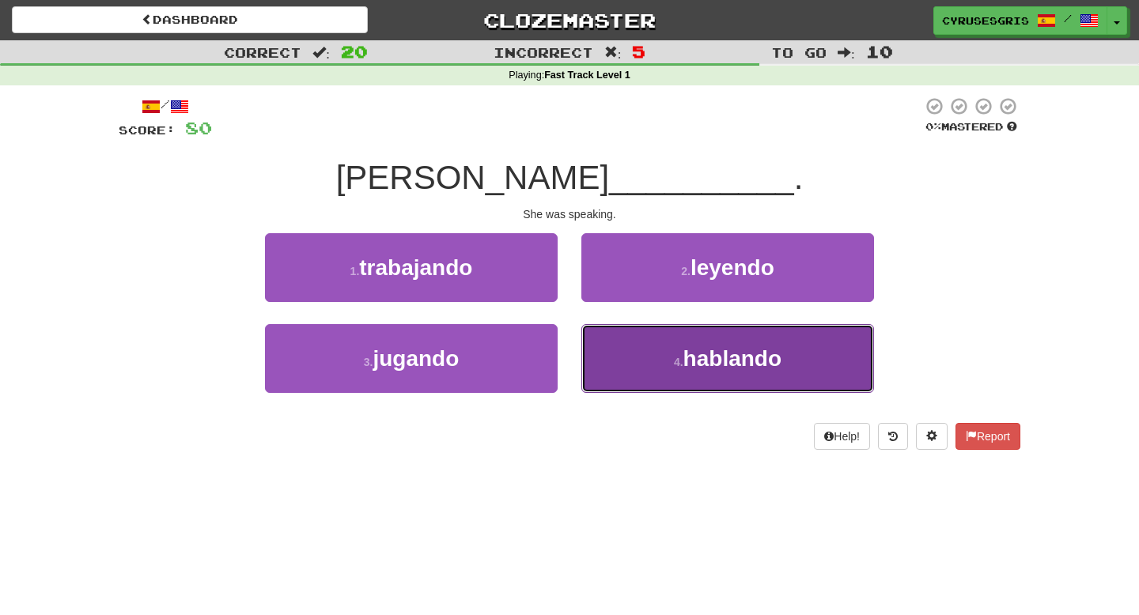
click at [624, 362] on button "4 . hablando" at bounding box center [727, 358] width 293 height 69
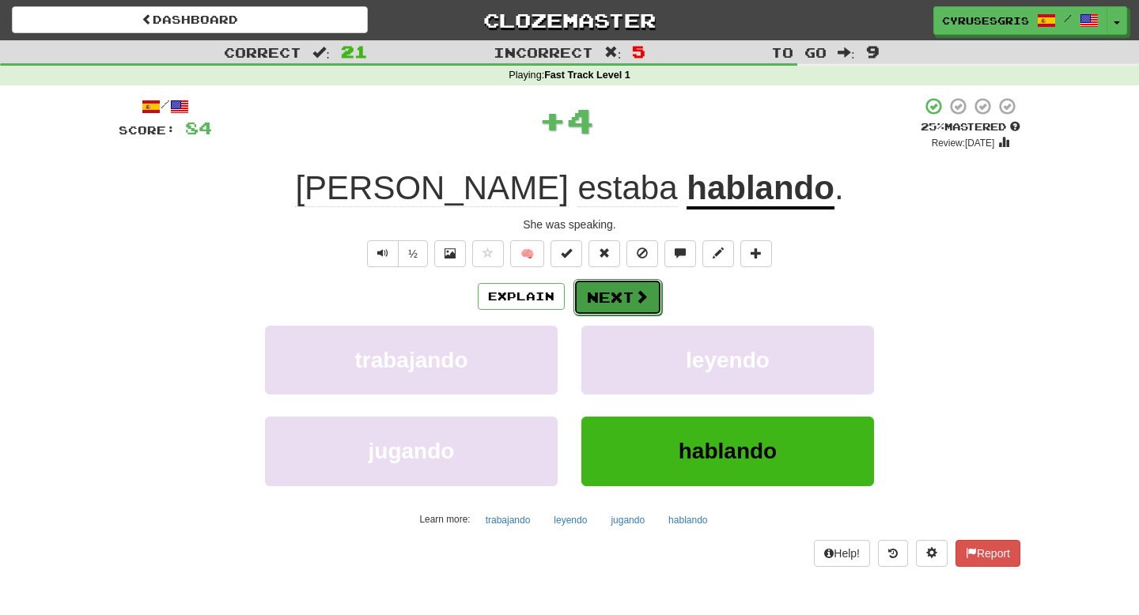
click at [618, 289] on button "Next" at bounding box center [617, 297] width 89 height 36
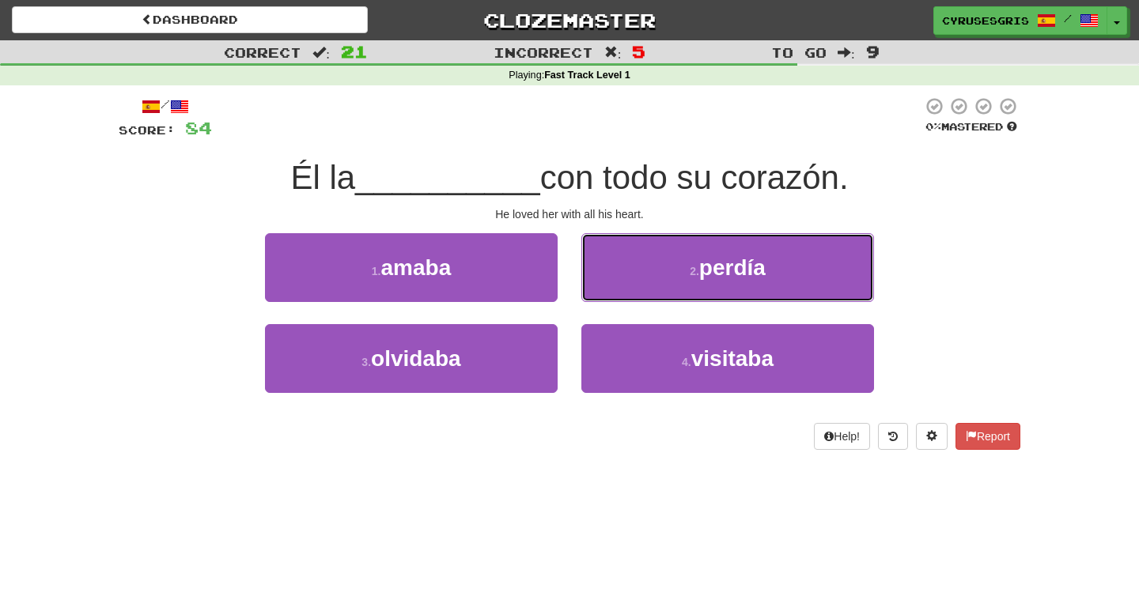
click at [618, 289] on button "2 . perdía" at bounding box center [727, 267] width 293 height 69
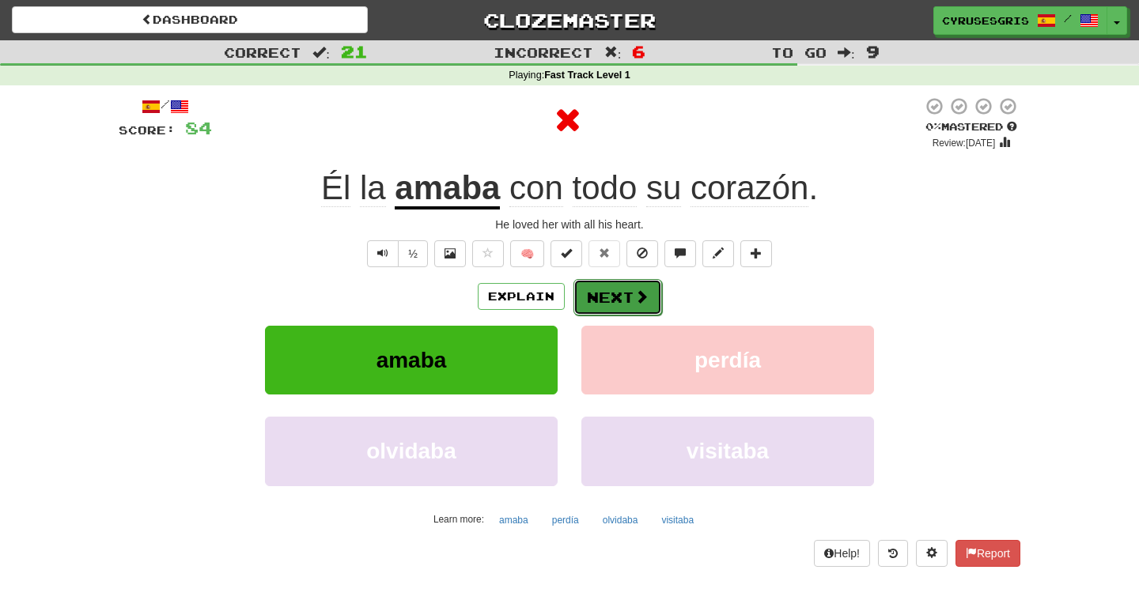
click at [597, 298] on button "Next" at bounding box center [617, 297] width 89 height 36
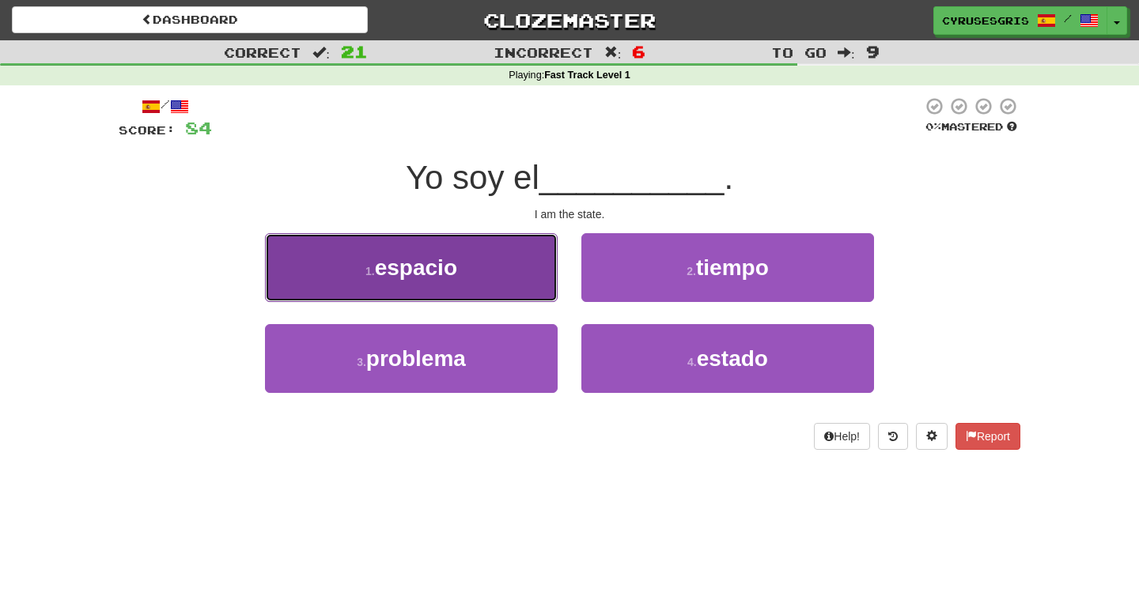
click at [544, 278] on button "1 . espacio" at bounding box center [411, 267] width 293 height 69
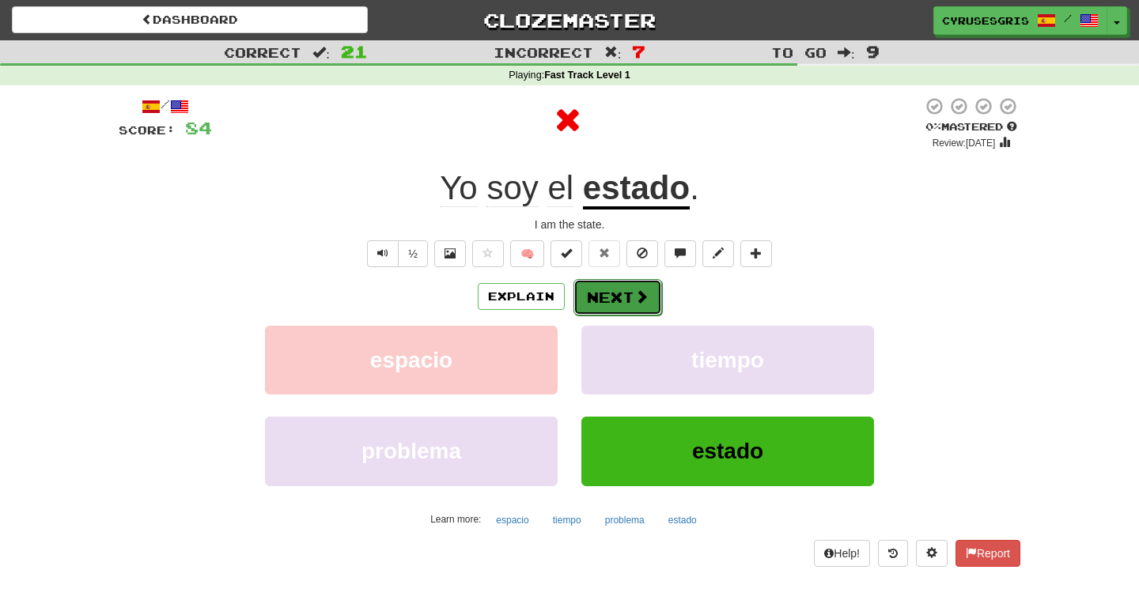
click at [595, 288] on button "Next" at bounding box center [617, 297] width 89 height 36
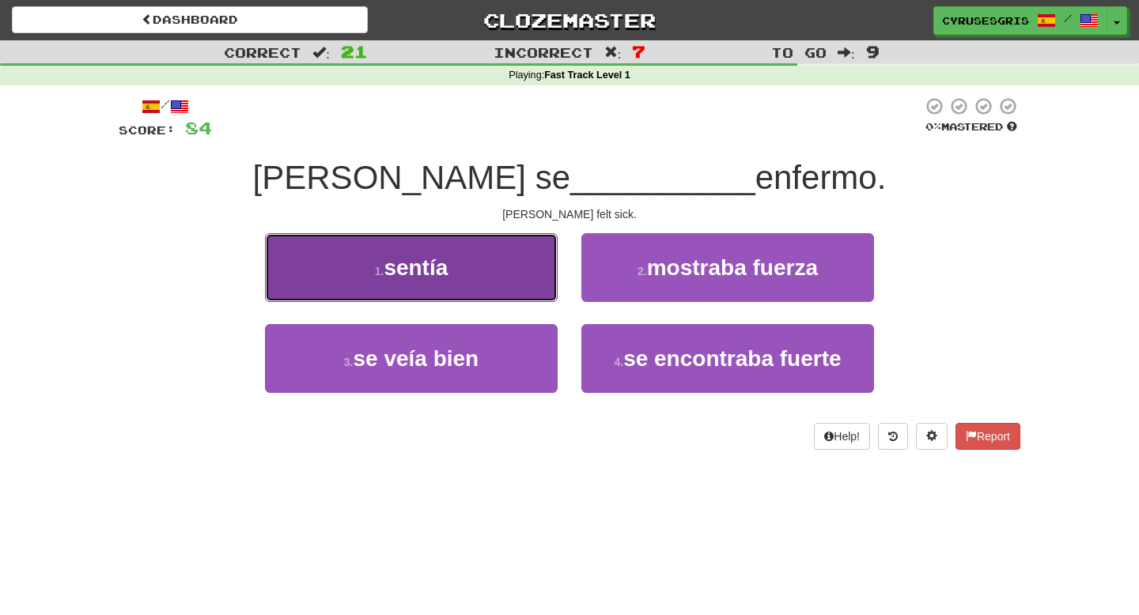
click at [527, 280] on button "1 . sentía" at bounding box center [411, 267] width 293 height 69
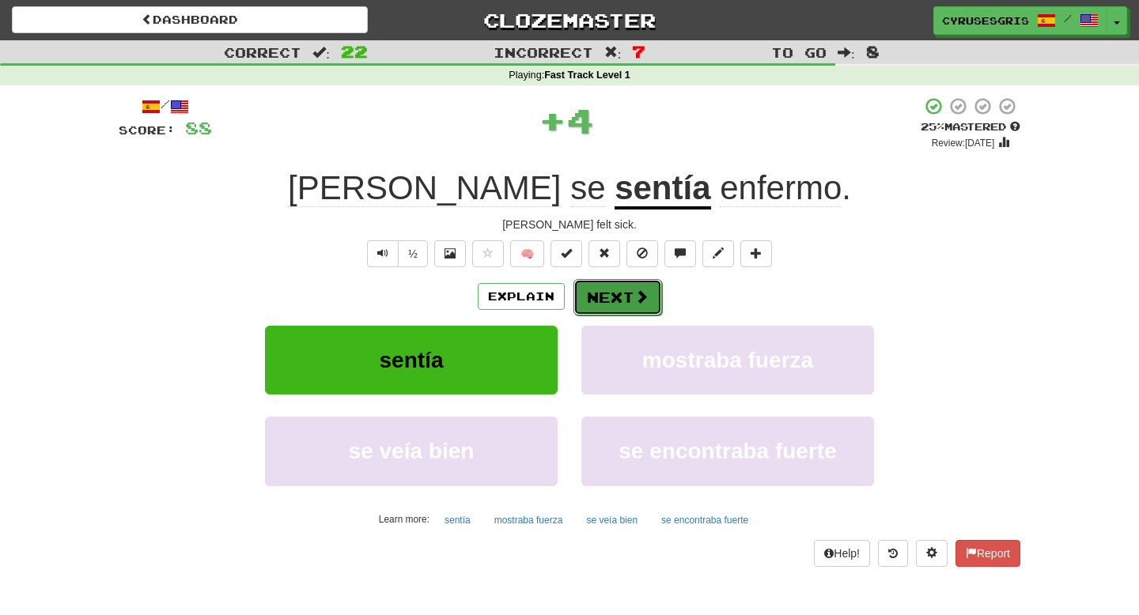
click at [593, 286] on button "Next" at bounding box center [617, 297] width 89 height 36
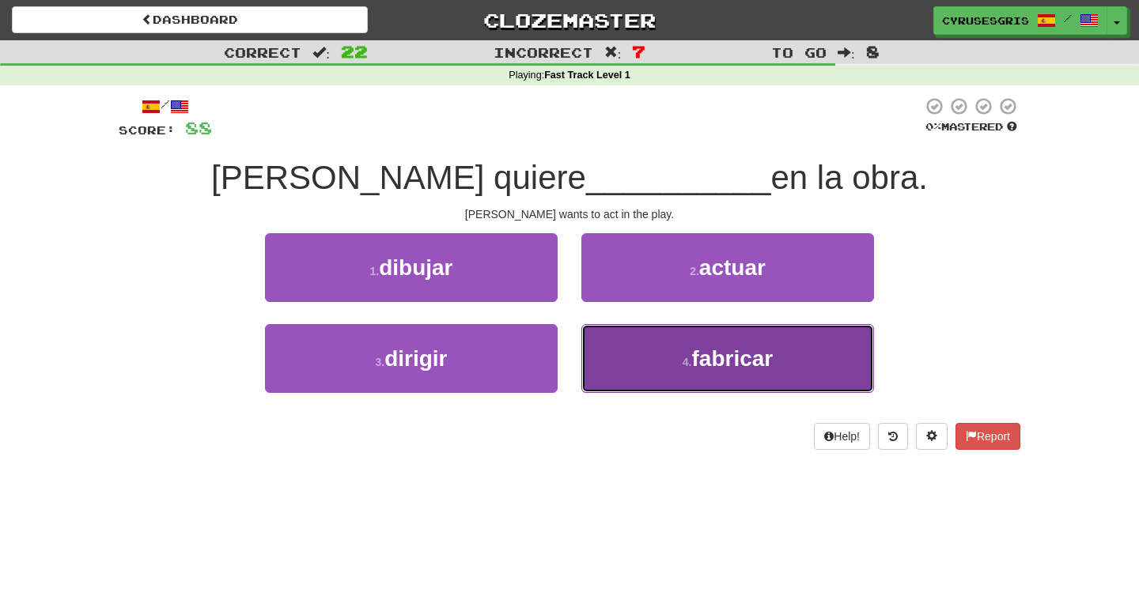
click at [629, 352] on button "4 . fabricar" at bounding box center [727, 358] width 293 height 69
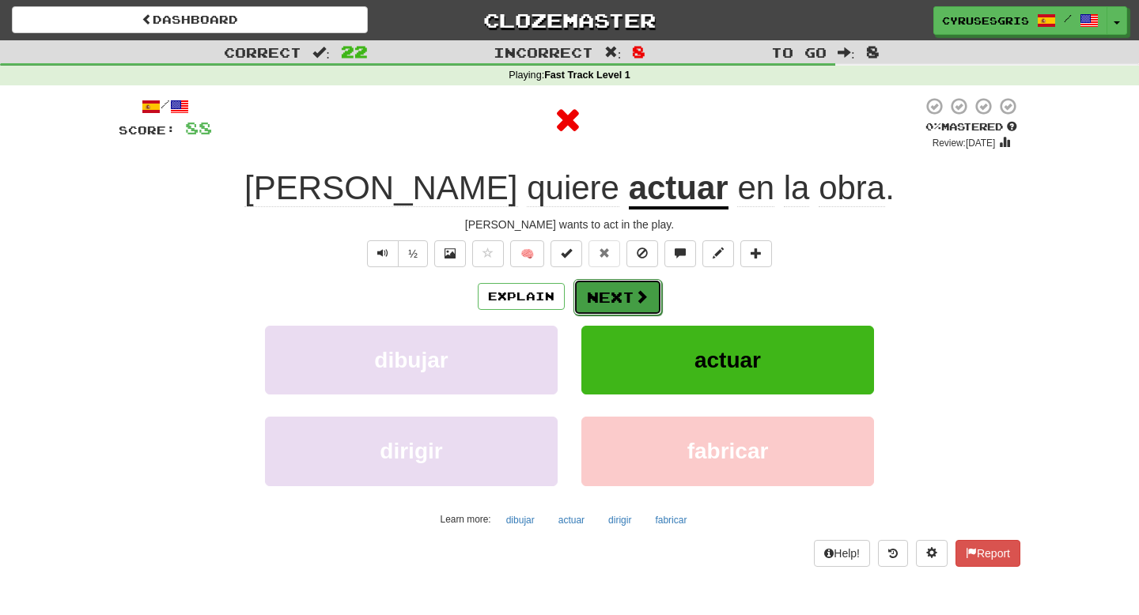
click at [599, 294] on button "Next" at bounding box center [617, 297] width 89 height 36
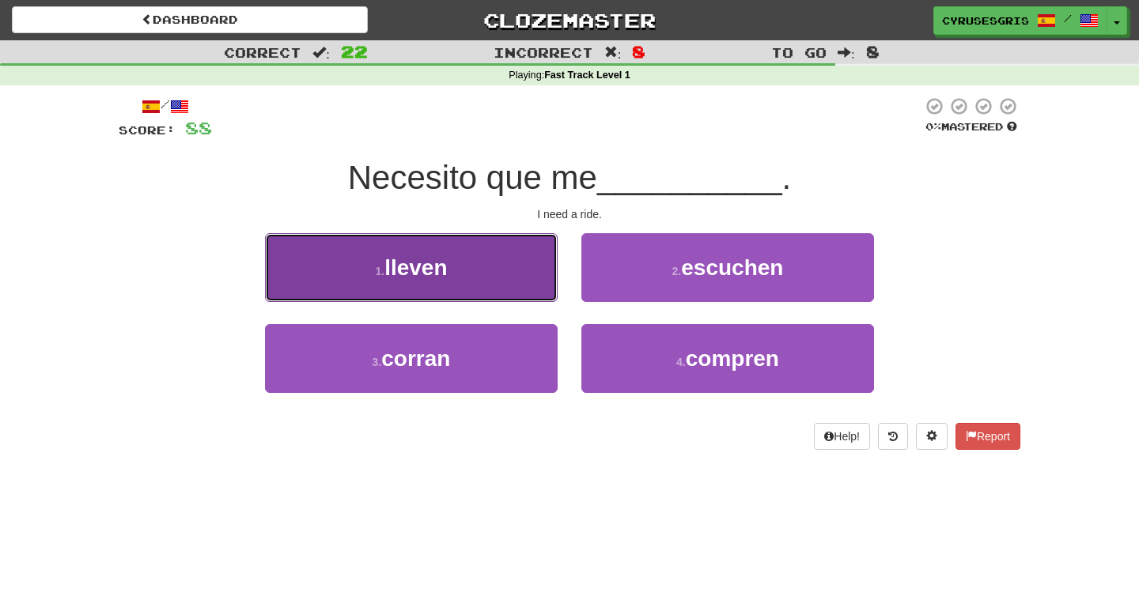
click at [542, 282] on button "1 . lleven" at bounding box center [411, 267] width 293 height 69
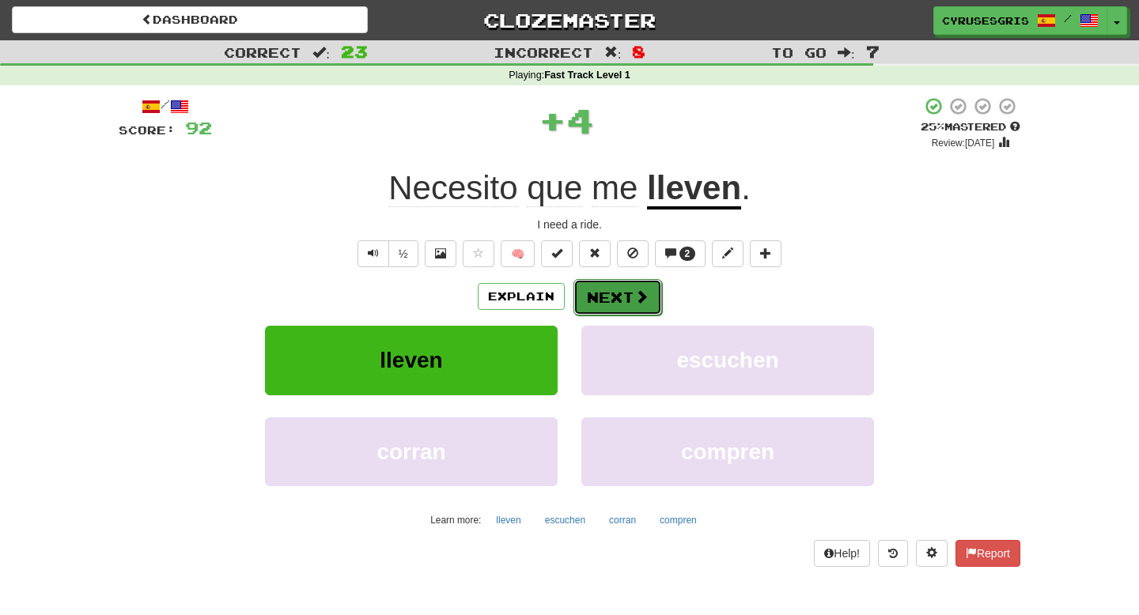
click at [592, 314] on button "Next" at bounding box center [617, 297] width 89 height 36
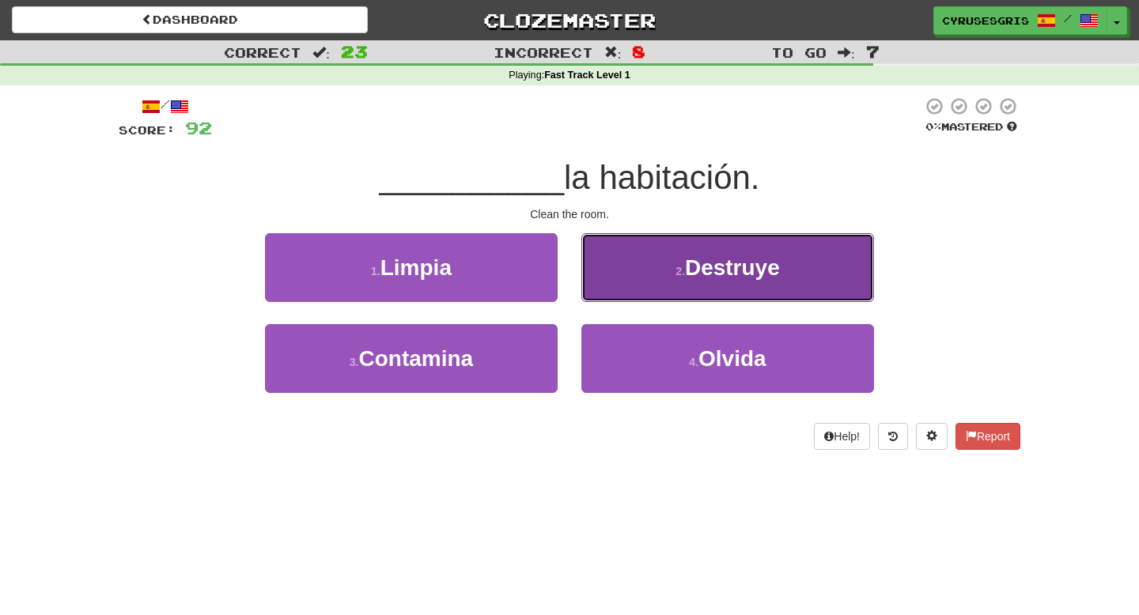
click at [633, 286] on button "2 . Destruye" at bounding box center [727, 267] width 293 height 69
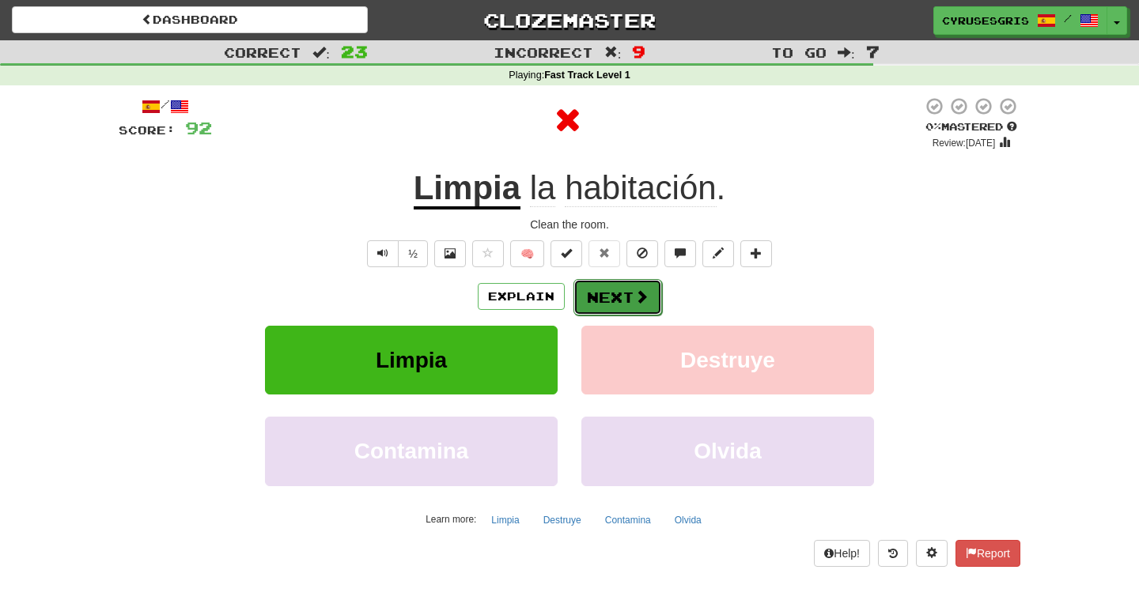
click at [602, 289] on button "Next" at bounding box center [617, 297] width 89 height 36
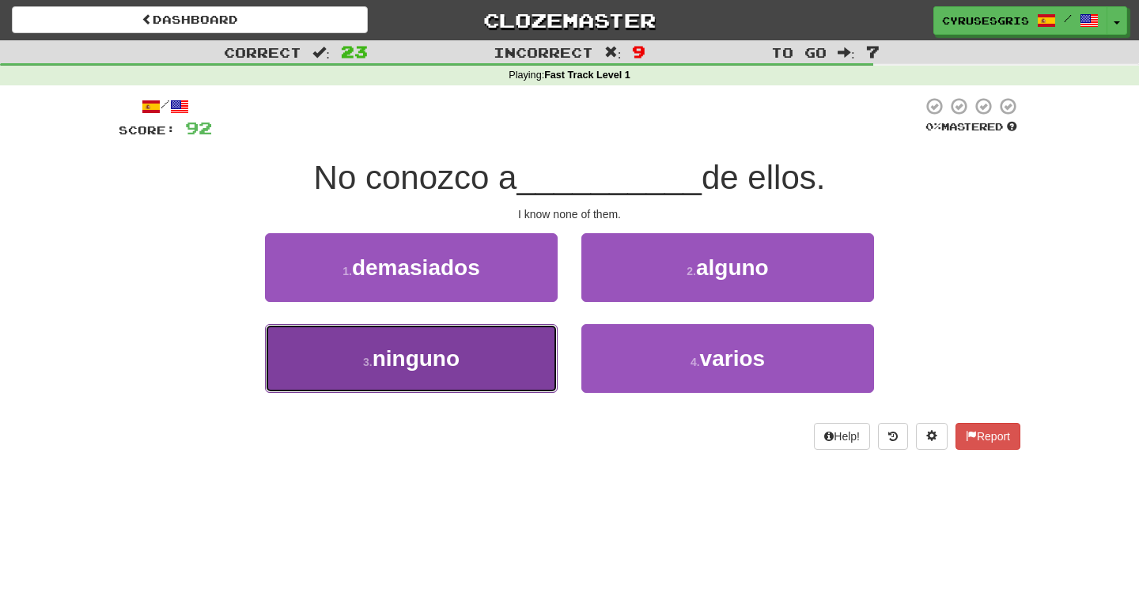
click at [459, 370] on span "ninguno" at bounding box center [415, 358] width 87 height 25
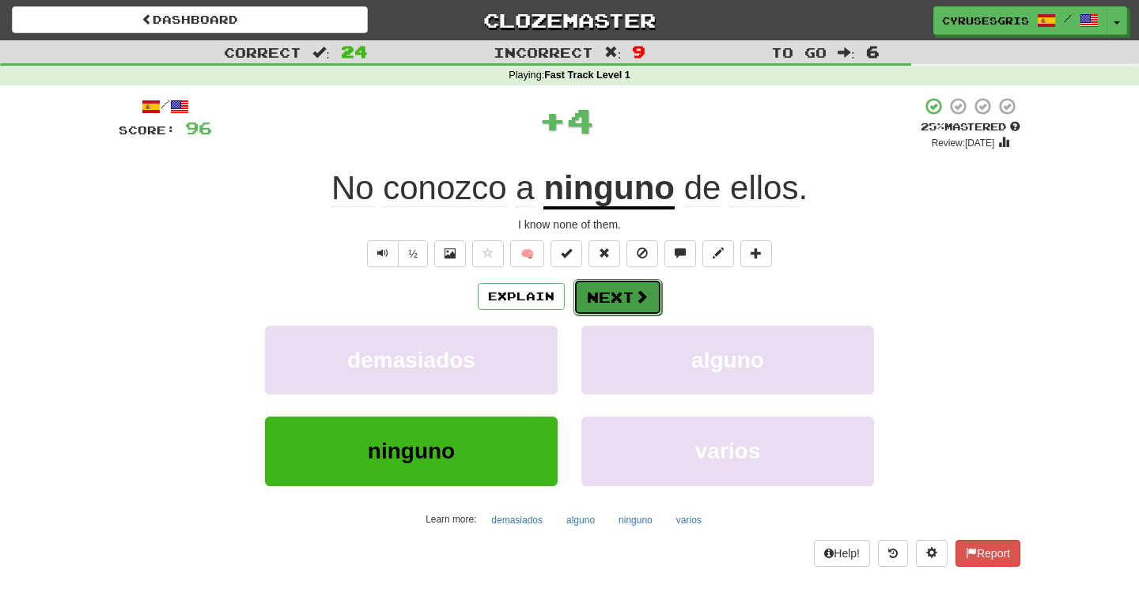
click at [613, 311] on button "Next" at bounding box center [617, 297] width 89 height 36
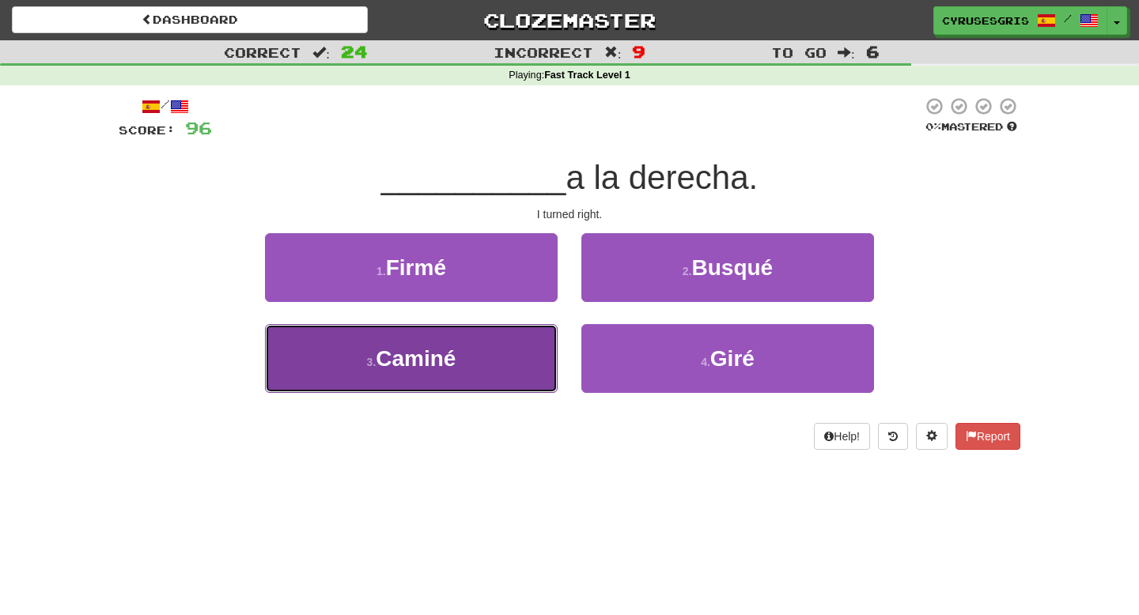
click at [506, 355] on button "3 . Caminé" at bounding box center [411, 358] width 293 height 69
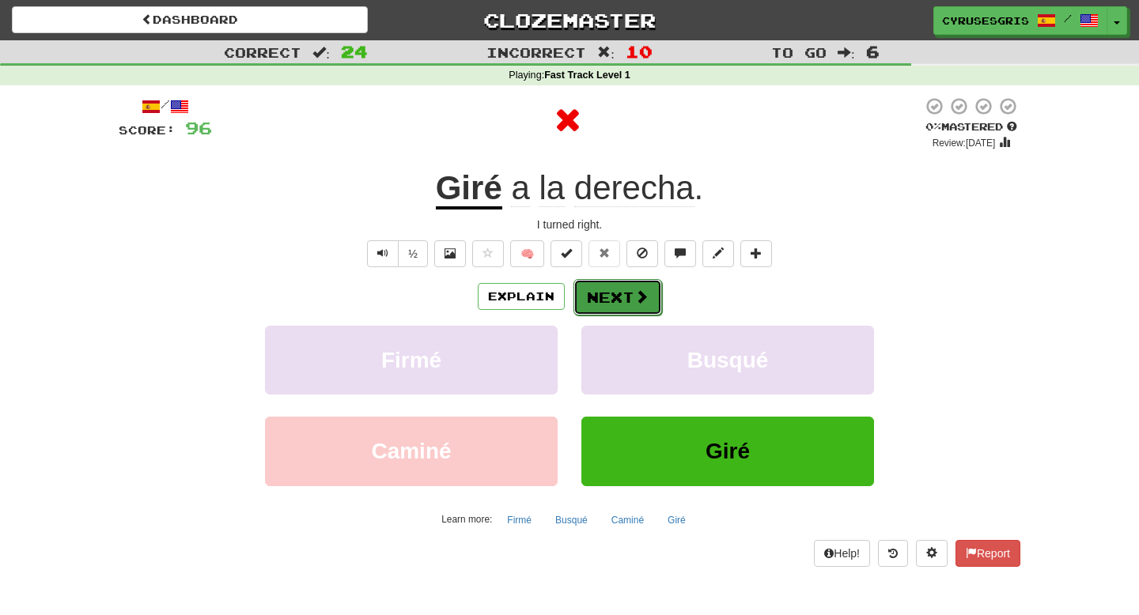
click at [614, 293] on button "Next" at bounding box center [617, 297] width 89 height 36
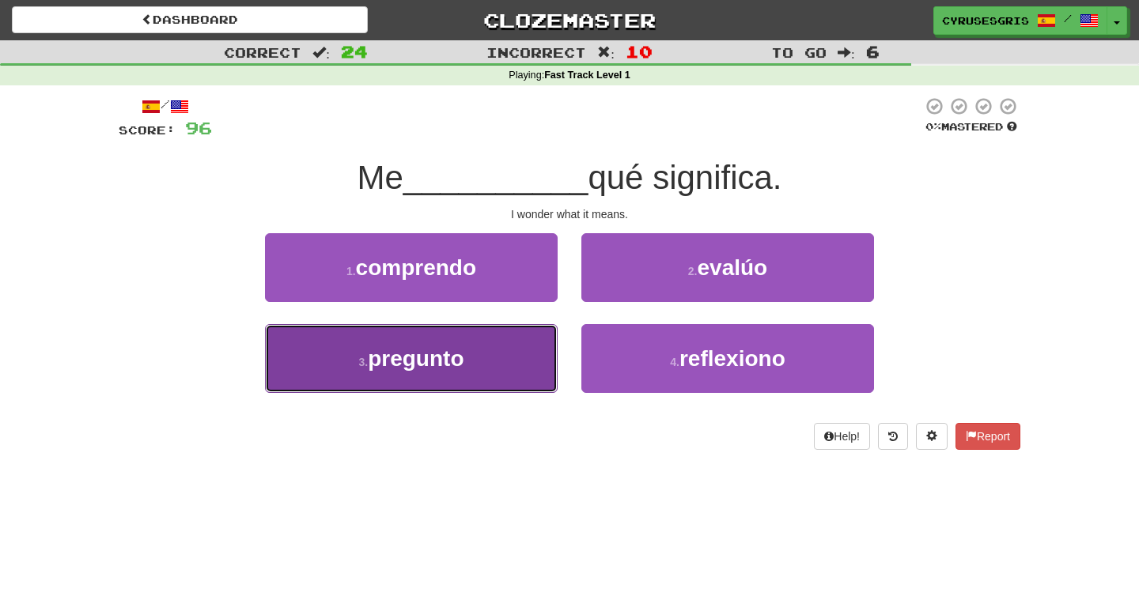
click at [520, 359] on button "3 . pregunto" at bounding box center [411, 358] width 293 height 69
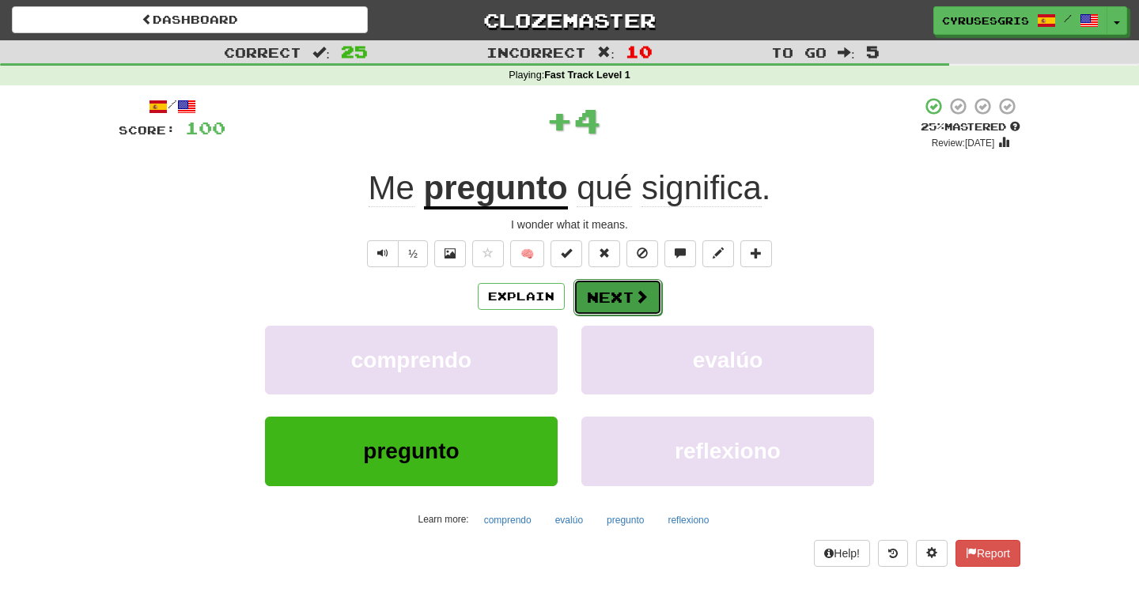
click at [599, 288] on button "Next" at bounding box center [617, 297] width 89 height 36
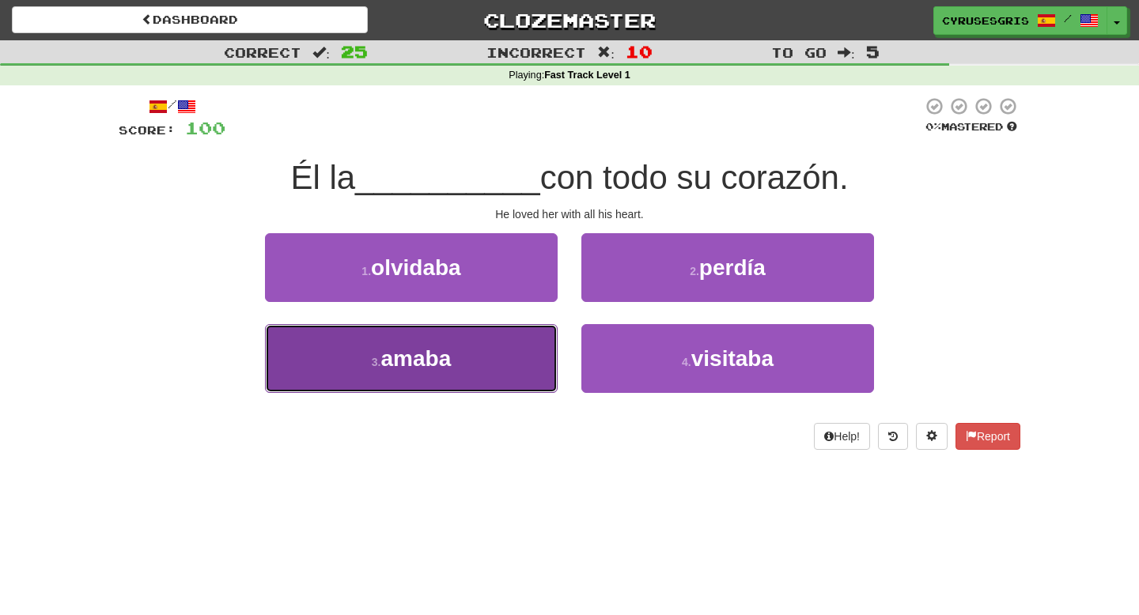
click at [530, 342] on button "3 . amaba" at bounding box center [411, 358] width 293 height 69
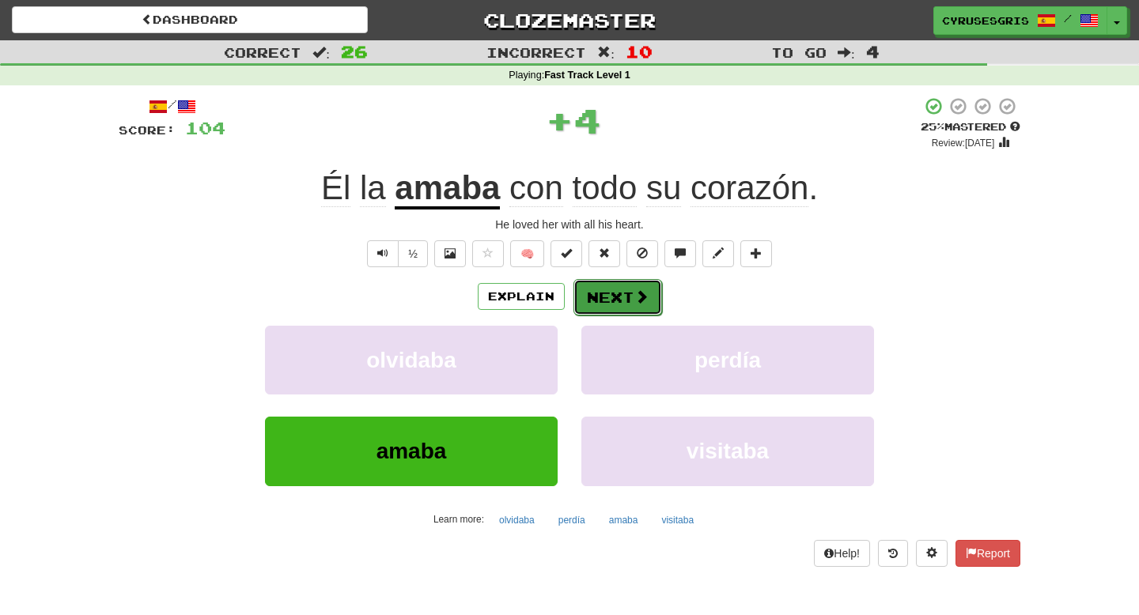
click at [618, 308] on button "Next" at bounding box center [617, 297] width 89 height 36
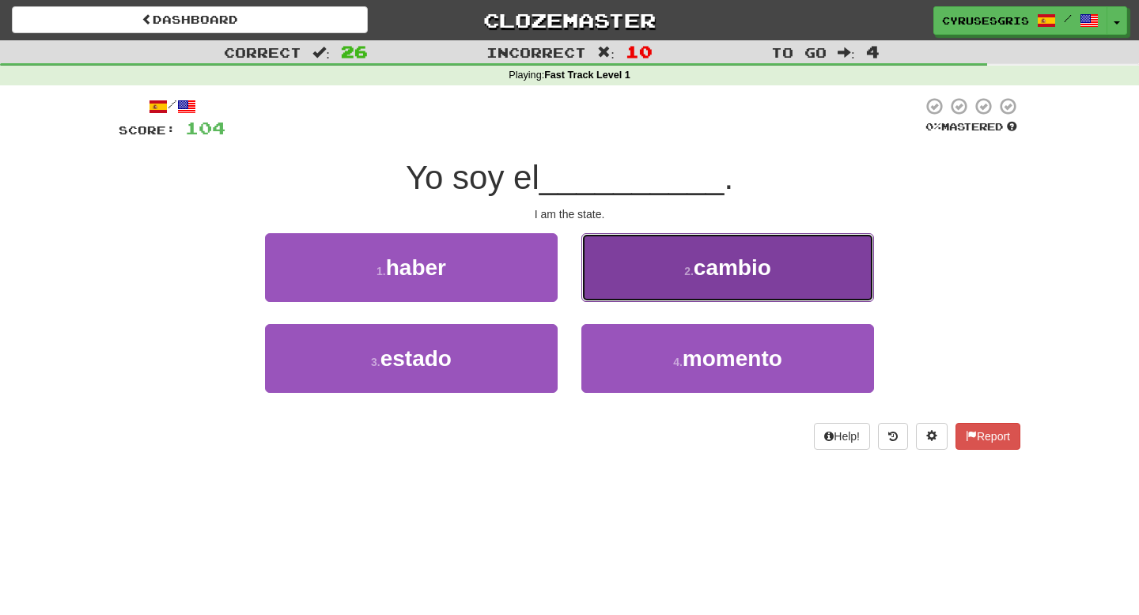
click at [637, 282] on button "2 . cambio" at bounding box center [727, 267] width 293 height 69
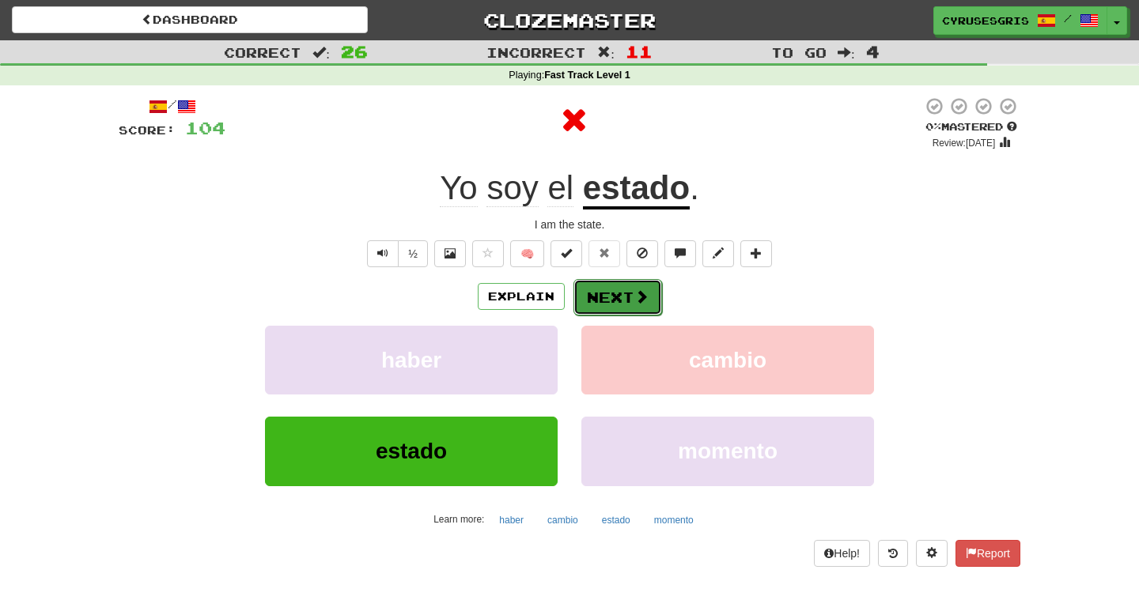
click at [608, 292] on button "Next" at bounding box center [617, 297] width 89 height 36
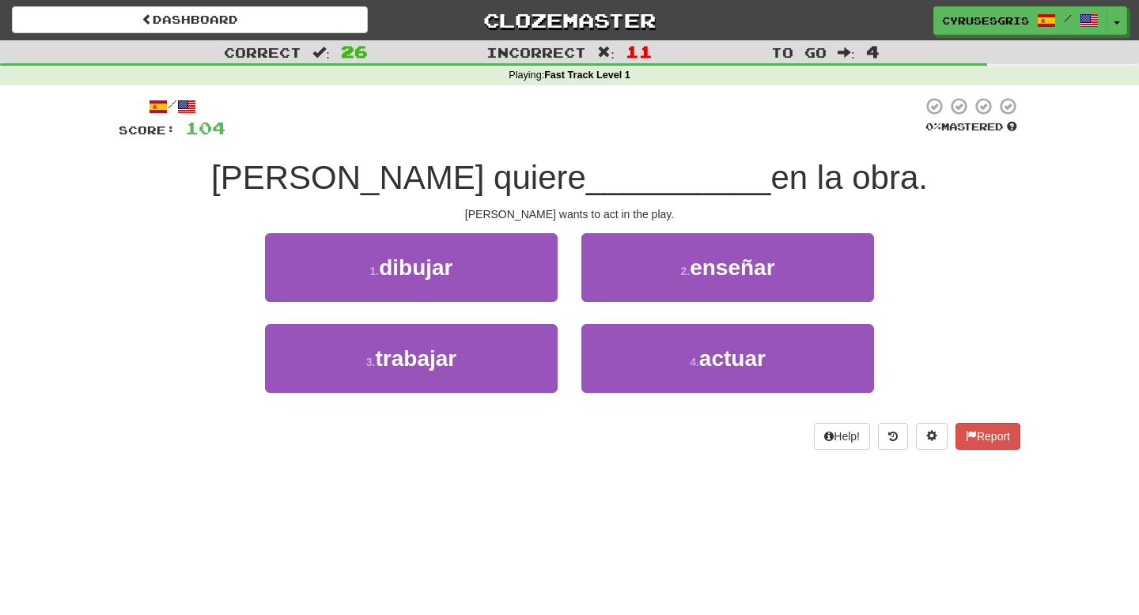
click at [628, 317] on div "2 . enseñar" at bounding box center [727, 278] width 316 height 91
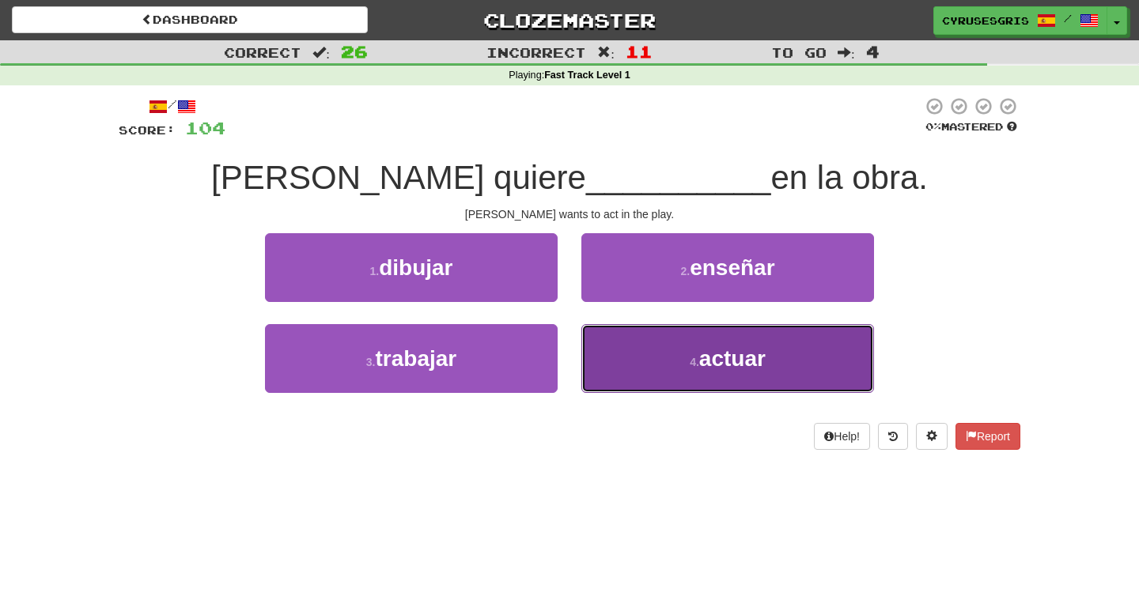
click at [629, 349] on button "4 . actuar" at bounding box center [727, 358] width 293 height 69
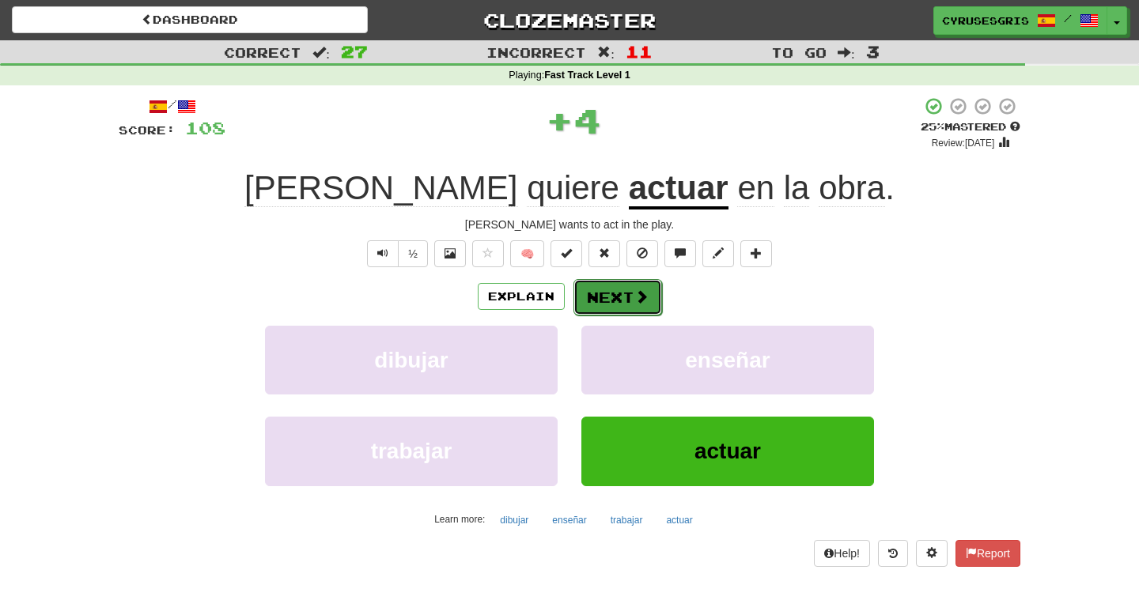
click at [637, 306] on button "Next" at bounding box center [617, 297] width 89 height 36
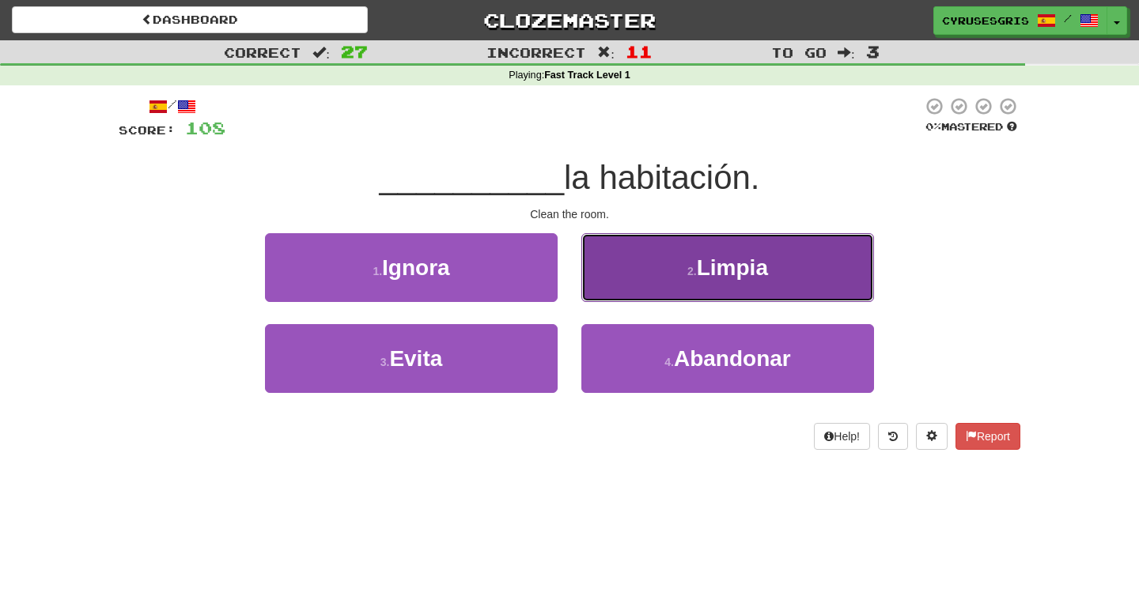
click at [670, 282] on button "2 . Limpia" at bounding box center [727, 267] width 293 height 69
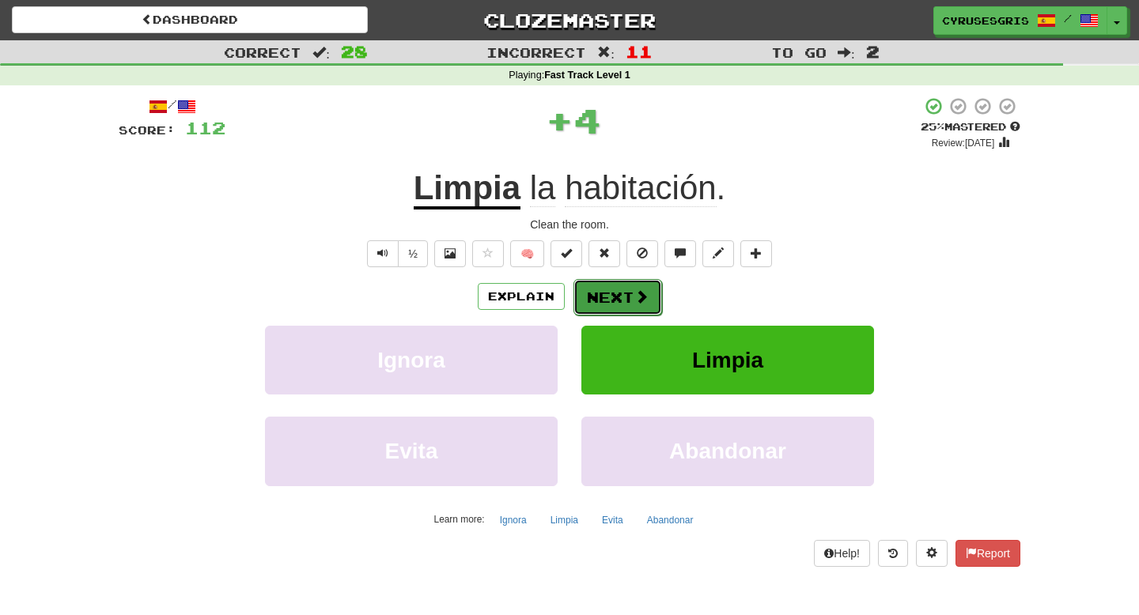
click at [636, 296] on span at bounding box center [641, 296] width 14 height 14
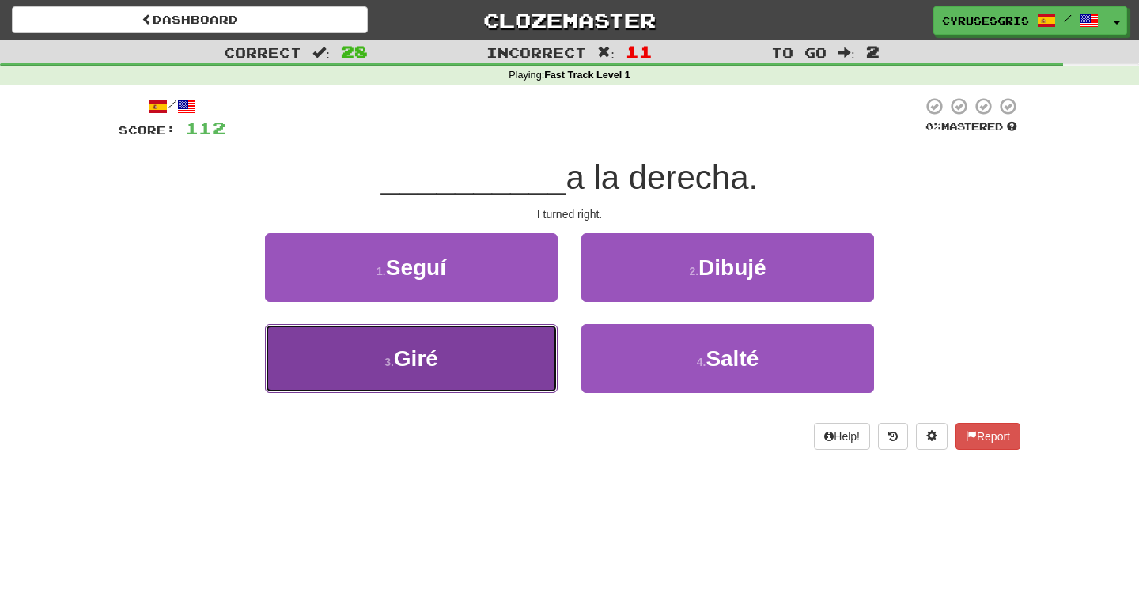
click at [525, 353] on button "3 . Giré" at bounding box center [411, 358] width 293 height 69
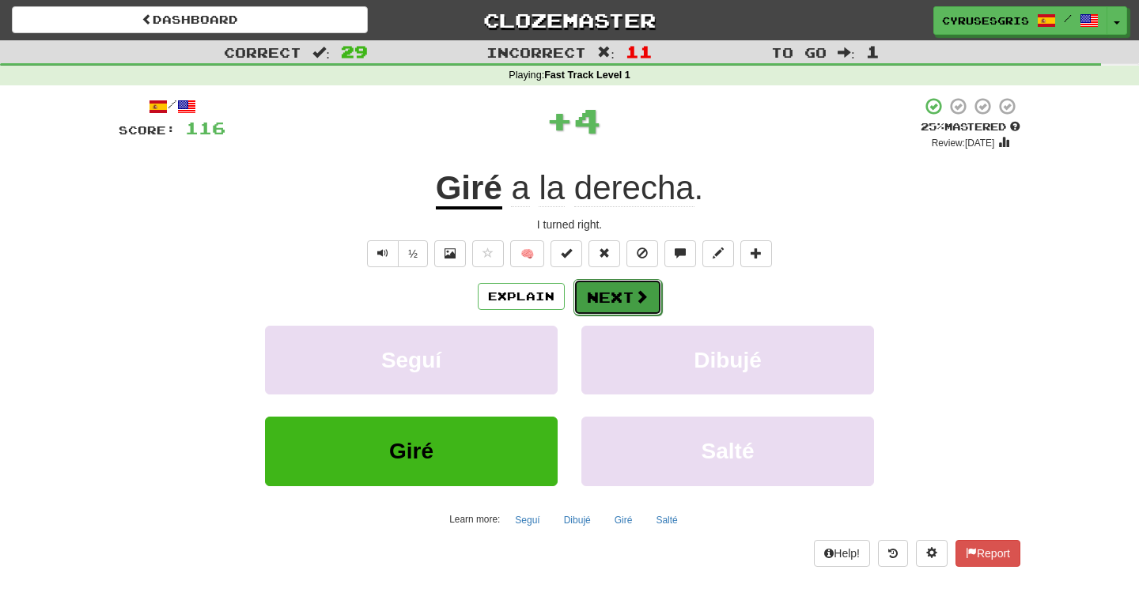
click at [607, 296] on button "Next" at bounding box center [617, 297] width 89 height 36
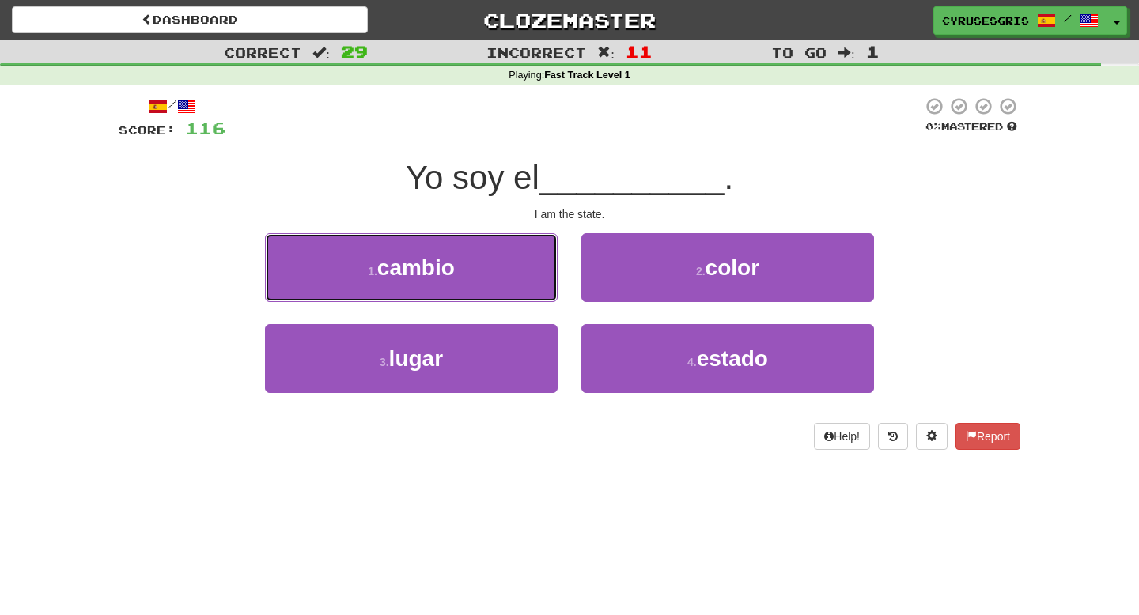
click at [548, 270] on button "1 . cambio" at bounding box center [411, 267] width 293 height 69
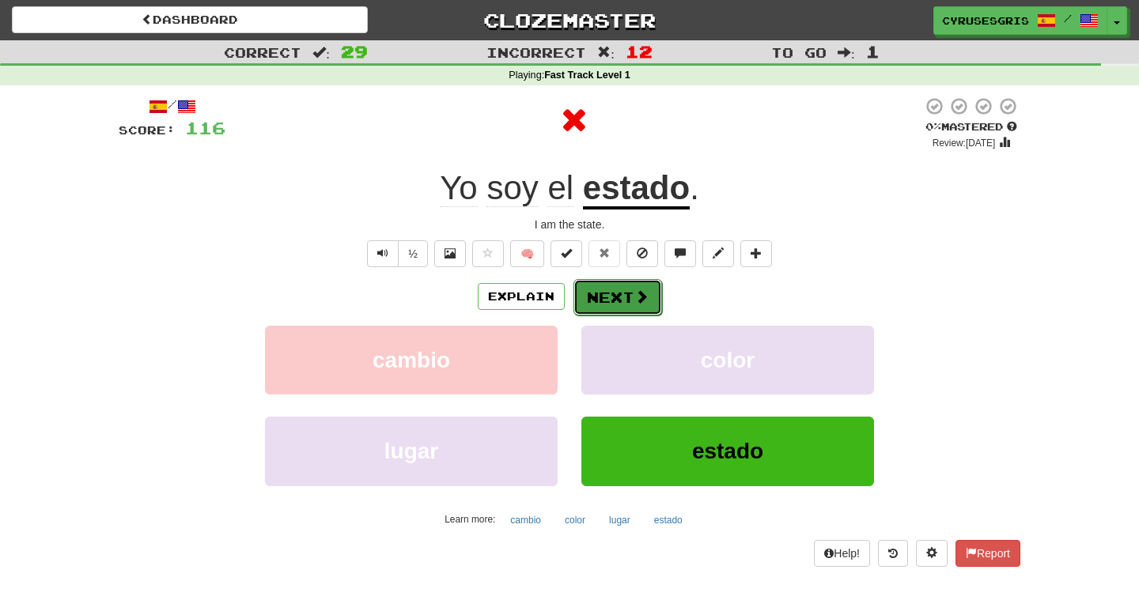
click at [592, 299] on button "Next" at bounding box center [617, 297] width 89 height 36
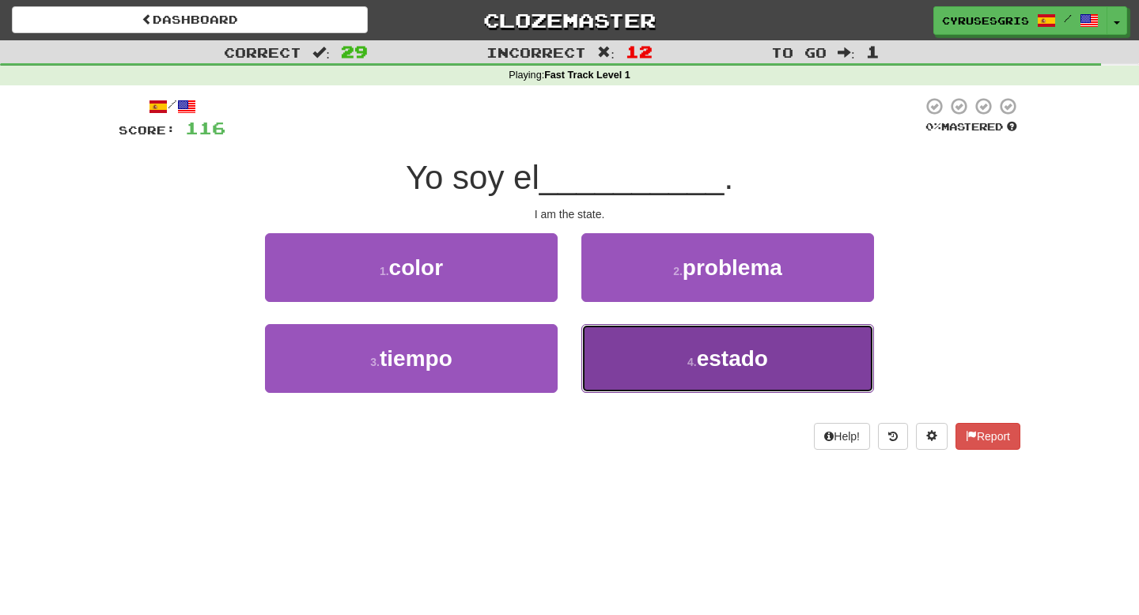
click at [620, 341] on button "4 . estado" at bounding box center [727, 358] width 293 height 69
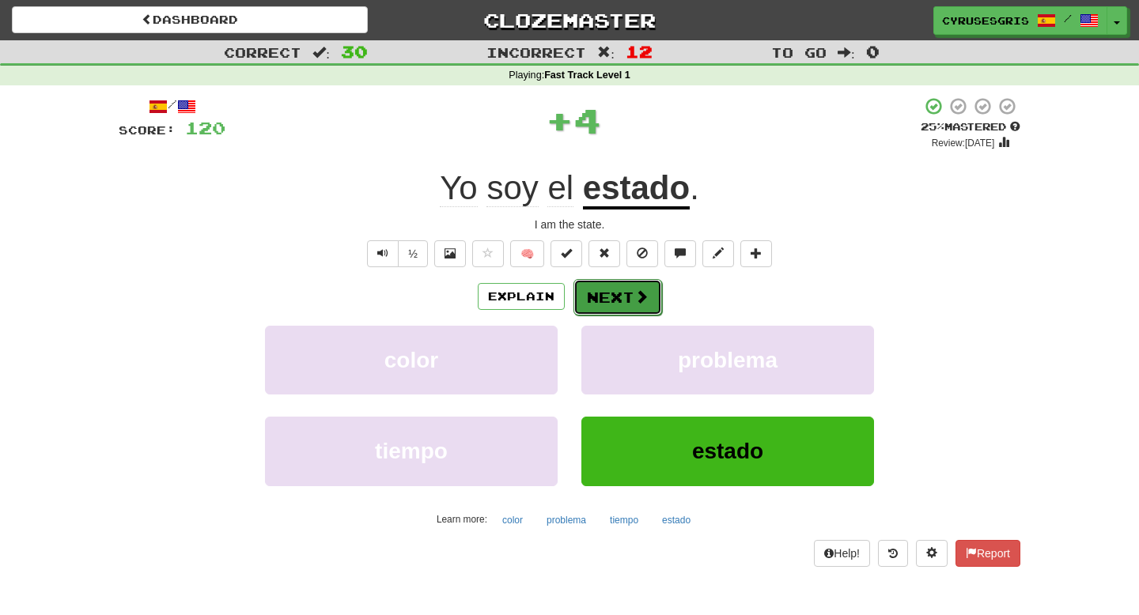
click at [626, 300] on button "Next" at bounding box center [617, 297] width 89 height 36
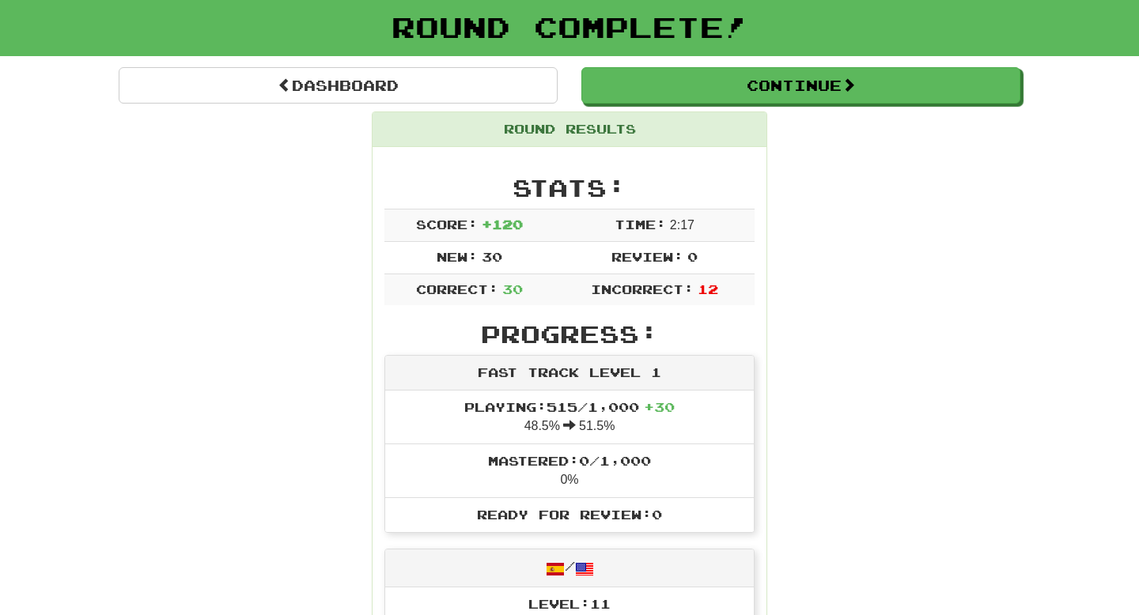
scroll to position [31, 0]
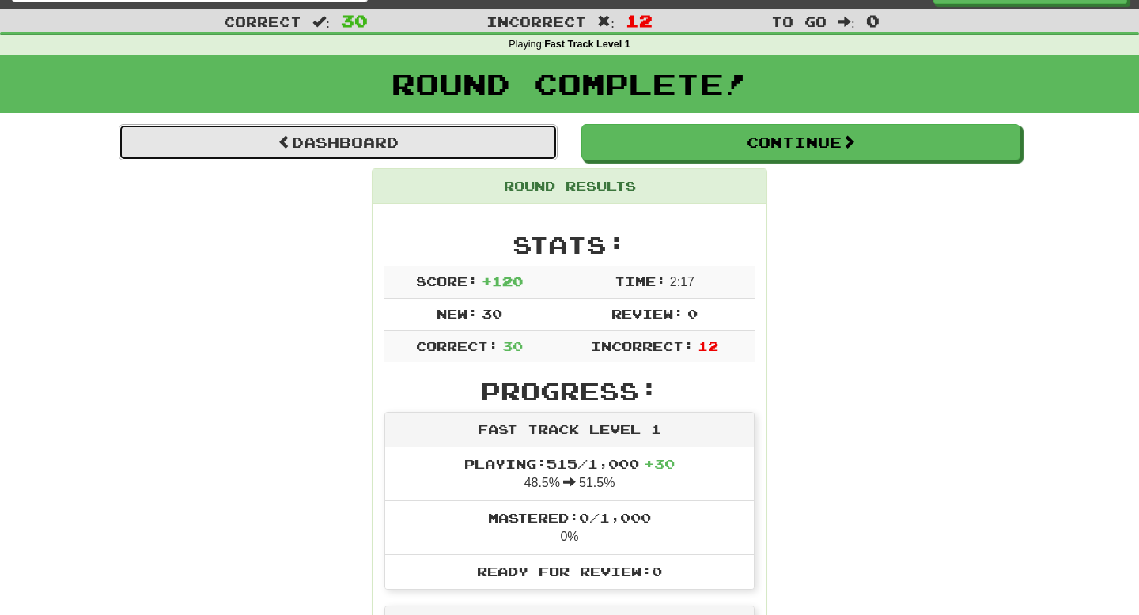
click at [496, 130] on link "Dashboard" at bounding box center [338, 142] width 439 height 36
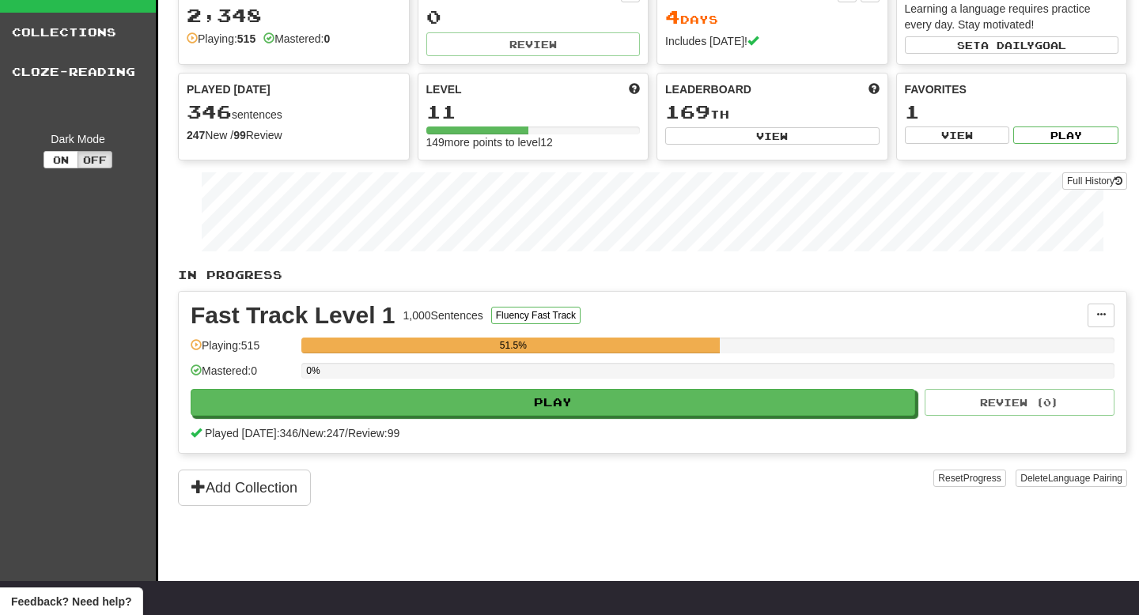
scroll to position [85, 0]
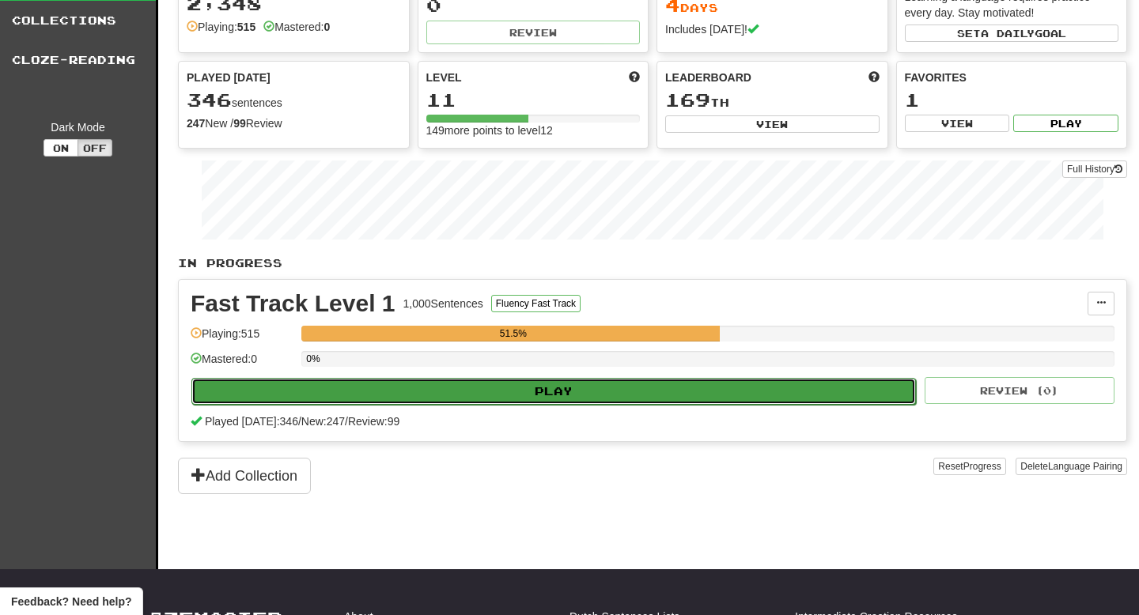
click at [334, 393] on button "Play" at bounding box center [553, 391] width 724 height 27
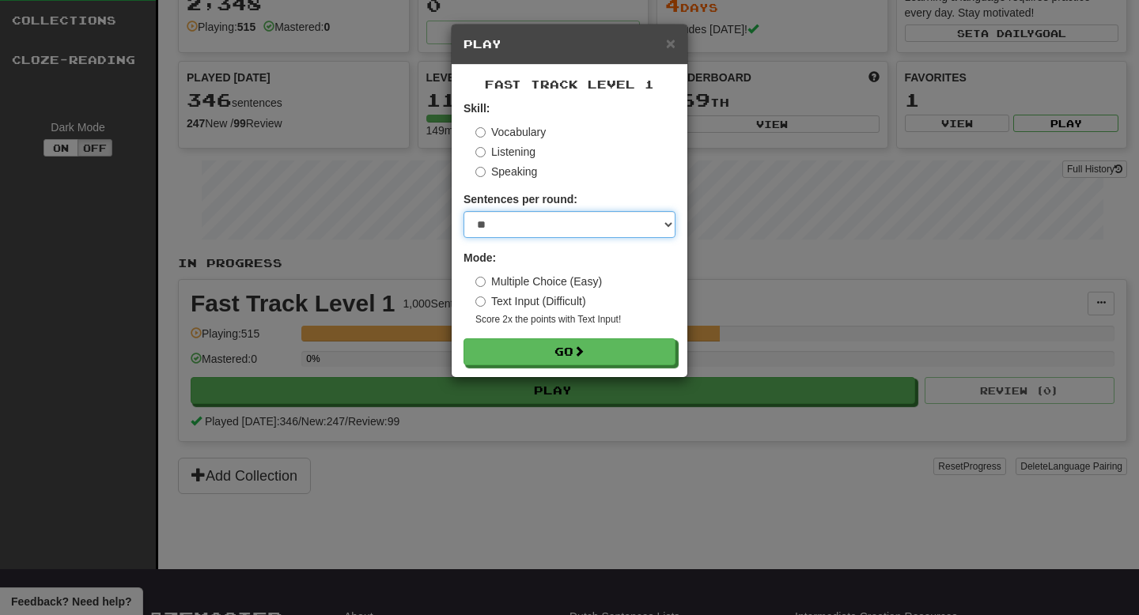
click at [566, 229] on select "* ** ** ** ** ** *** ********" at bounding box center [569, 224] width 212 height 27
click at [463, 211] on select "* ** ** ** ** ** *** ********" at bounding box center [569, 224] width 212 height 27
click at [570, 238] on select "* ** ** ** ** ** *** ********" at bounding box center [569, 224] width 212 height 27
select select "**"
click at [463, 211] on select "* ** ** ** ** ** *** ********" at bounding box center [569, 224] width 212 height 27
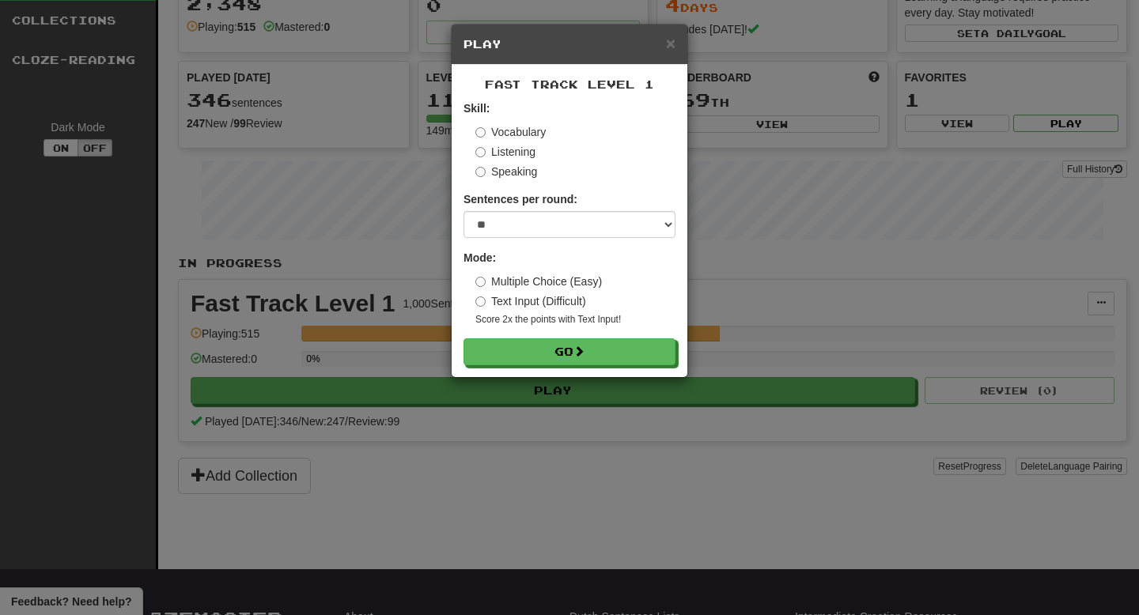
click at [563, 337] on form "Skill: Vocabulary Listening Speaking Sentences per round: * ** ** ** ** ** *** …" at bounding box center [569, 232] width 212 height 265
click at [567, 343] on button "Go" at bounding box center [570, 352] width 212 height 27
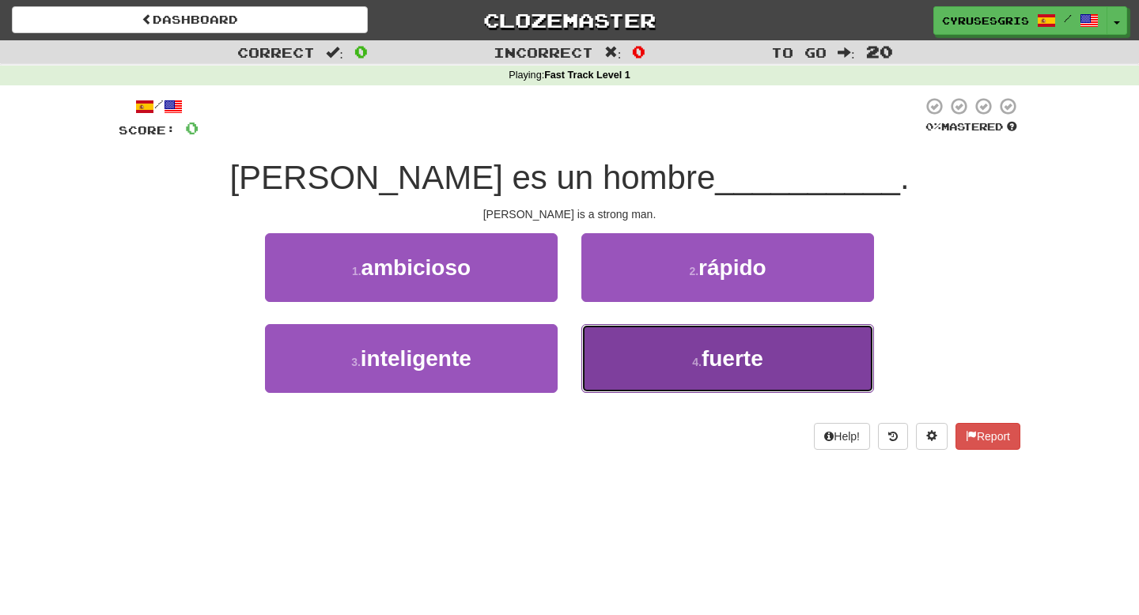
click at [647, 353] on button "4 . fuerte" at bounding box center [727, 358] width 293 height 69
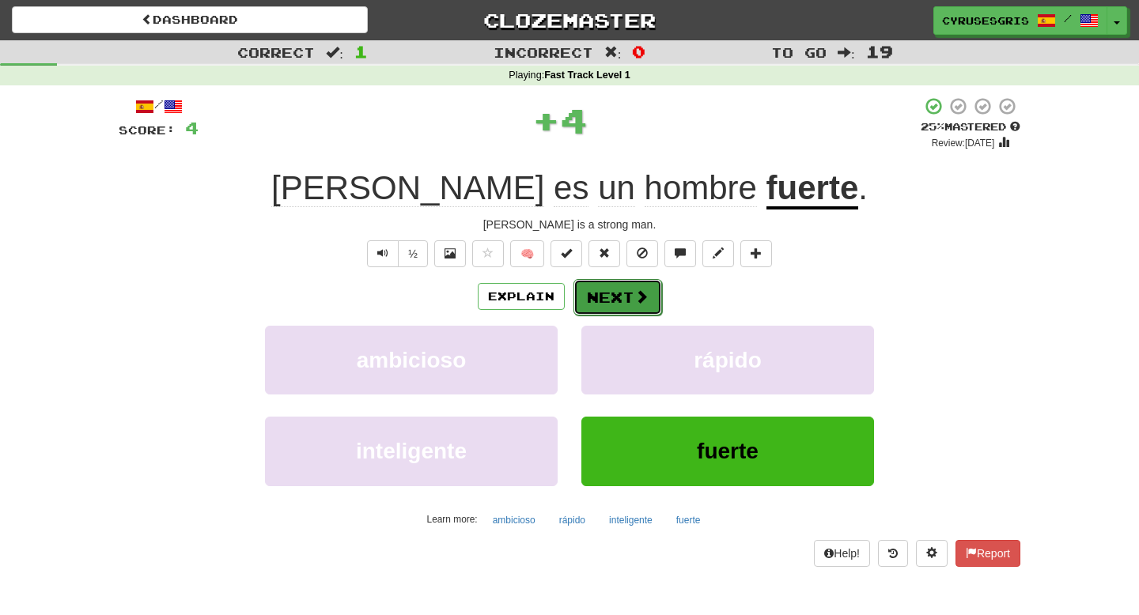
click at [647, 289] on button "Next" at bounding box center [617, 297] width 89 height 36
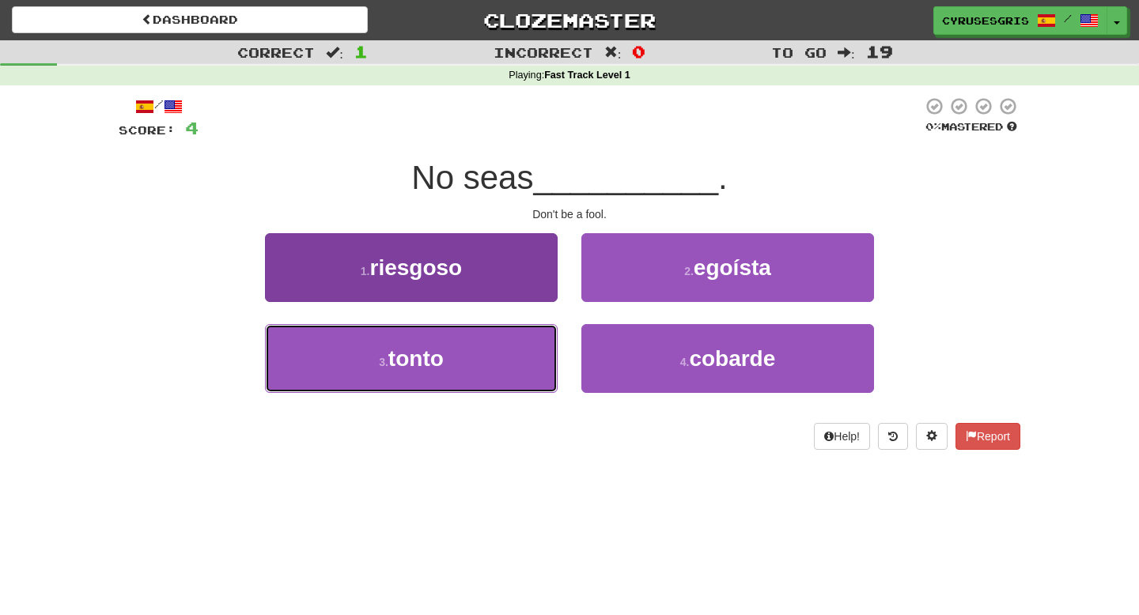
click at [519, 376] on button "3 . tonto" at bounding box center [411, 358] width 293 height 69
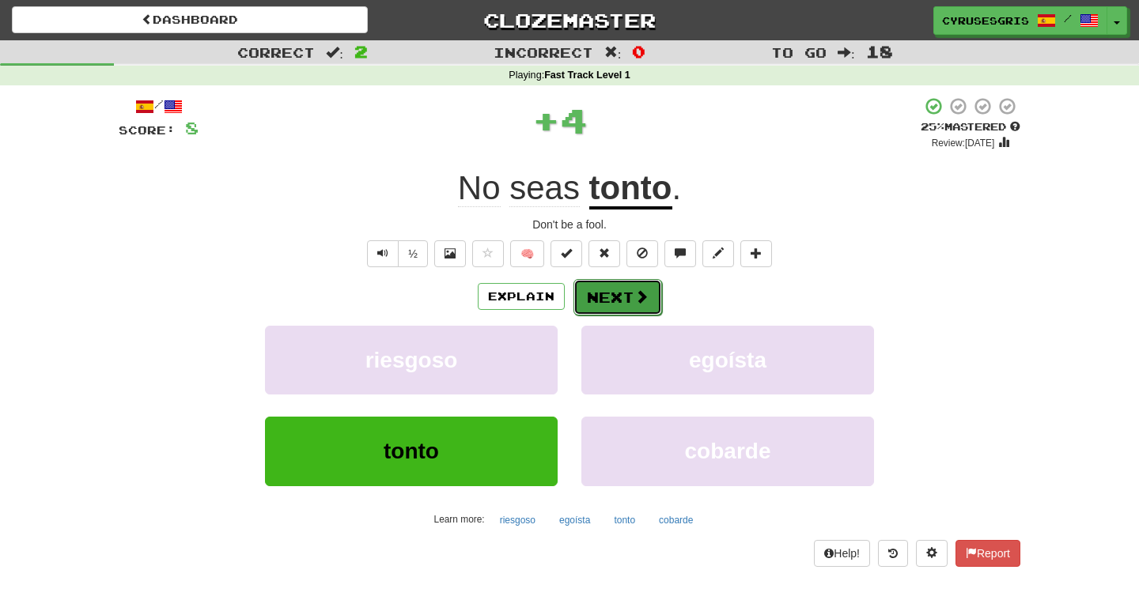
click at [603, 306] on button "Next" at bounding box center [617, 297] width 89 height 36
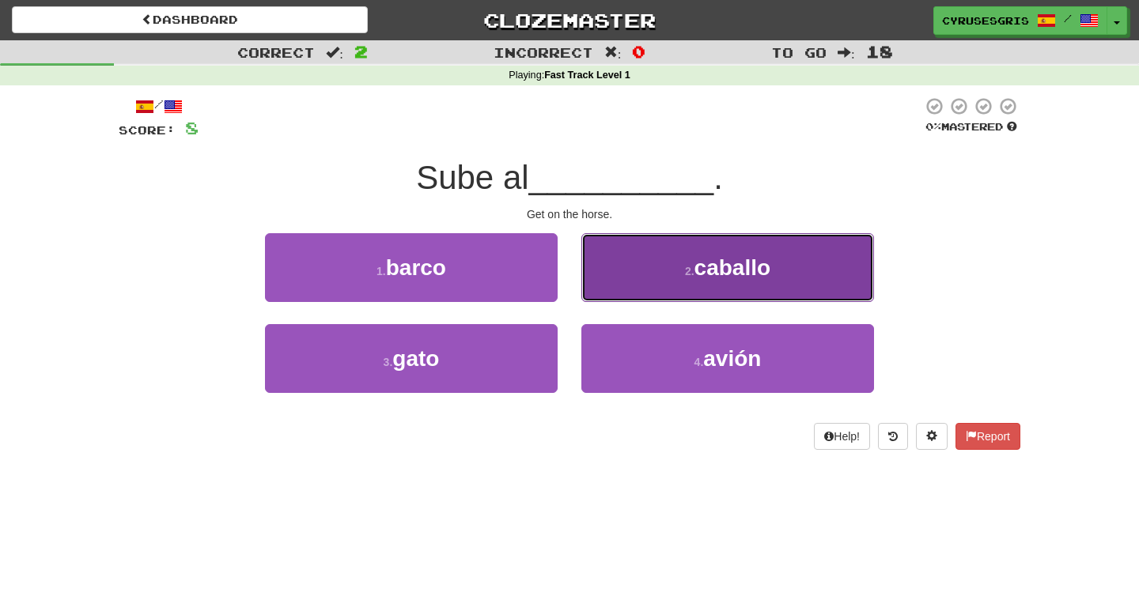
click at [598, 296] on button "2 . caballo" at bounding box center [727, 267] width 293 height 69
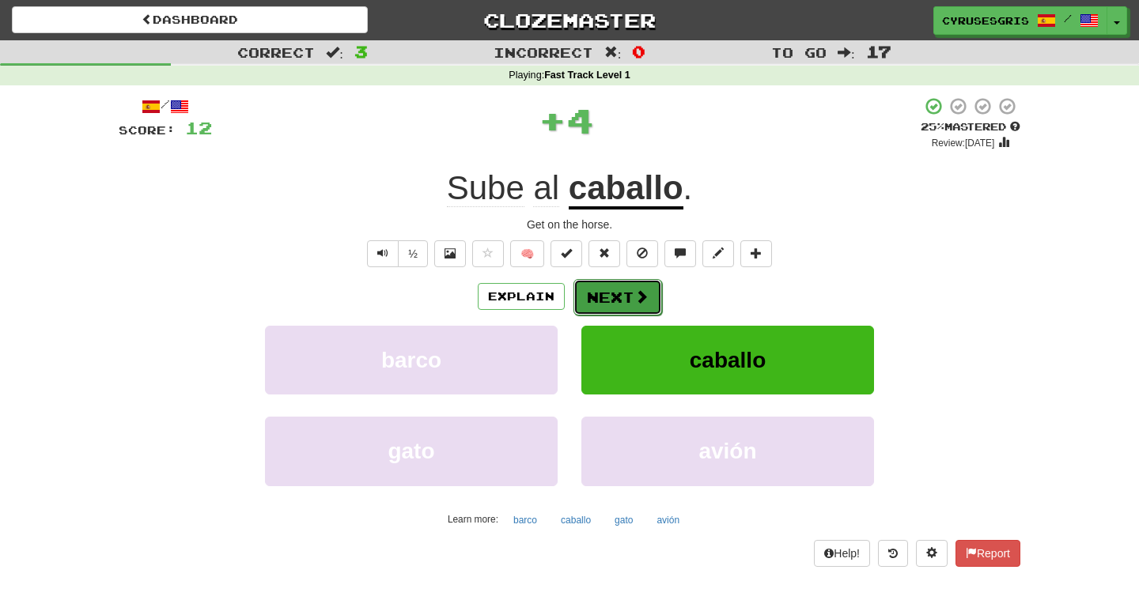
click at [599, 300] on button "Next" at bounding box center [617, 297] width 89 height 36
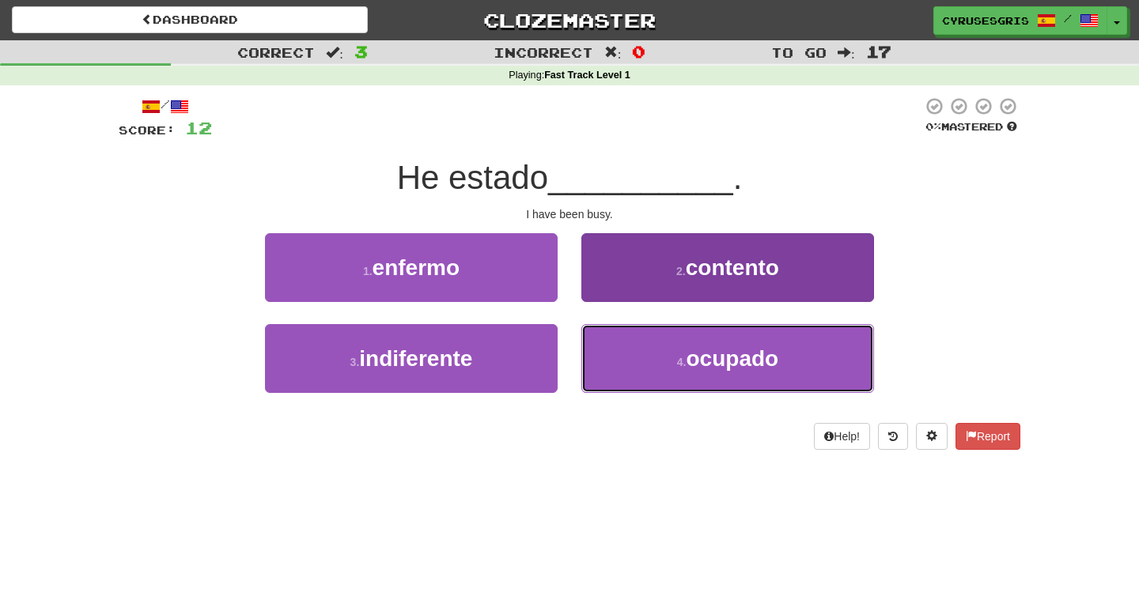
click at [665, 358] on button "4 . ocupado" at bounding box center [727, 358] width 293 height 69
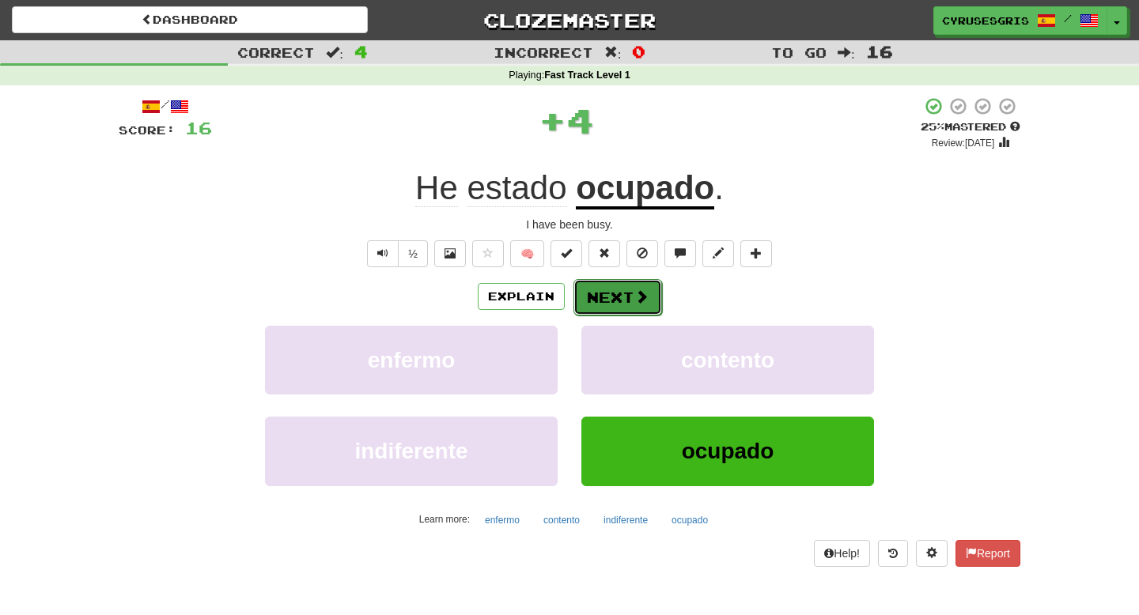
click at [635, 291] on span at bounding box center [641, 296] width 14 height 14
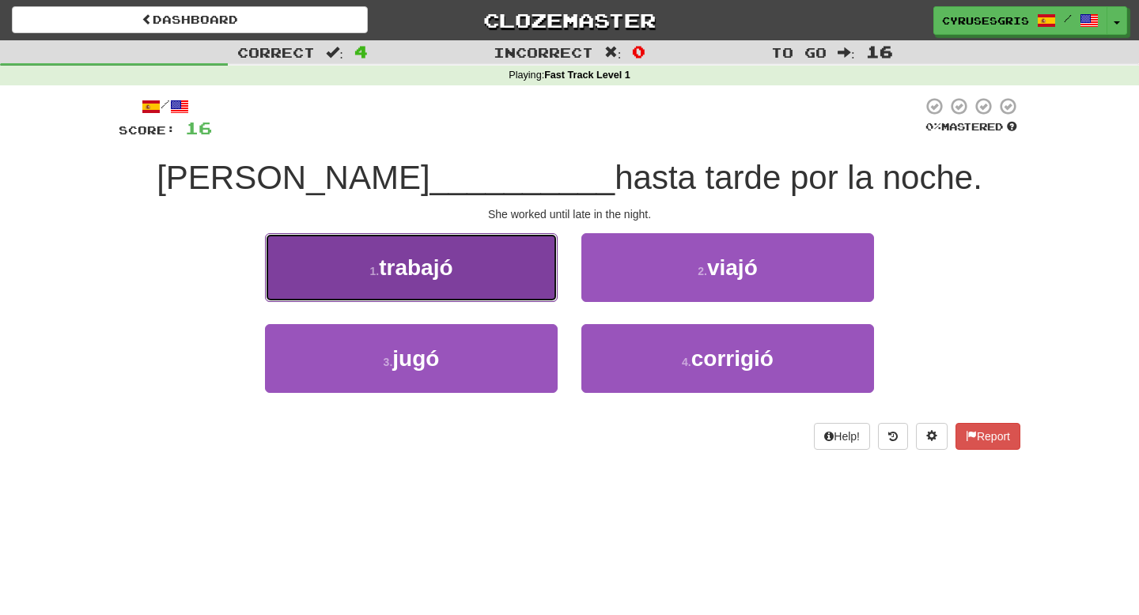
click at [494, 268] on button "1 . trabajó" at bounding box center [411, 267] width 293 height 69
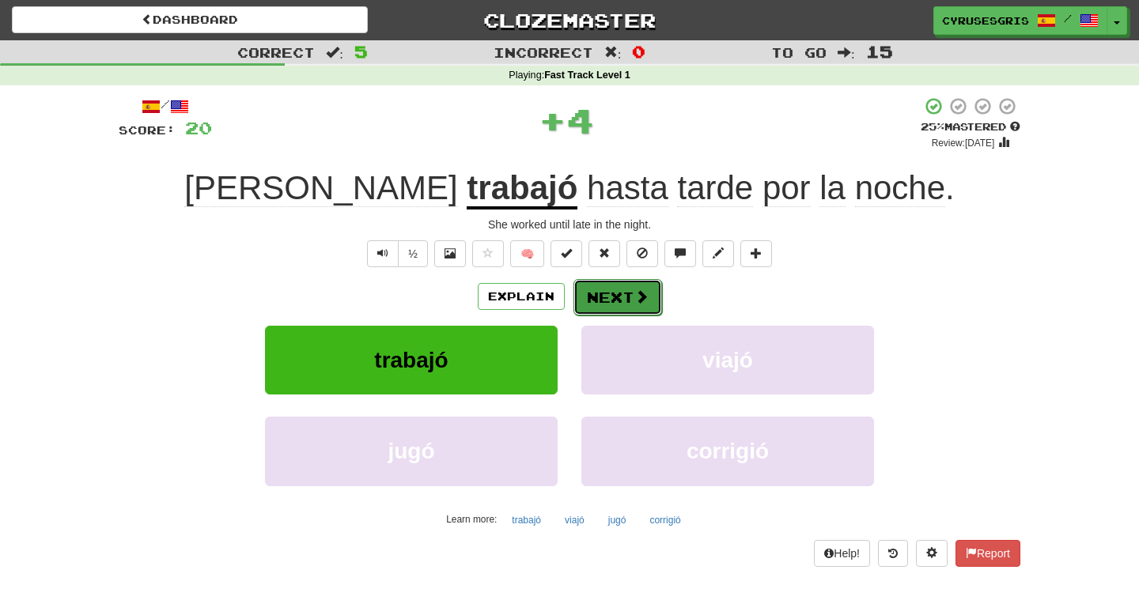
click at [587, 291] on button "Next" at bounding box center [617, 297] width 89 height 36
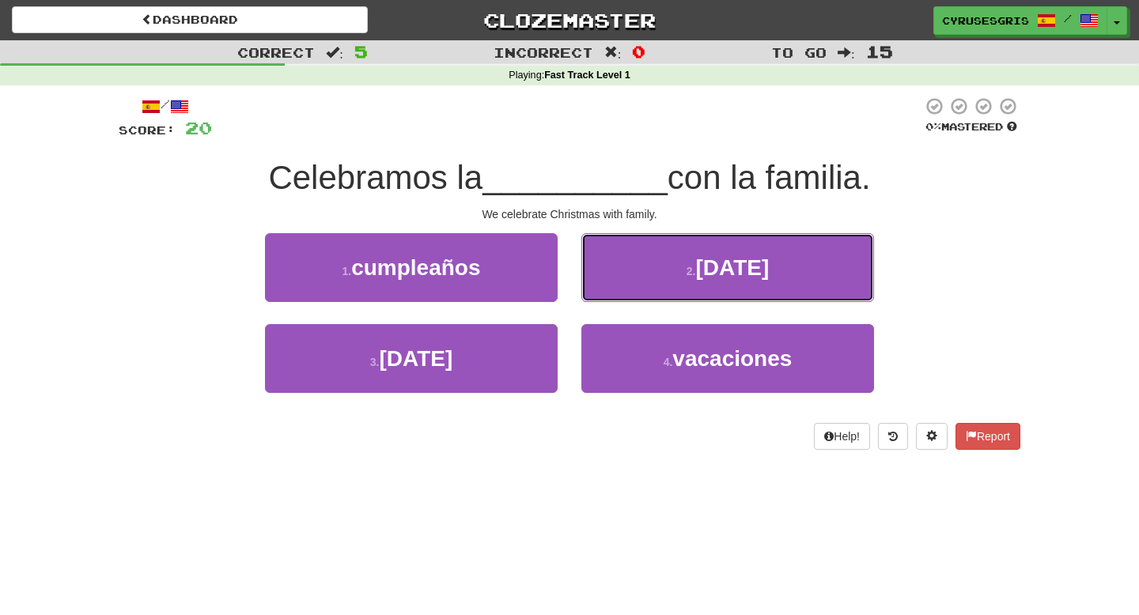
drag, startPoint x: 587, startPoint y: 291, endPoint x: 664, endPoint y: 488, distance: 211.6
click at [674, 496] on div "Dashboard Clozemaster cyrusesgris / Toggle Dropdown Dashboard Leaderboard Activ…" at bounding box center [569, 307] width 1139 height 615
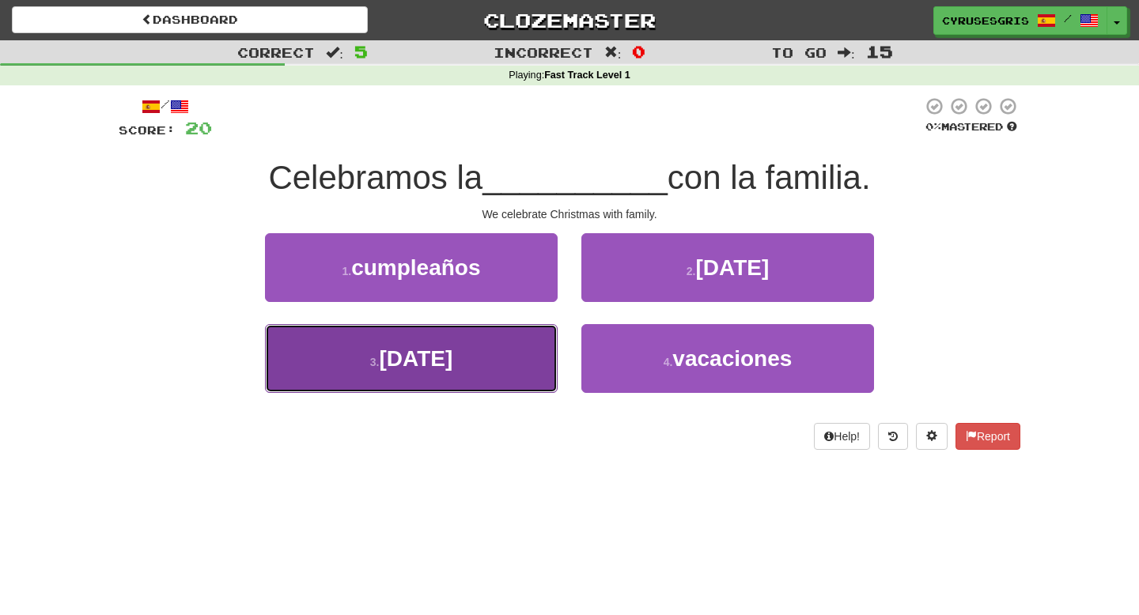
click at [532, 342] on button "3 . pascua" at bounding box center [411, 358] width 293 height 69
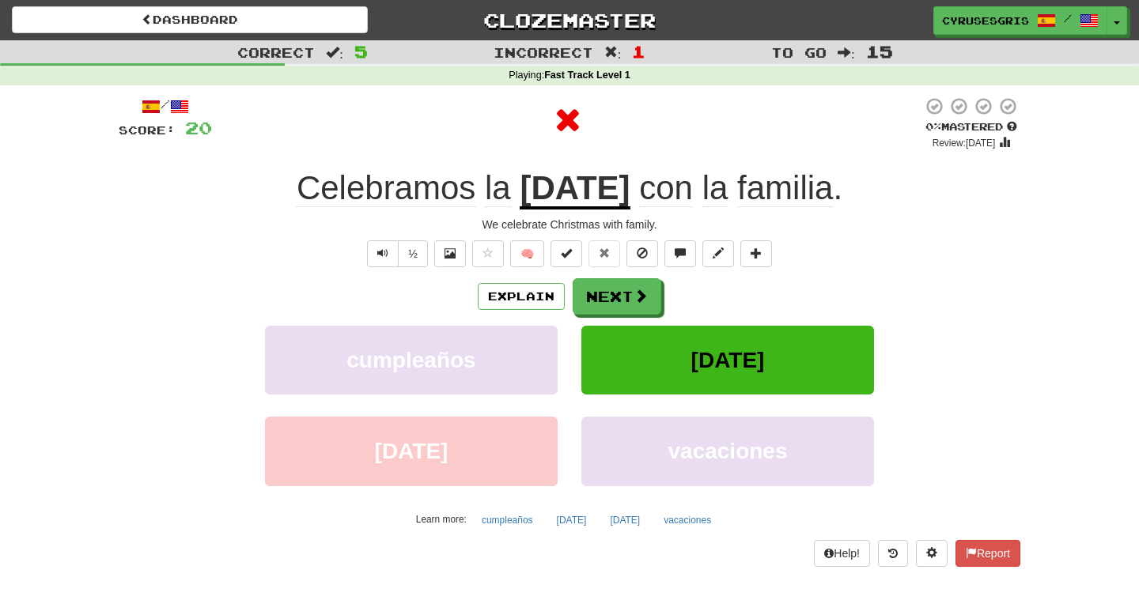
click at [584, 204] on u "navidad" at bounding box center [575, 189] width 110 height 40
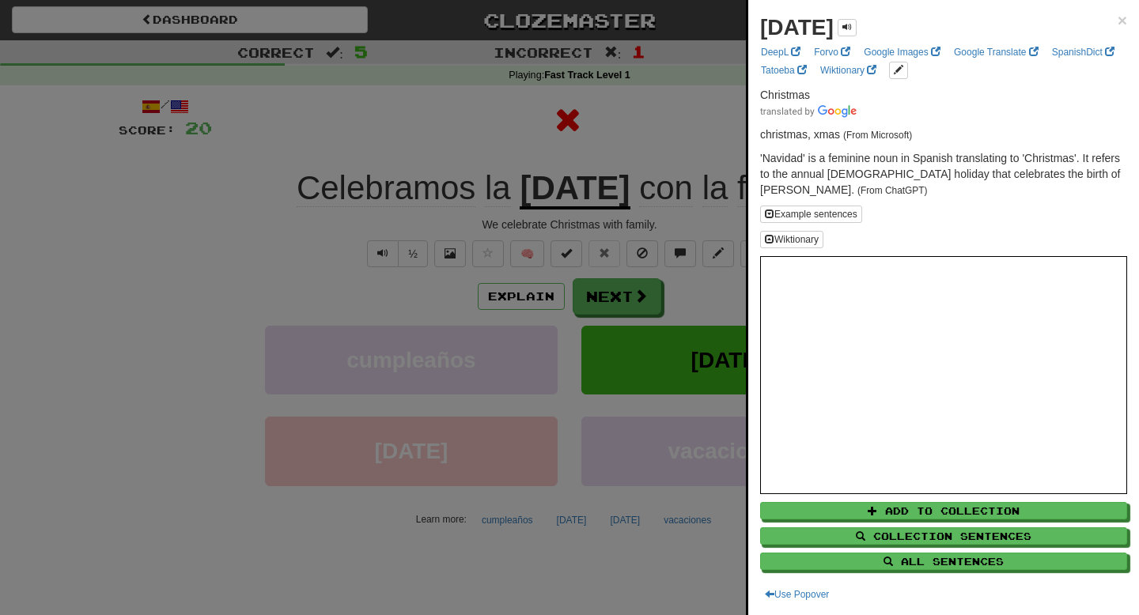
click at [584, 204] on div at bounding box center [569, 307] width 1139 height 615
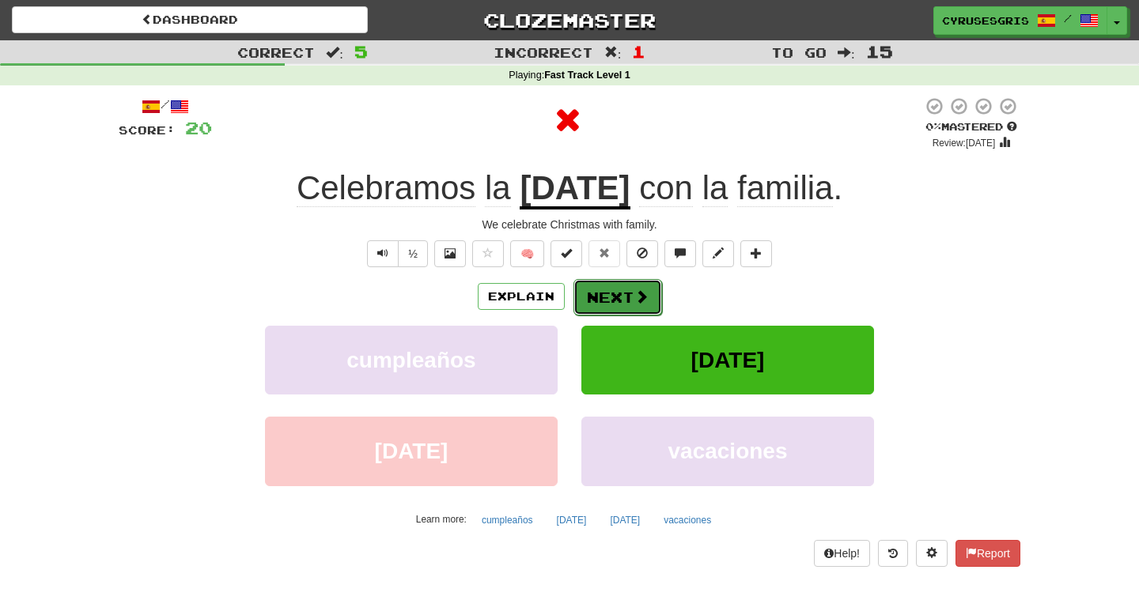
click at [634, 294] on span at bounding box center [641, 296] width 14 height 14
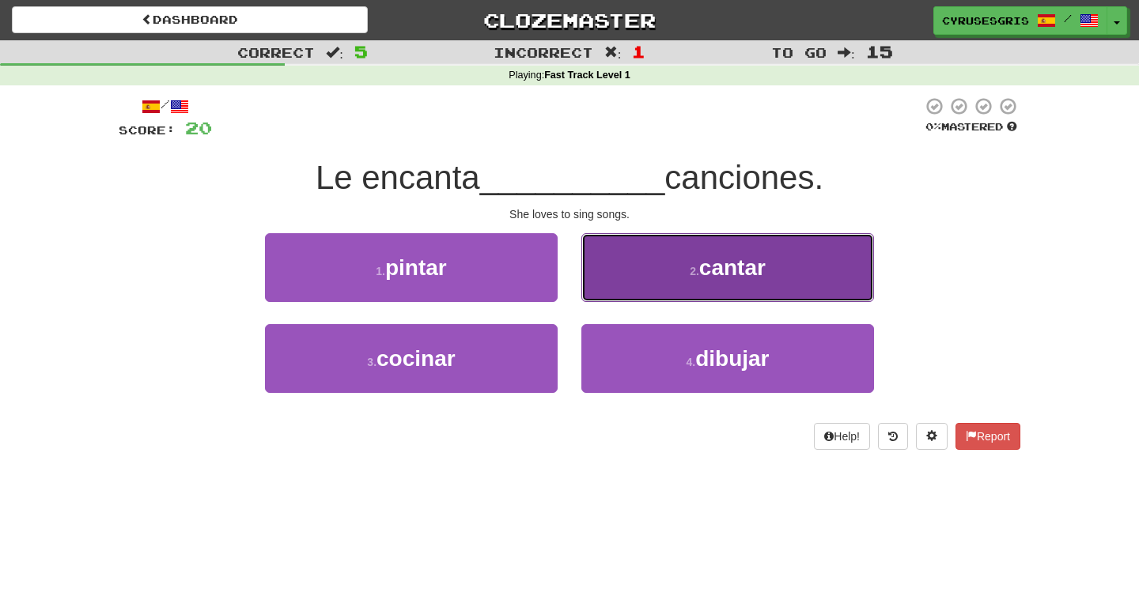
click at [614, 281] on button "2 . cantar" at bounding box center [727, 267] width 293 height 69
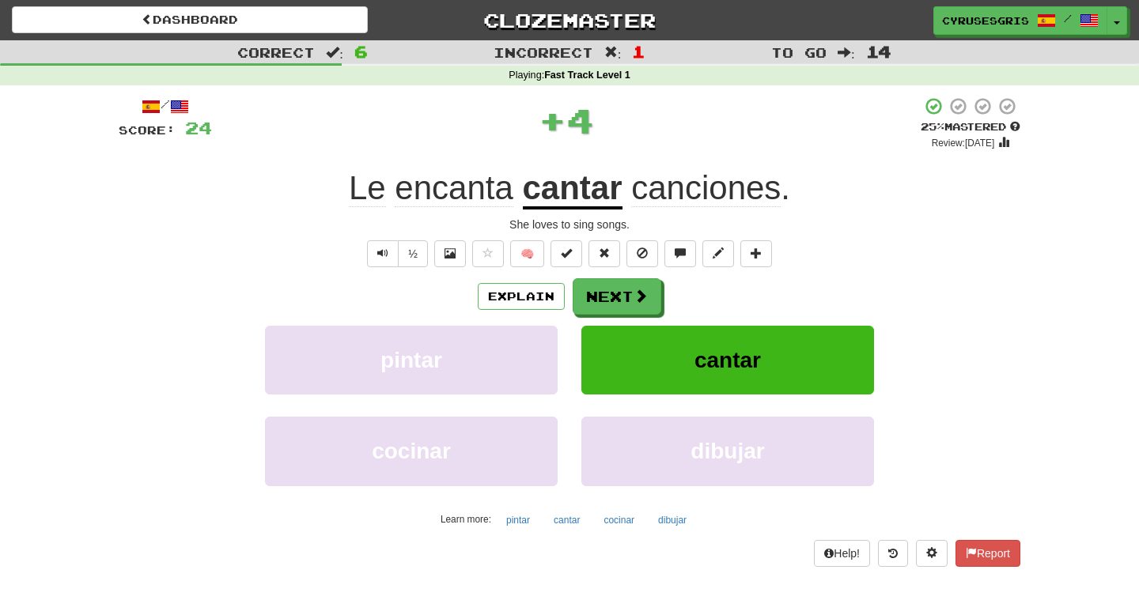
click at [618, 275] on div "/ Score: 24 + 4 25 % Mastered Review: 2025-10-16 Le encanta cantar canciones . …" at bounding box center [569, 331] width 901 height 470
click at [621, 307] on button "Next" at bounding box center [617, 297] width 89 height 36
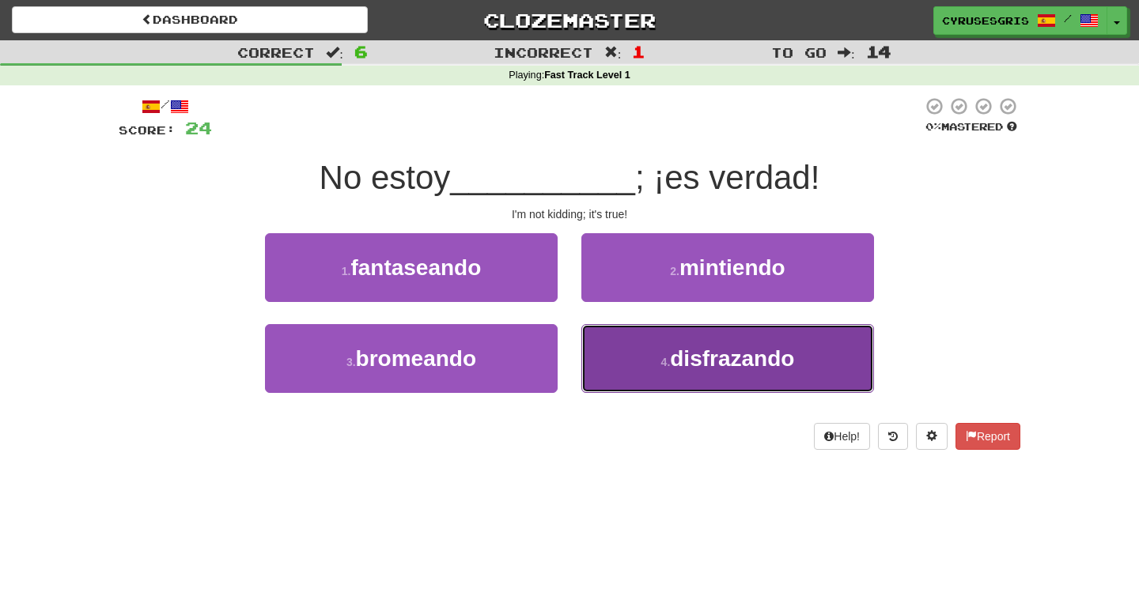
click at [628, 346] on button "4 . disfrazando" at bounding box center [727, 358] width 293 height 69
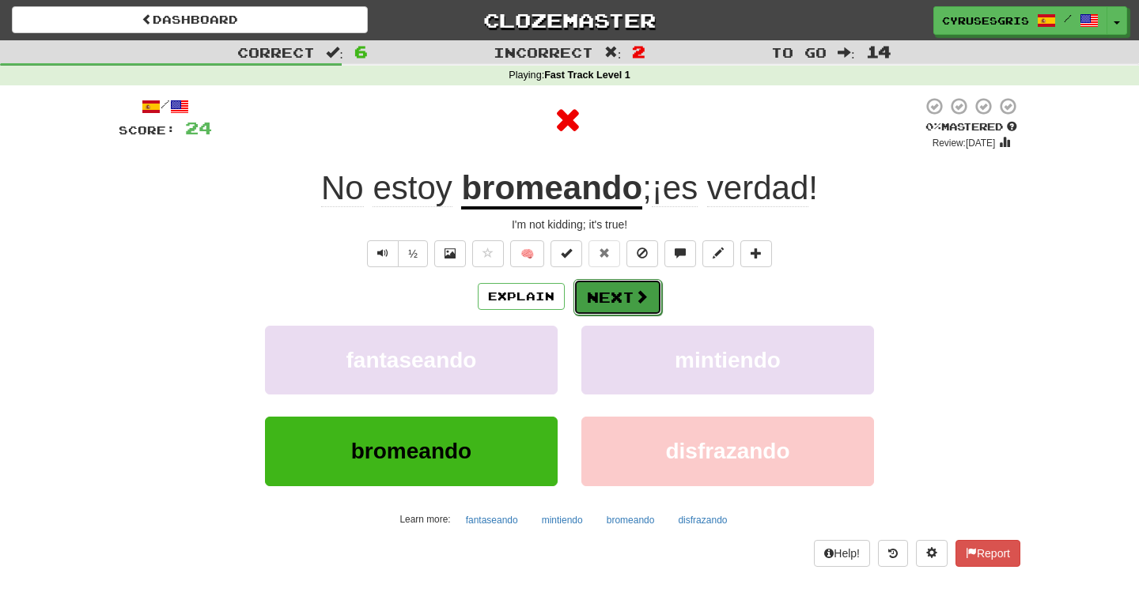
click at [626, 299] on button "Next" at bounding box center [617, 297] width 89 height 36
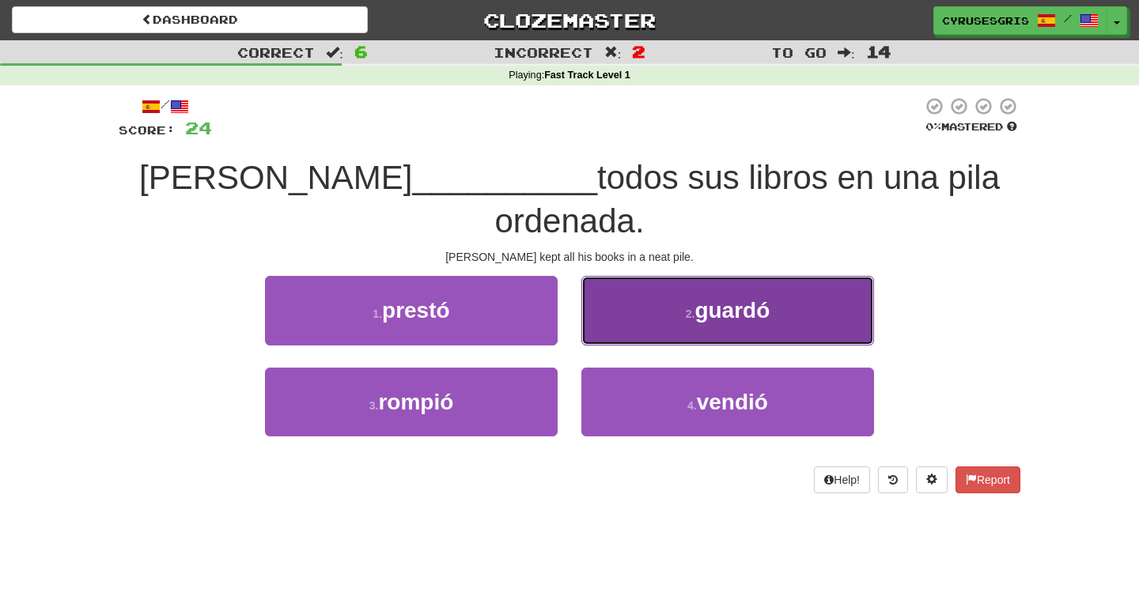
click at [606, 276] on button "2 . guardó" at bounding box center [727, 310] width 293 height 69
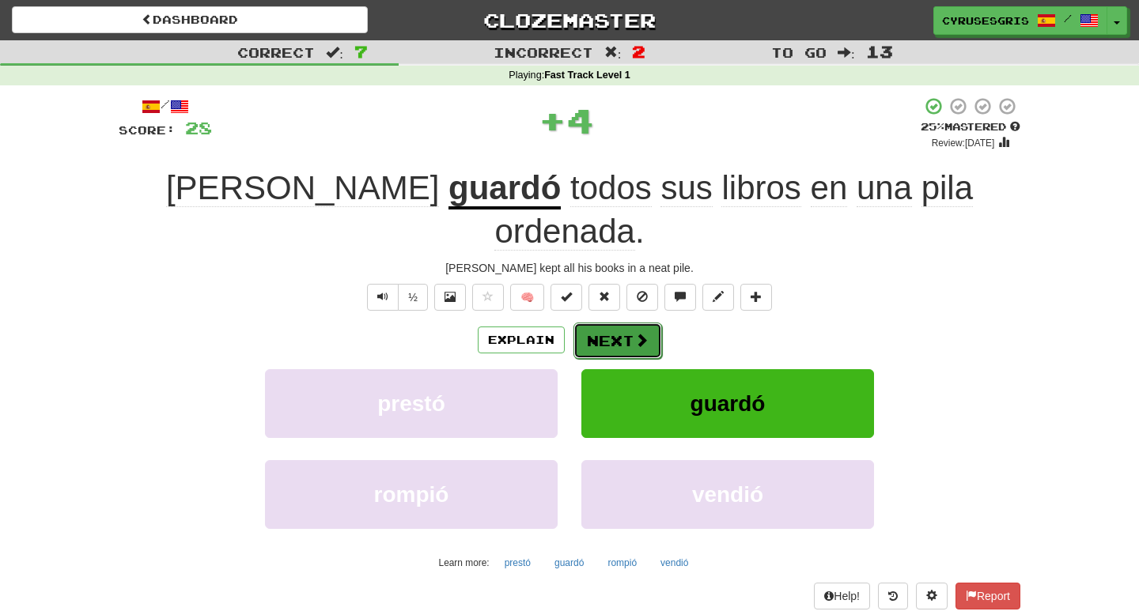
click at [591, 323] on button "Next" at bounding box center [617, 341] width 89 height 36
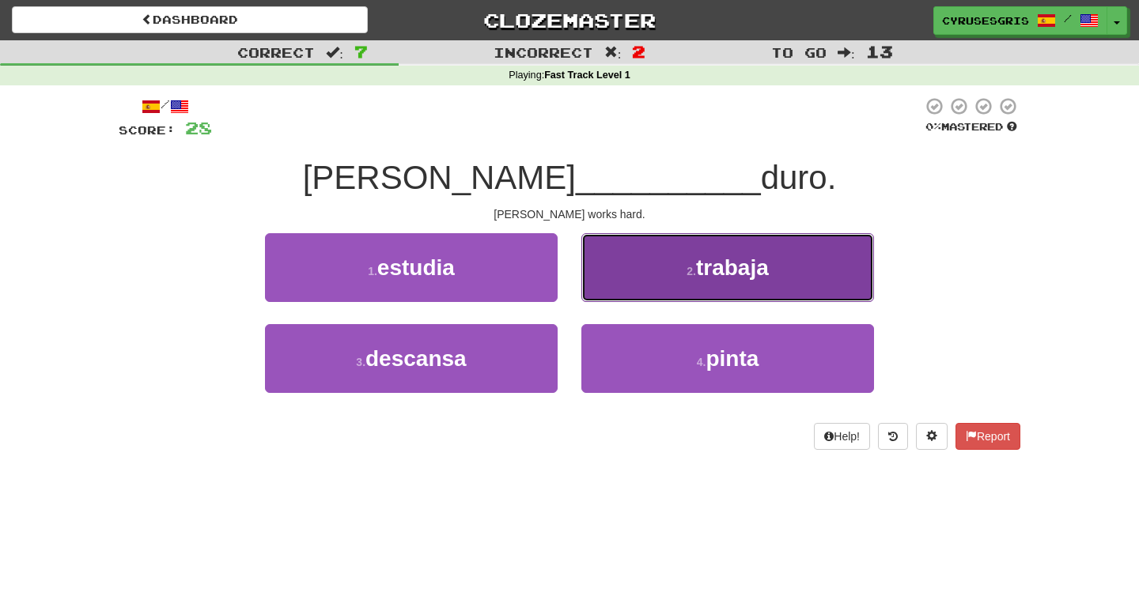
click at [642, 278] on button "2 . trabaja" at bounding box center [727, 267] width 293 height 69
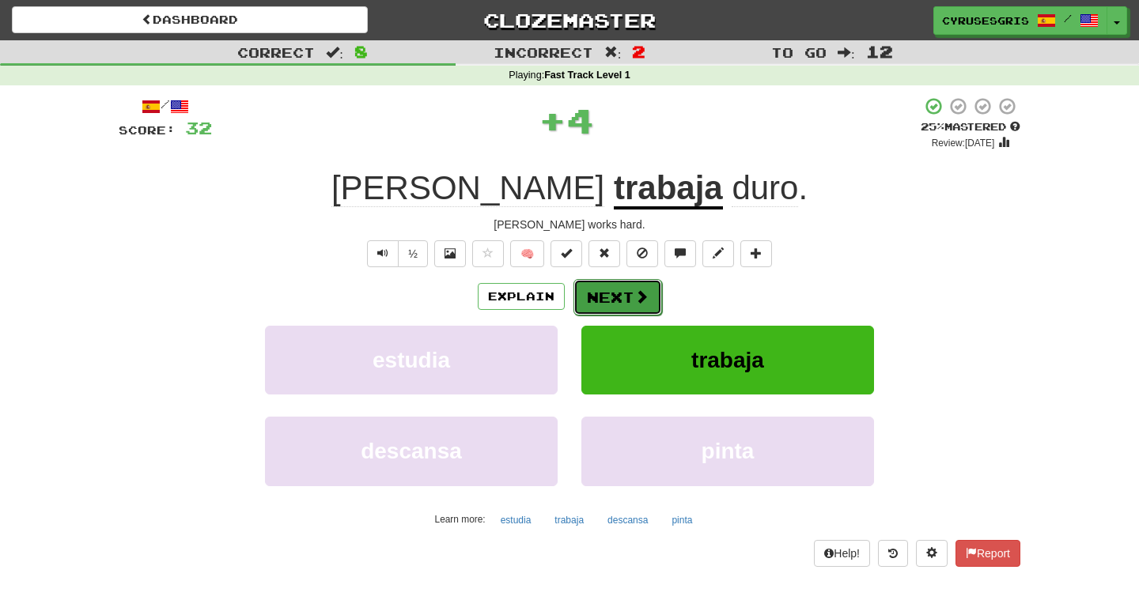
click at [637, 294] on span at bounding box center [641, 296] width 14 height 14
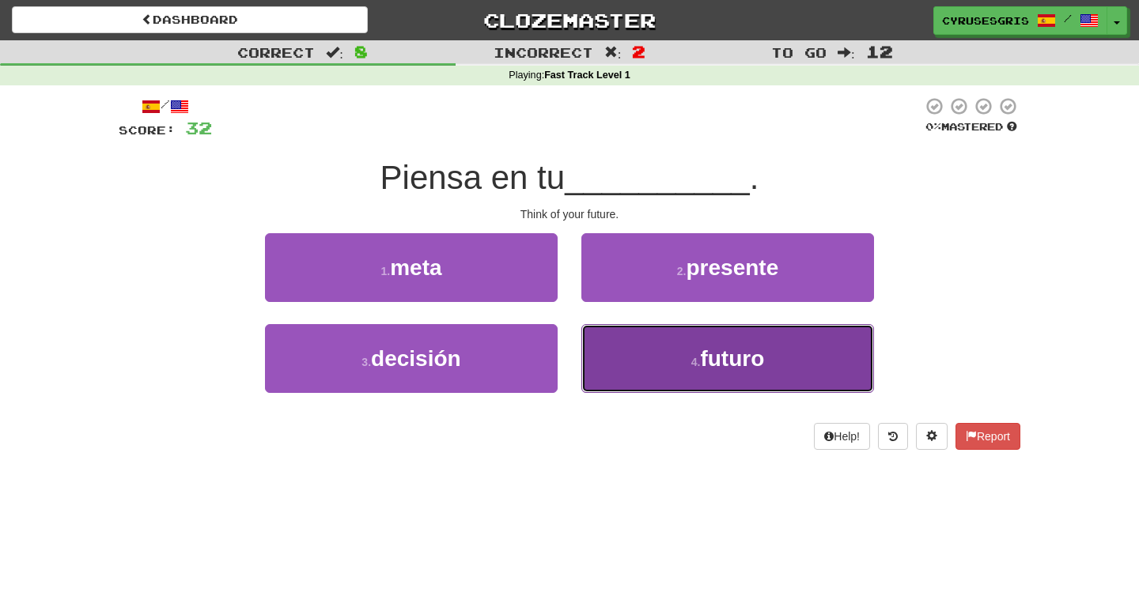
click at [666, 327] on button "4 . futuro" at bounding box center [727, 358] width 293 height 69
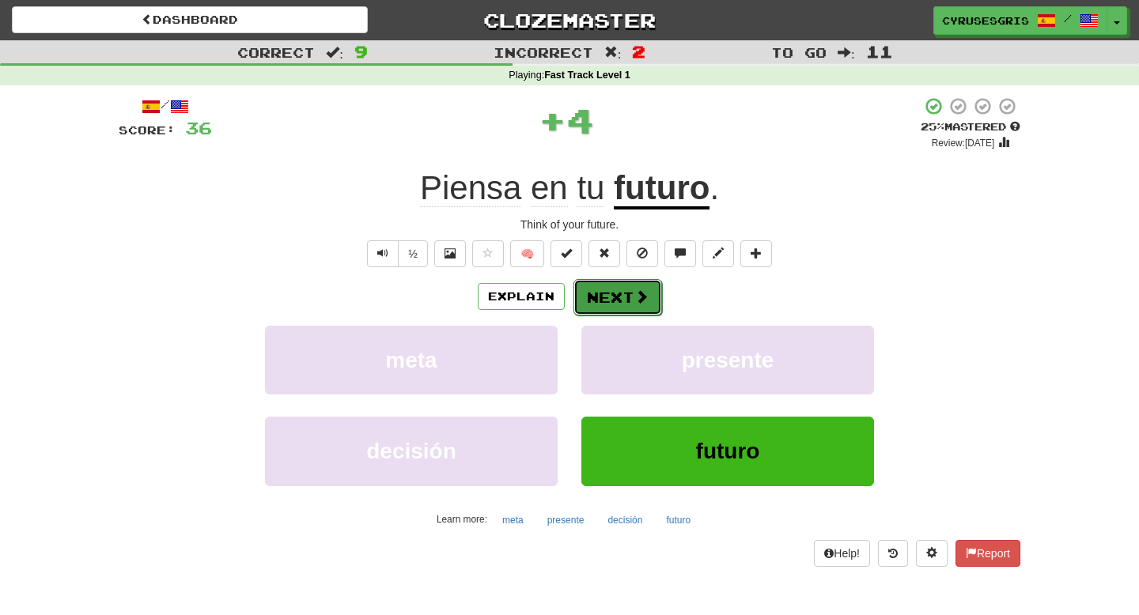
click at [640, 299] on span at bounding box center [641, 296] width 14 height 14
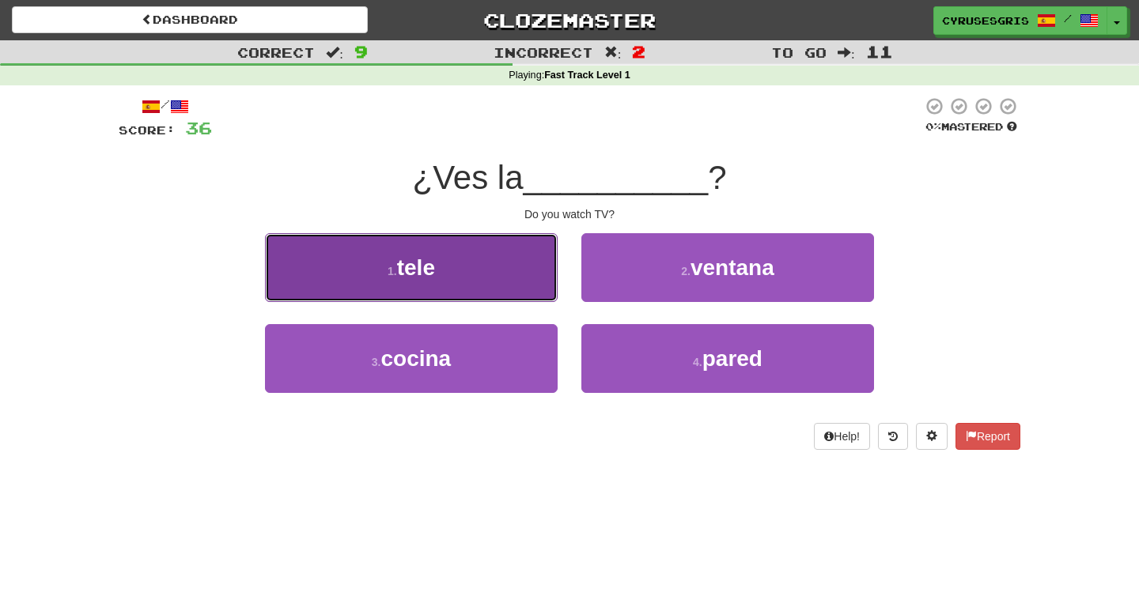
click at [542, 283] on button "1 . tele" at bounding box center [411, 267] width 293 height 69
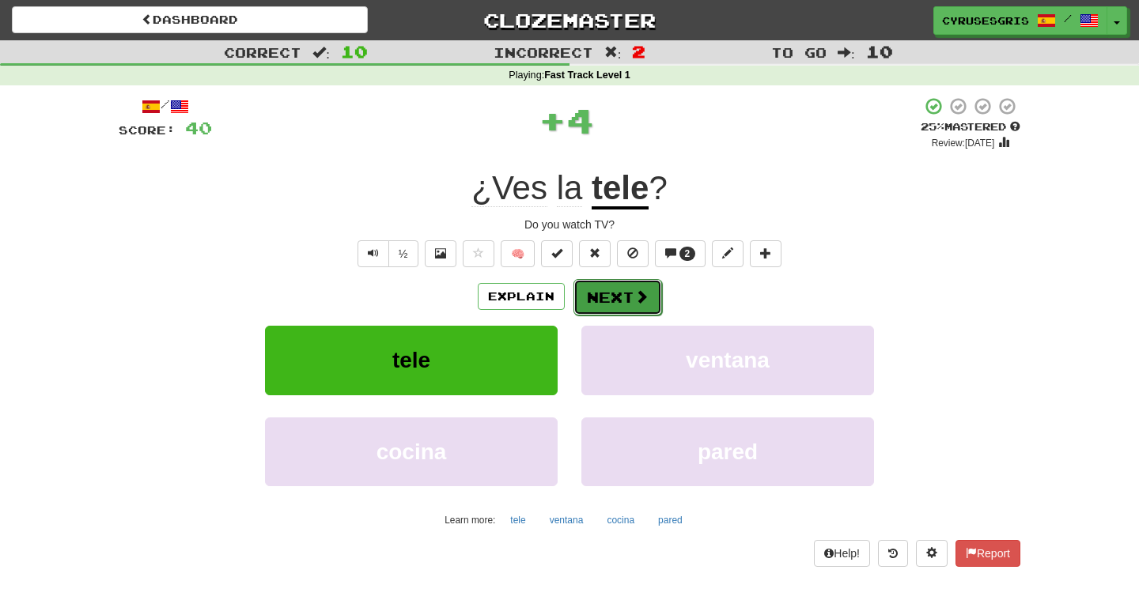
click at [601, 288] on button "Next" at bounding box center [617, 297] width 89 height 36
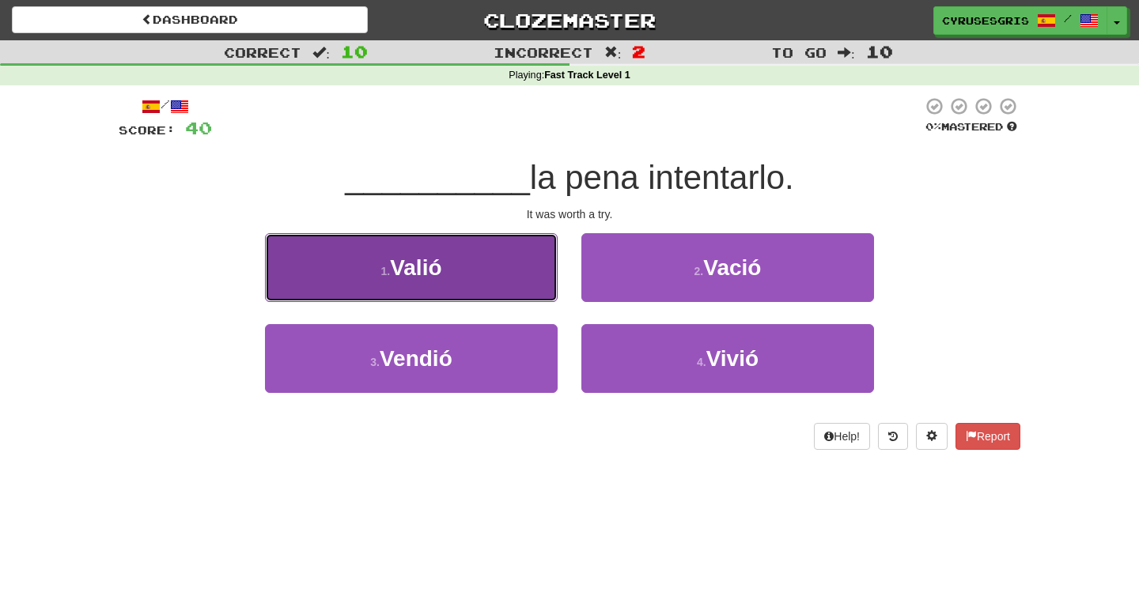
click at [512, 257] on button "1 . Valió" at bounding box center [411, 267] width 293 height 69
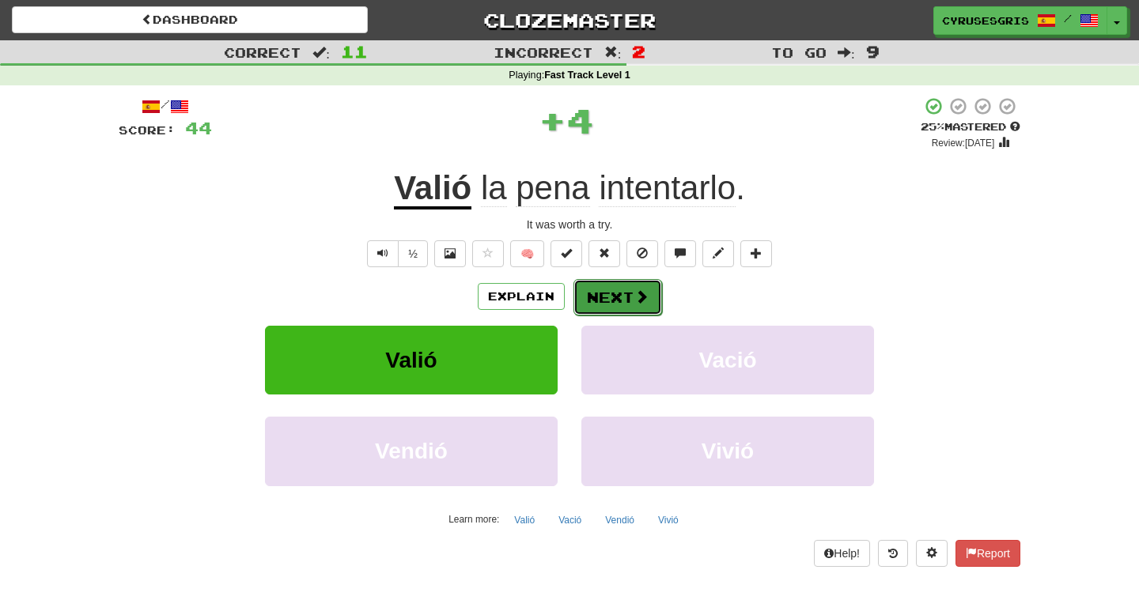
click at [594, 287] on button "Next" at bounding box center [617, 297] width 89 height 36
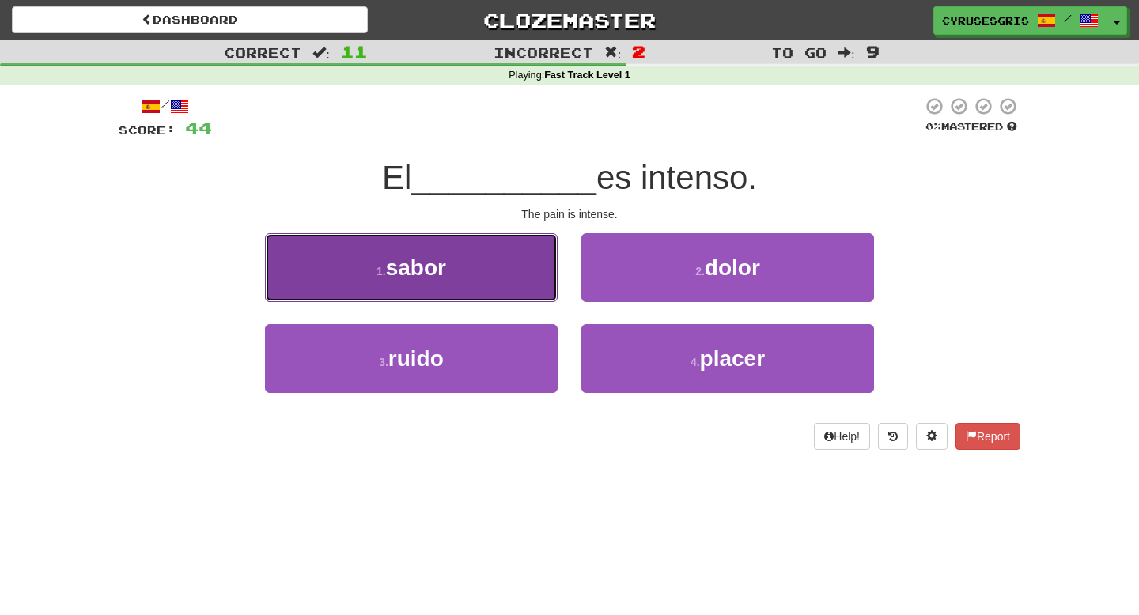
click at [536, 269] on button "1 . sabor" at bounding box center [411, 267] width 293 height 69
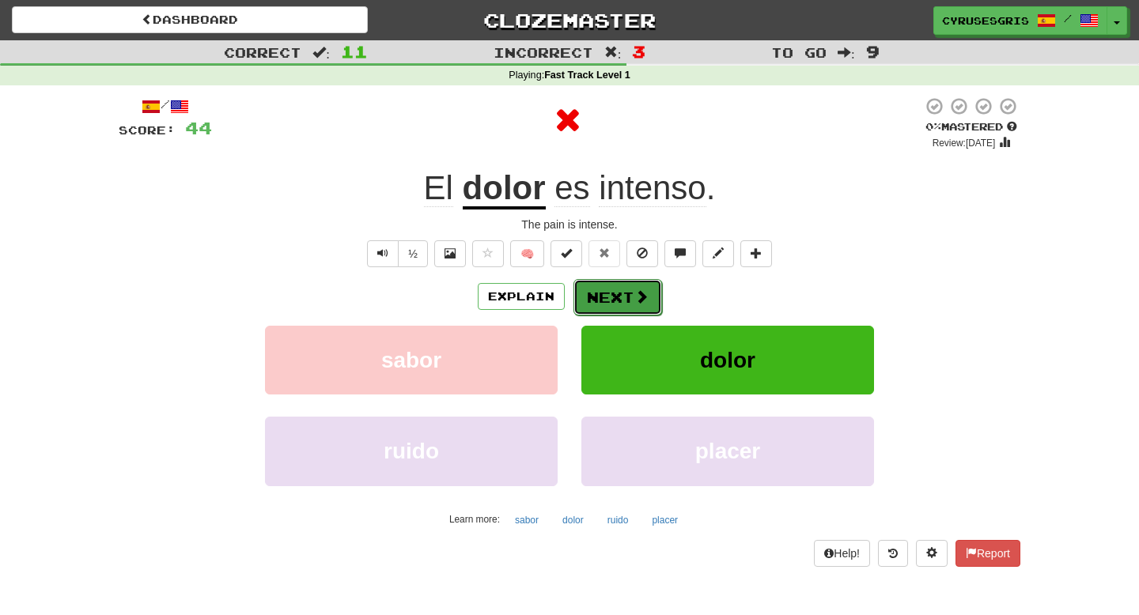
click at [607, 285] on button "Next" at bounding box center [617, 297] width 89 height 36
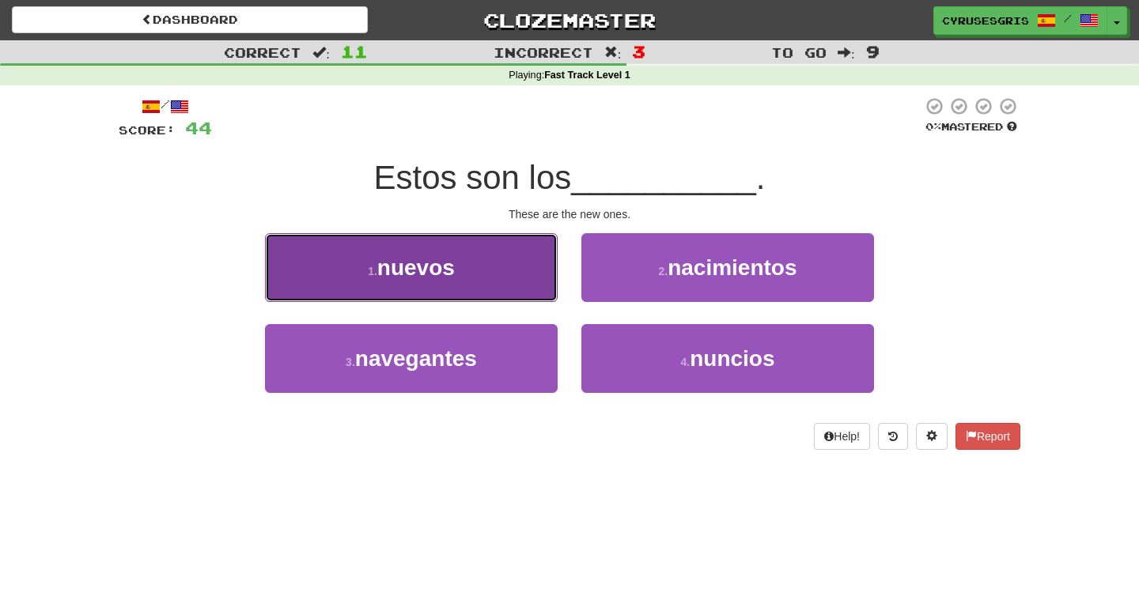
click at [521, 285] on button "1 . nuevos" at bounding box center [411, 267] width 293 height 69
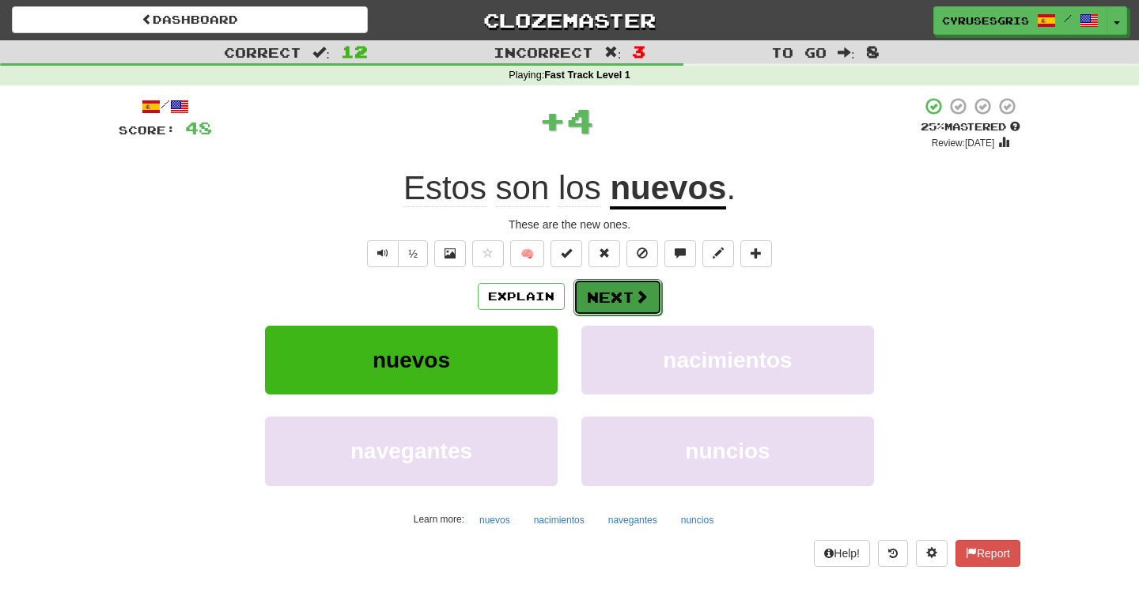
drag, startPoint x: 575, startPoint y: 285, endPoint x: 591, endPoint y: 294, distance: 19.1
click at [591, 294] on button "Next" at bounding box center [617, 297] width 89 height 36
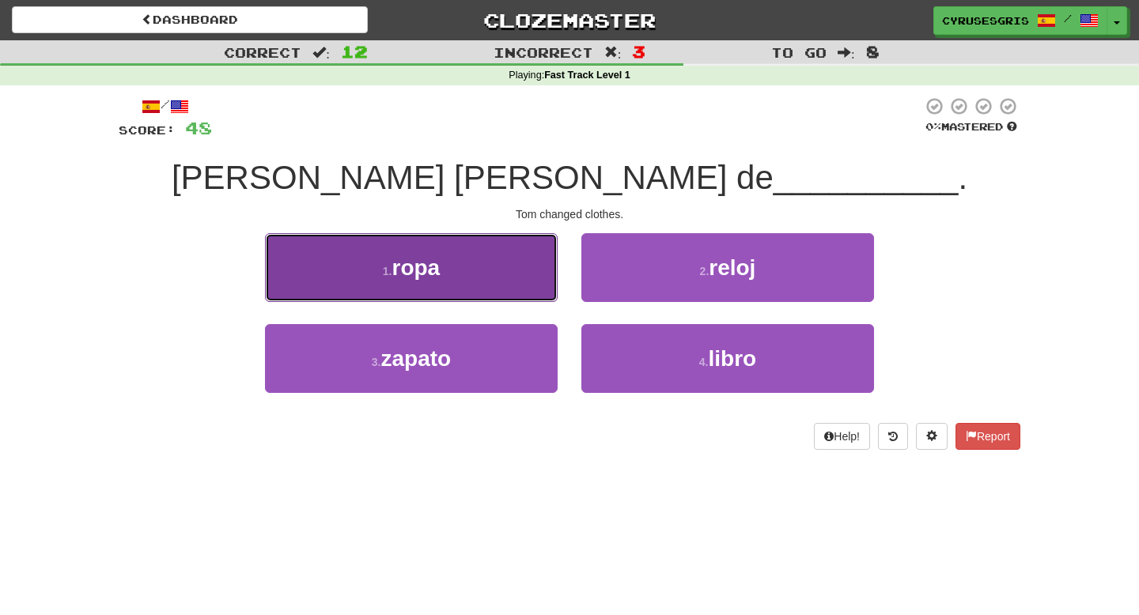
click at [525, 265] on button "1 . ropa" at bounding box center [411, 267] width 293 height 69
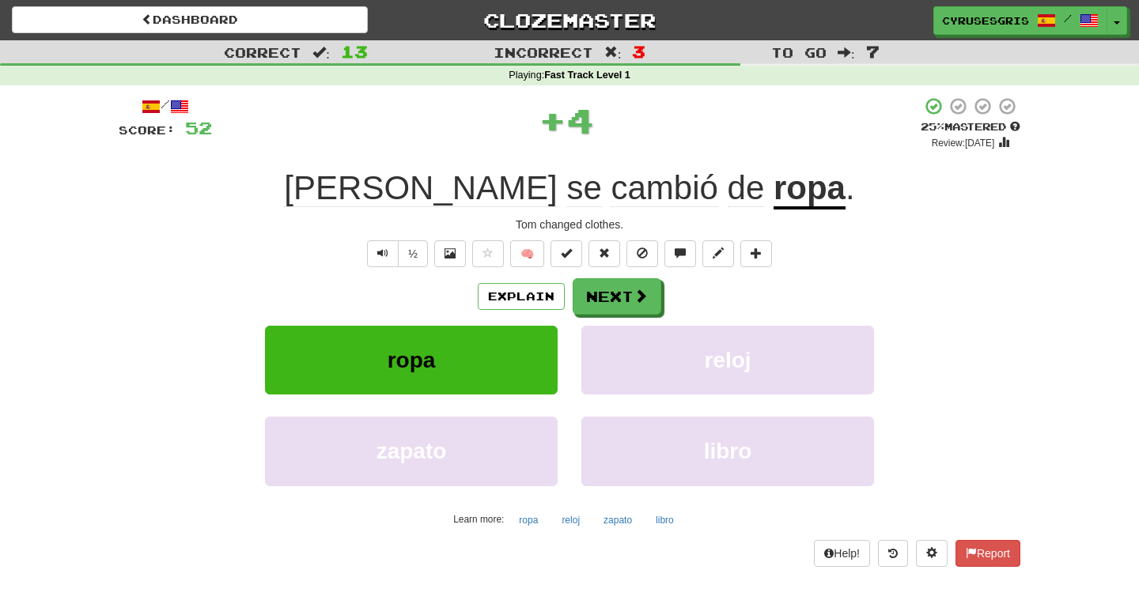
click at [603, 285] on button "Next" at bounding box center [616, 296] width 89 height 36
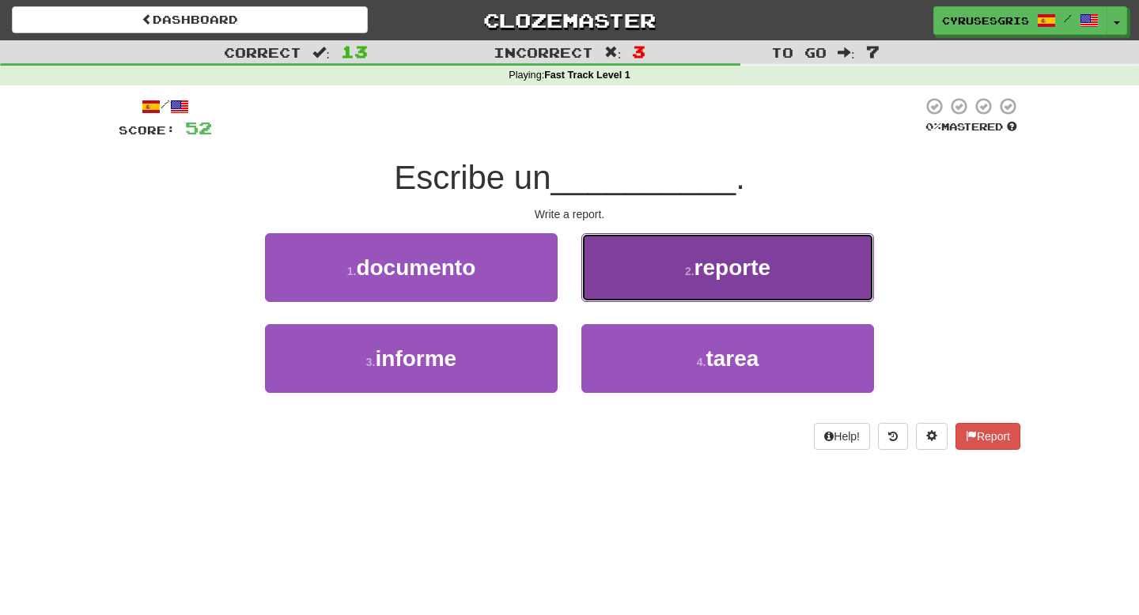
click at [657, 286] on button "2 . reporte" at bounding box center [727, 267] width 293 height 69
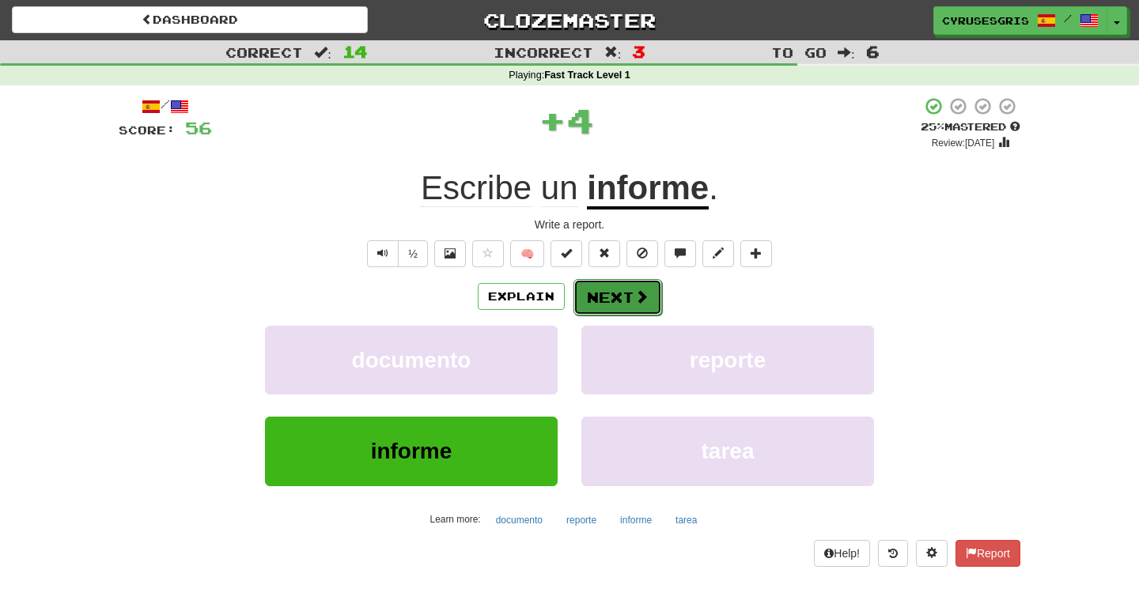
click at [652, 292] on button "Next" at bounding box center [617, 297] width 89 height 36
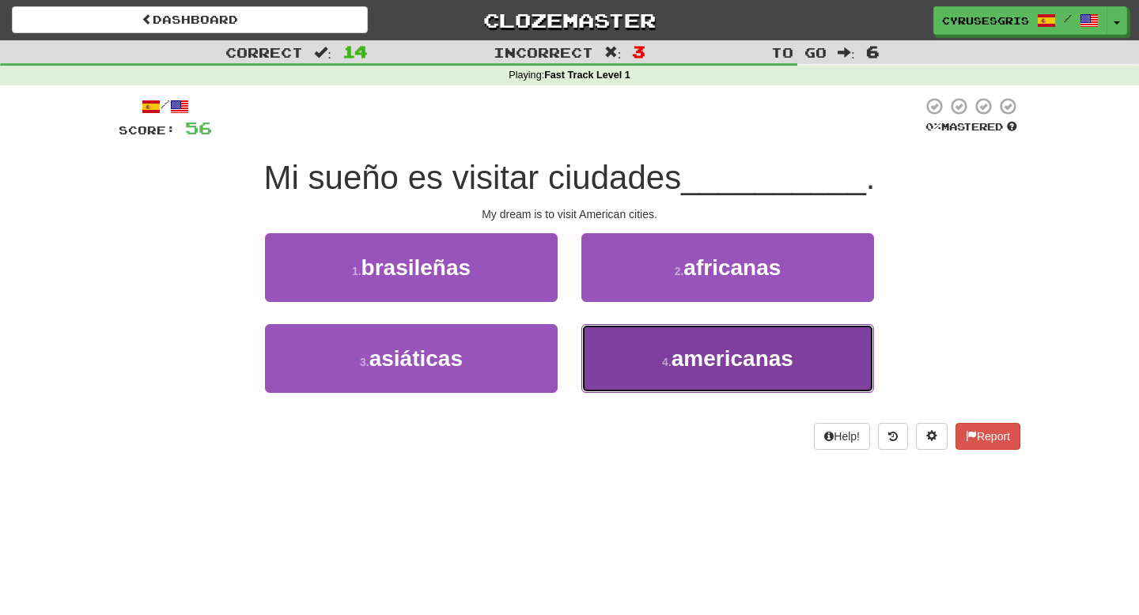
click at [684, 353] on span "americanas" at bounding box center [732, 358] width 122 height 25
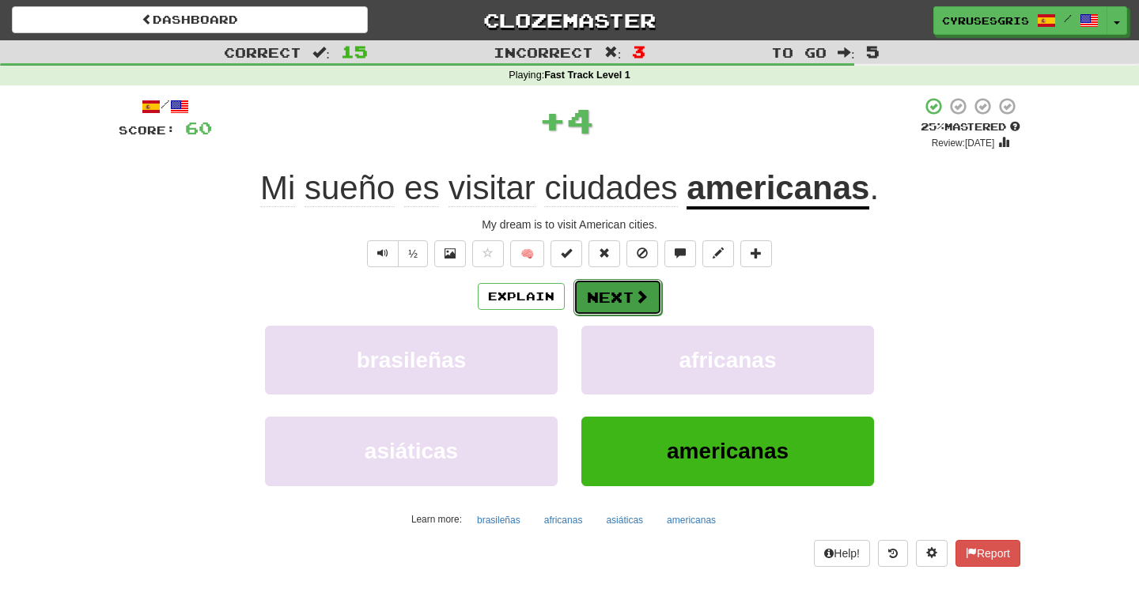
click at [648, 300] on button "Next" at bounding box center [617, 297] width 89 height 36
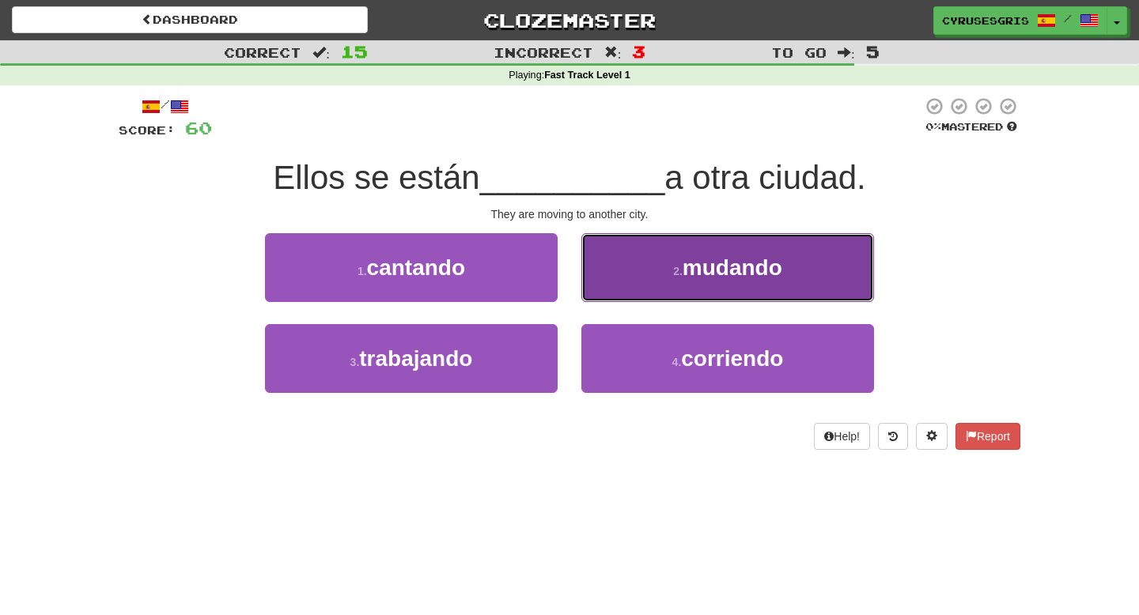
click at [633, 292] on button "2 . mudando" at bounding box center [727, 267] width 293 height 69
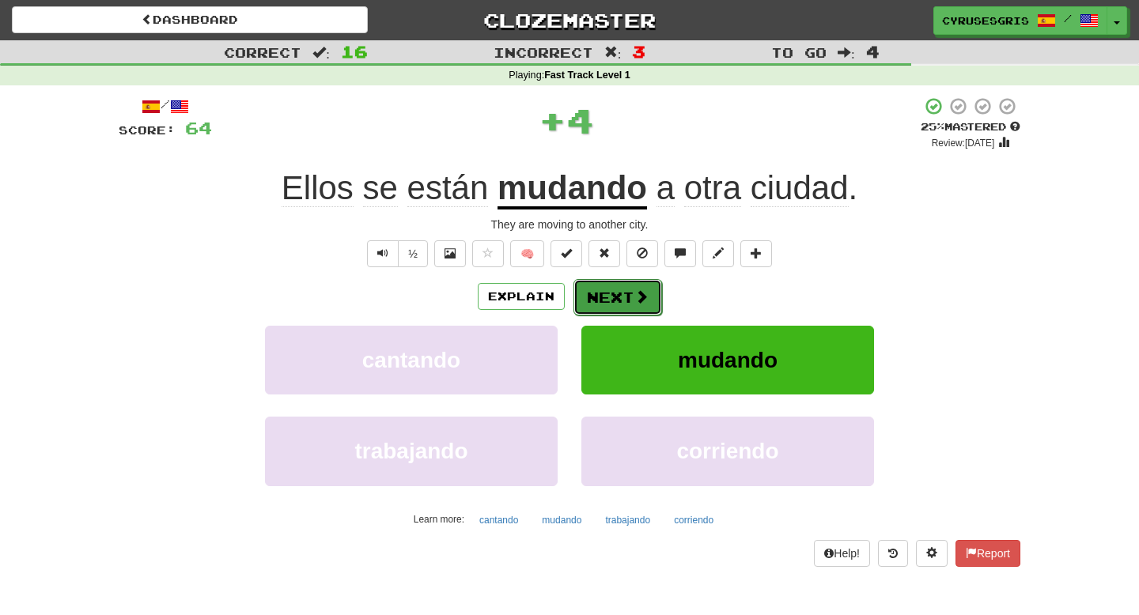
click at [614, 296] on button "Next" at bounding box center [617, 297] width 89 height 36
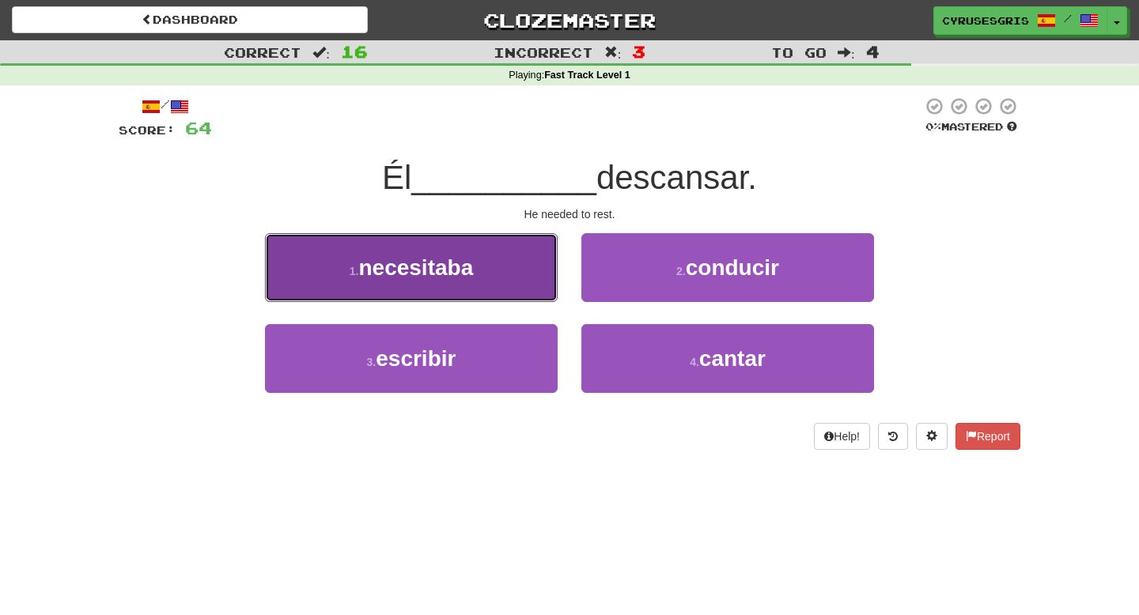
click at [477, 257] on button "1 . necesitaba" at bounding box center [411, 267] width 293 height 69
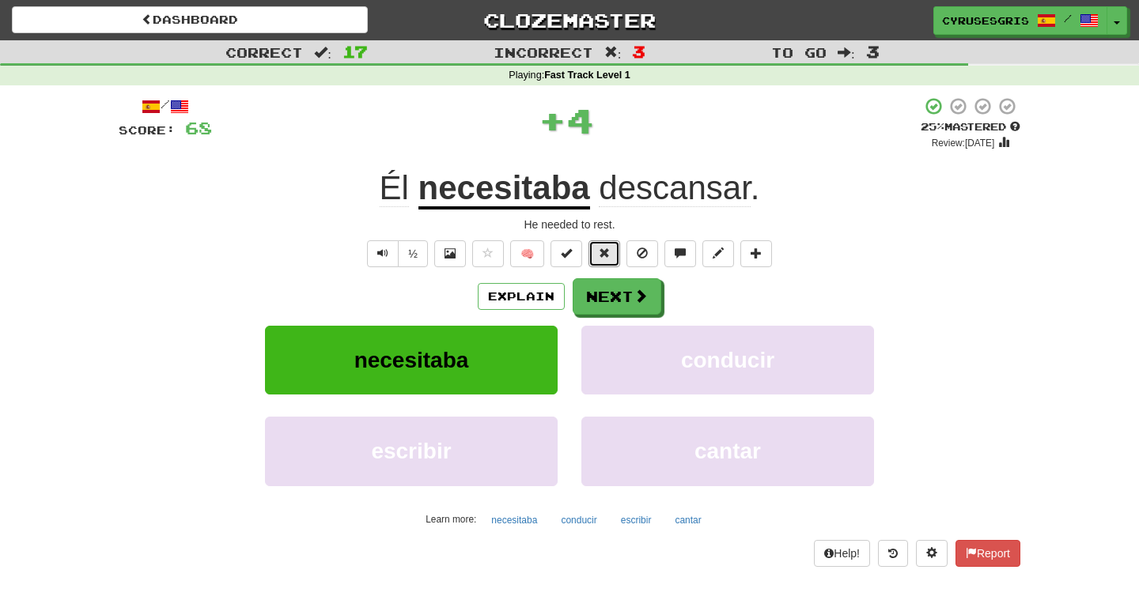
drag, startPoint x: 617, startPoint y: 266, endPoint x: 611, endPoint y: 316, distance: 50.1
click at [624, 322] on div "/ Score: 68 + 4 25 % Mastered Review: 2025-10-16 Él necesitaba descansar . He n…" at bounding box center [569, 331] width 901 height 470
click at [611, 302] on button "Next" at bounding box center [617, 297] width 89 height 36
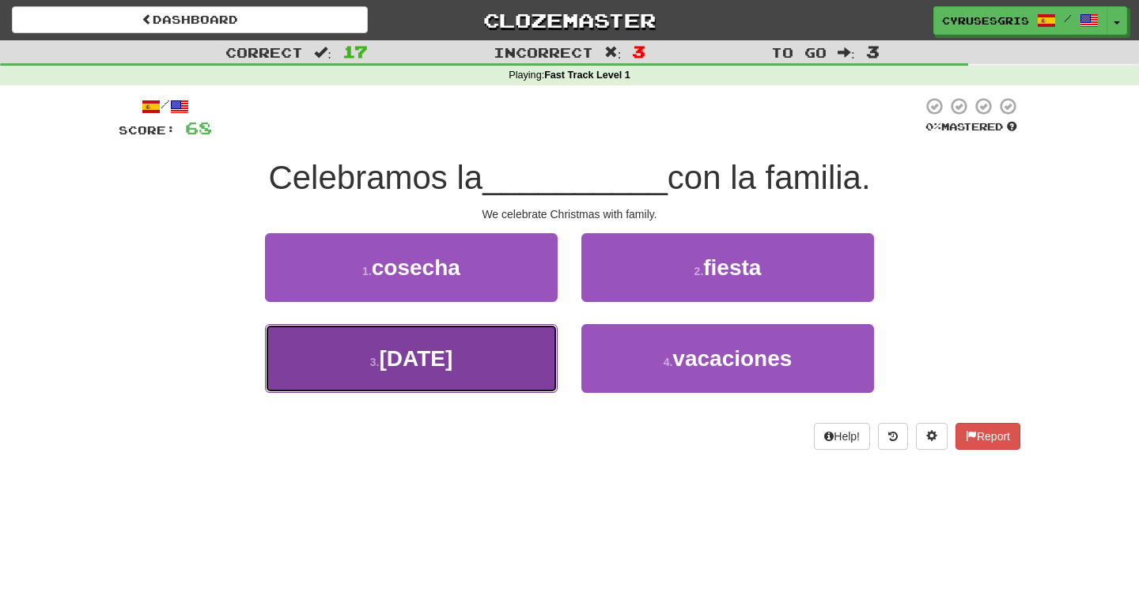
click at [532, 331] on button "3 . navidad" at bounding box center [411, 358] width 293 height 69
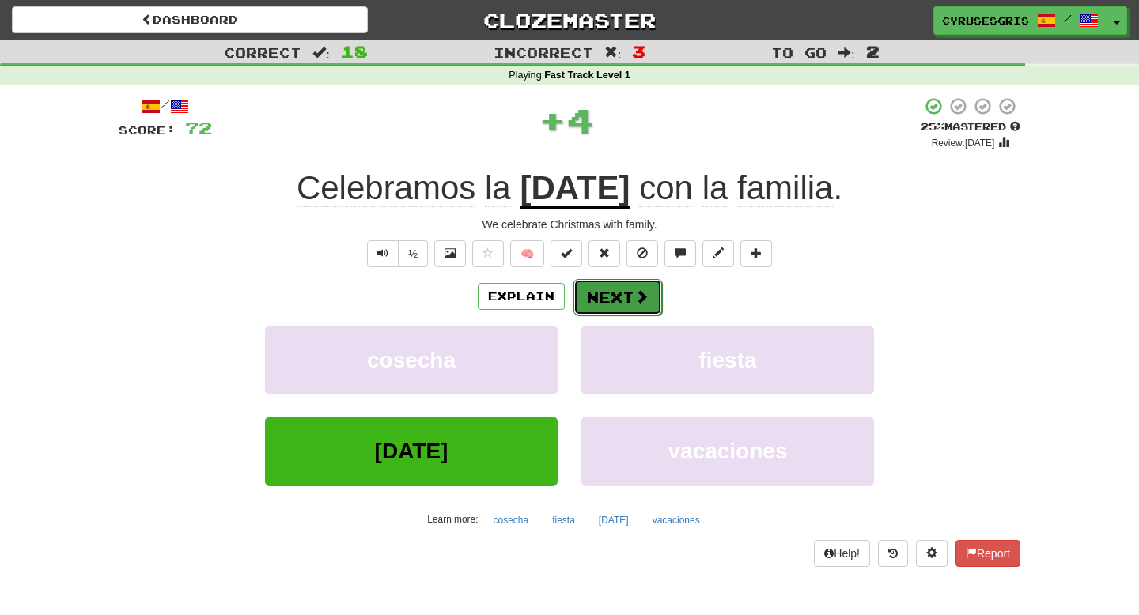
click at [617, 281] on button "Next" at bounding box center [617, 297] width 89 height 36
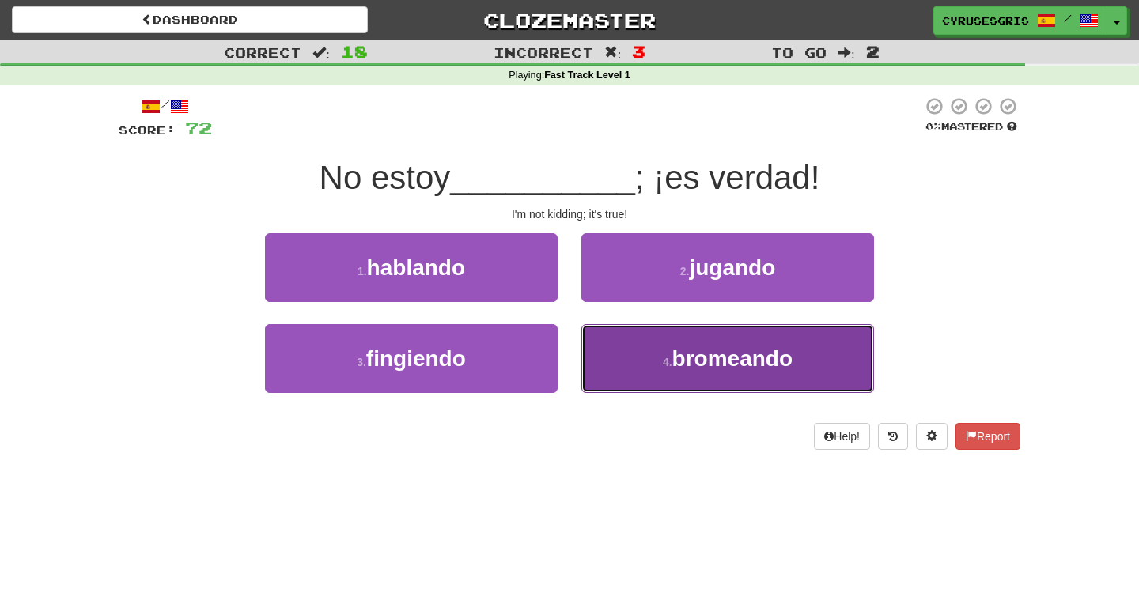
click at [633, 362] on button "4 . bromeando" at bounding box center [727, 358] width 293 height 69
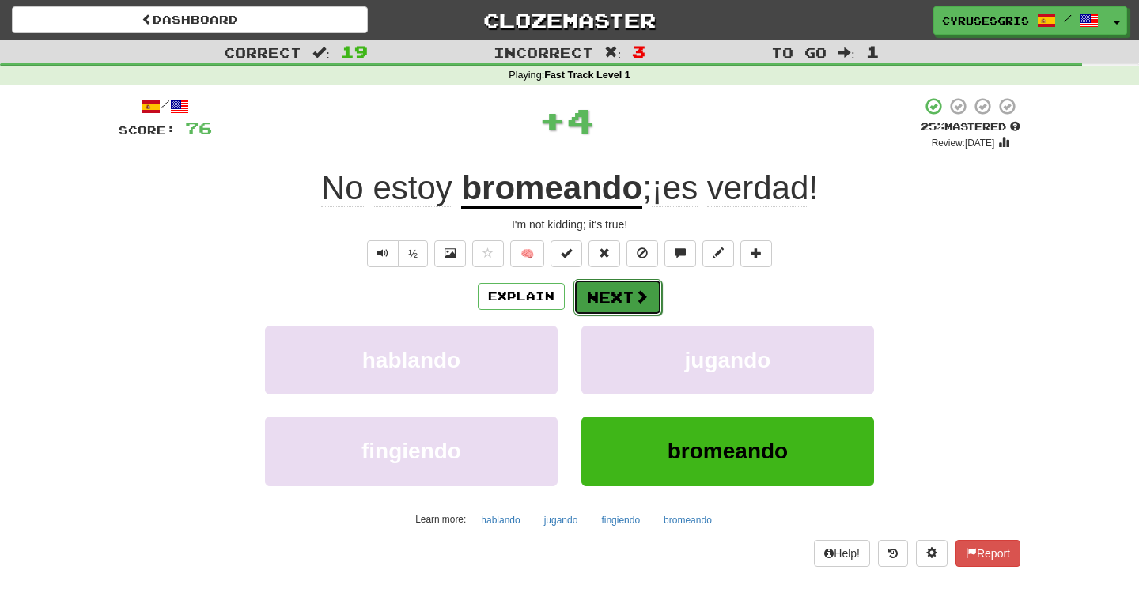
click at [614, 300] on button "Next" at bounding box center [617, 297] width 89 height 36
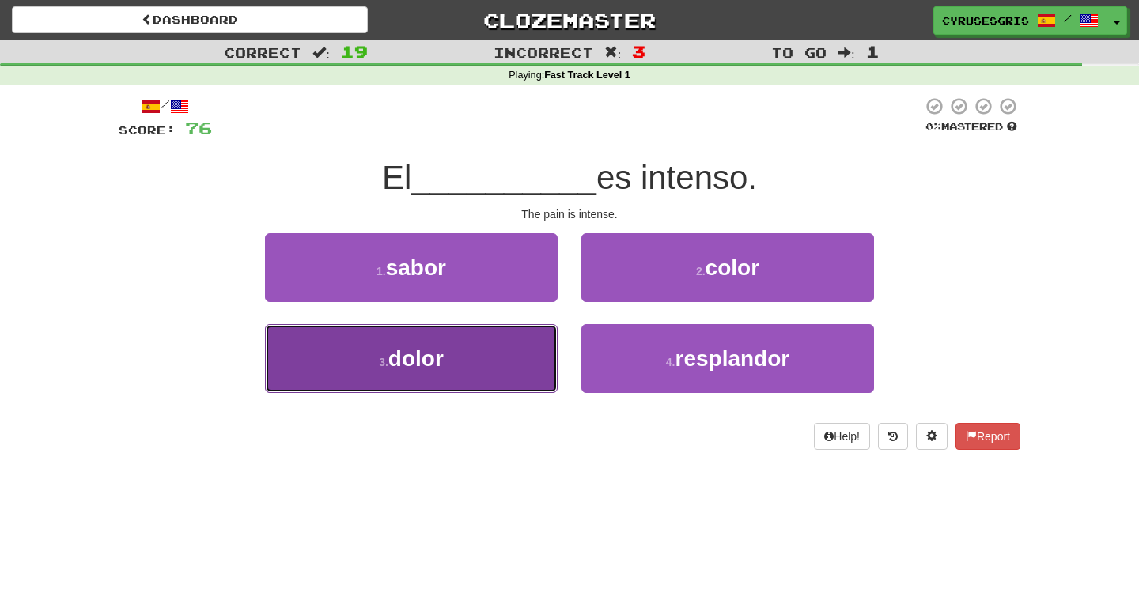
click at [535, 353] on button "3 . dolor" at bounding box center [411, 358] width 293 height 69
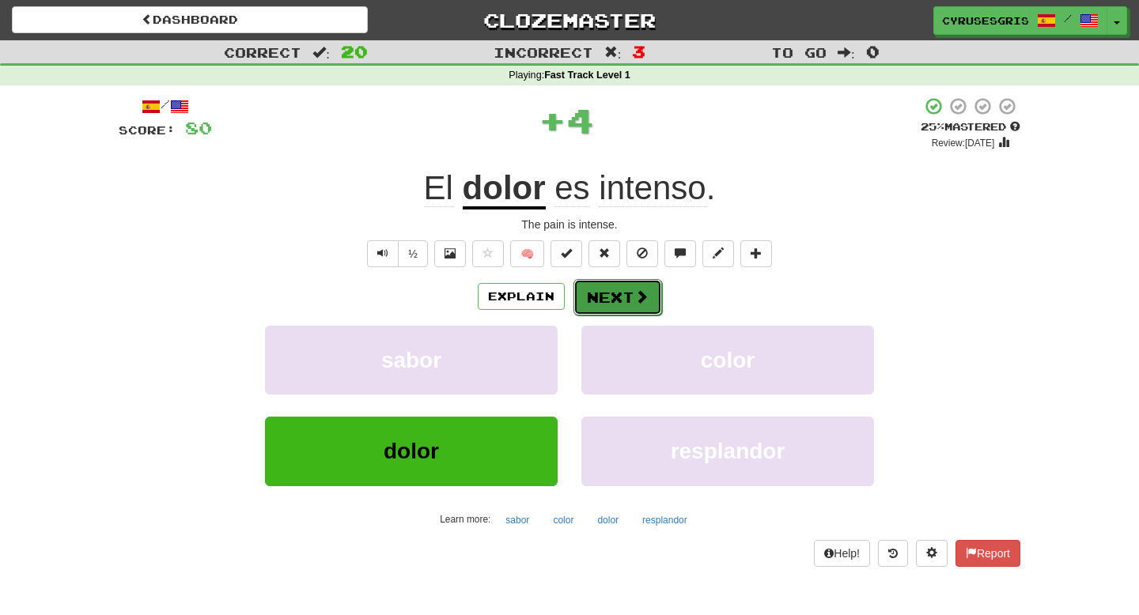
click at [595, 304] on button "Next" at bounding box center [617, 297] width 89 height 36
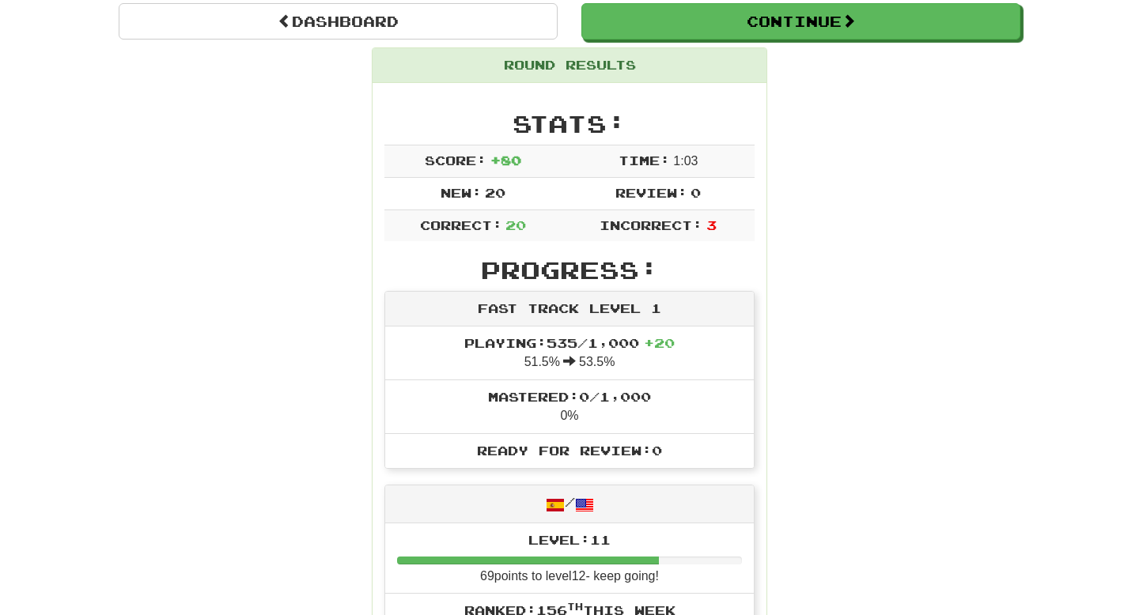
scroll to position [145, 0]
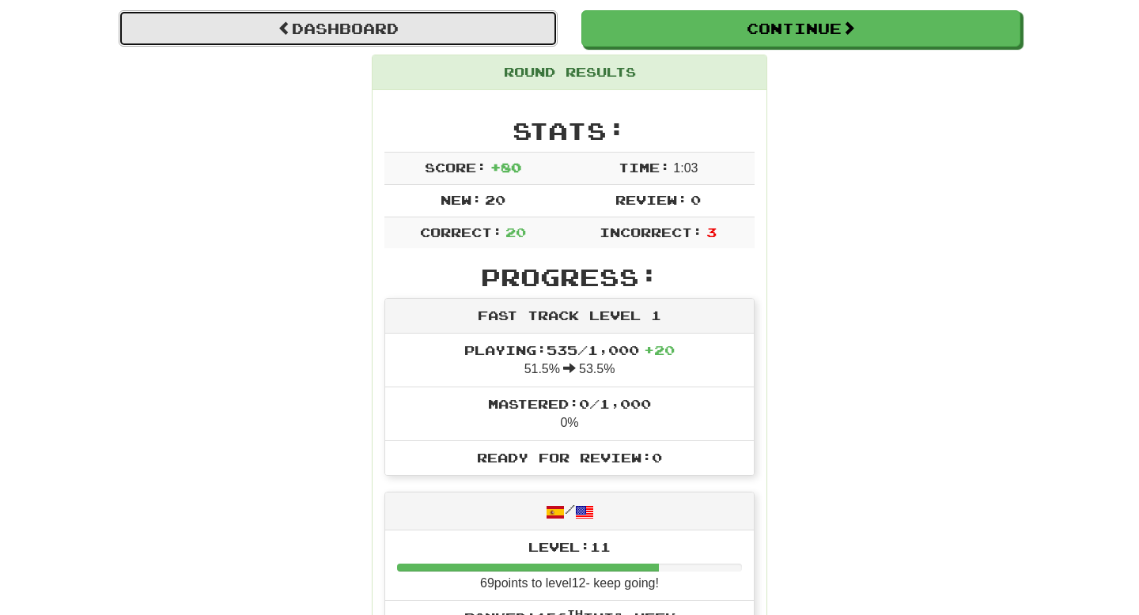
click at [487, 25] on link "Dashboard" at bounding box center [338, 28] width 439 height 36
